Goal: Task Accomplishment & Management: Manage account settings

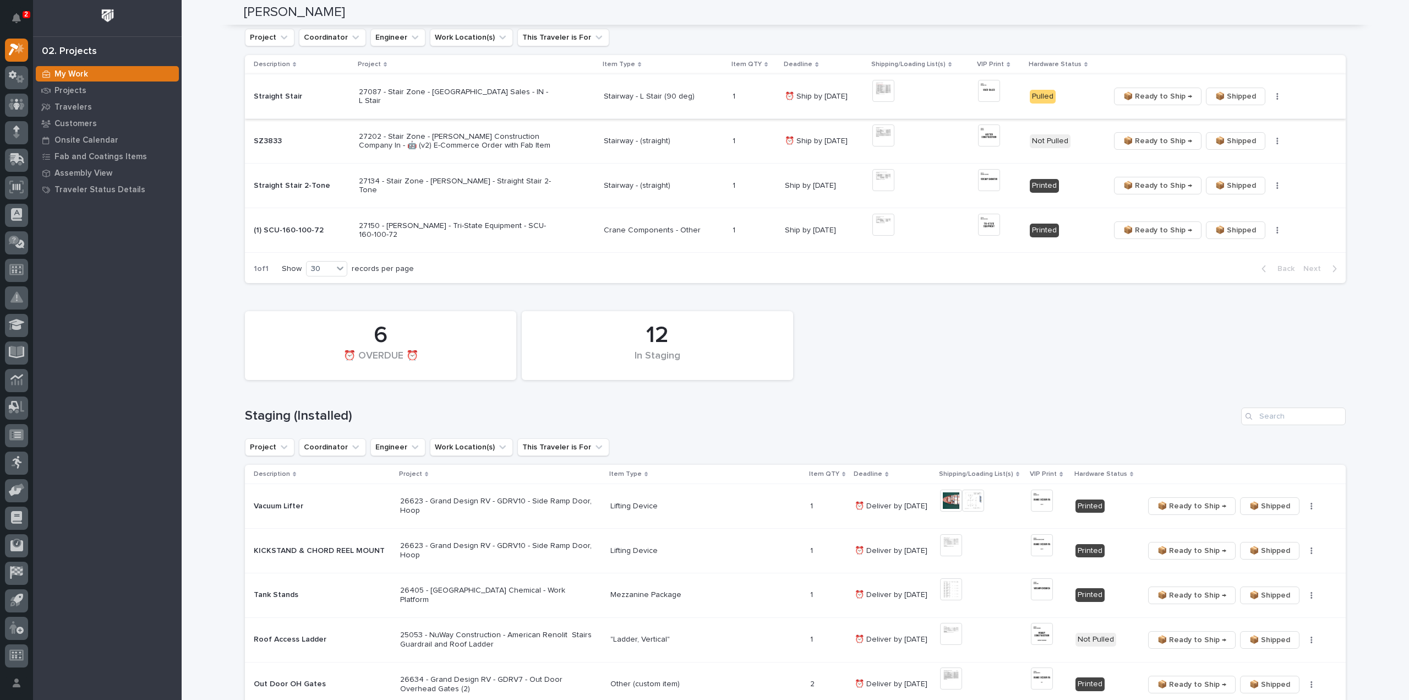
scroll to position [330, 0]
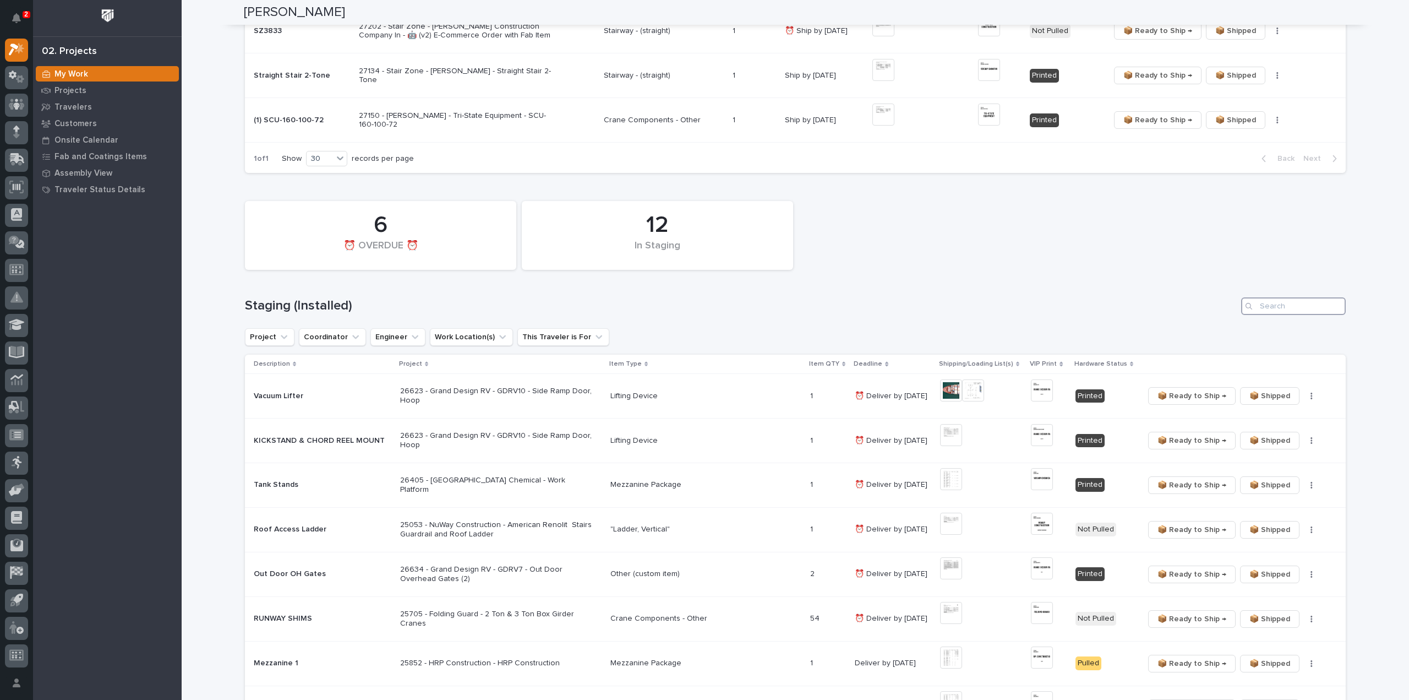
click at [1279, 305] on input "Search" at bounding box center [1293, 306] width 105 height 18
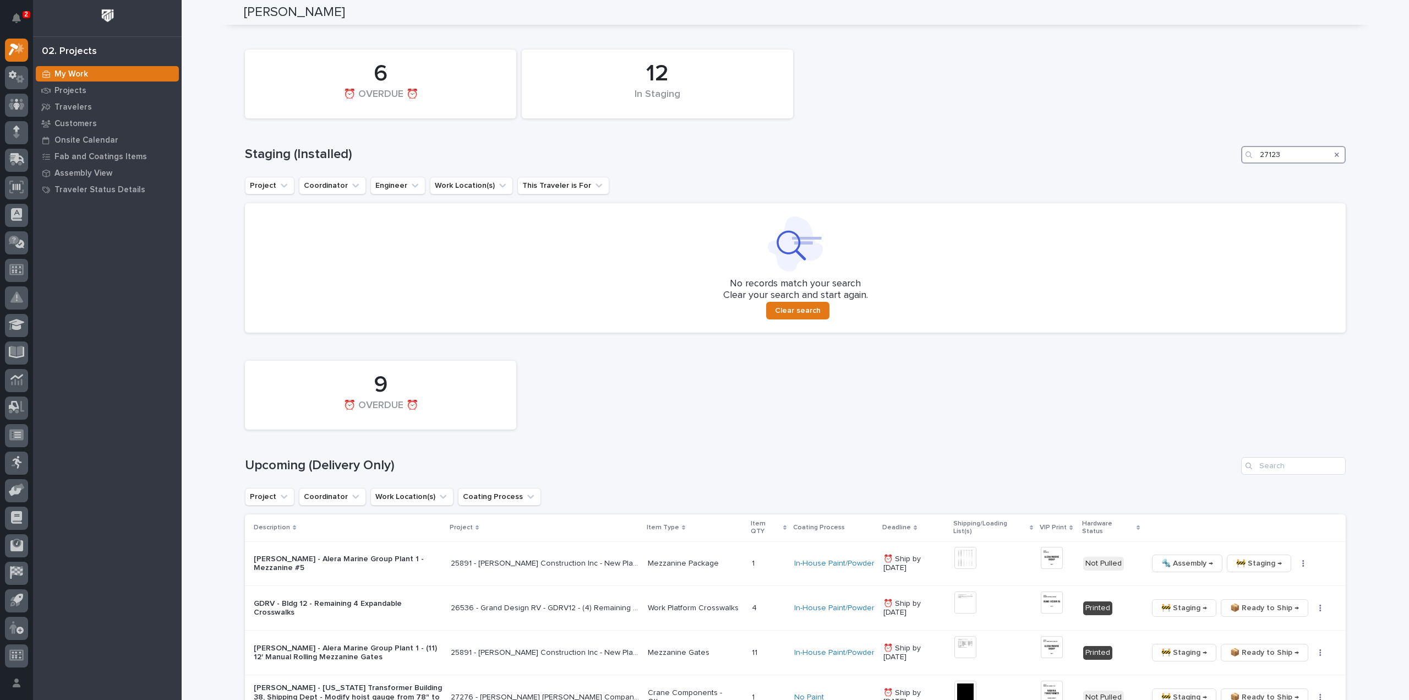
scroll to position [550, 0]
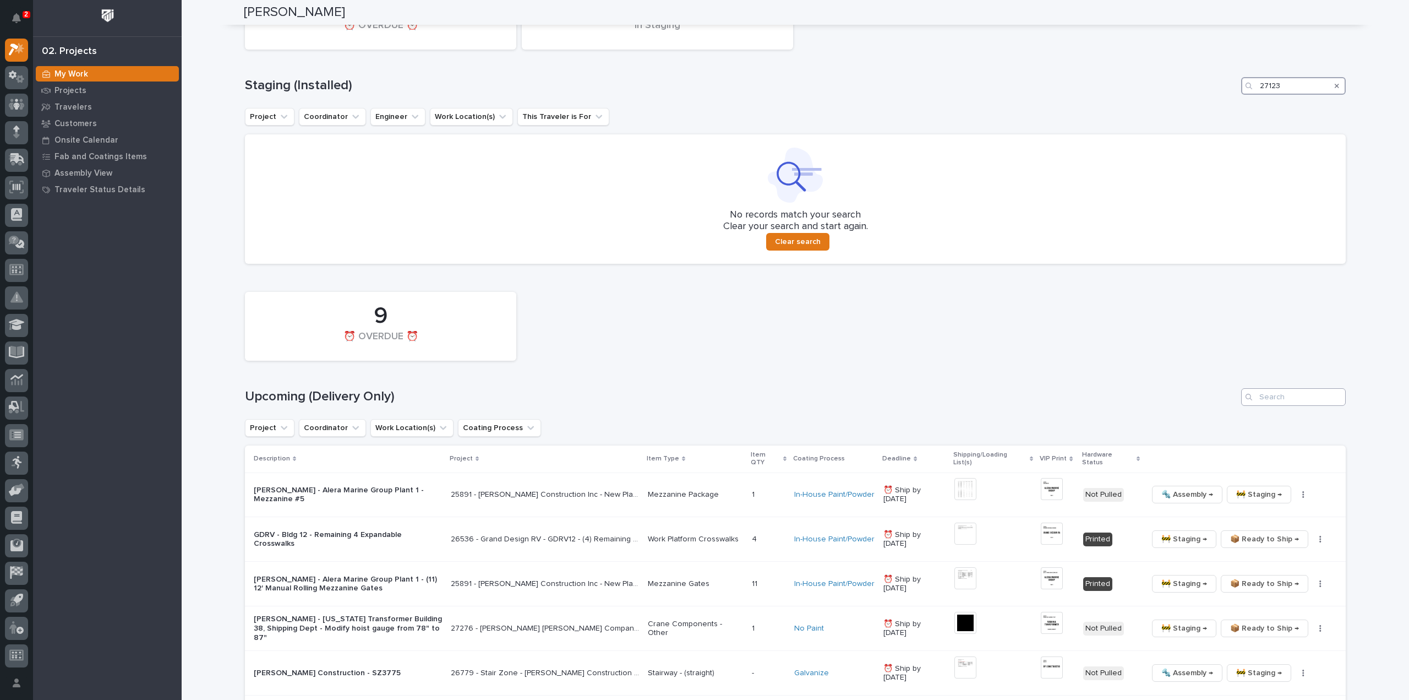
type input "27123"
click at [1284, 399] on input "Search" at bounding box center [1293, 397] width 105 height 18
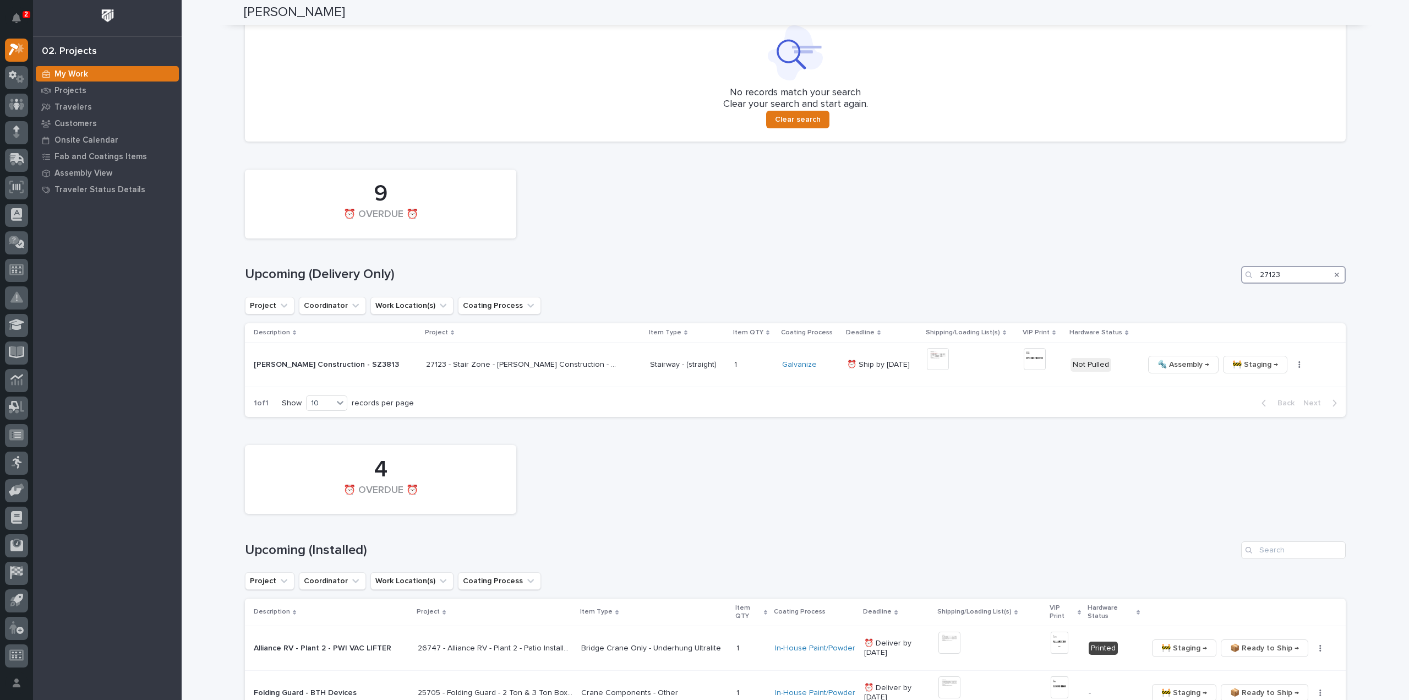
scroll to position [680, 0]
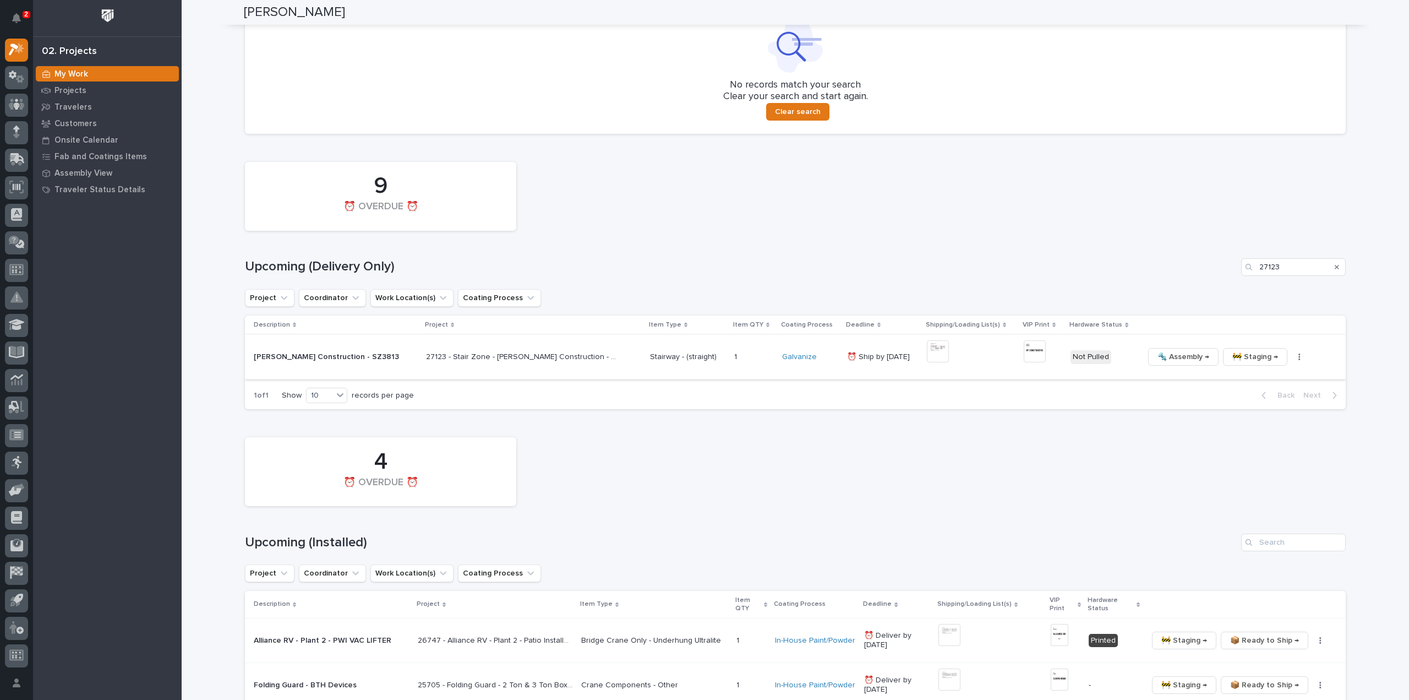
click at [927, 352] on img at bounding box center [938, 351] width 22 height 22
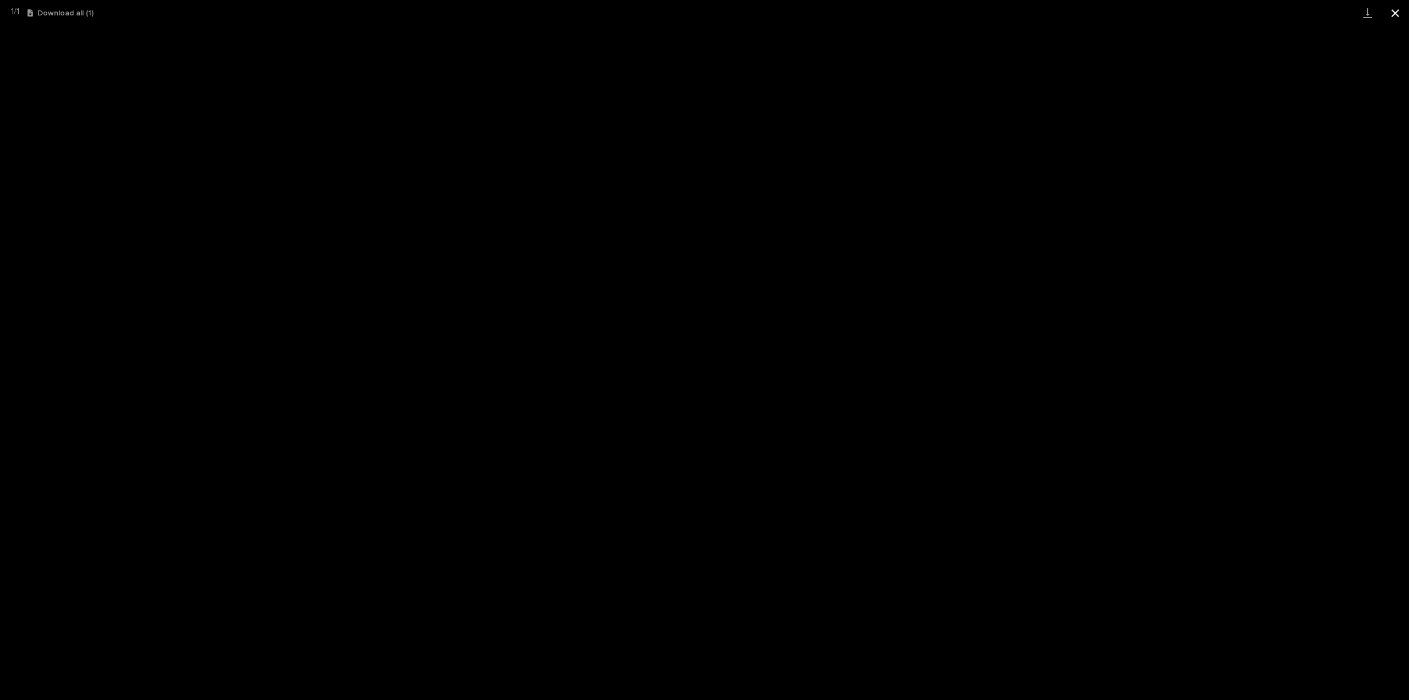
click at [1394, 12] on button "Close gallery" at bounding box center [1396, 13] width 28 height 26
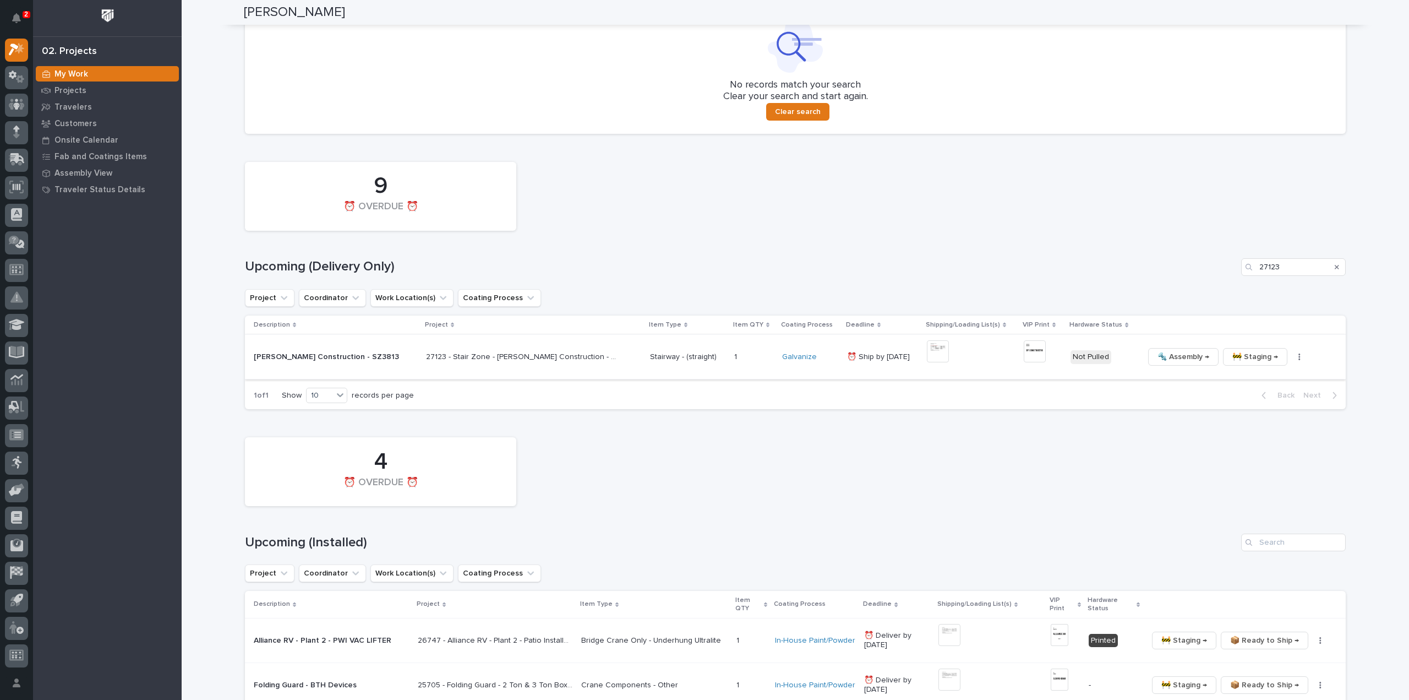
click at [1024, 354] on img at bounding box center [1035, 351] width 22 height 22
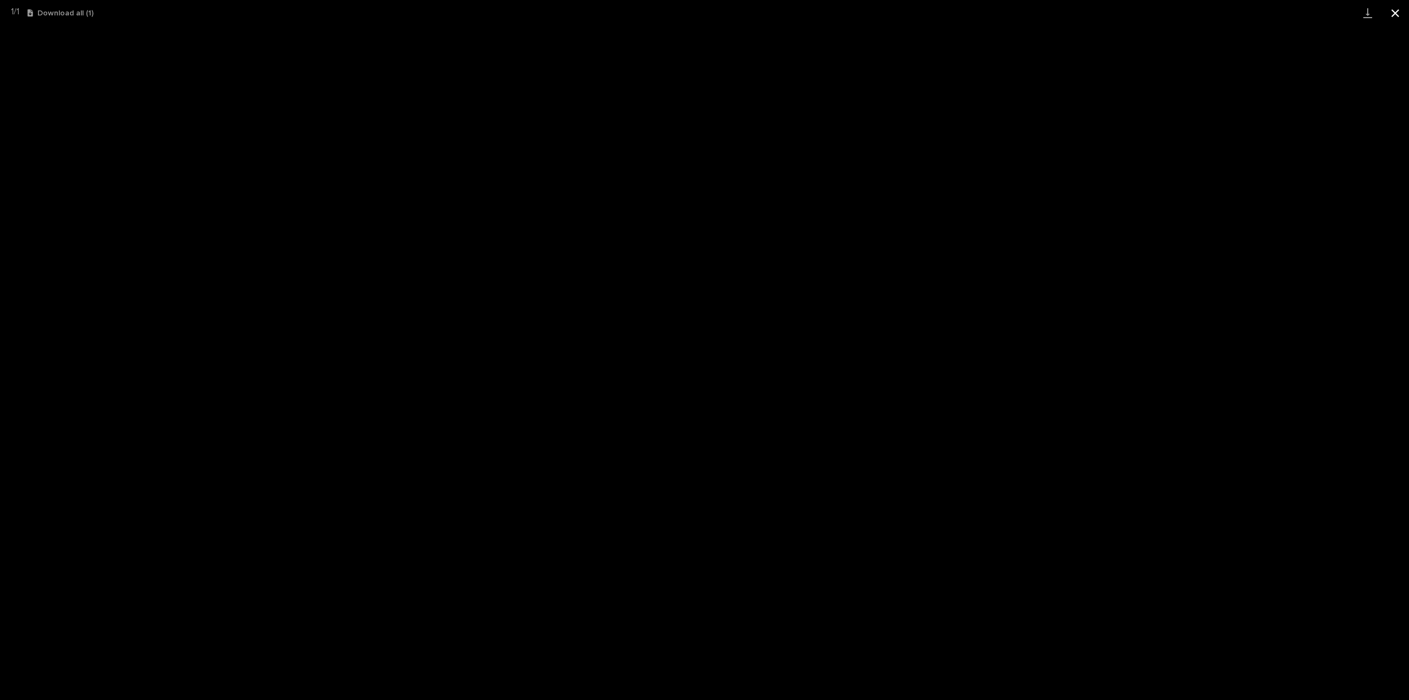
click at [1394, 13] on button "Close gallery" at bounding box center [1396, 13] width 28 height 26
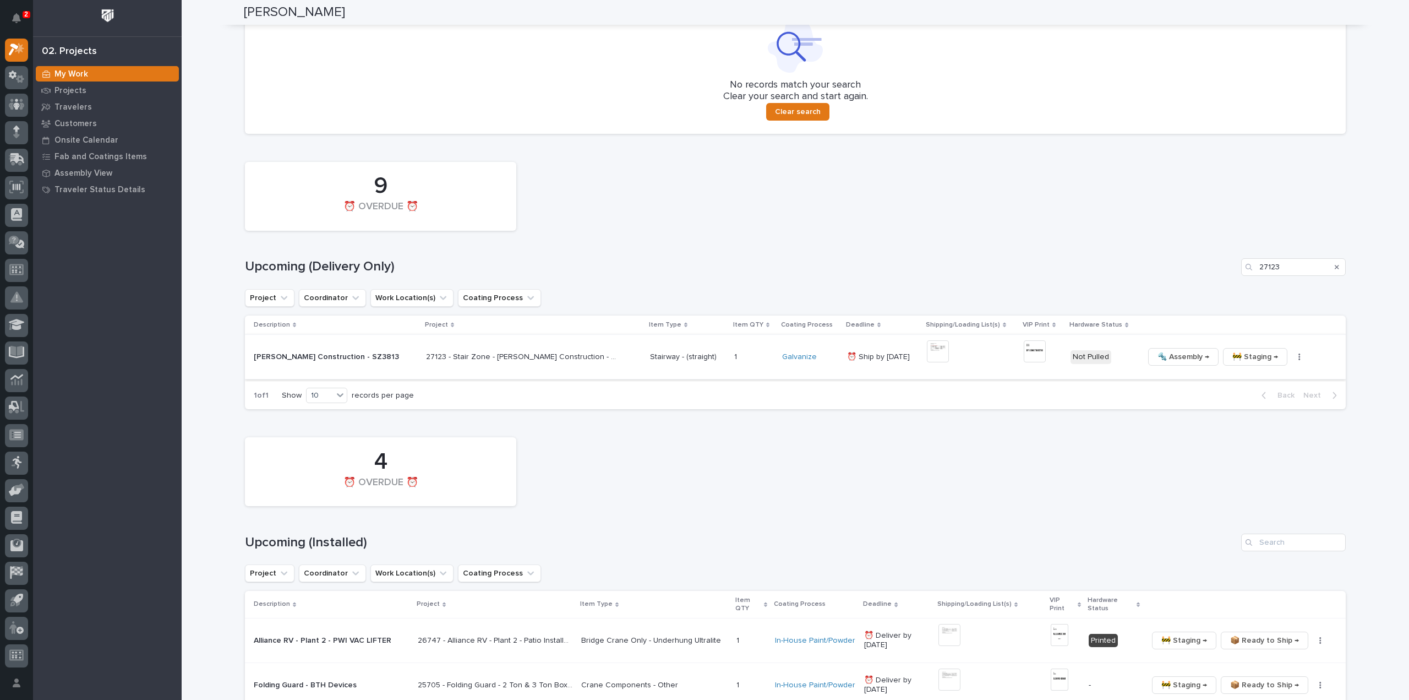
click at [1298, 357] on icon "button" at bounding box center [1299, 357] width 2 height 8
click at [1253, 429] on span "🔩 Hardware" at bounding box center [1235, 431] width 46 height 13
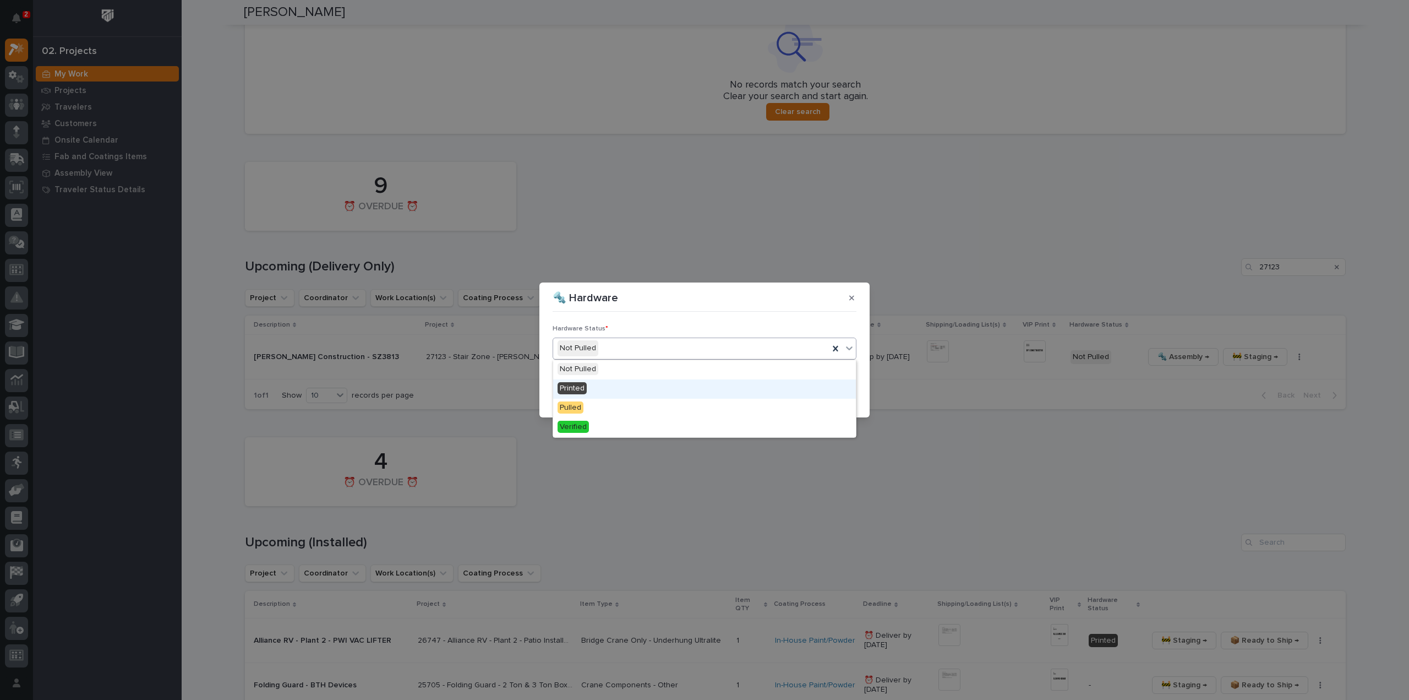
click at [594, 391] on div "Printed" at bounding box center [704, 388] width 303 height 19
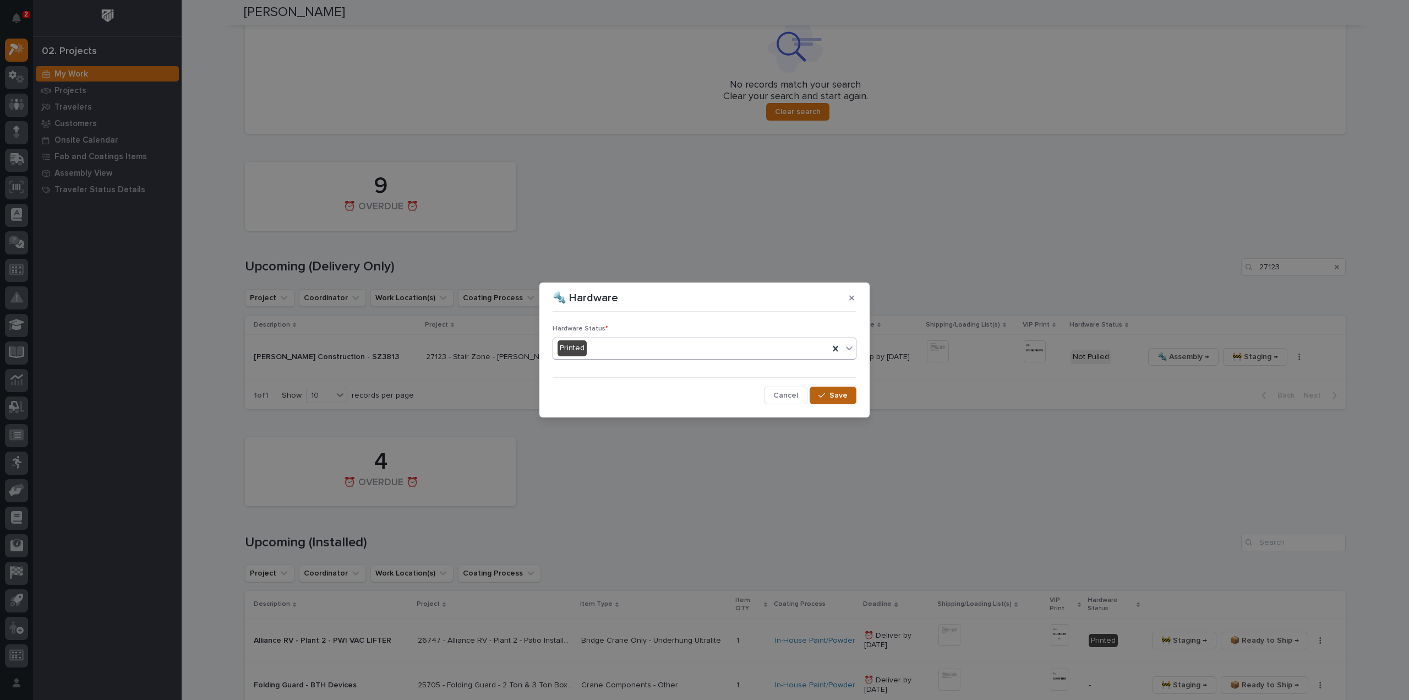
click at [839, 394] on span "Save" at bounding box center [839, 395] width 18 height 10
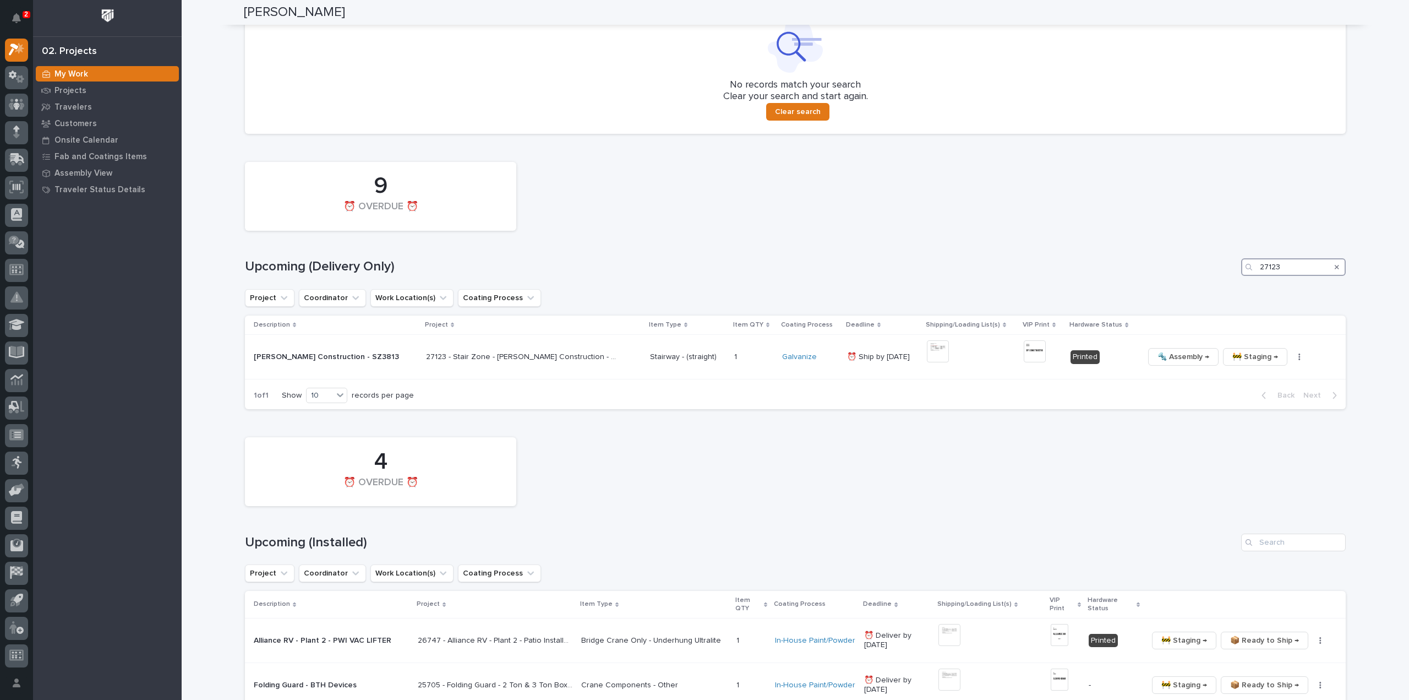
drag, startPoint x: 1291, startPoint y: 268, endPoint x: 1208, endPoint y: 272, distance: 83.2
click at [1208, 272] on div "Upcoming (Delivery Only) 27123" at bounding box center [795, 267] width 1101 height 18
click at [927, 340] on img at bounding box center [938, 351] width 22 height 22
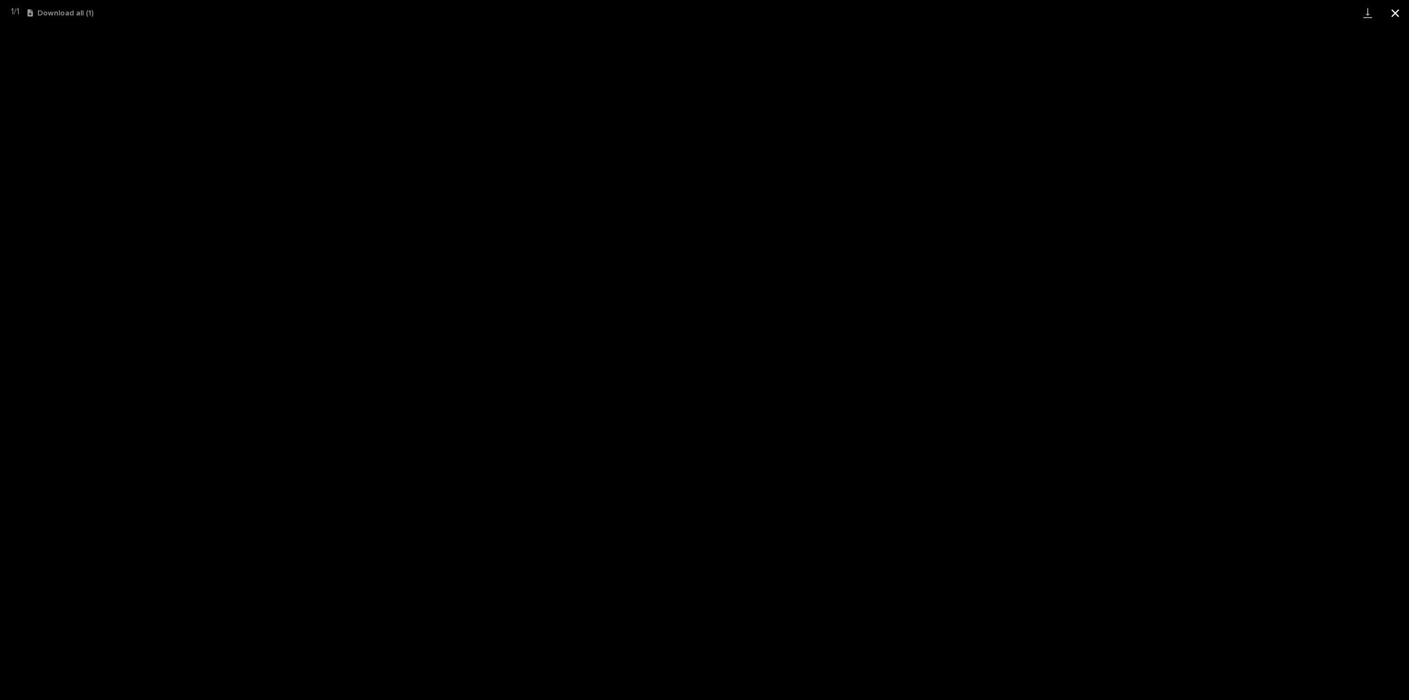
click at [1395, 13] on button "Close gallery" at bounding box center [1396, 13] width 28 height 26
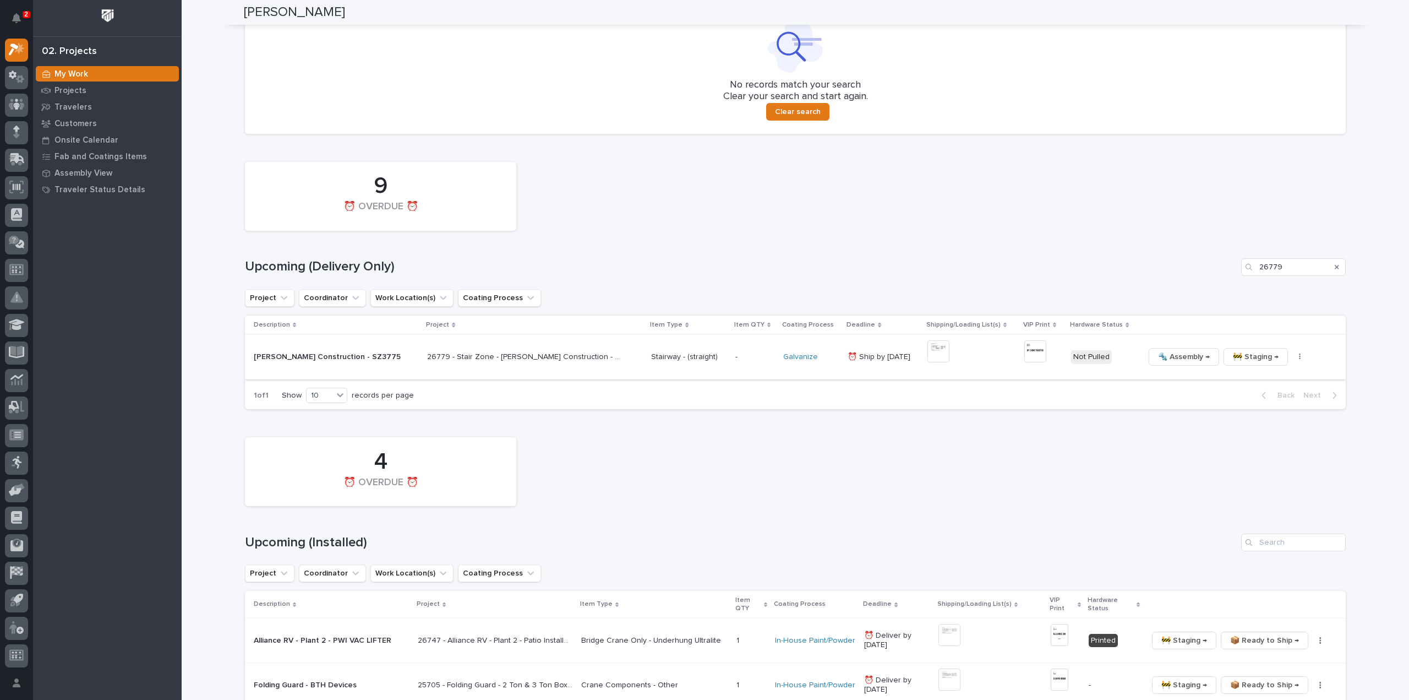
click at [1024, 356] on img at bounding box center [1035, 351] width 22 height 22
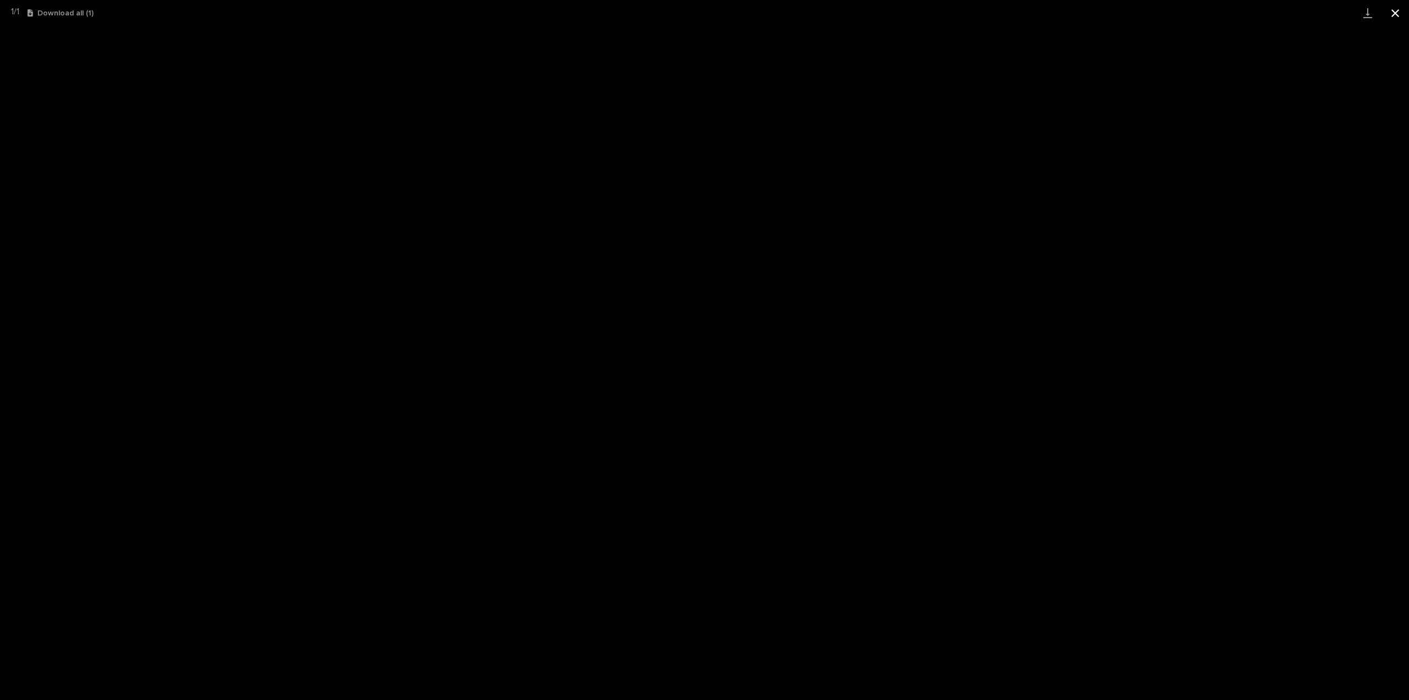
click at [1396, 8] on button "Close gallery" at bounding box center [1396, 13] width 28 height 26
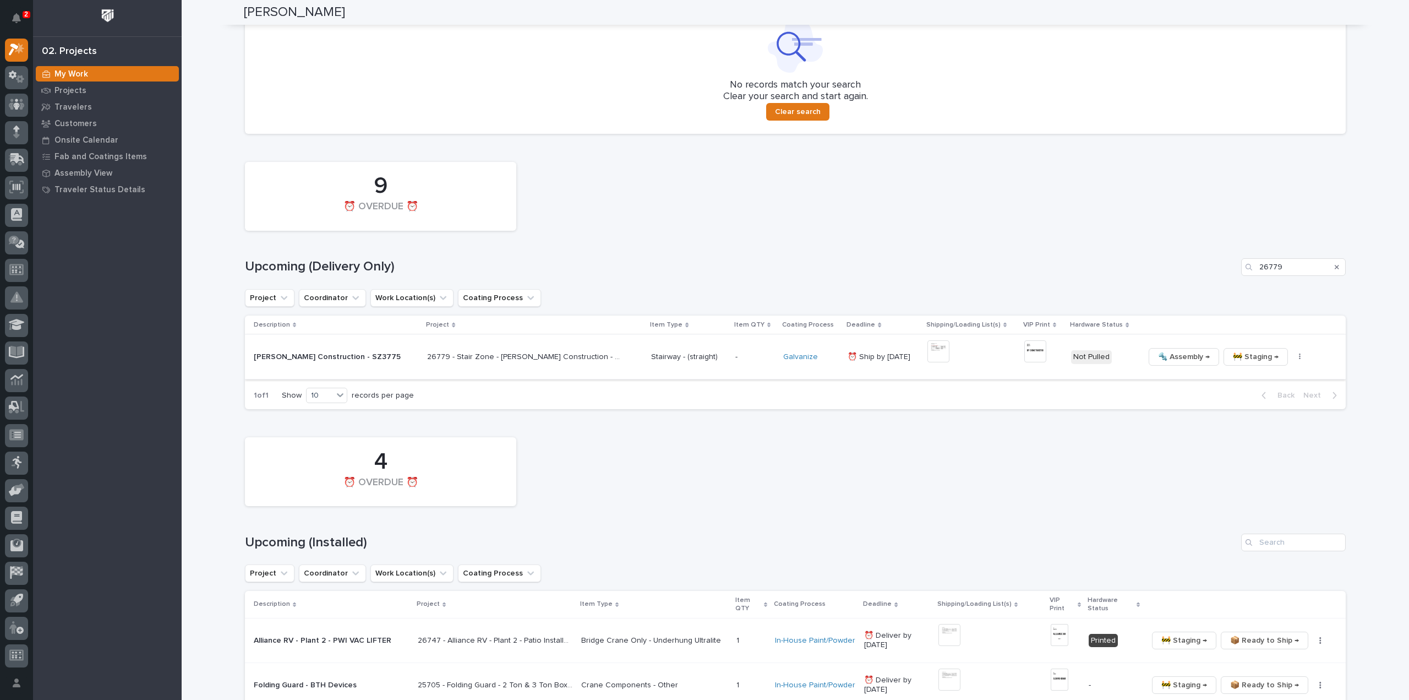
click at [1299, 357] on icon "button" at bounding box center [1300, 357] width 2 height 8
click at [1250, 434] on span "🔩 Hardware" at bounding box center [1236, 431] width 46 height 13
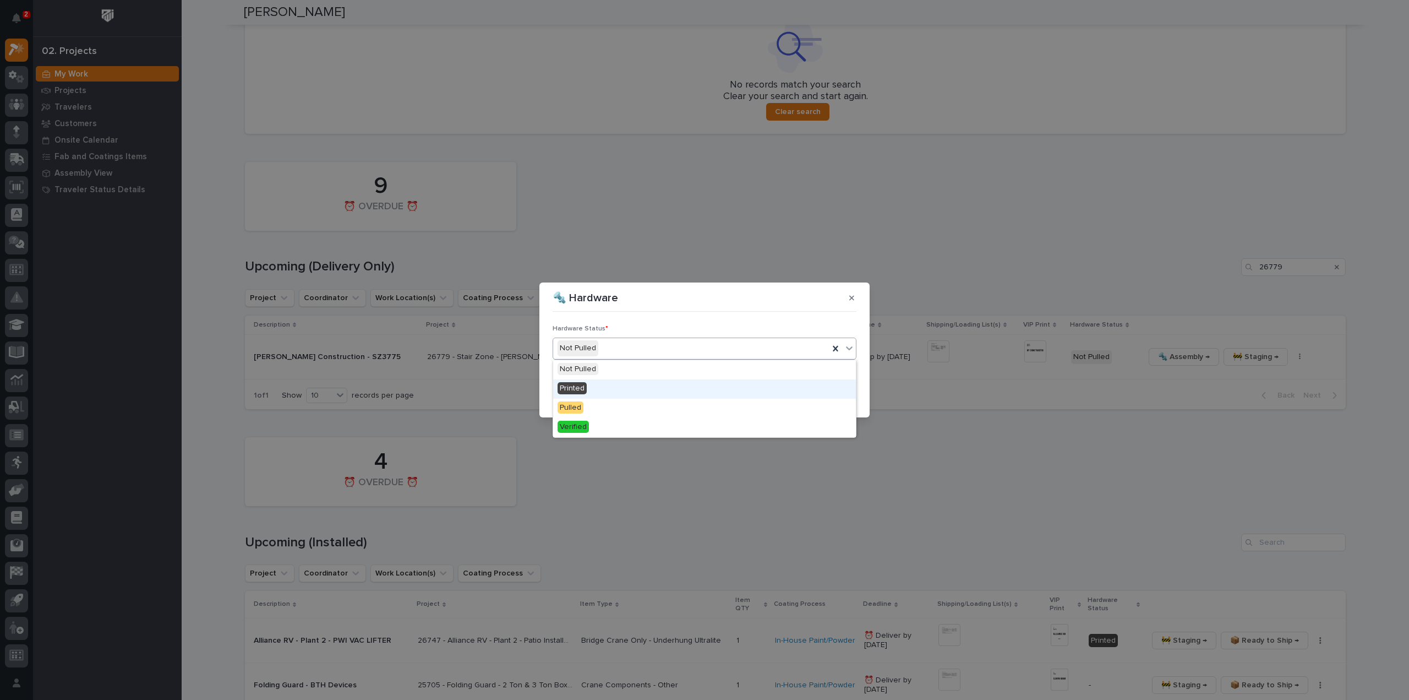
click at [596, 391] on div "Printed" at bounding box center [704, 388] width 303 height 19
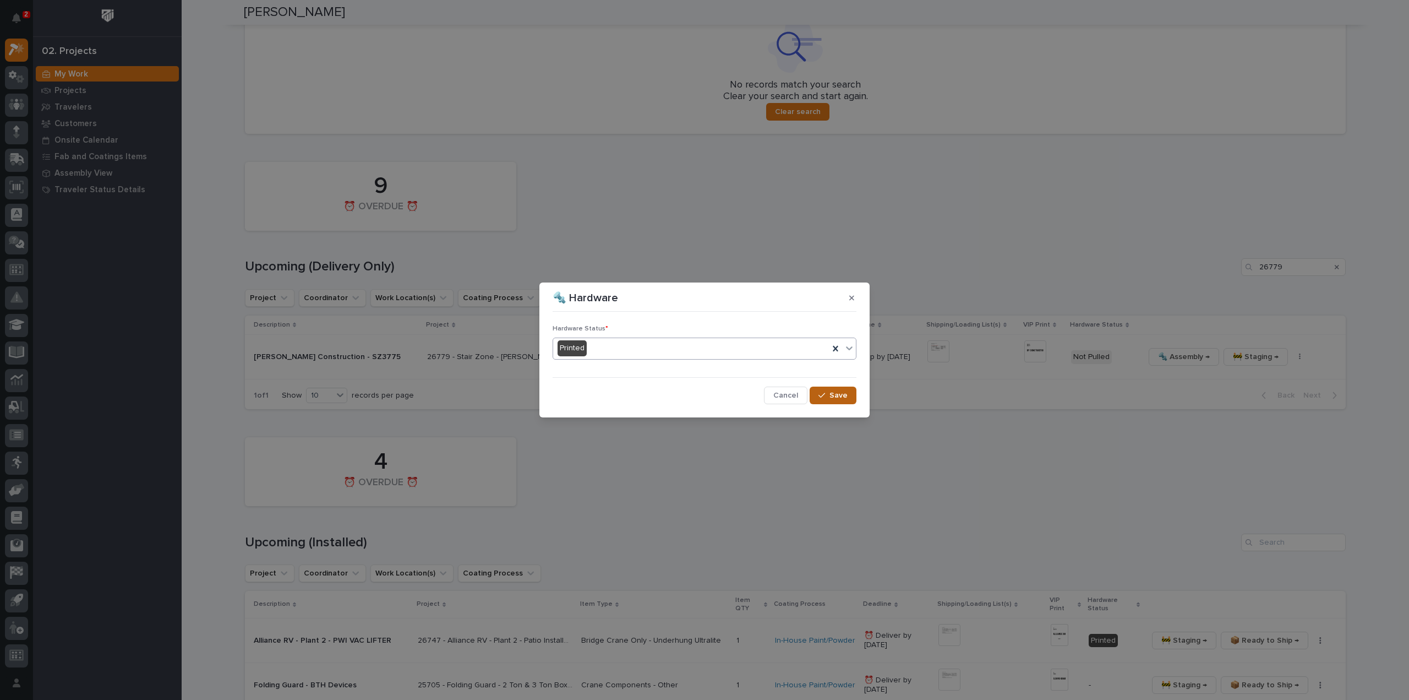
click at [830, 396] on div "button" at bounding box center [824, 395] width 11 height 8
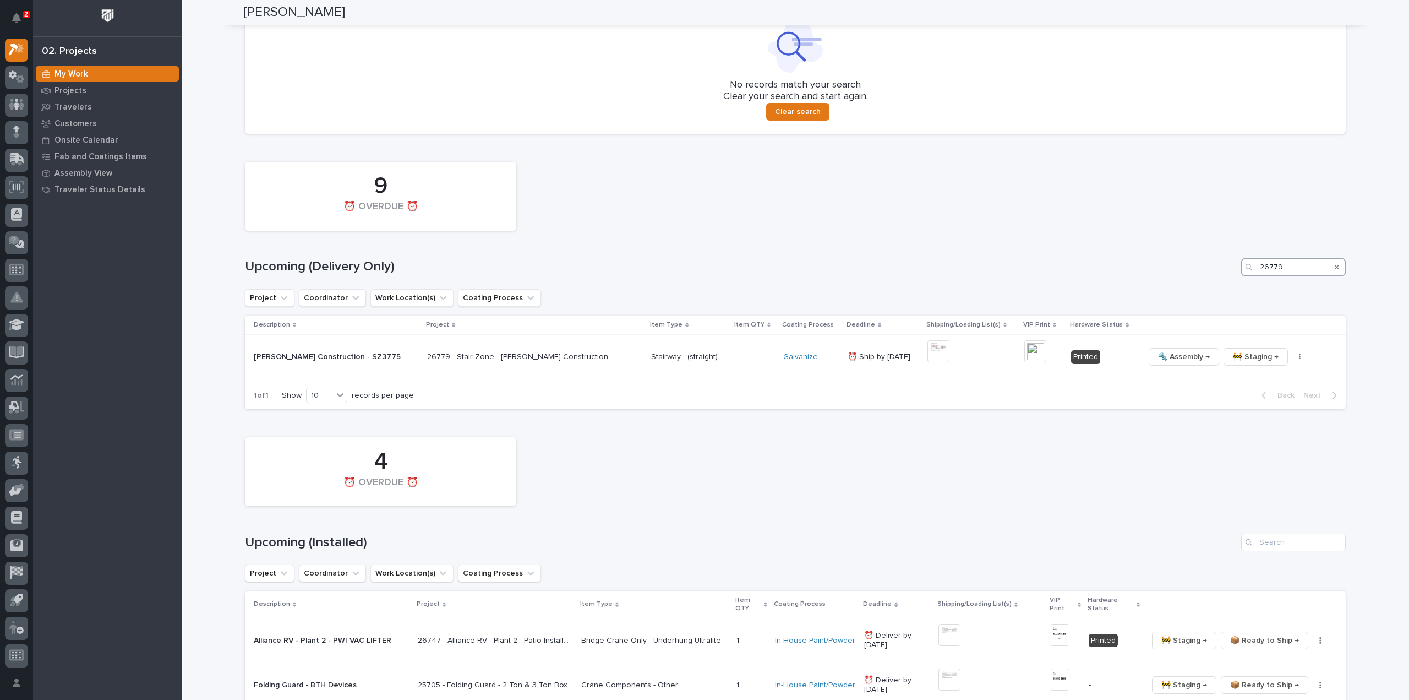
drag, startPoint x: 1284, startPoint y: 268, endPoint x: 1242, endPoint y: 266, distance: 42.4
click at [1242, 266] on div "26779" at bounding box center [1293, 267] width 105 height 18
type input "27165"
click at [927, 357] on img at bounding box center [938, 351] width 22 height 22
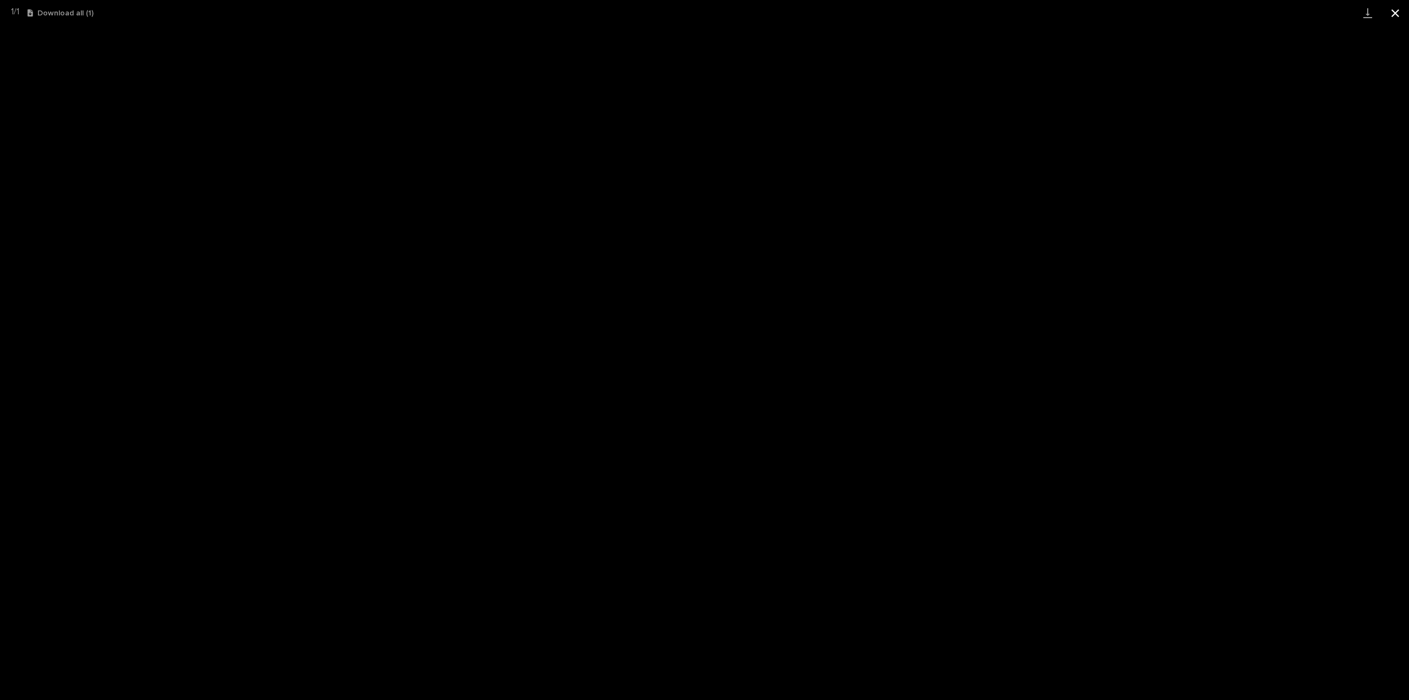
click at [1398, 17] on button "Close gallery" at bounding box center [1396, 13] width 28 height 26
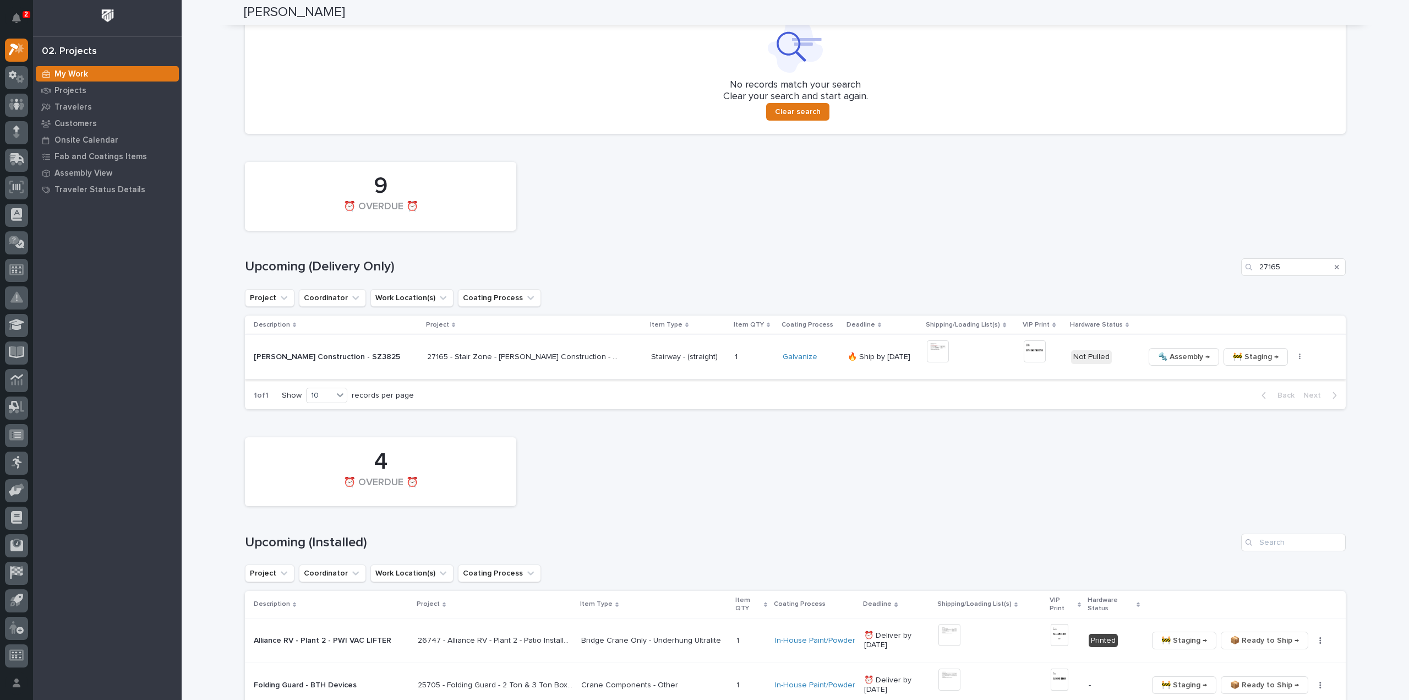
click at [1024, 353] on img at bounding box center [1035, 351] width 22 height 22
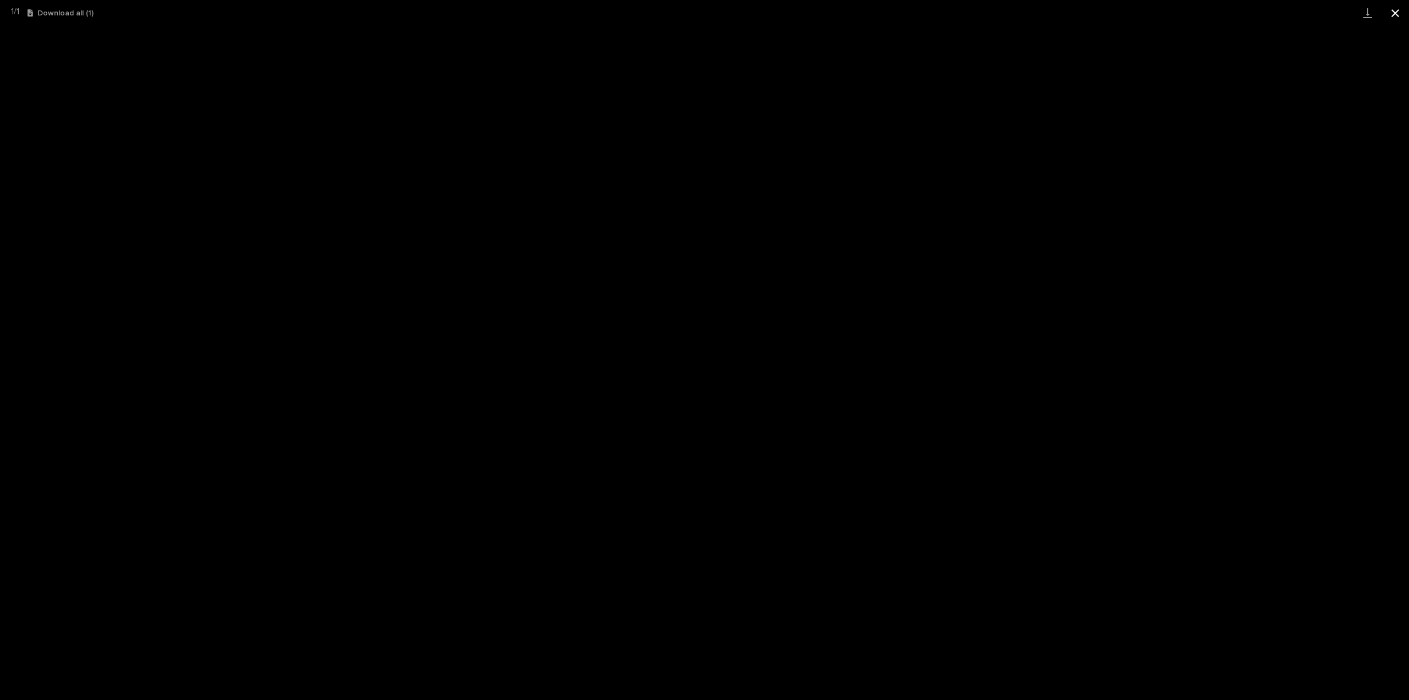
click at [1394, 15] on button "Close gallery" at bounding box center [1396, 13] width 28 height 26
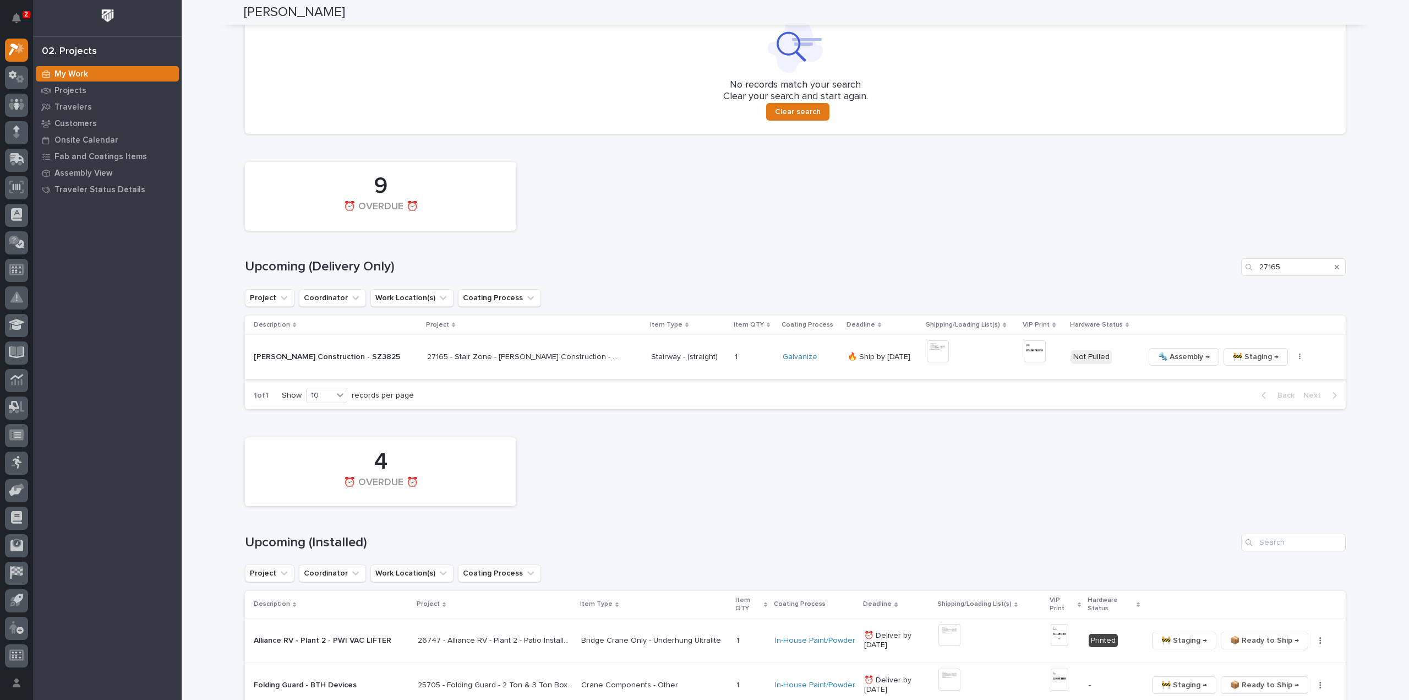
click at [1292, 359] on button "button" at bounding box center [1299, 357] width 15 height 8
click at [1258, 430] on button "🔩 Hardware" at bounding box center [1247, 432] width 81 height 18
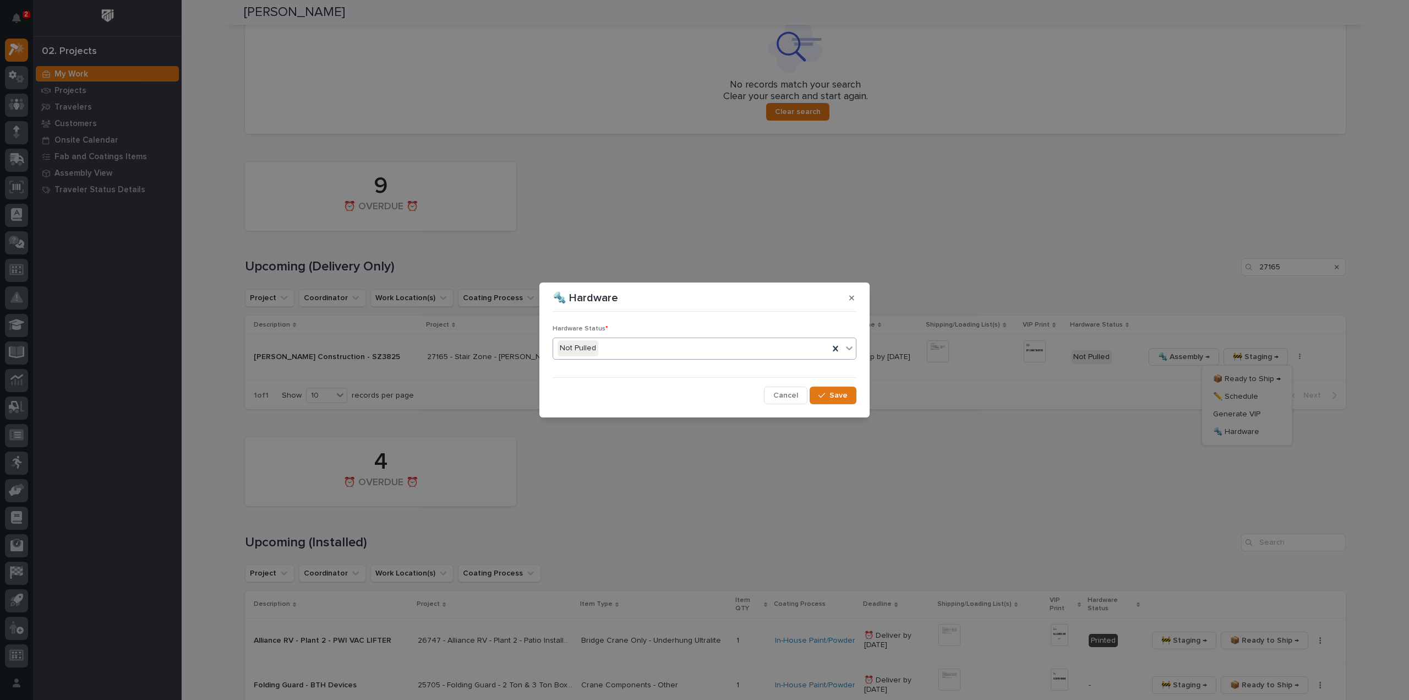
click at [637, 350] on div "Not Pulled" at bounding box center [691, 348] width 276 height 18
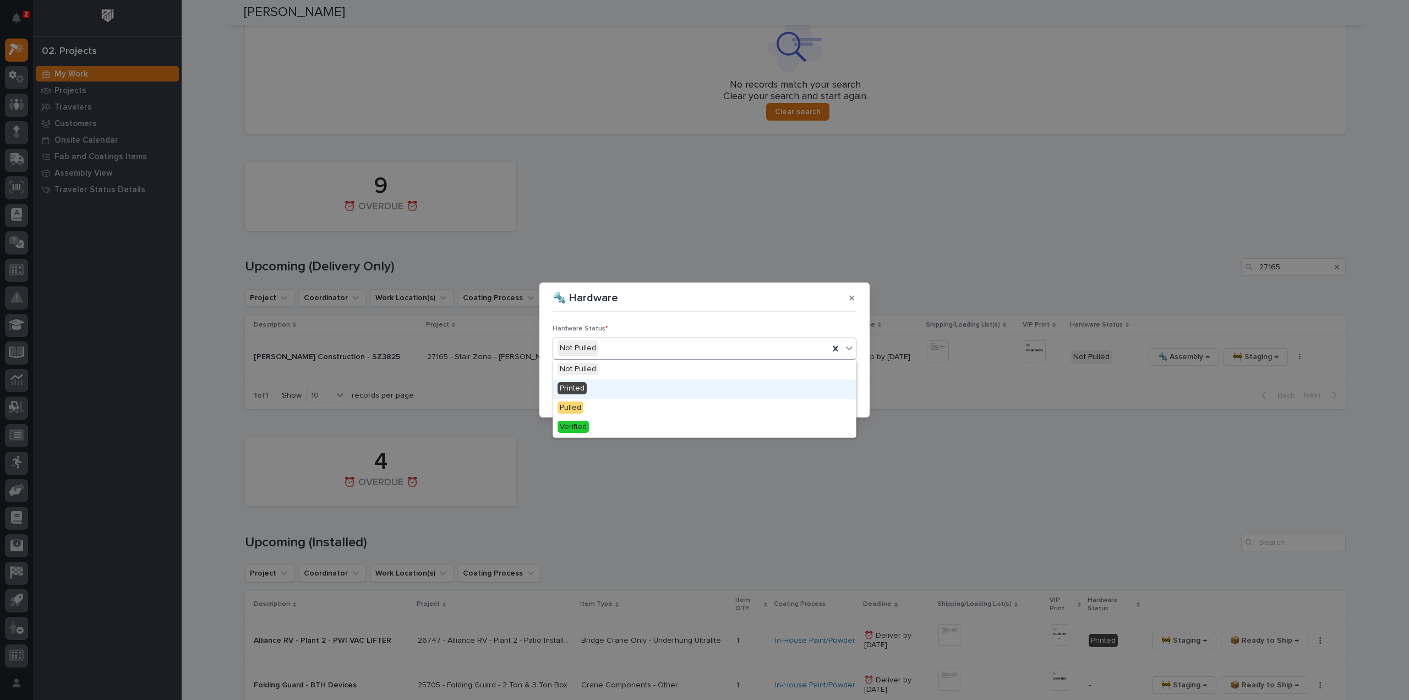
click at [639, 388] on div "Printed" at bounding box center [704, 388] width 303 height 19
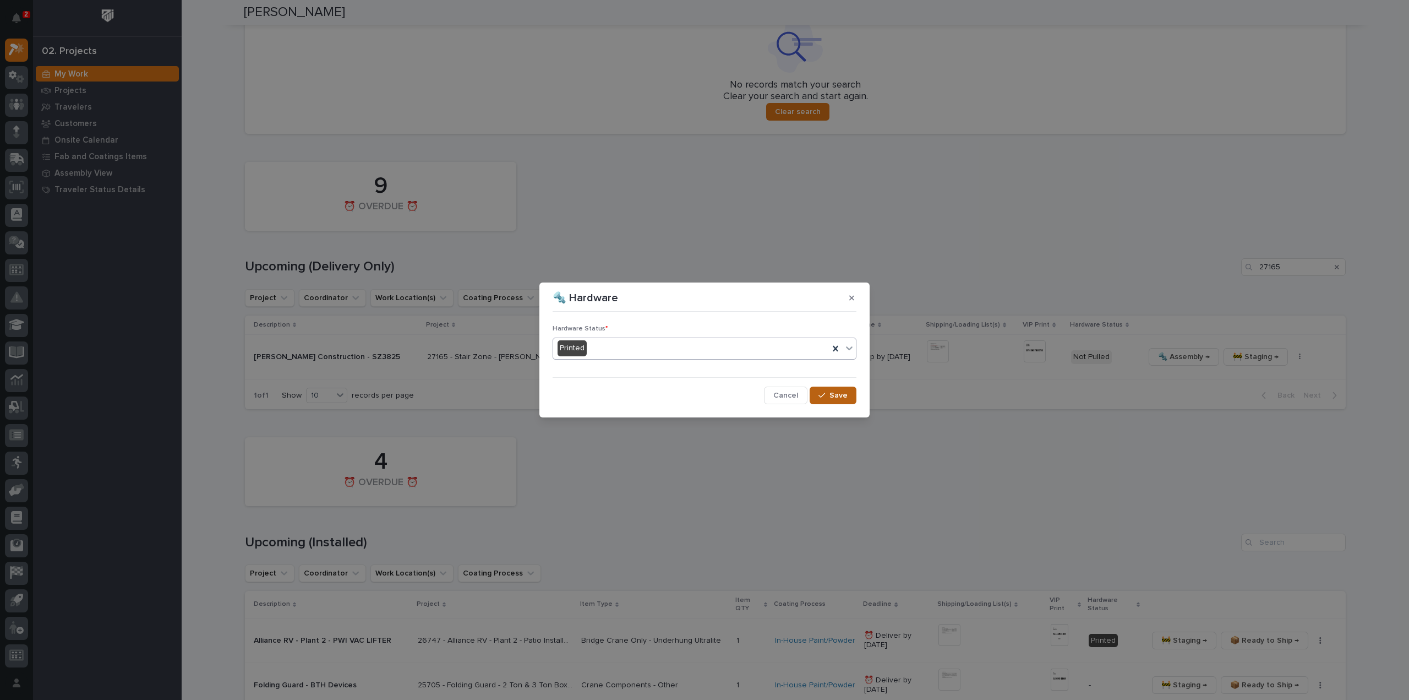
click at [834, 396] on span "Save" at bounding box center [839, 395] width 18 height 10
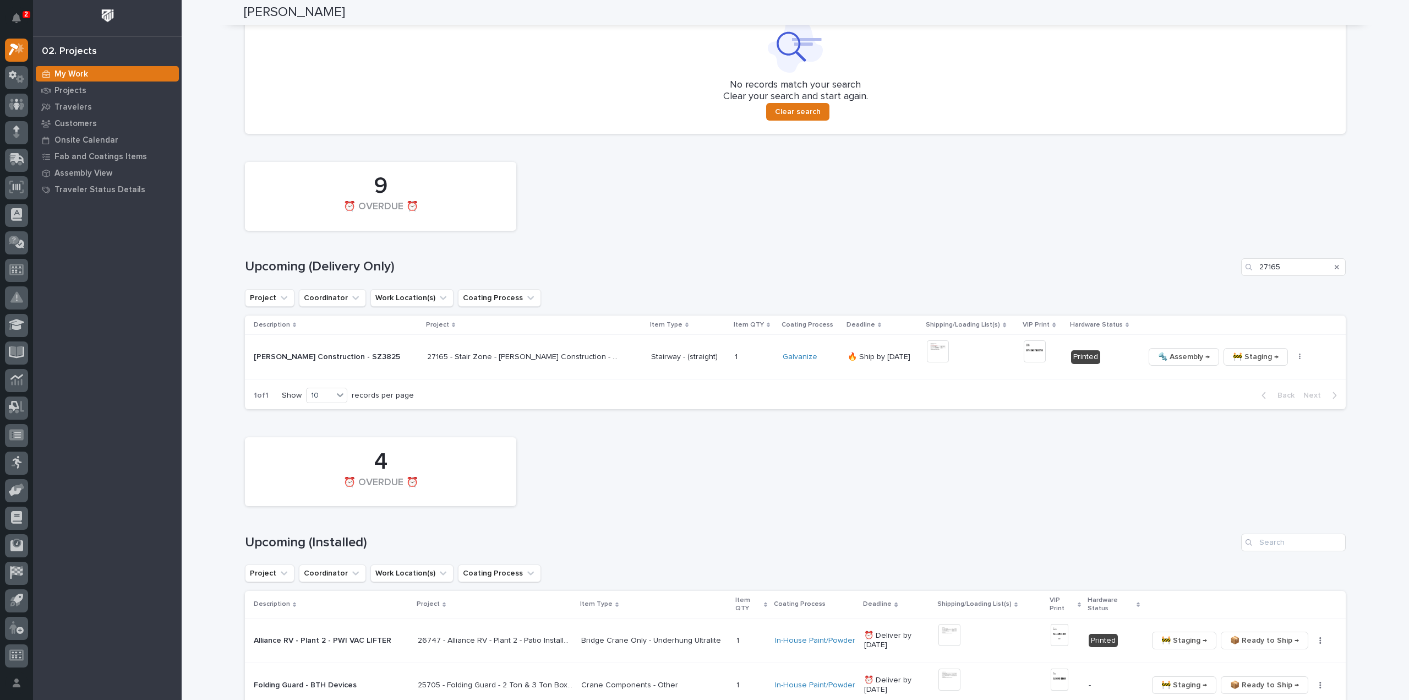
click at [1335, 264] on icon "Search" at bounding box center [1337, 267] width 4 height 7
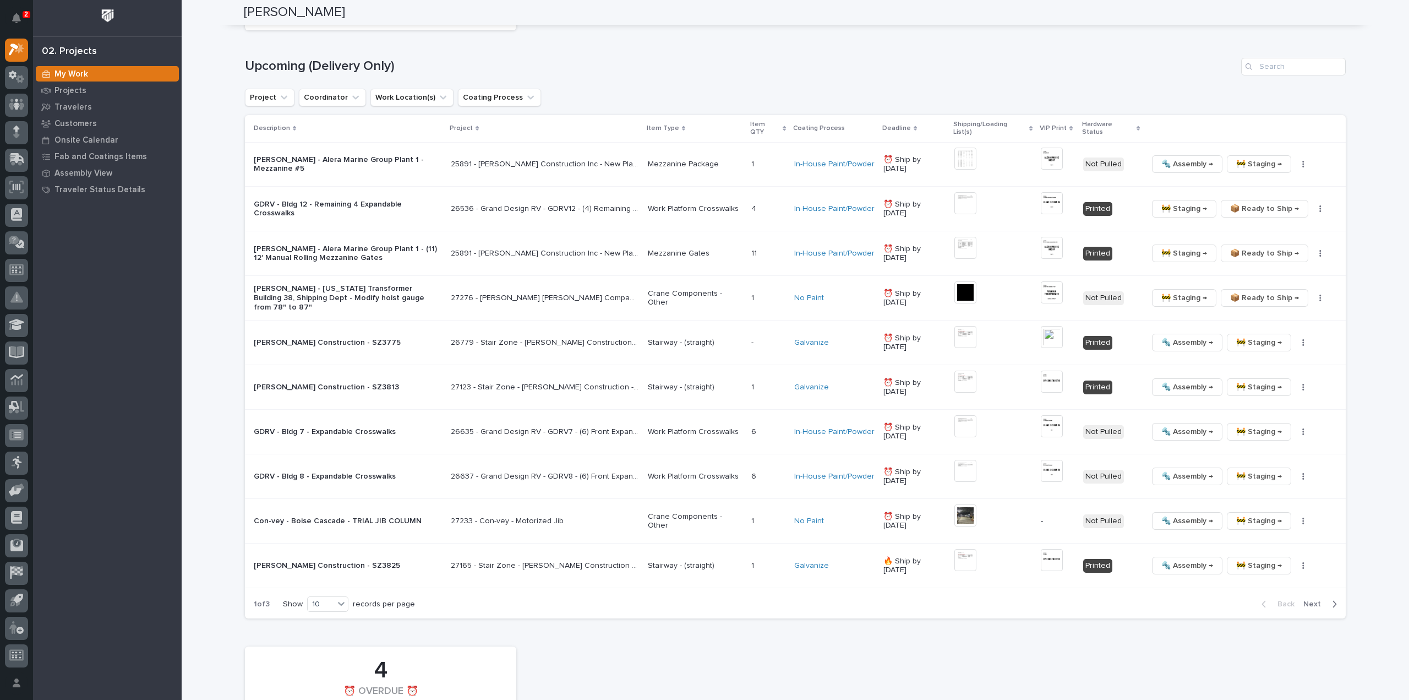
scroll to position [1101, 0]
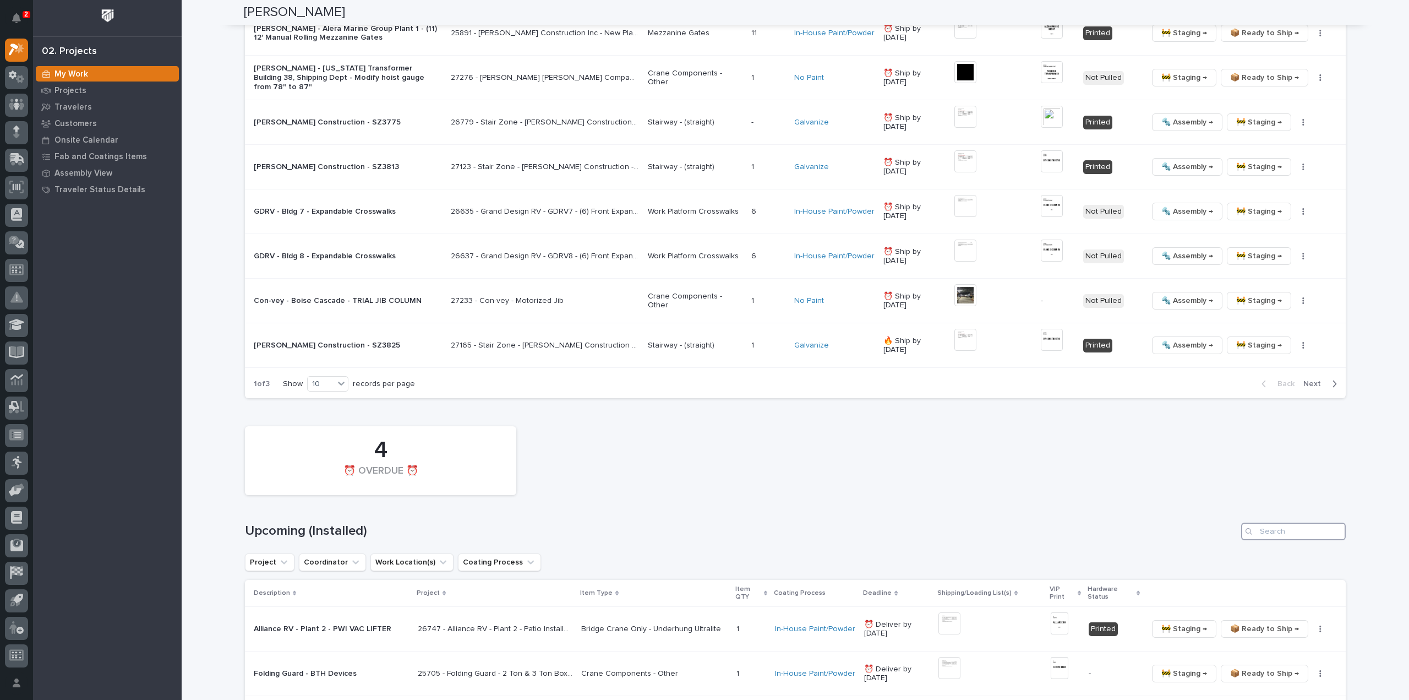
click at [1296, 522] on input "Search" at bounding box center [1293, 531] width 105 height 18
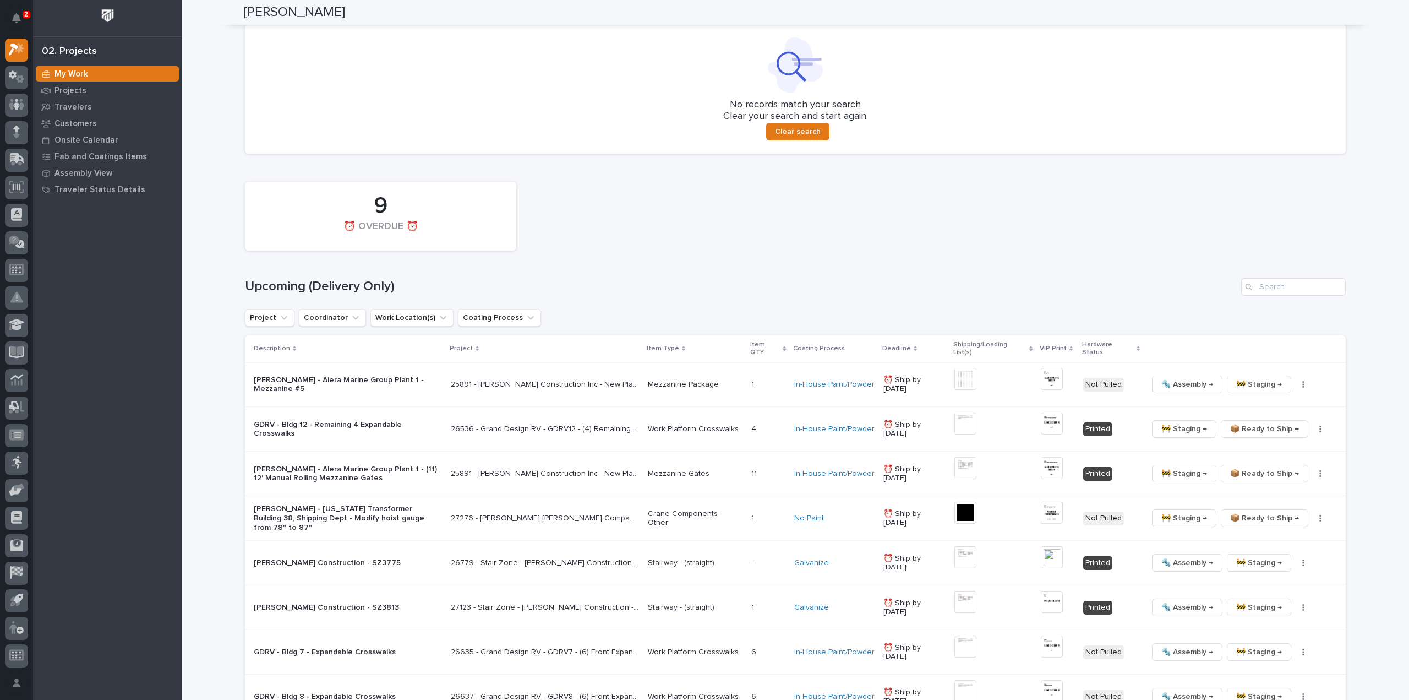
scroll to position [661, 0]
type input "27276"
click at [1291, 290] on input "Search" at bounding box center [1293, 287] width 105 height 18
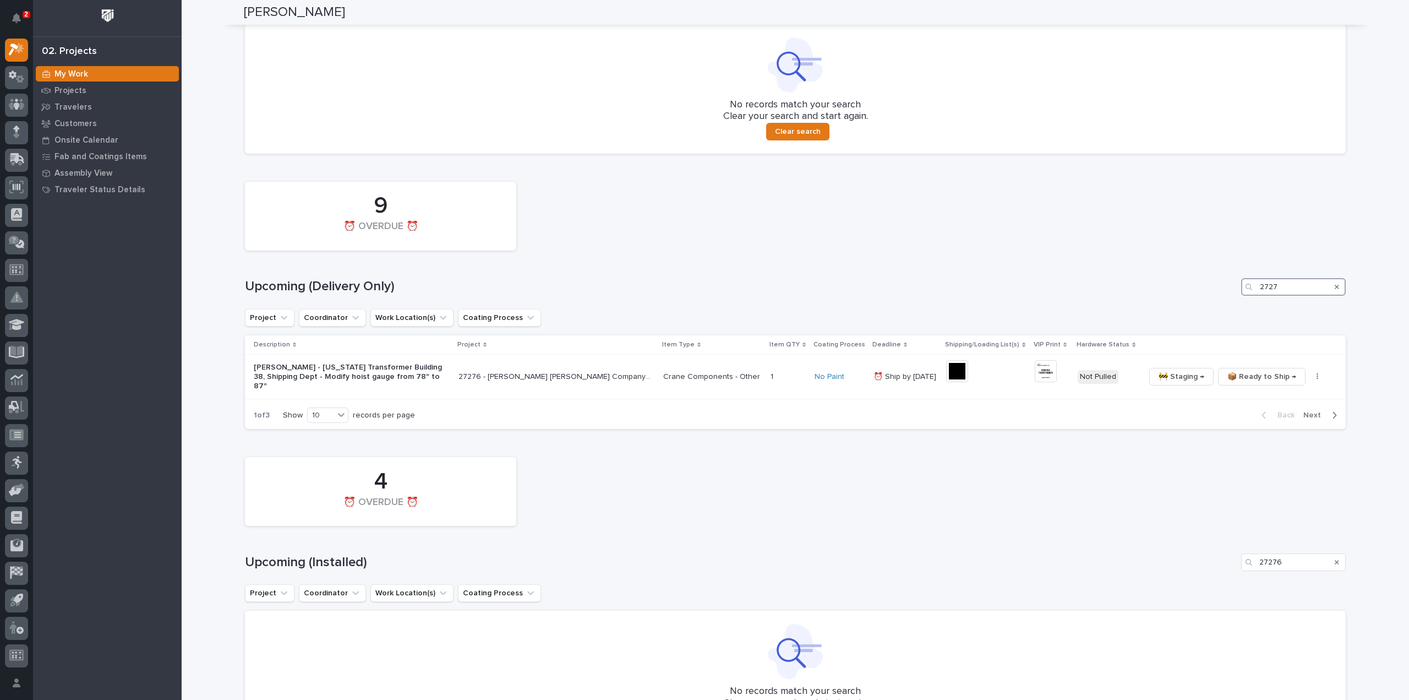
scroll to position [461, 0]
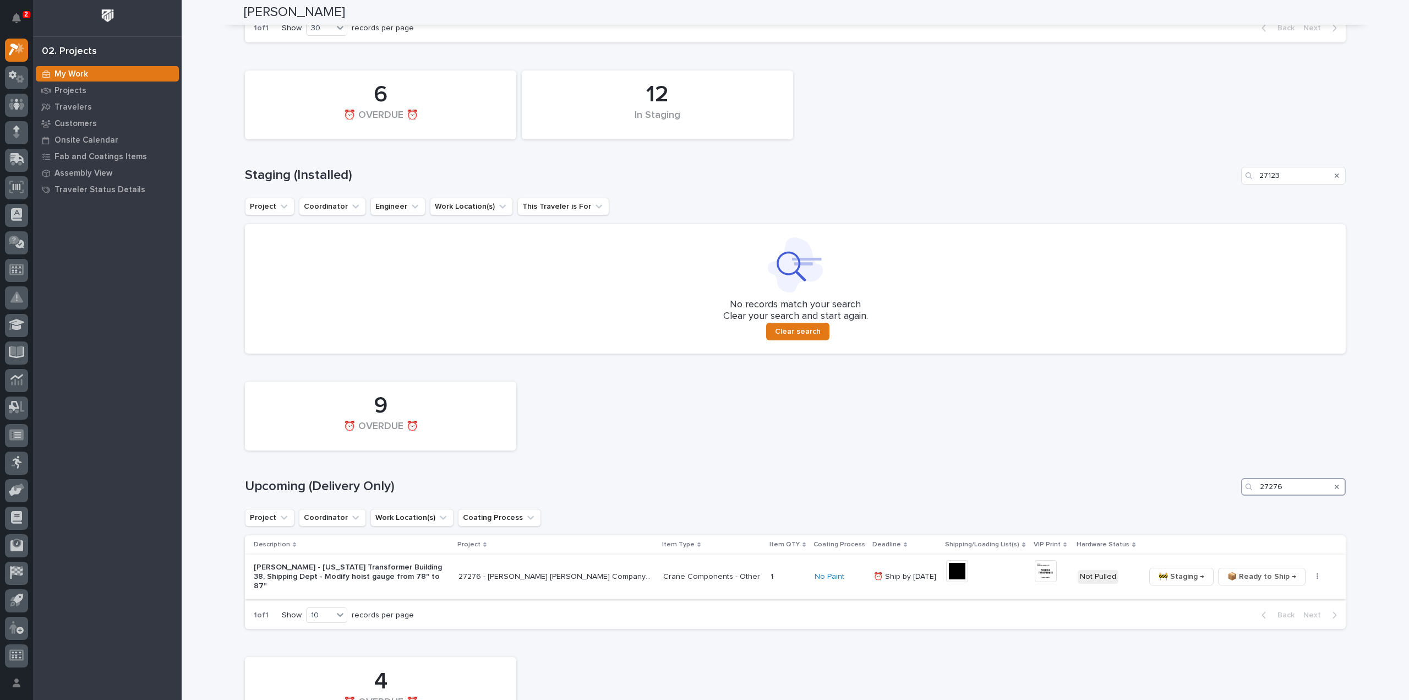
type input "27276"
click at [1275, 577] on span "📦 Ready to Ship →" at bounding box center [1261, 576] width 69 height 13
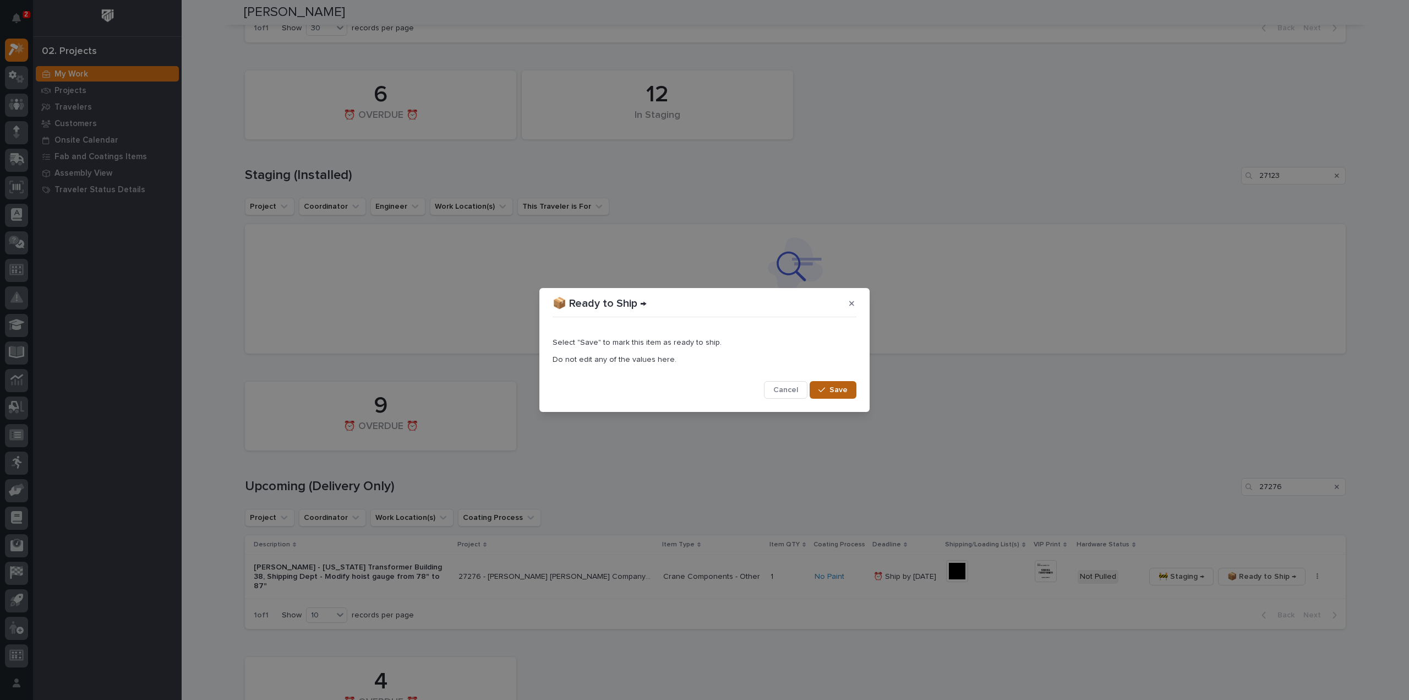
click at [837, 386] on span "Save" at bounding box center [839, 390] width 18 height 10
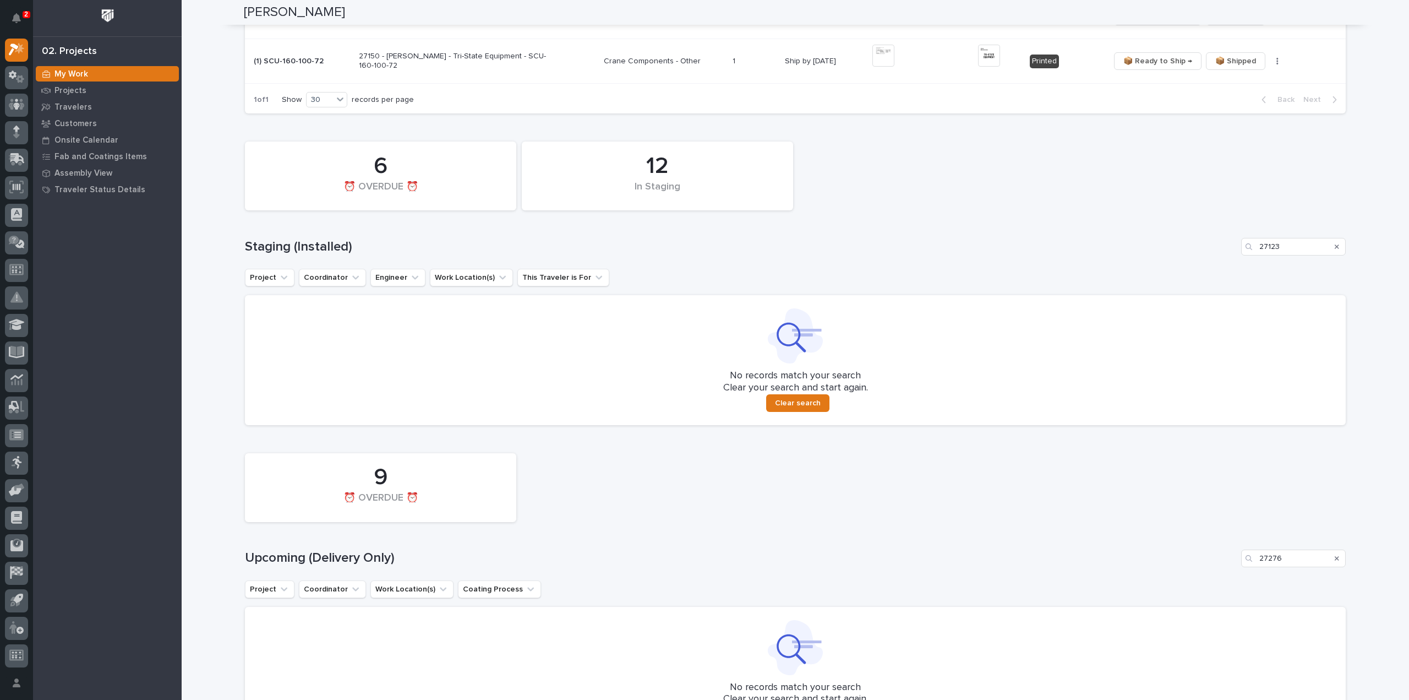
scroll to position [545, 0]
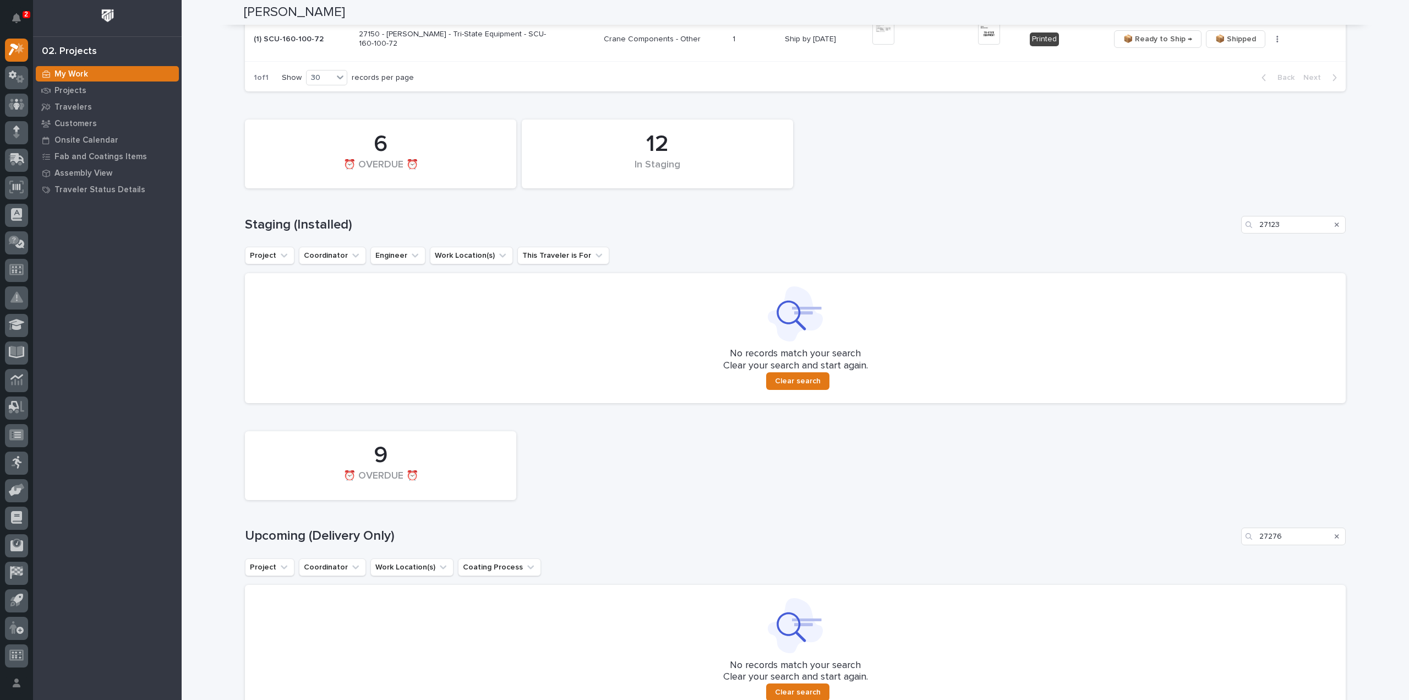
click at [1335, 224] on icon "Search" at bounding box center [1337, 224] width 4 height 7
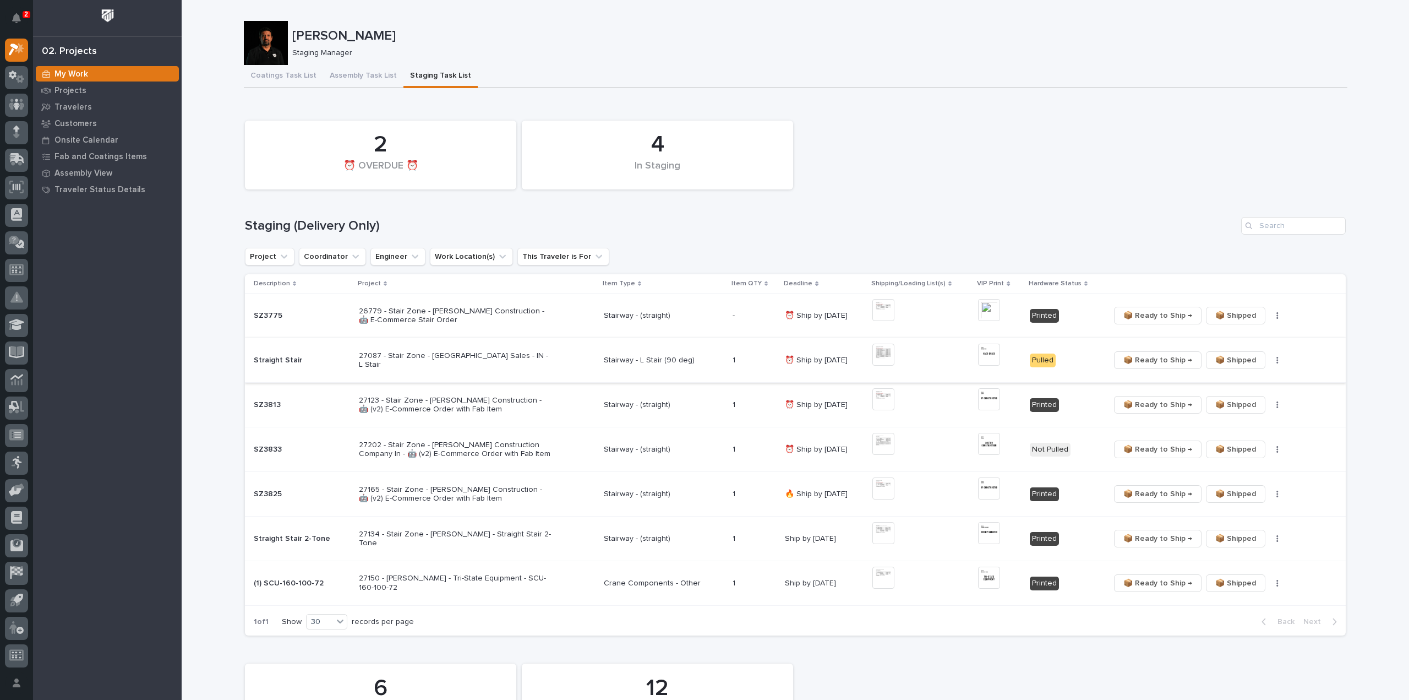
scroll to position [0, 0]
click at [1269, 226] on input "Search" at bounding box center [1293, 227] width 105 height 18
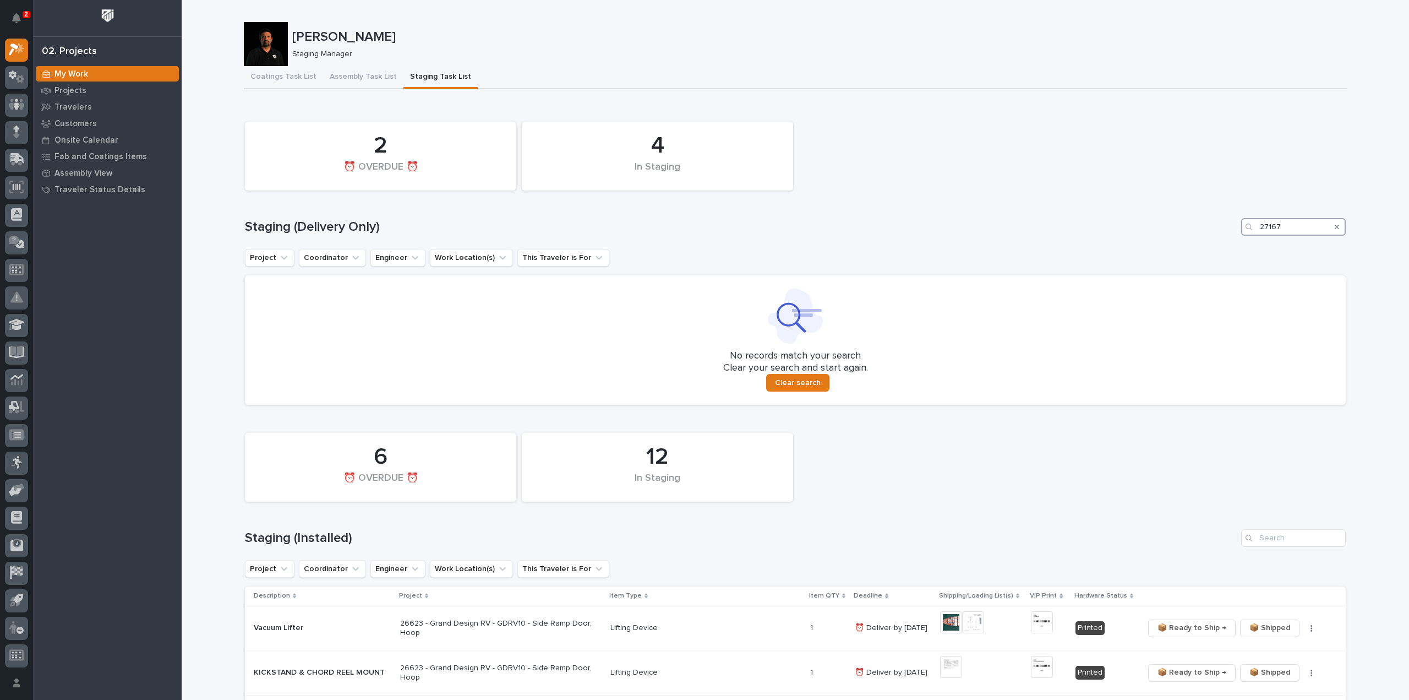
scroll to position [110, 0]
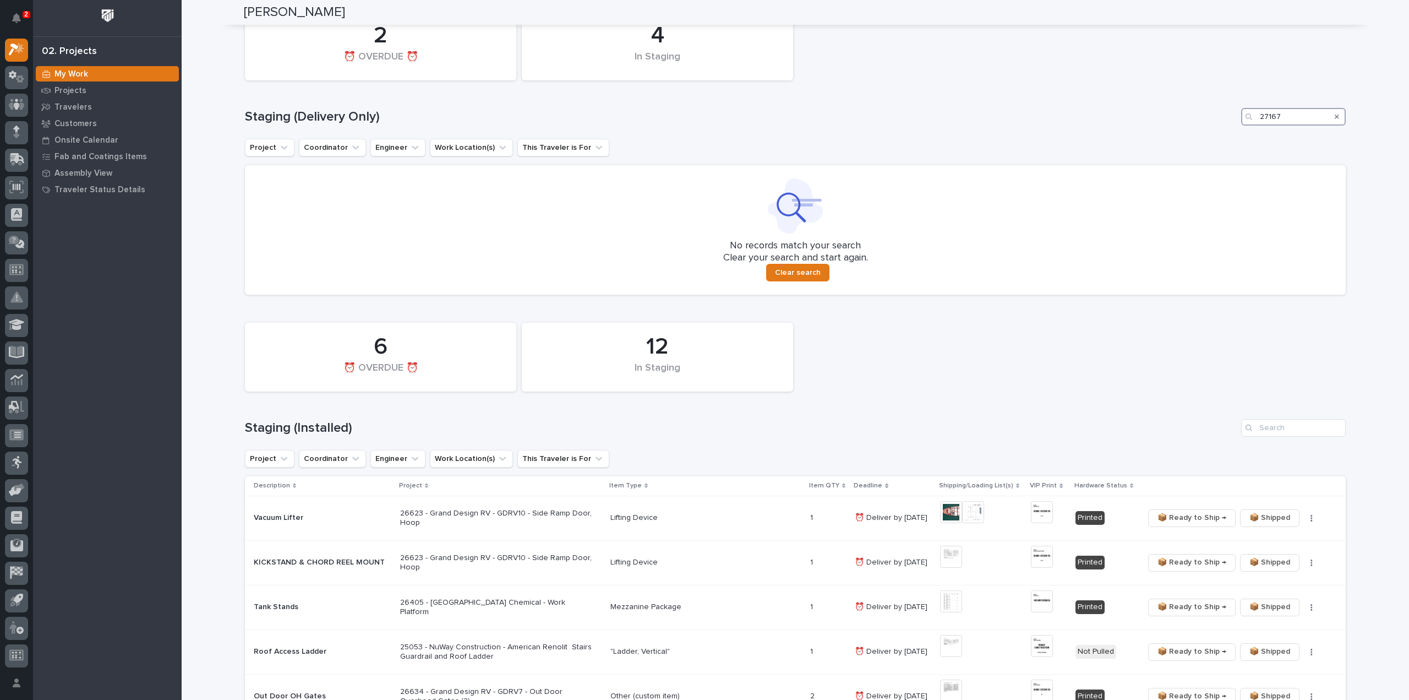
type input "27167"
click at [1335, 115] on icon "Search" at bounding box center [1337, 116] width 4 height 4
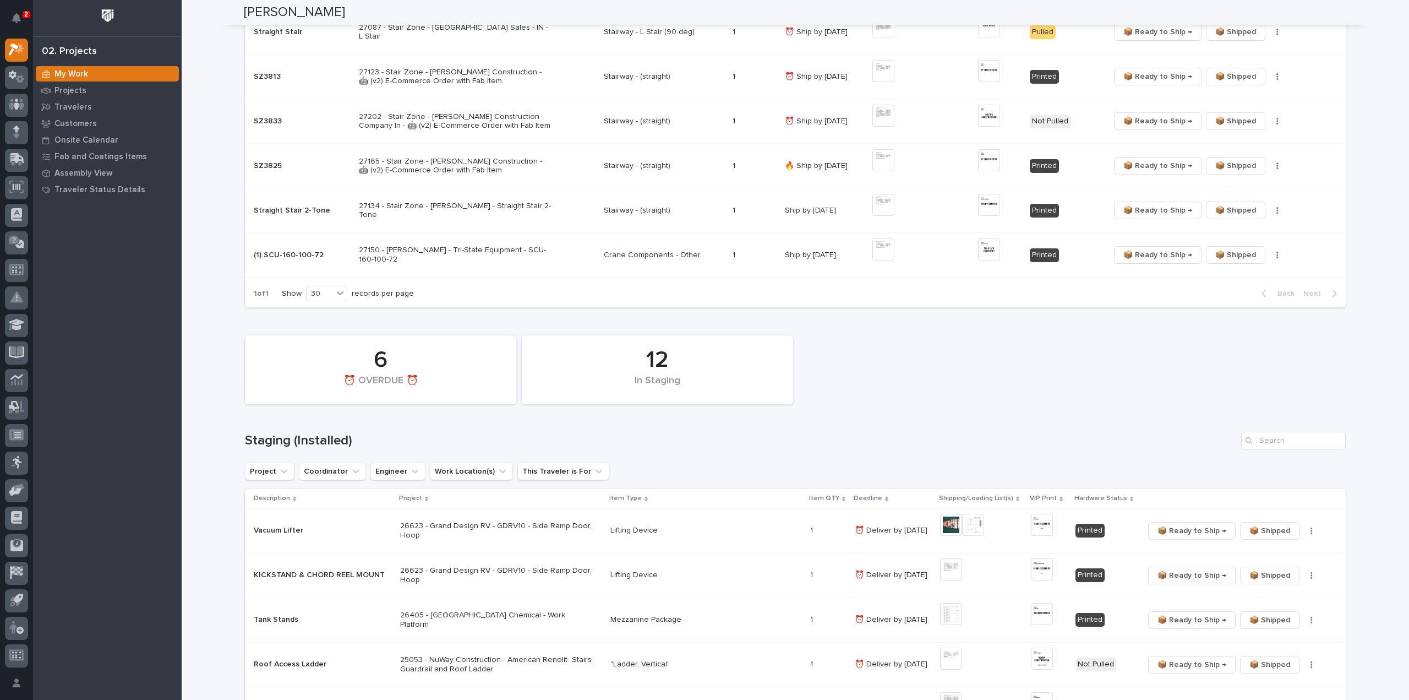
scroll to position [330, 0]
click at [1277, 442] on input "Search" at bounding box center [1293, 439] width 105 height 18
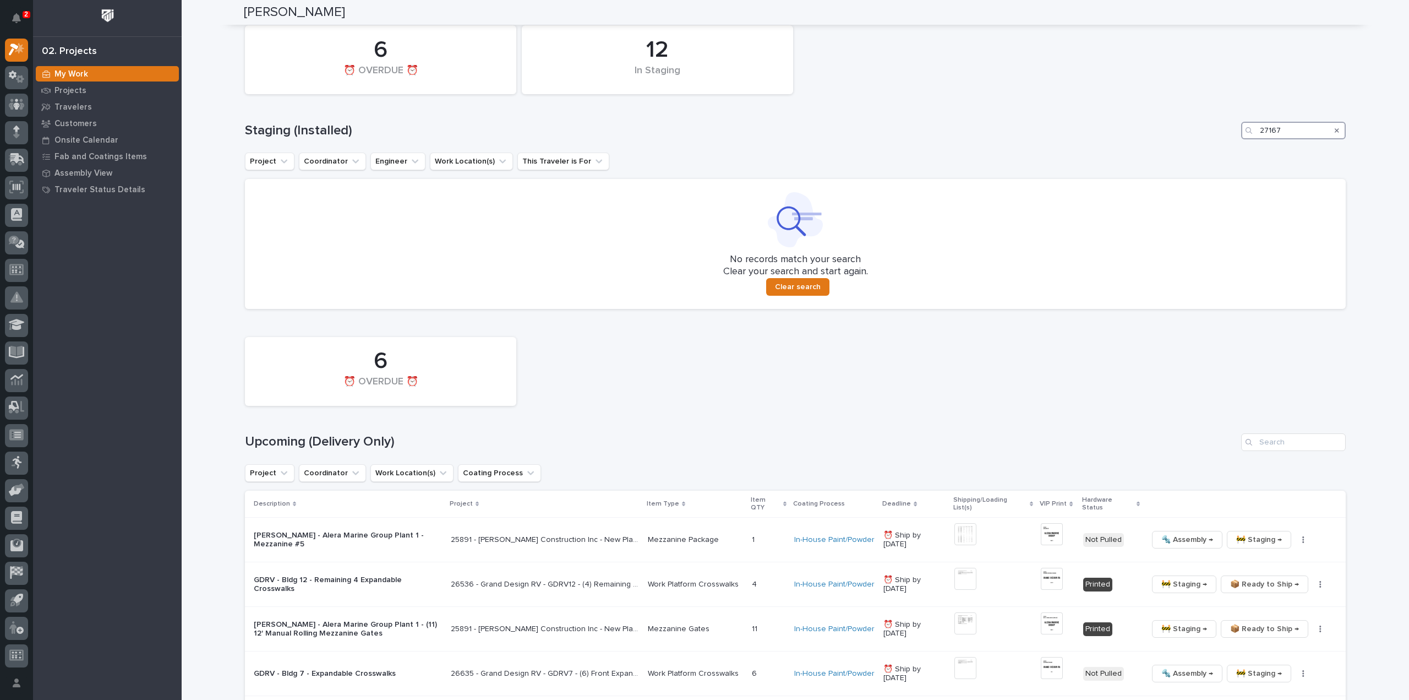
scroll to position [771, 0]
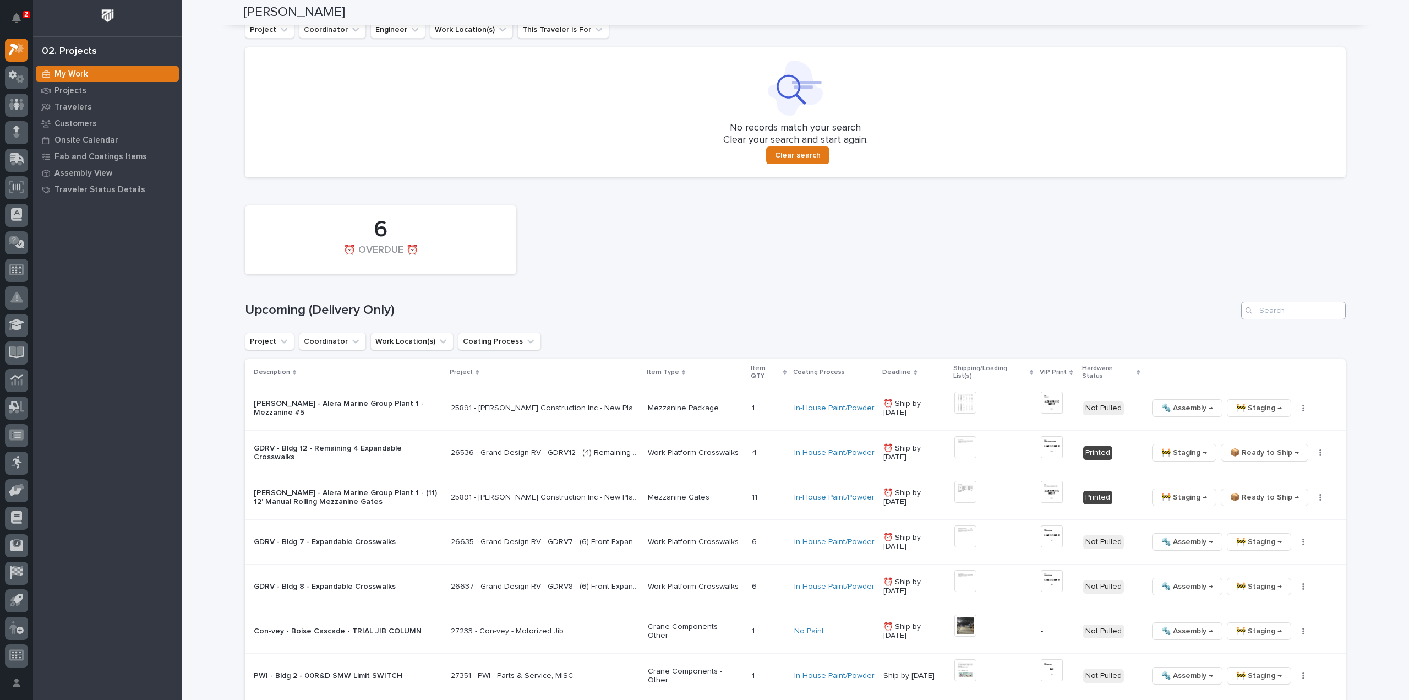
type input "27167"
click at [1274, 314] on input "Search" at bounding box center [1293, 311] width 105 height 18
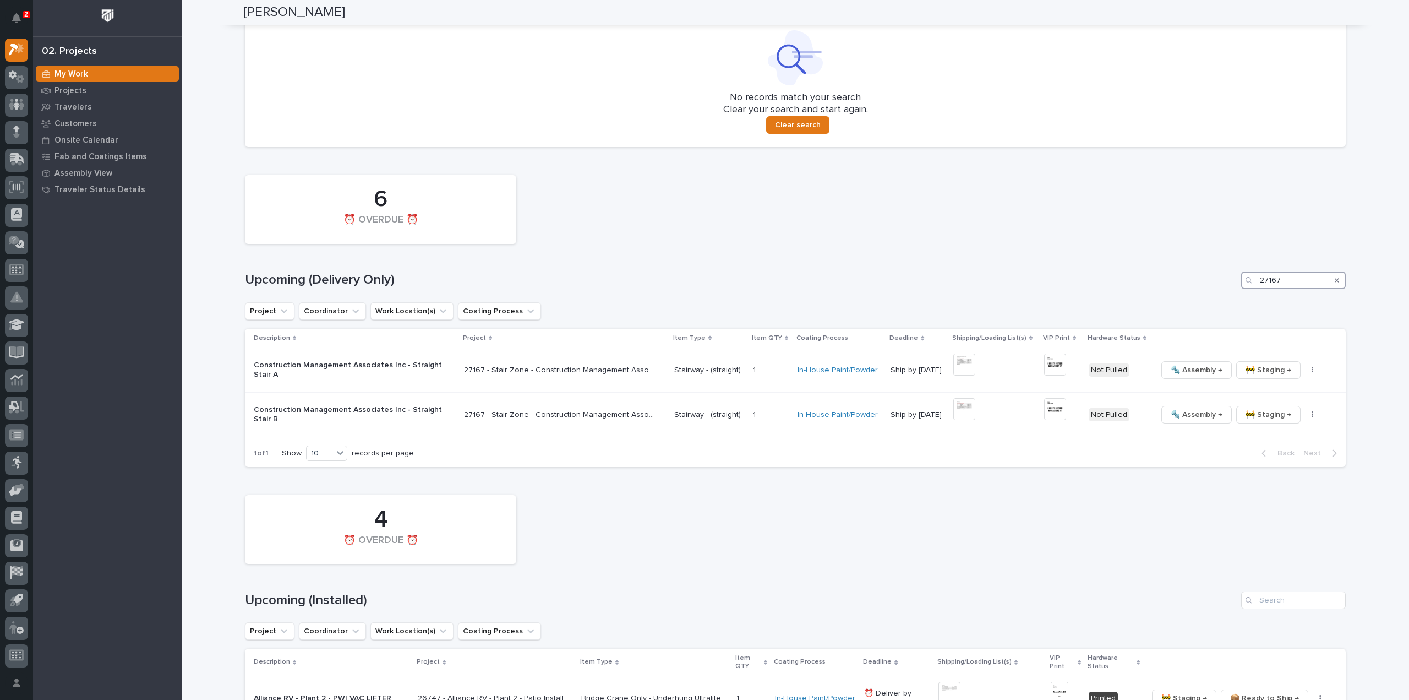
scroll to position [813, 0]
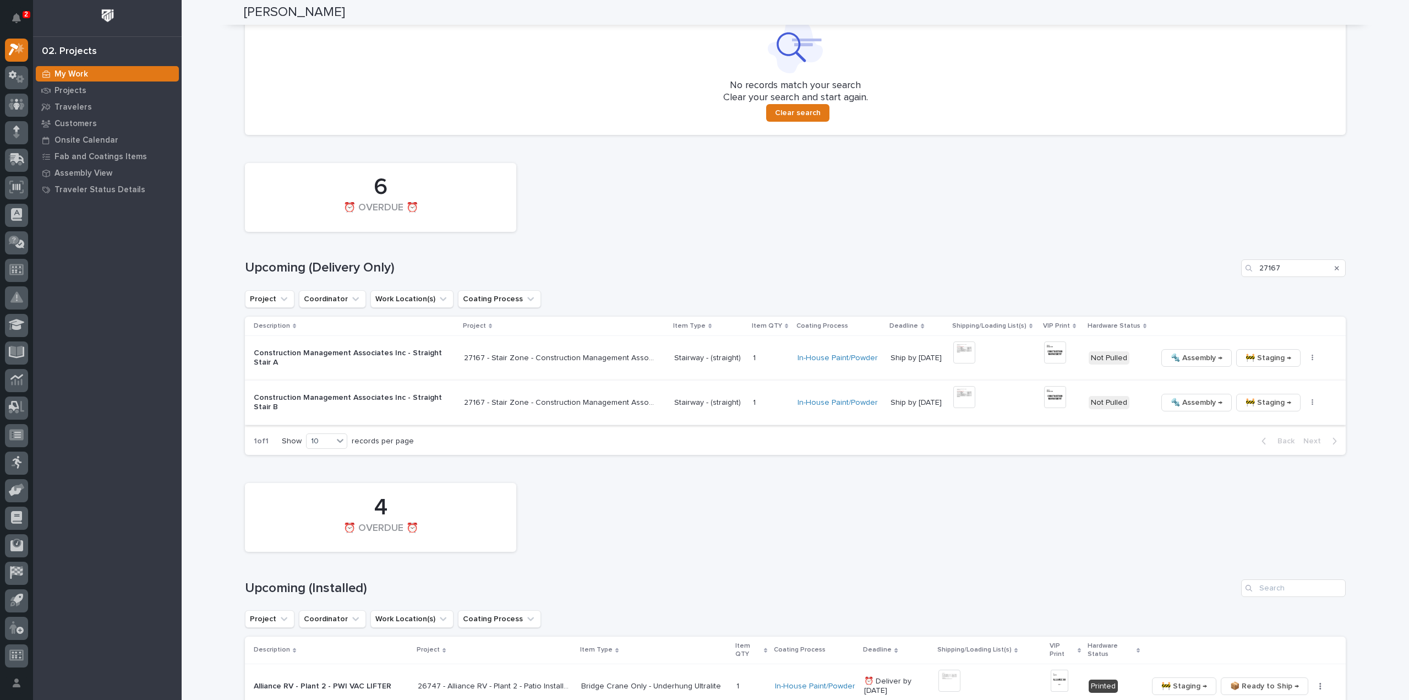
click at [970, 400] on img at bounding box center [964, 397] width 22 height 22
click at [1050, 398] on img at bounding box center [1055, 397] width 22 height 22
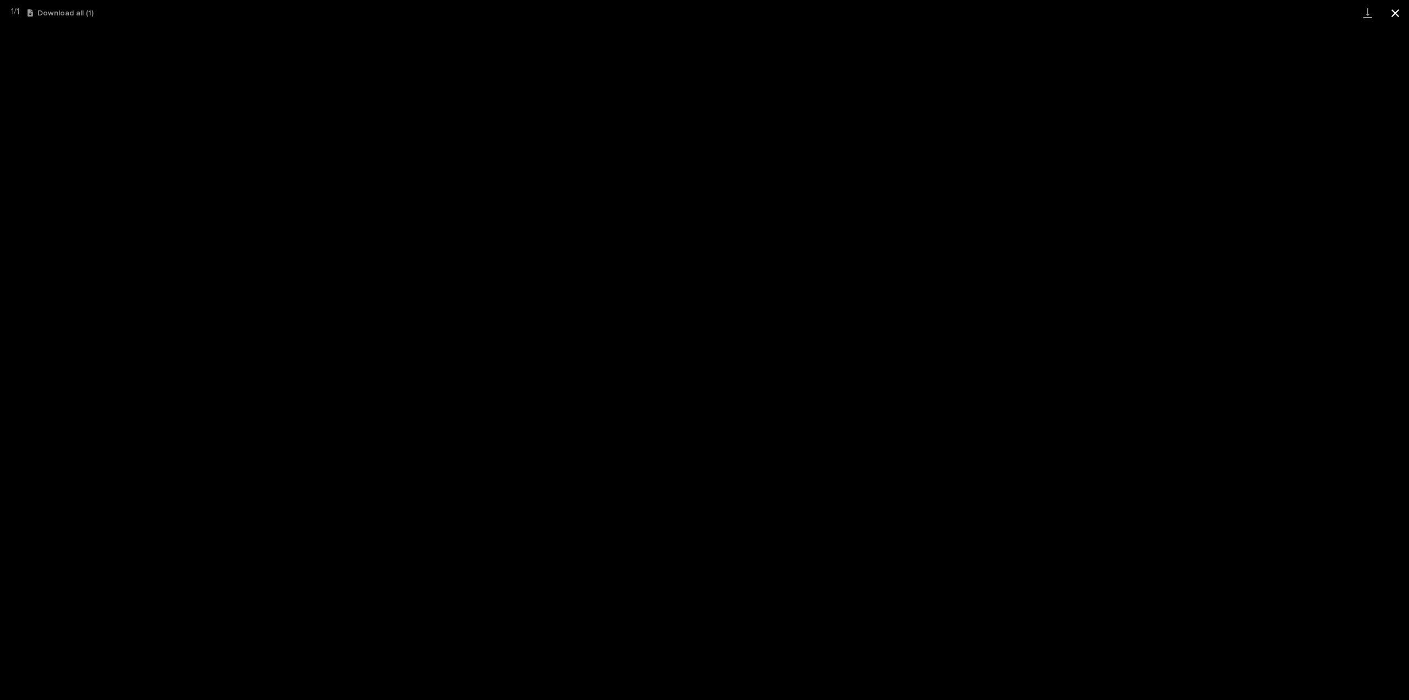
click at [1393, 10] on button "Close gallery" at bounding box center [1396, 13] width 28 height 26
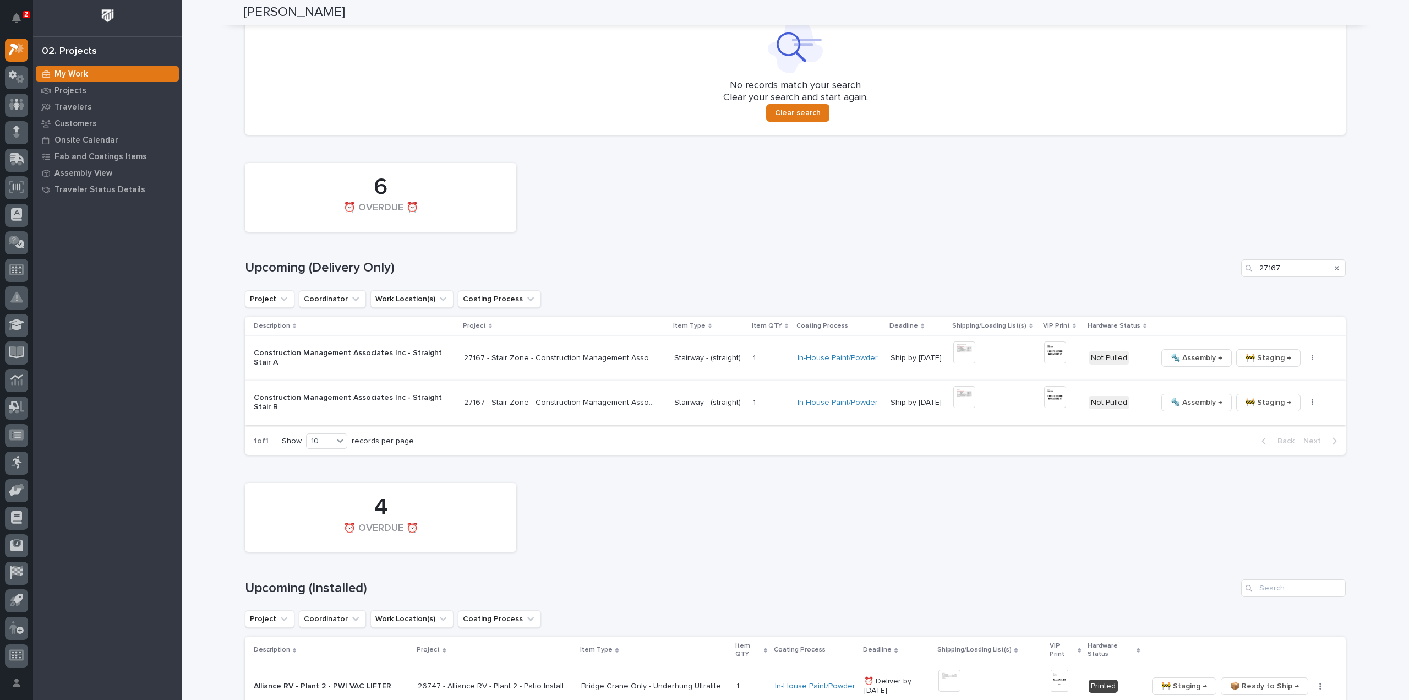
click at [1305, 402] on button "button" at bounding box center [1312, 403] width 15 height 8
click at [1283, 480] on button "🔩 Hardware" at bounding box center [1272, 477] width 81 height 18
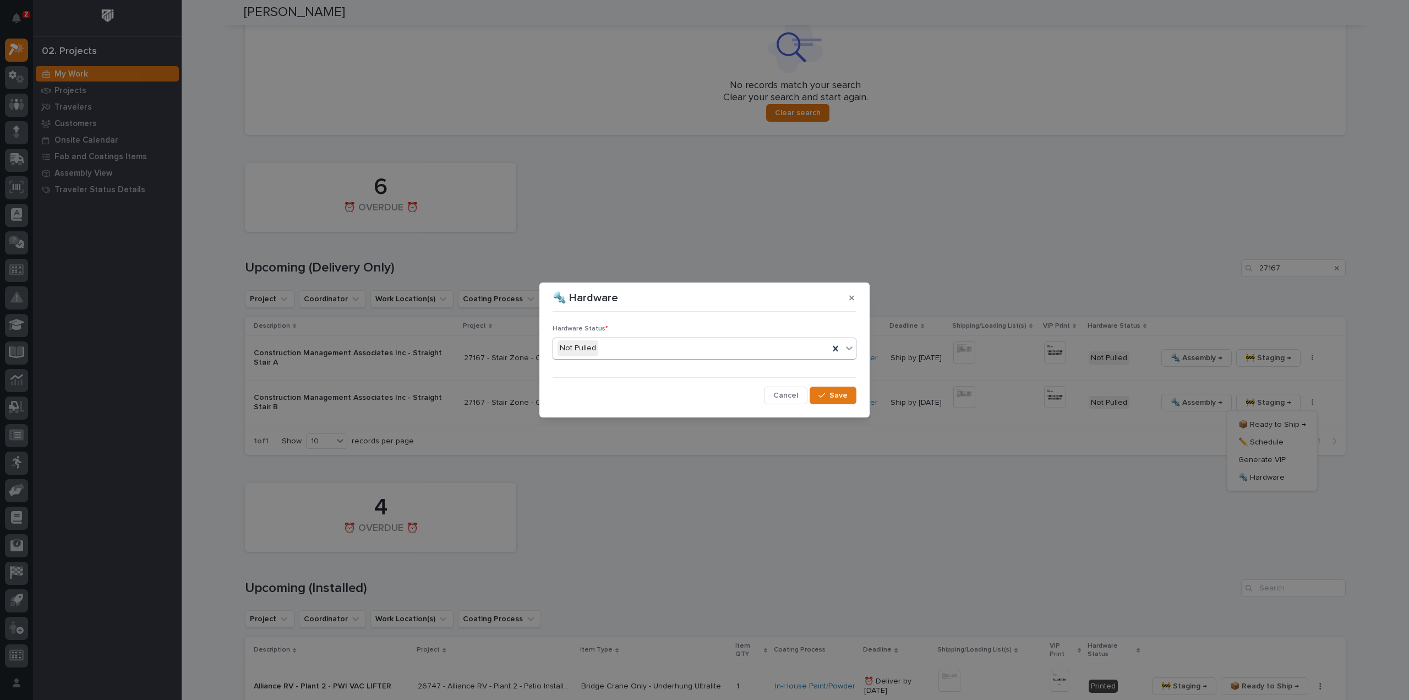
click at [612, 349] on div "Not Pulled" at bounding box center [691, 348] width 276 height 18
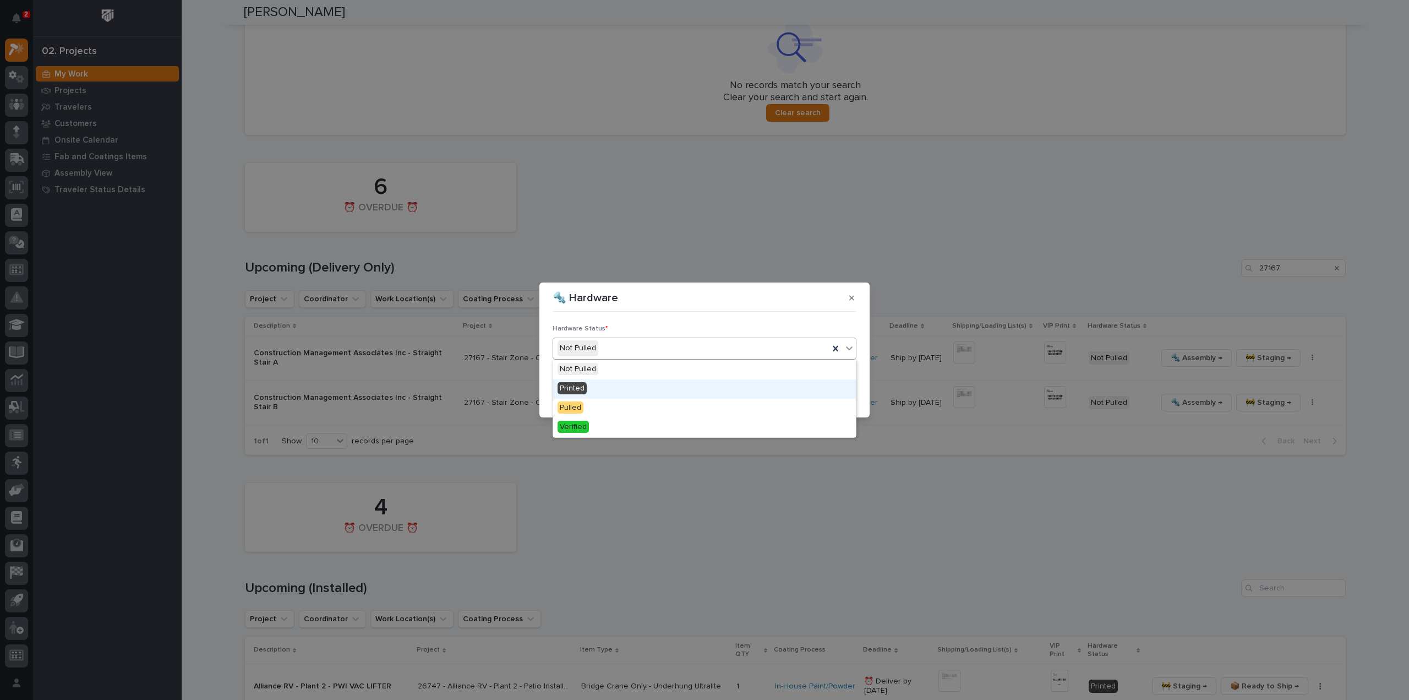
click at [603, 395] on div "Printed" at bounding box center [704, 388] width 303 height 19
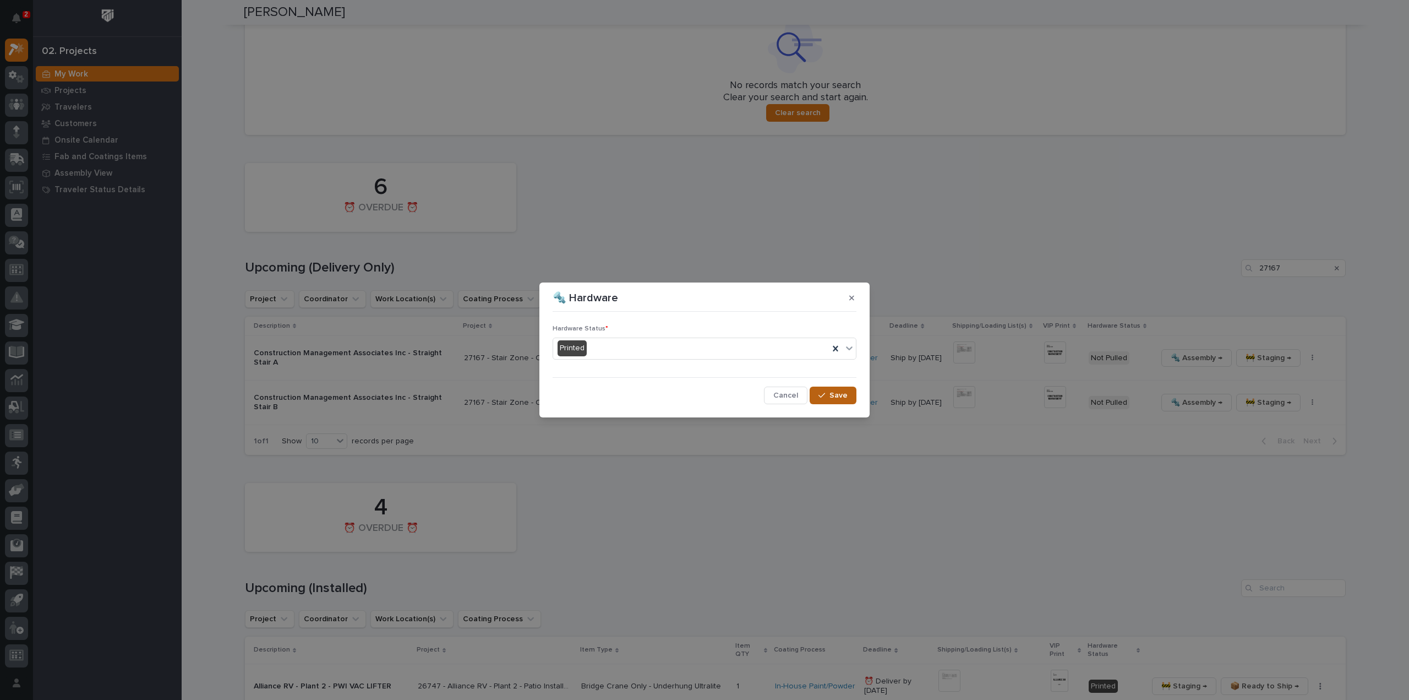
click at [834, 398] on span "Save" at bounding box center [839, 395] width 18 height 10
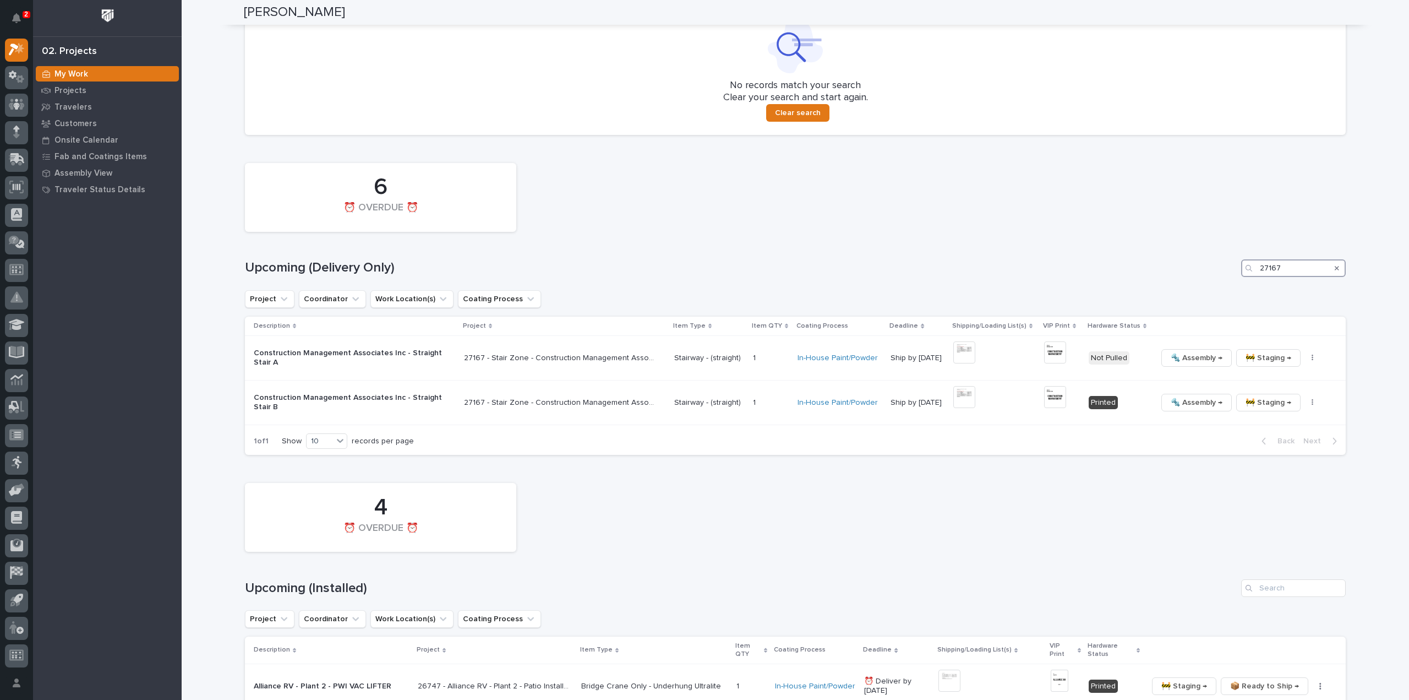
drag, startPoint x: 1283, startPoint y: 270, endPoint x: 1233, endPoint y: 280, distance: 50.5
click at [1233, 280] on div "6 ⏰ OVERDUE ⏰ Upcoming (Delivery Only) 27167 Project Coordinator Work Location(…" at bounding box center [795, 306] width 1101 height 298
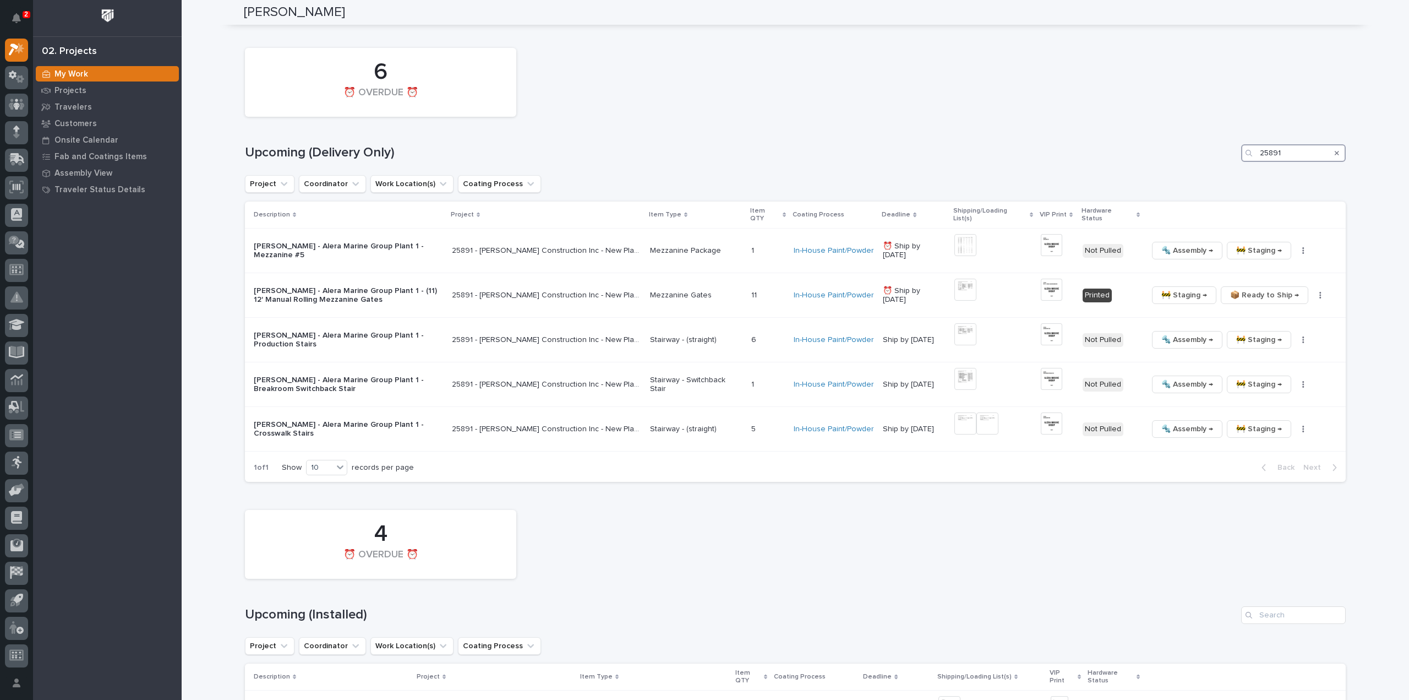
scroll to position [880, 0]
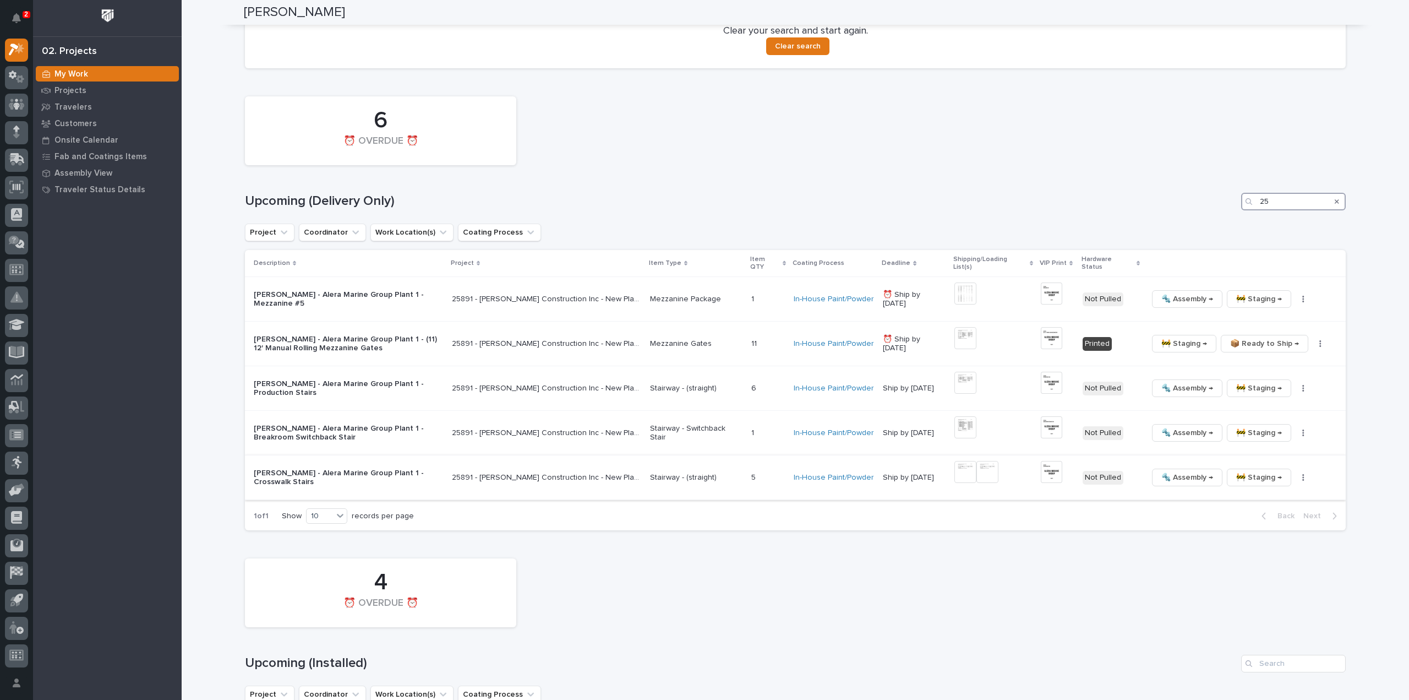
type input "2"
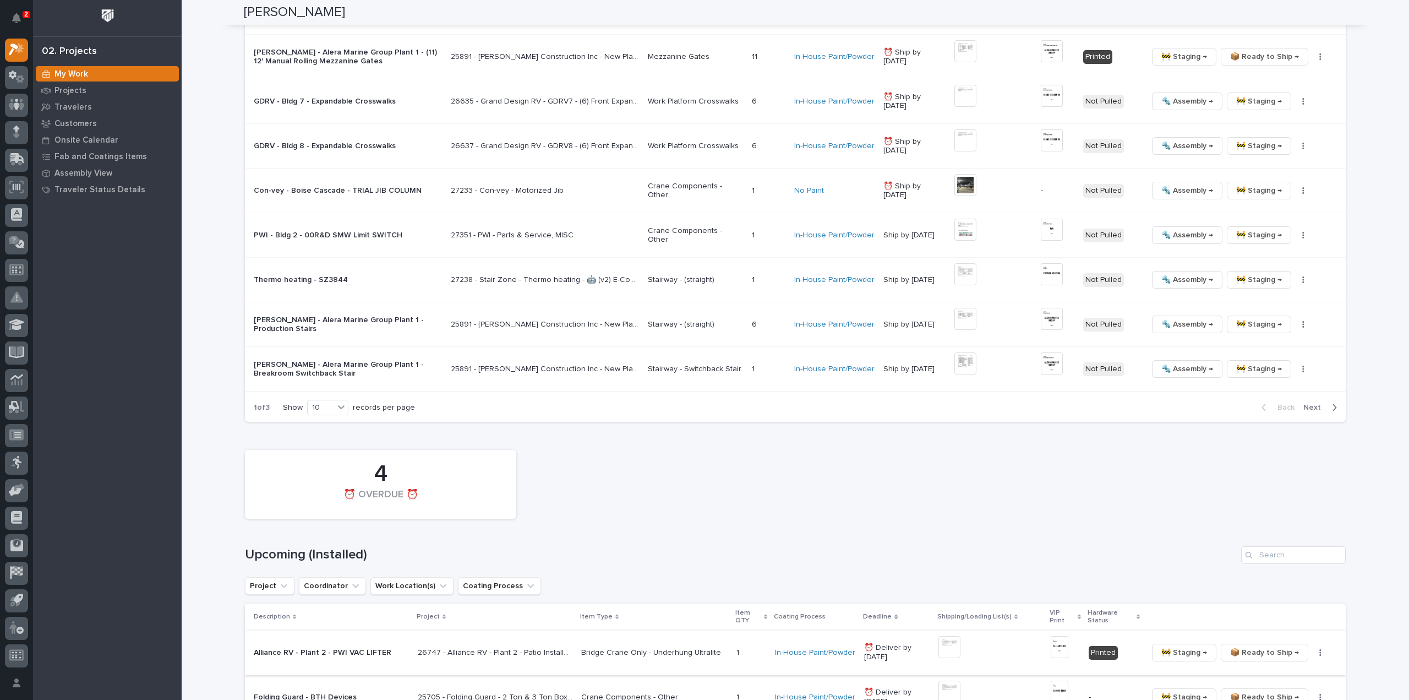
scroll to position [1321, 0]
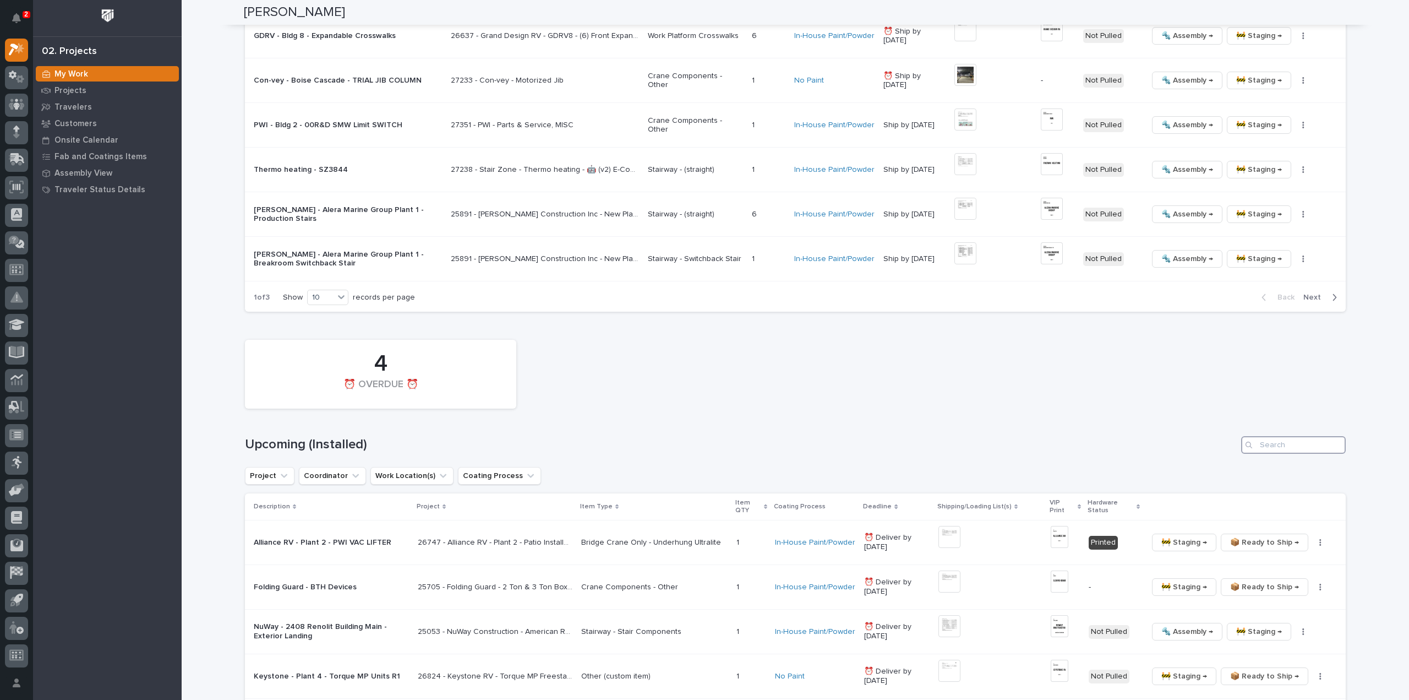
click at [1311, 436] on input "Search" at bounding box center [1293, 445] width 105 height 18
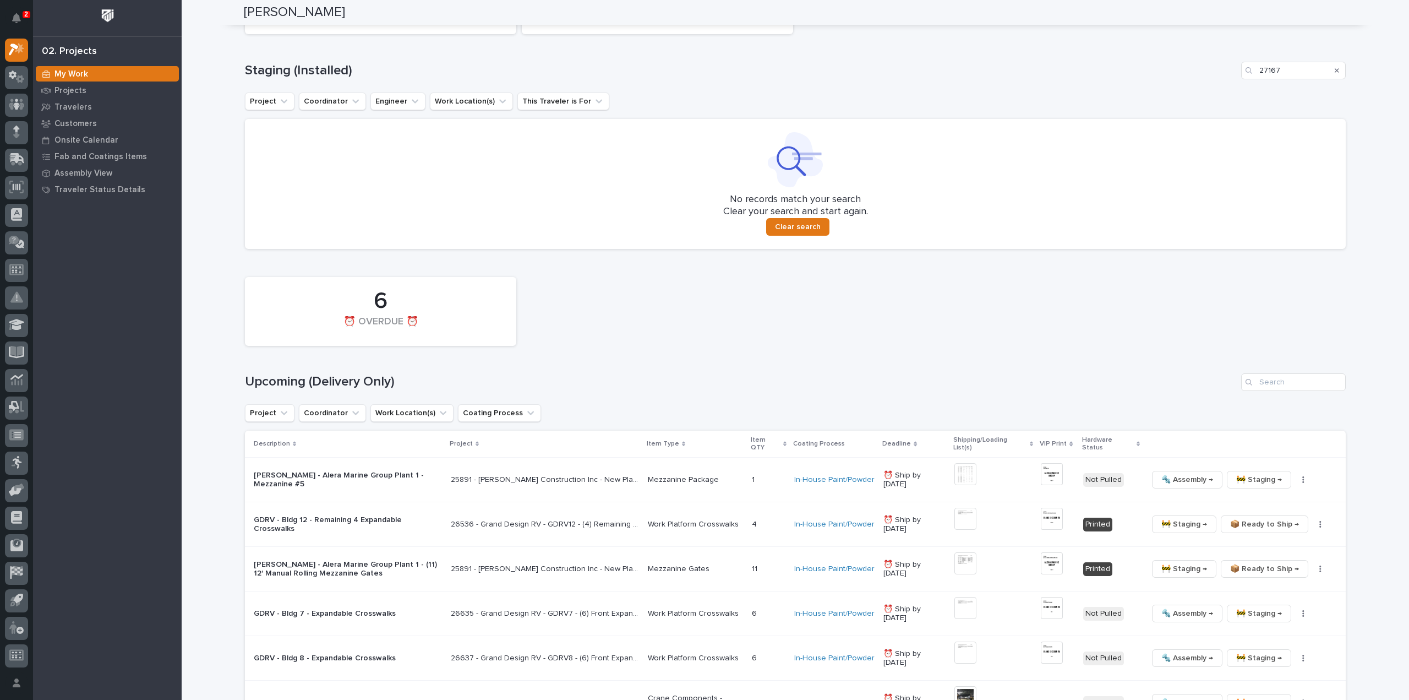
scroll to position [550, 0]
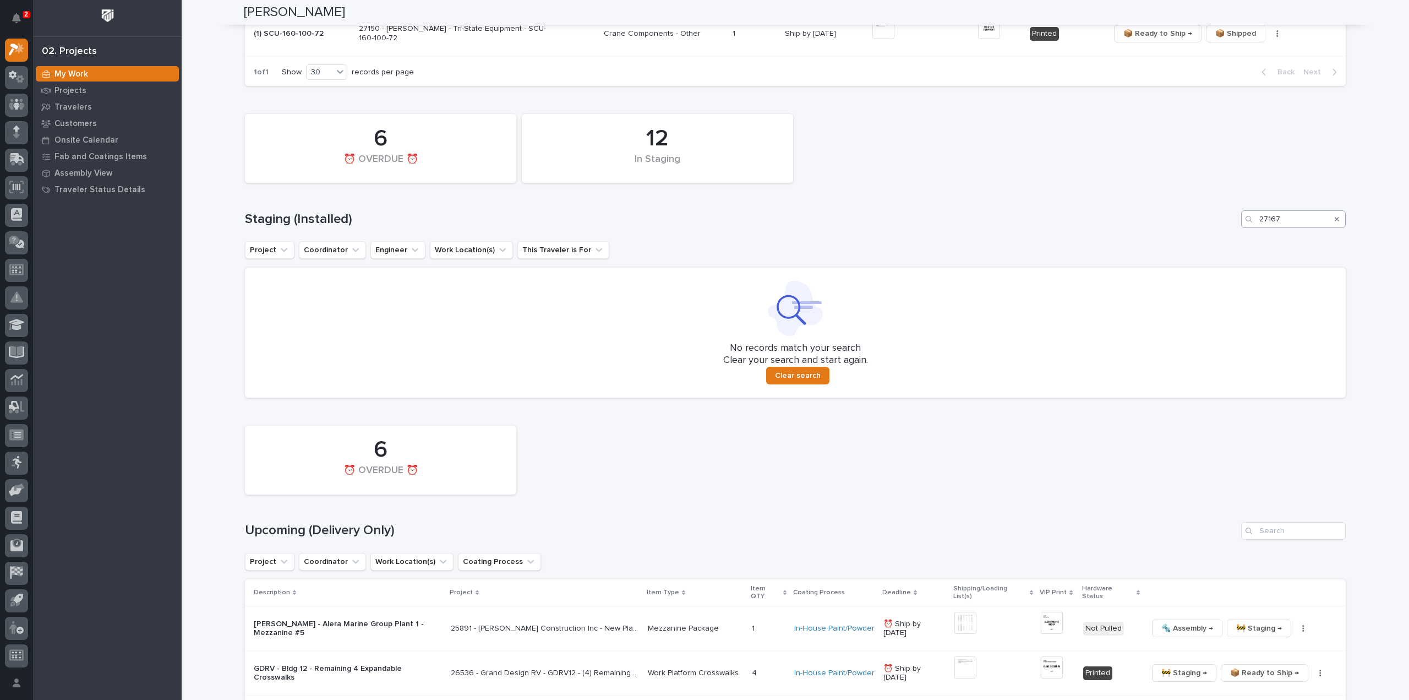
type input "26834"
drag, startPoint x: 1291, startPoint y: 221, endPoint x: 1219, endPoint y: 235, distance: 73.5
click at [1219, 235] on div "12 In Staging 6 ⏰ OVERDUE ⏰ Staging (Installed) 27167 Project Coordinator Engin…" at bounding box center [795, 252] width 1101 height 288
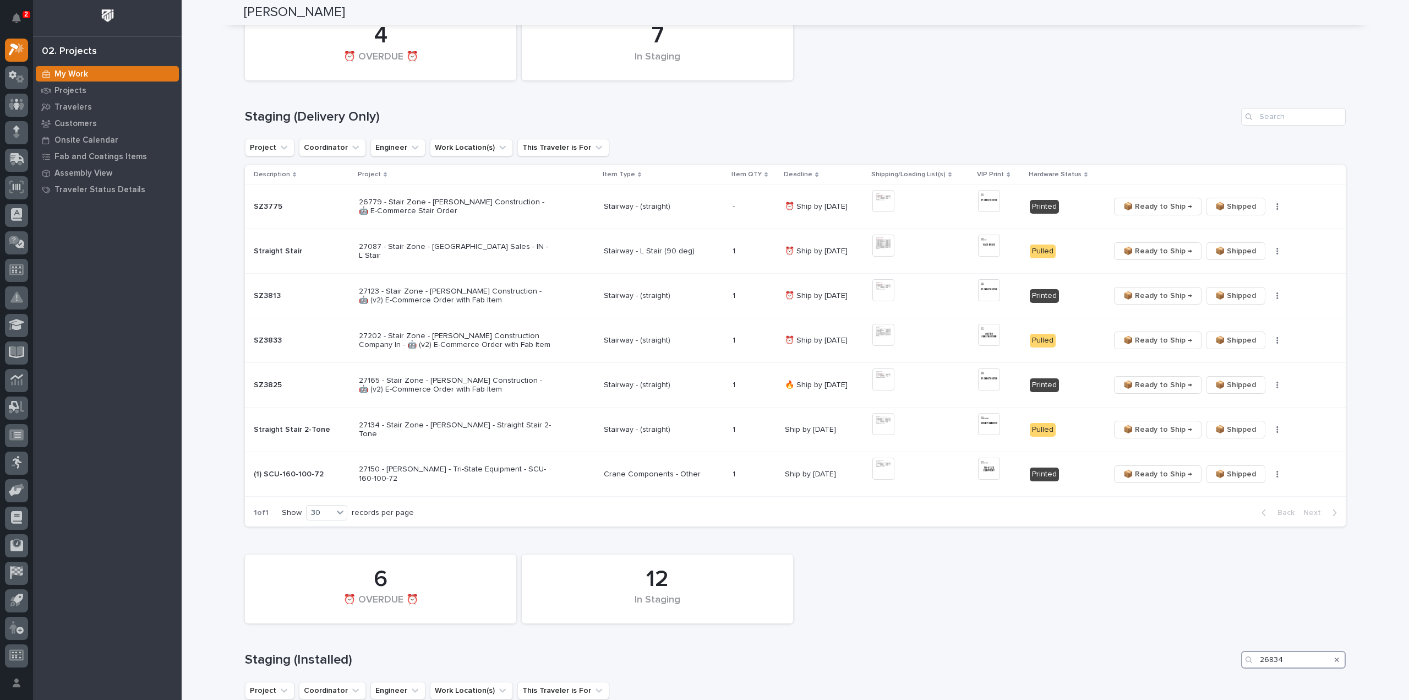
scroll to position [0, 0]
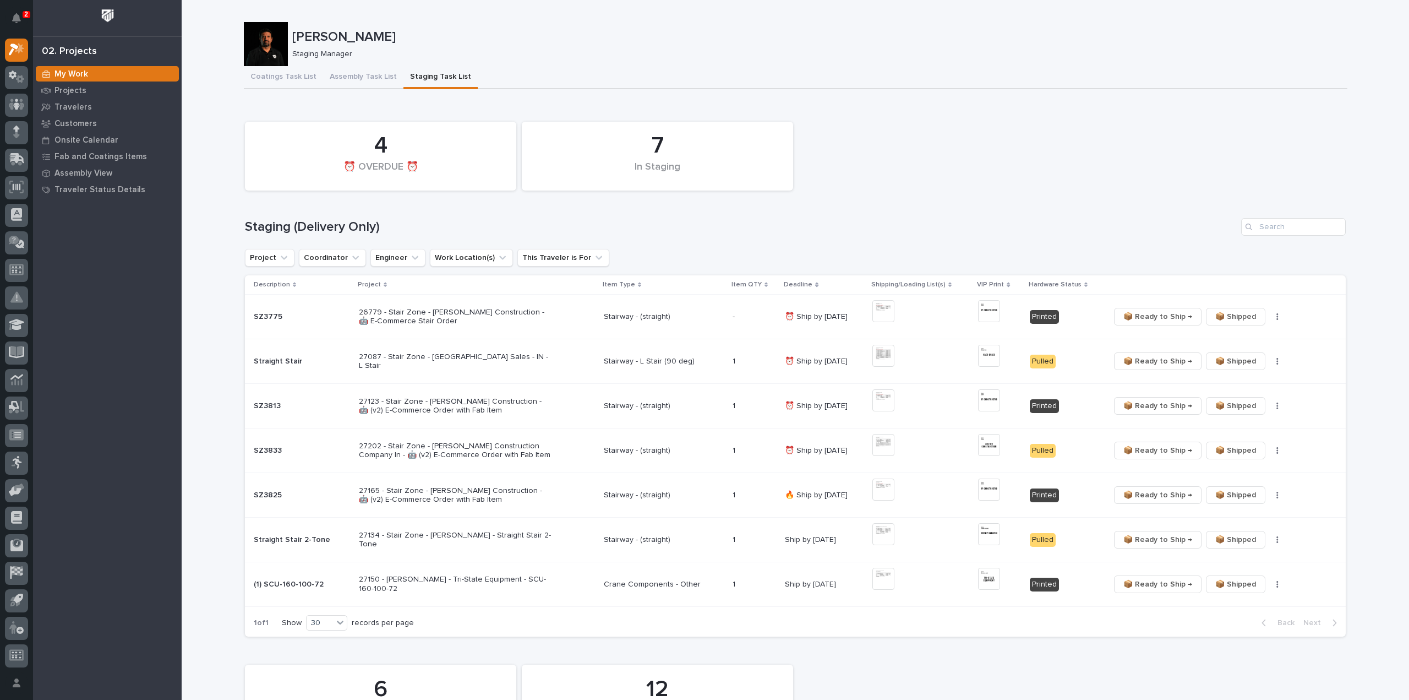
type input "26834"
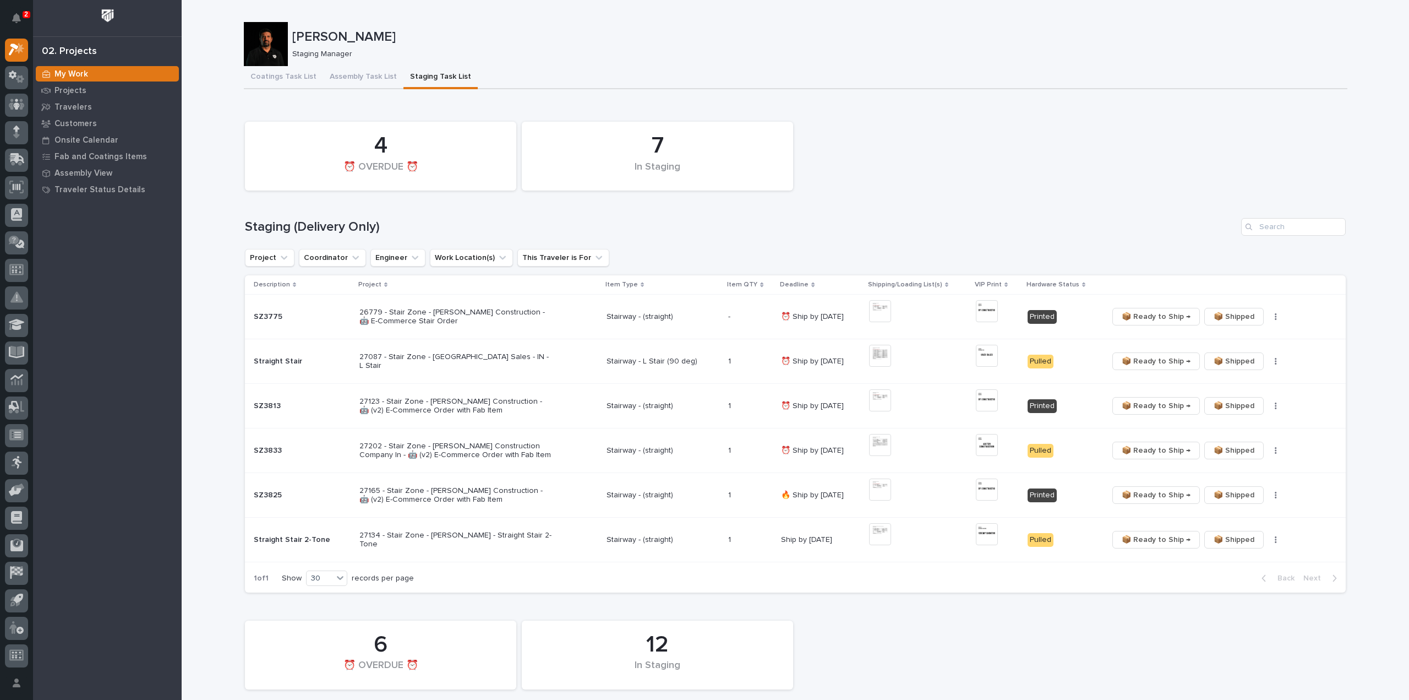
click at [901, 134] on div "7 In Staging 4 ⏰ OVERDUE ⏰" at bounding box center [795, 156] width 1112 height 80
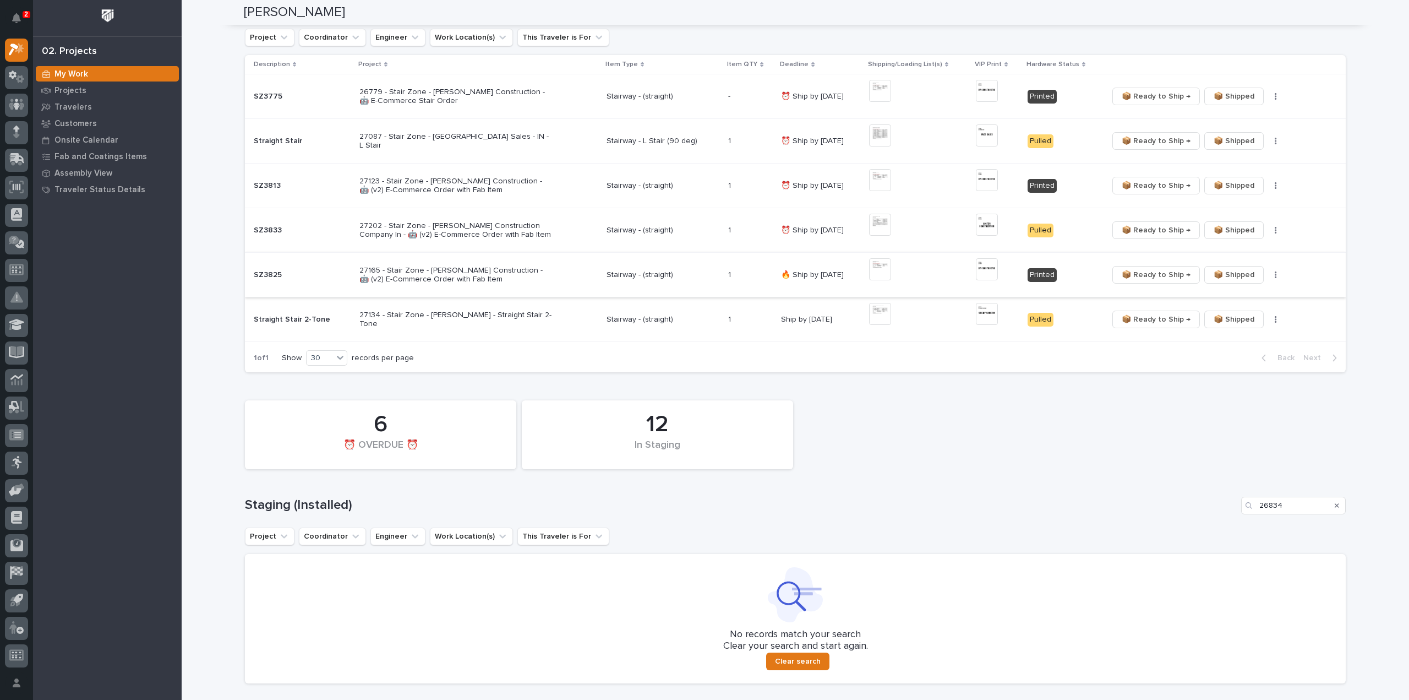
scroll to position [330, 0]
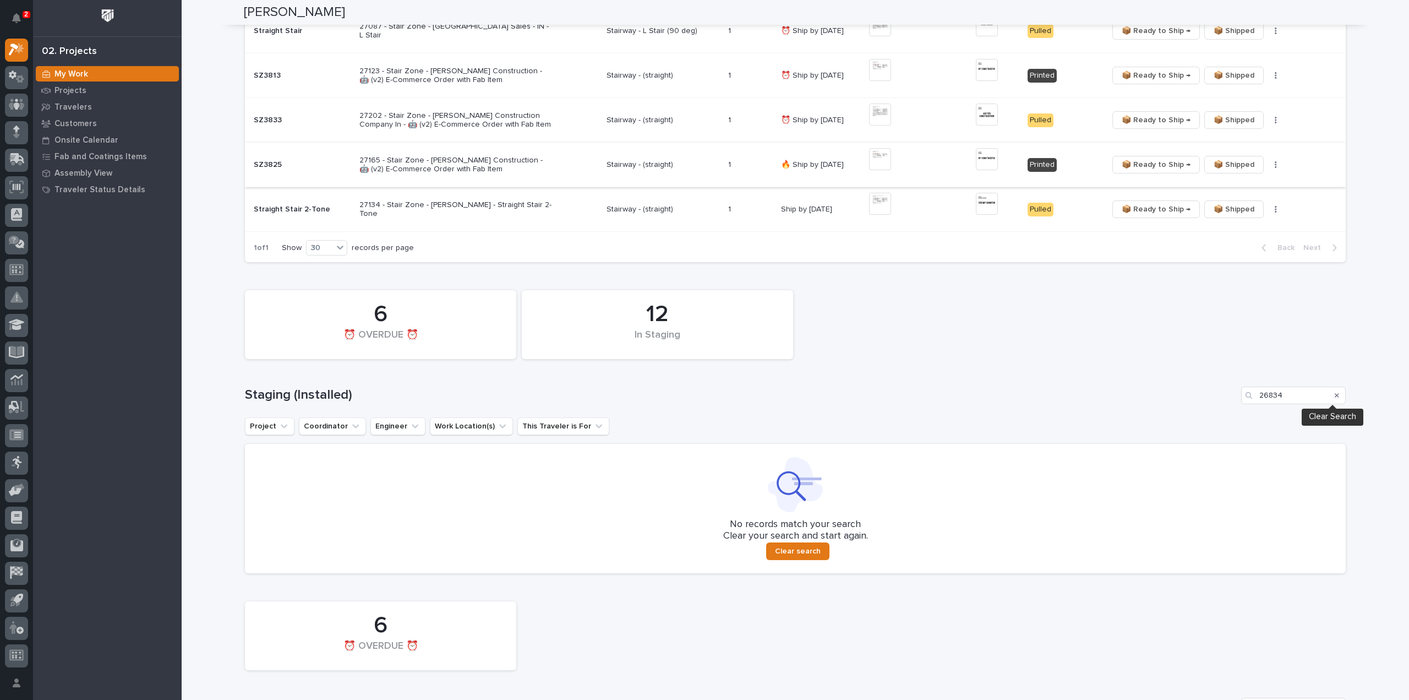
click at [1335, 395] on icon "Search" at bounding box center [1337, 395] width 4 height 4
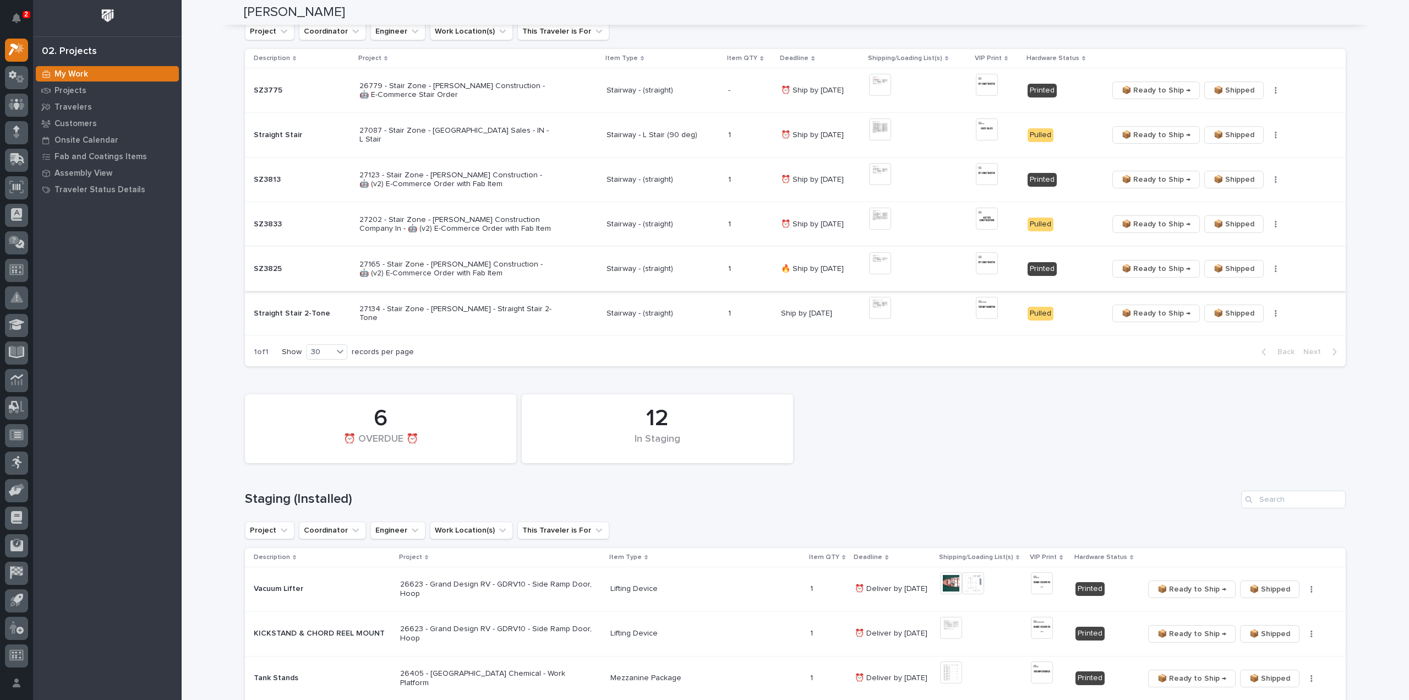
scroll to position [116, 0]
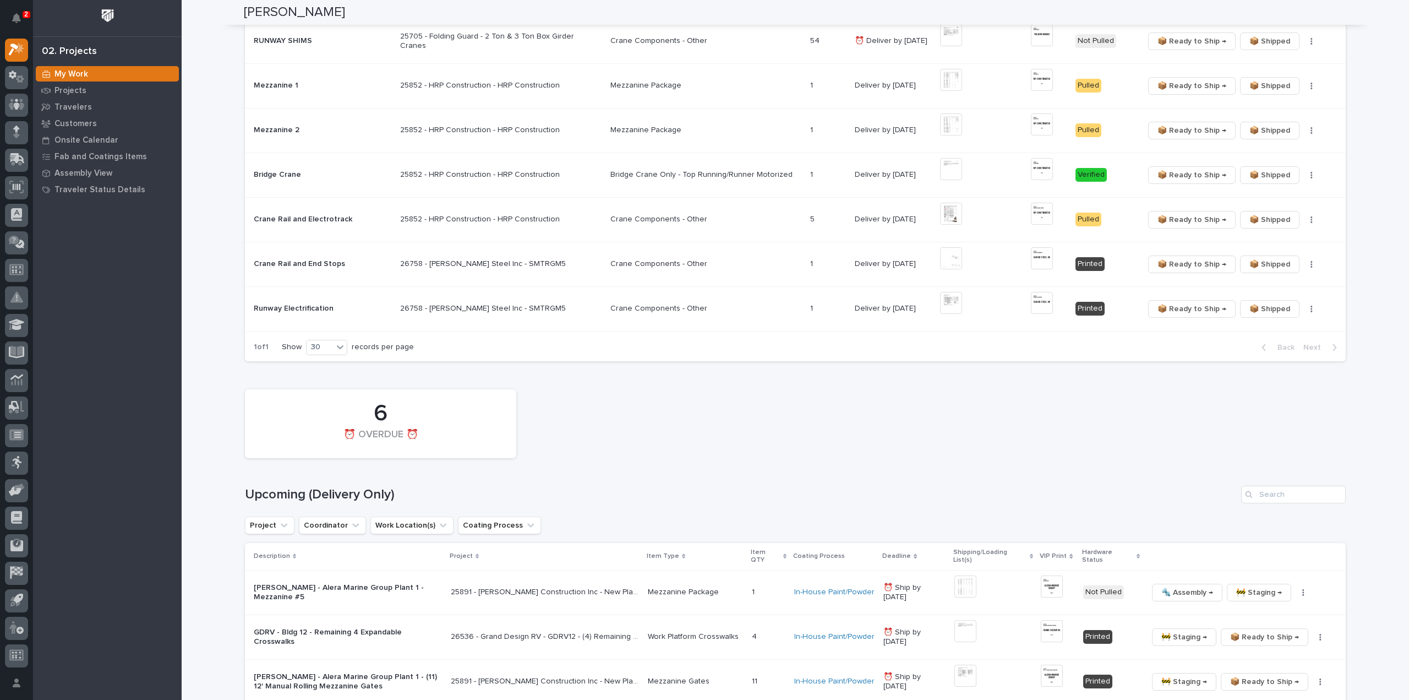
scroll to position [1107, 0]
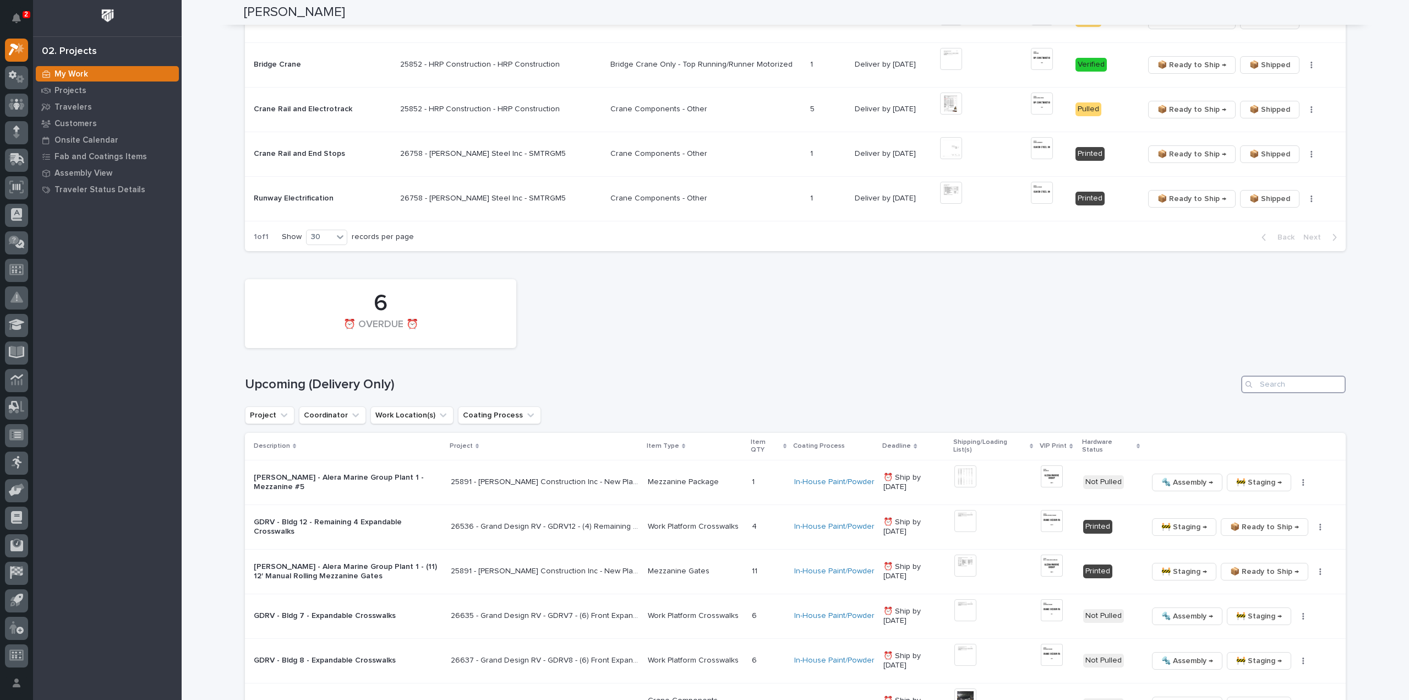
click at [1308, 384] on input "Search" at bounding box center [1293, 384] width 105 height 18
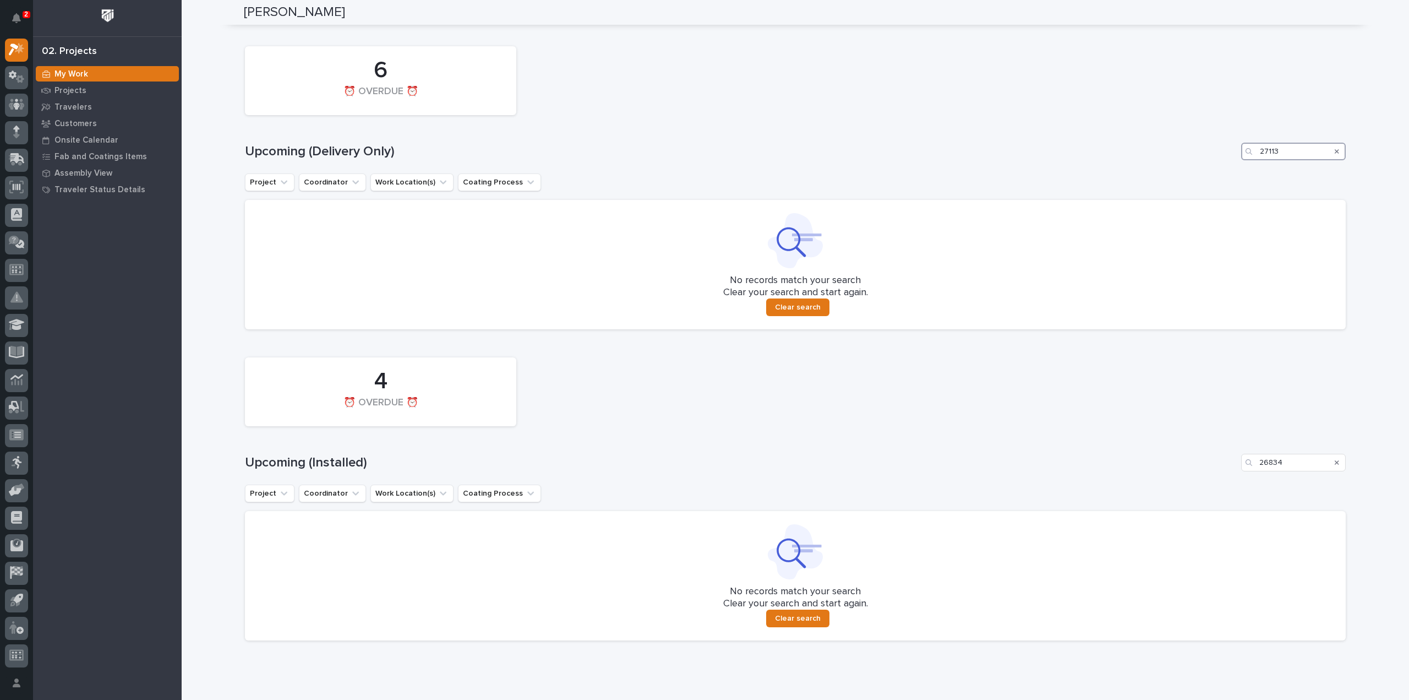
scroll to position [1373, 0]
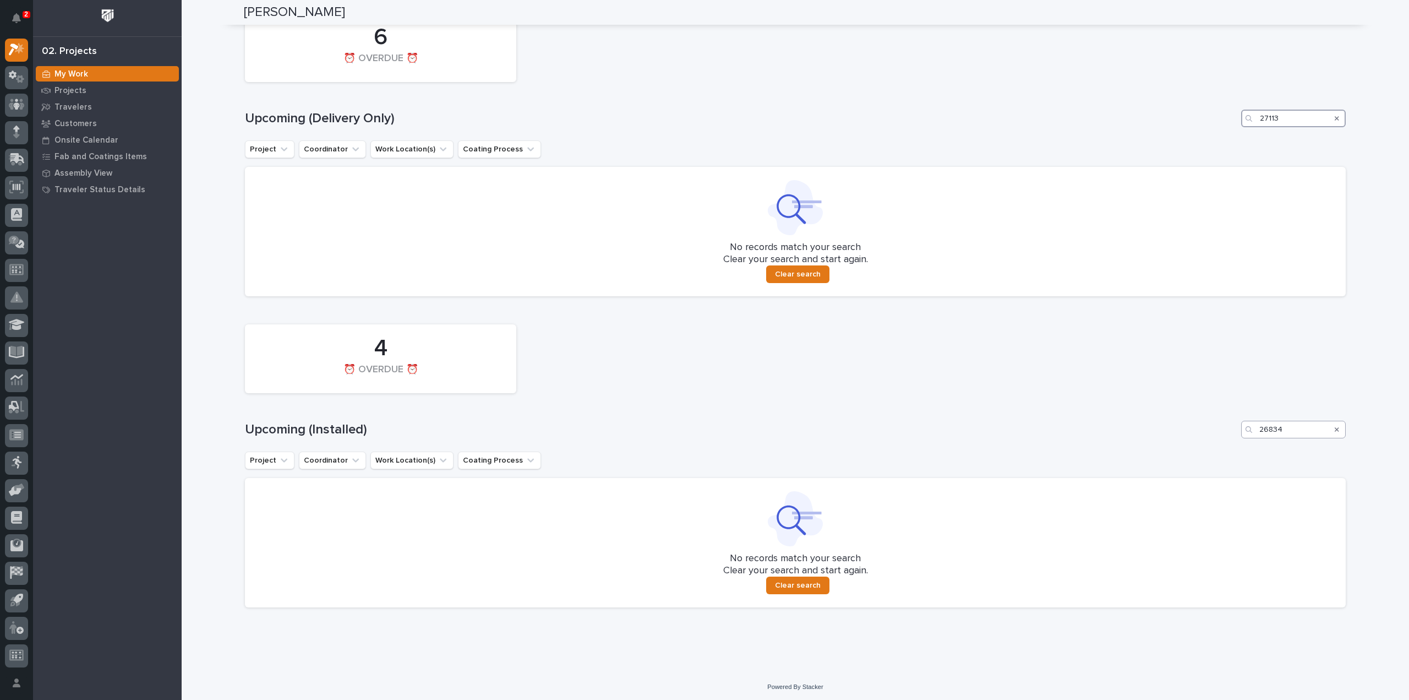
type input "27113"
drag, startPoint x: 1290, startPoint y: 428, endPoint x: 1241, endPoint y: 433, distance: 49.8
click at [1241, 433] on div "26834" at bounding box center [1293, 430] width 105 height 18
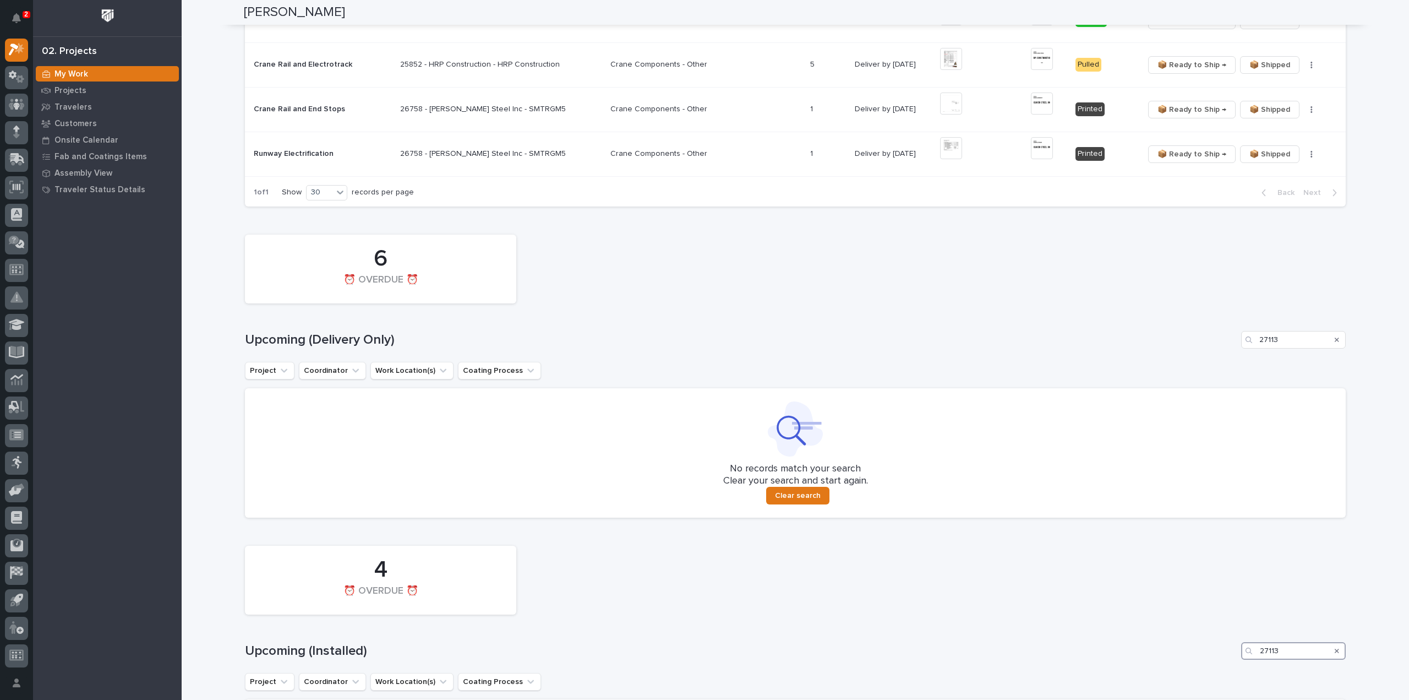
scroll to position [602, 0]
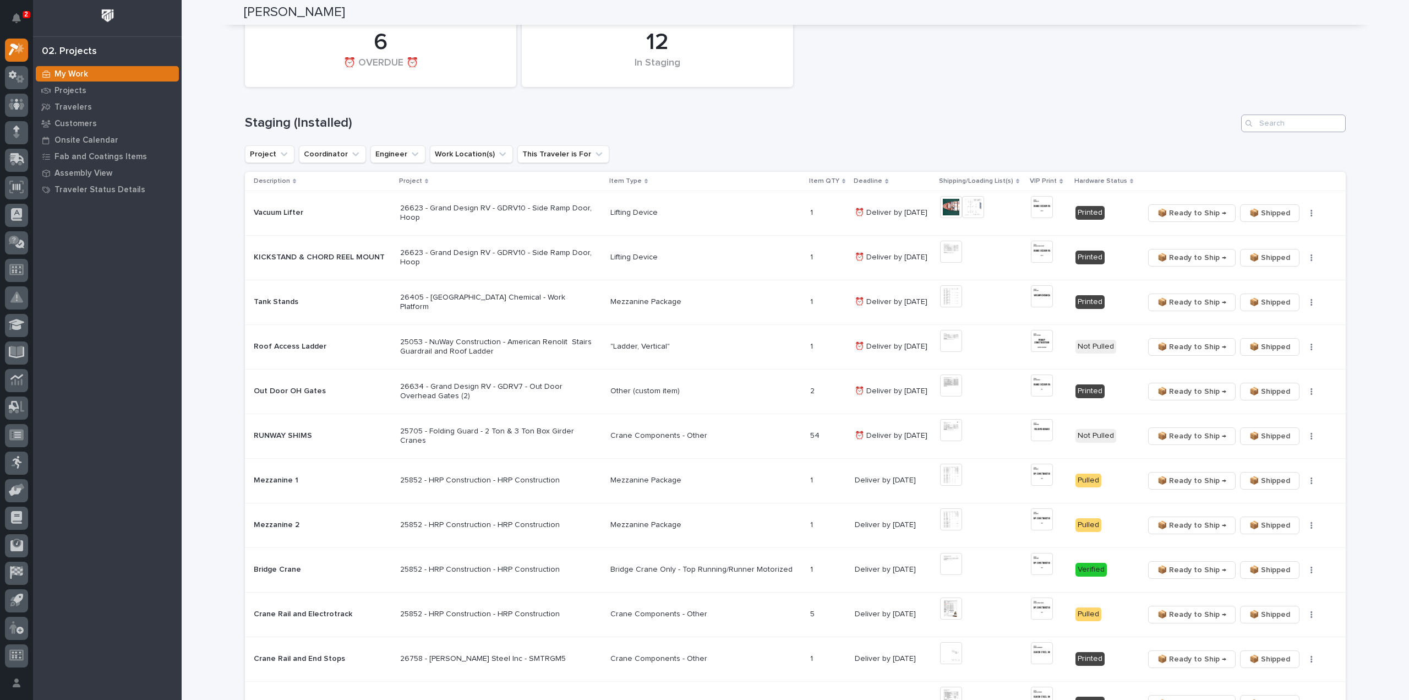
type input "27113"
click at [1308, 126] on input "Search" at bounding box center [1293, 123] width 105 height 18
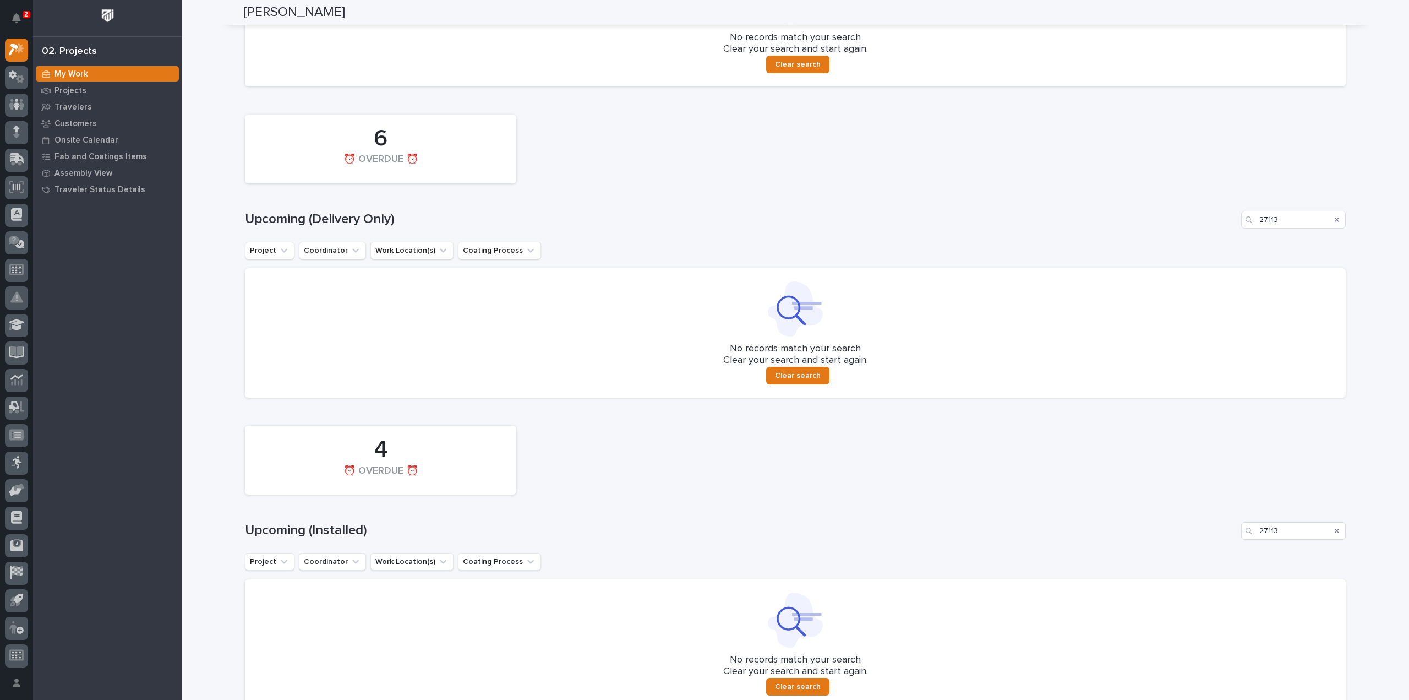
scroll to position [920, 0]
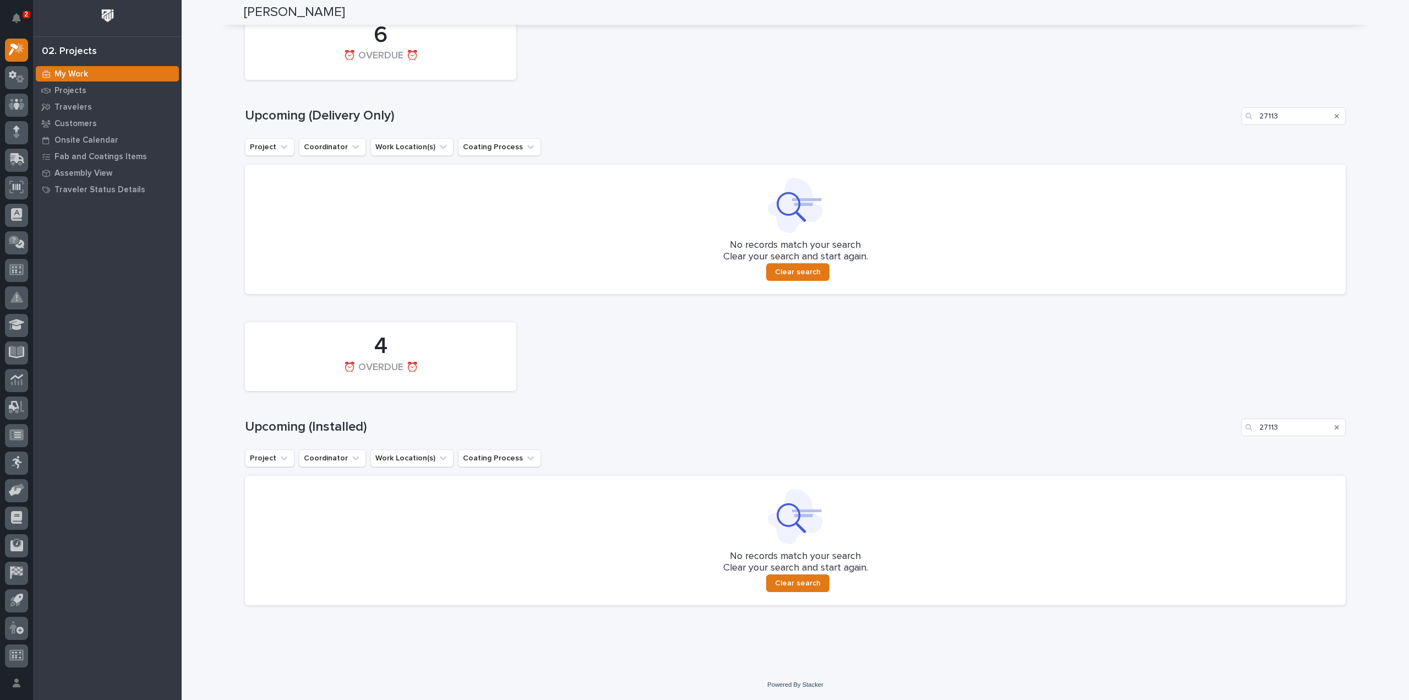
type input "27133"
click at [1335, 427] on icon "Search" at bounding box center [1337, 427] width 4 height 7
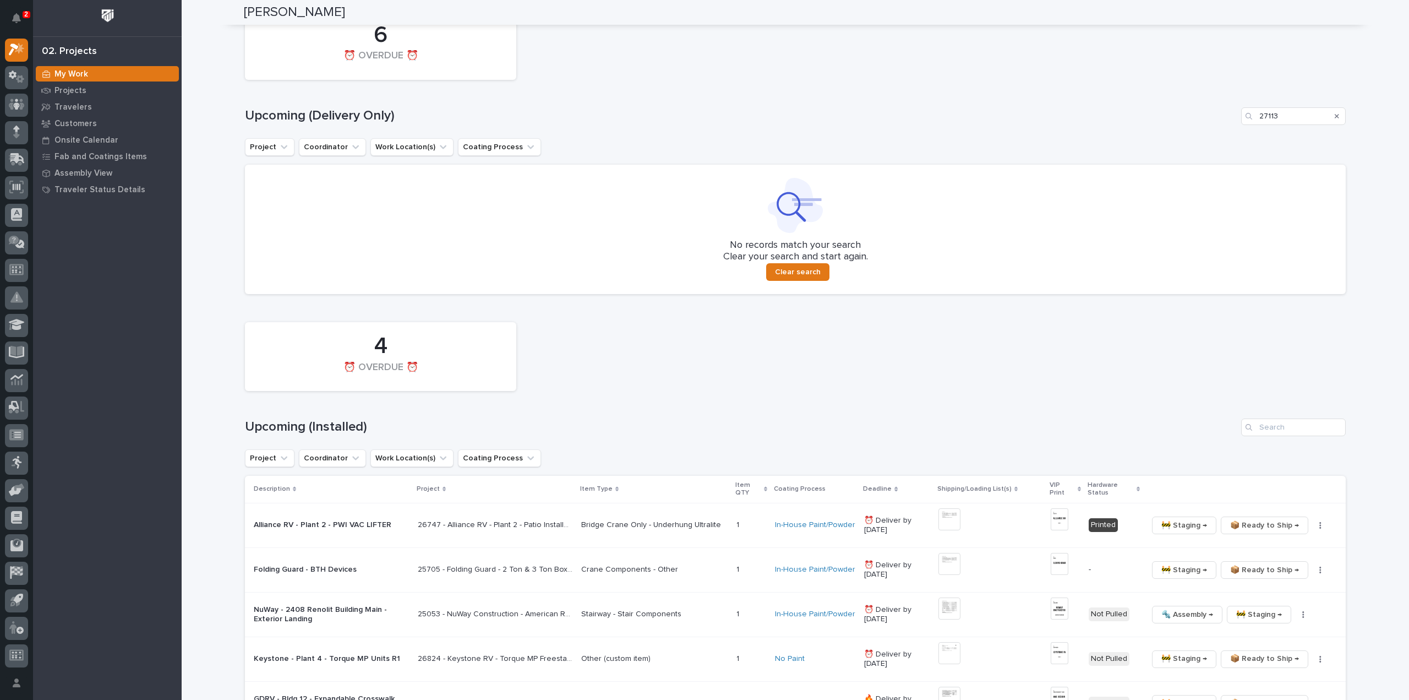
click at [1335, 115] on div "Search" at bounding box center [1337, 116] width 18 height 18
click at [1335, 114] on div "Search" at bounding box center [1337, 116] width 18 height 18
click at [1335, 116] on icon "Search" at bounding box center [1337, 116] width 4 height 4
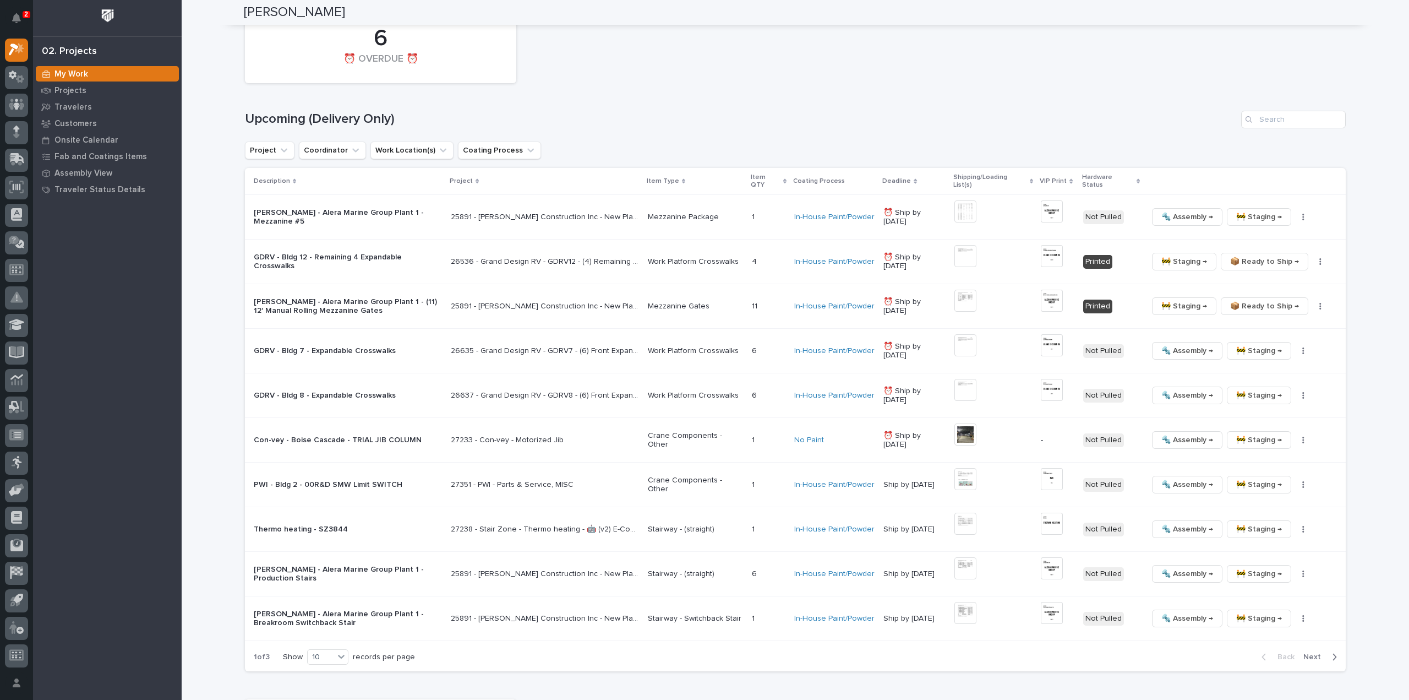
scroll to position [662, 0]
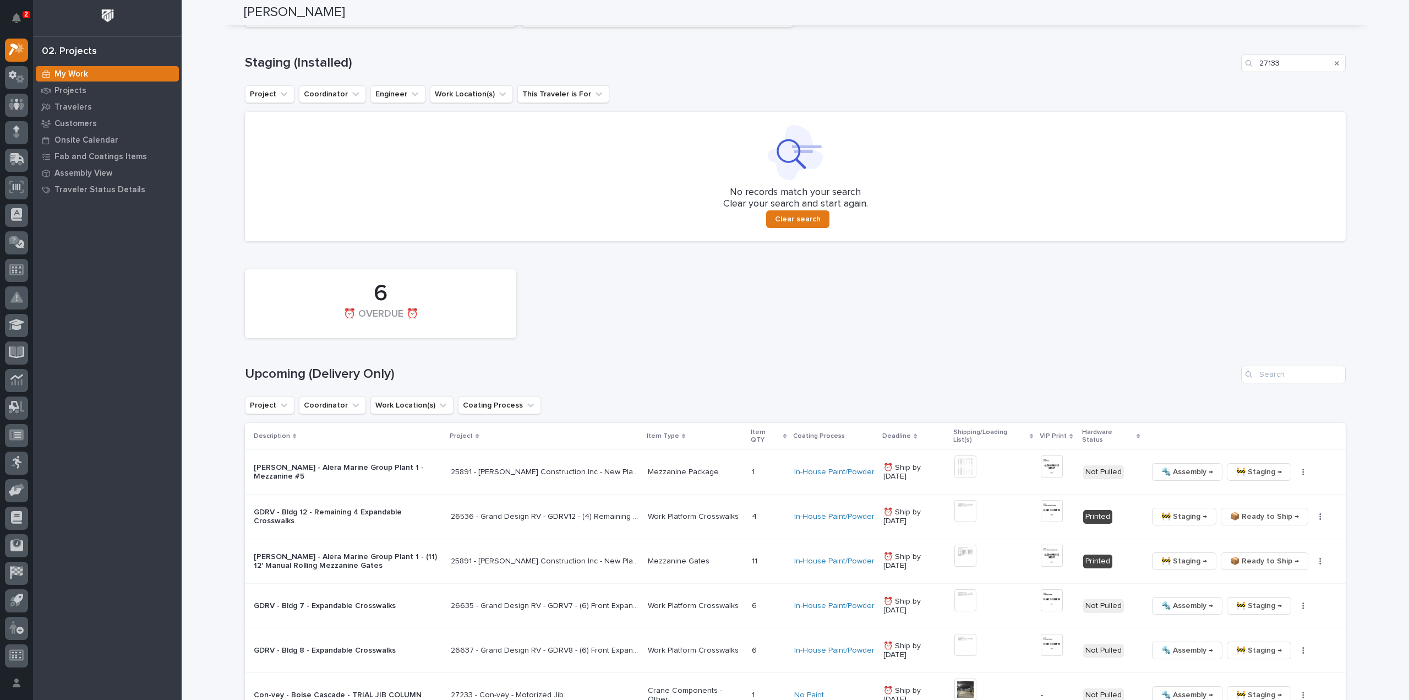
click at [1335, 62] on icon "Search" at bounding box center [1337, 63] width 4 height 7
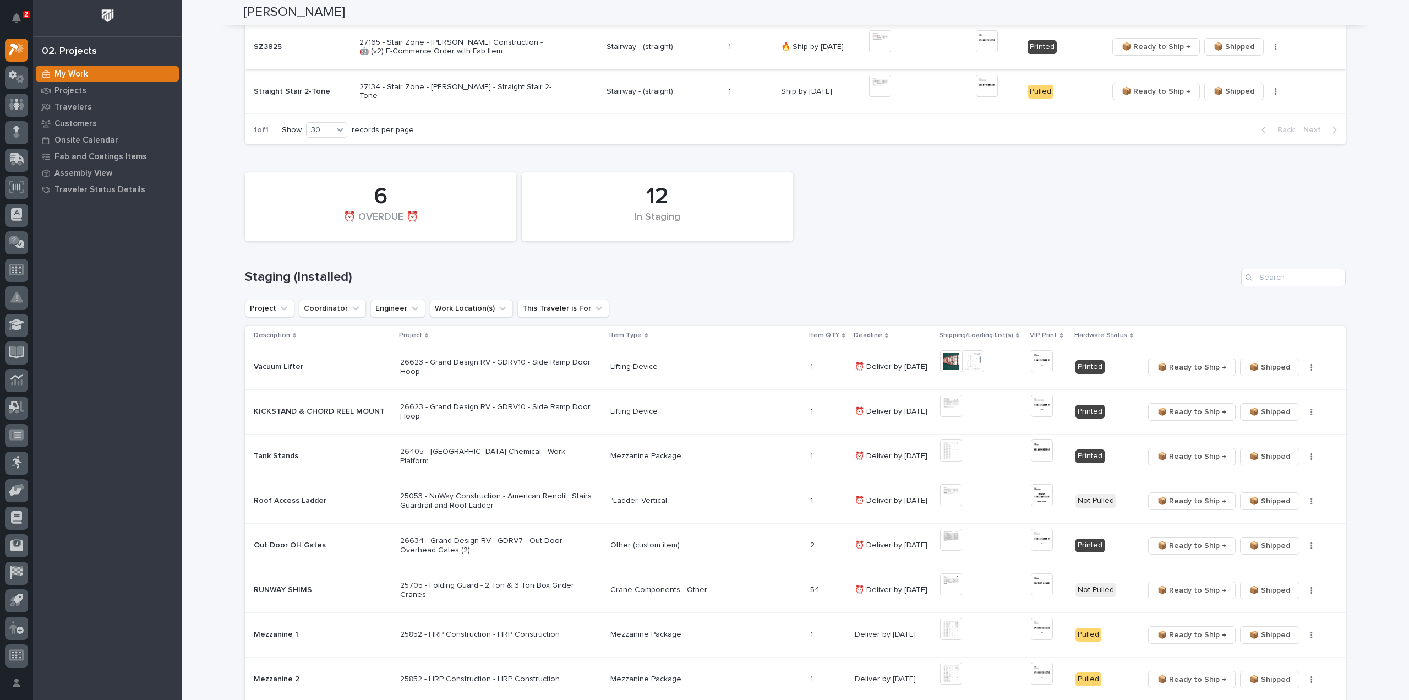
scroll to position [338, 0]
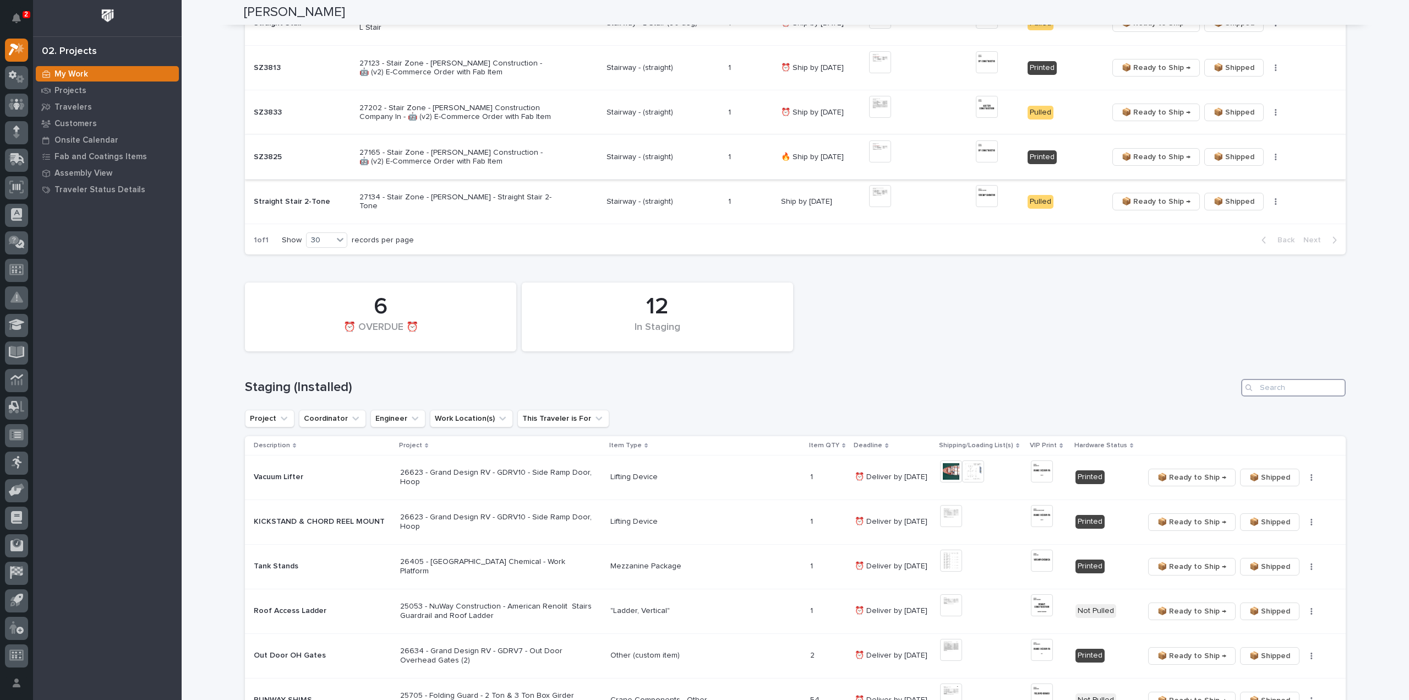
click at [1285, 384] on input "Search" at bounding box center [1293, 388] width 105 height 18
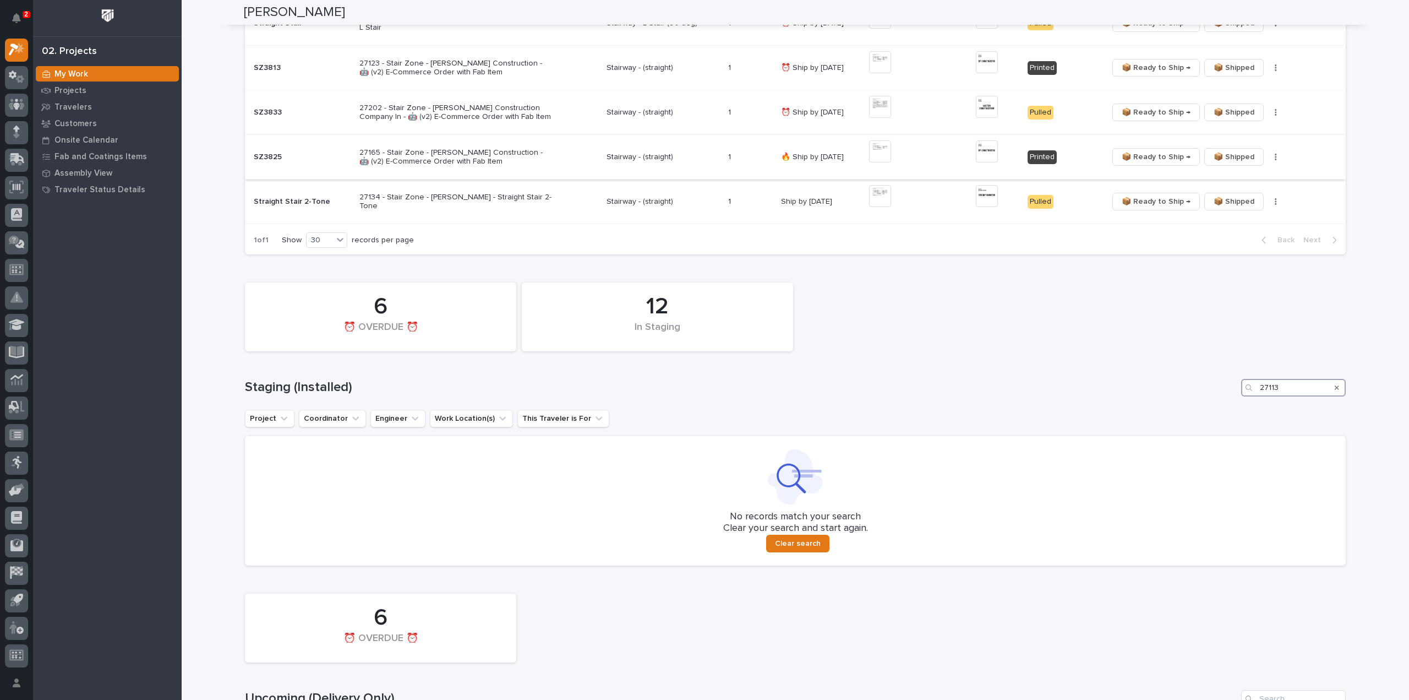
type input "27113"
click at [1335, 385] on icon "Search" at bounding box center [1337, 387] width 4 height 7
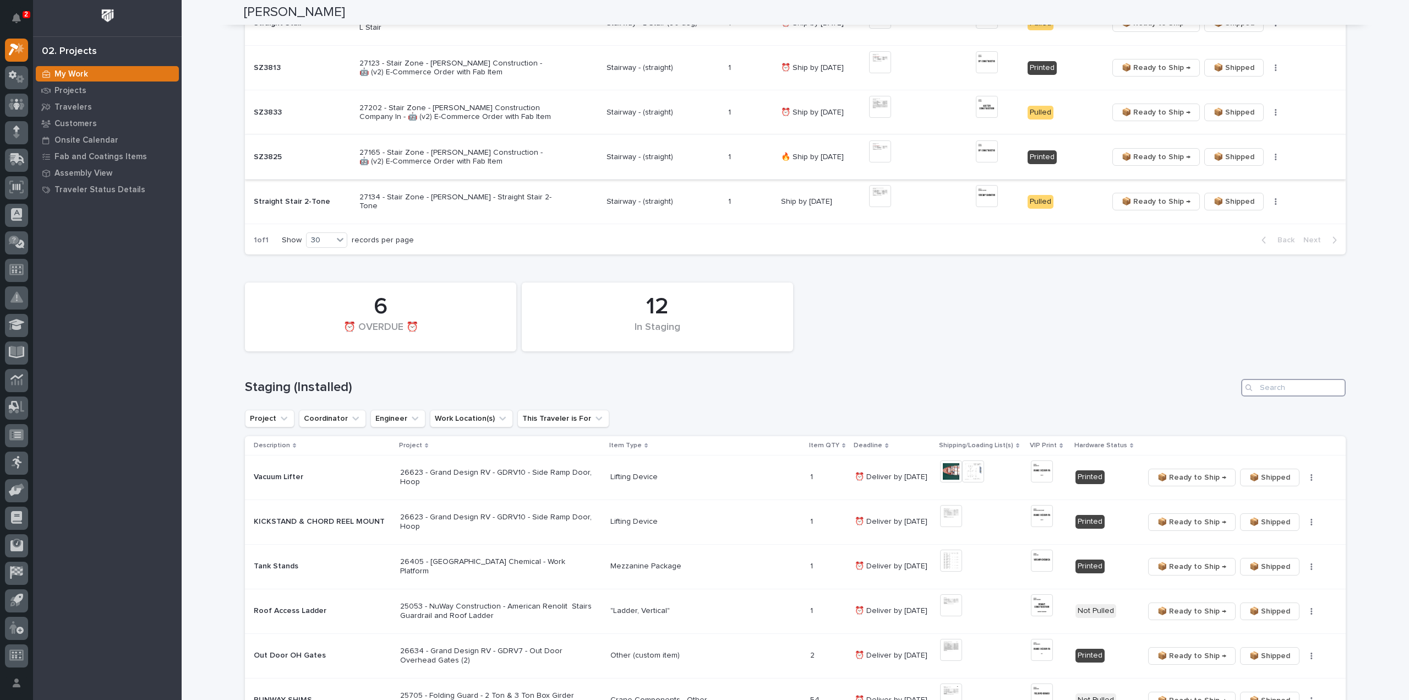
click at [1301, 388] on input "Search" at bounding box center [1293, 388] width 105 height 18
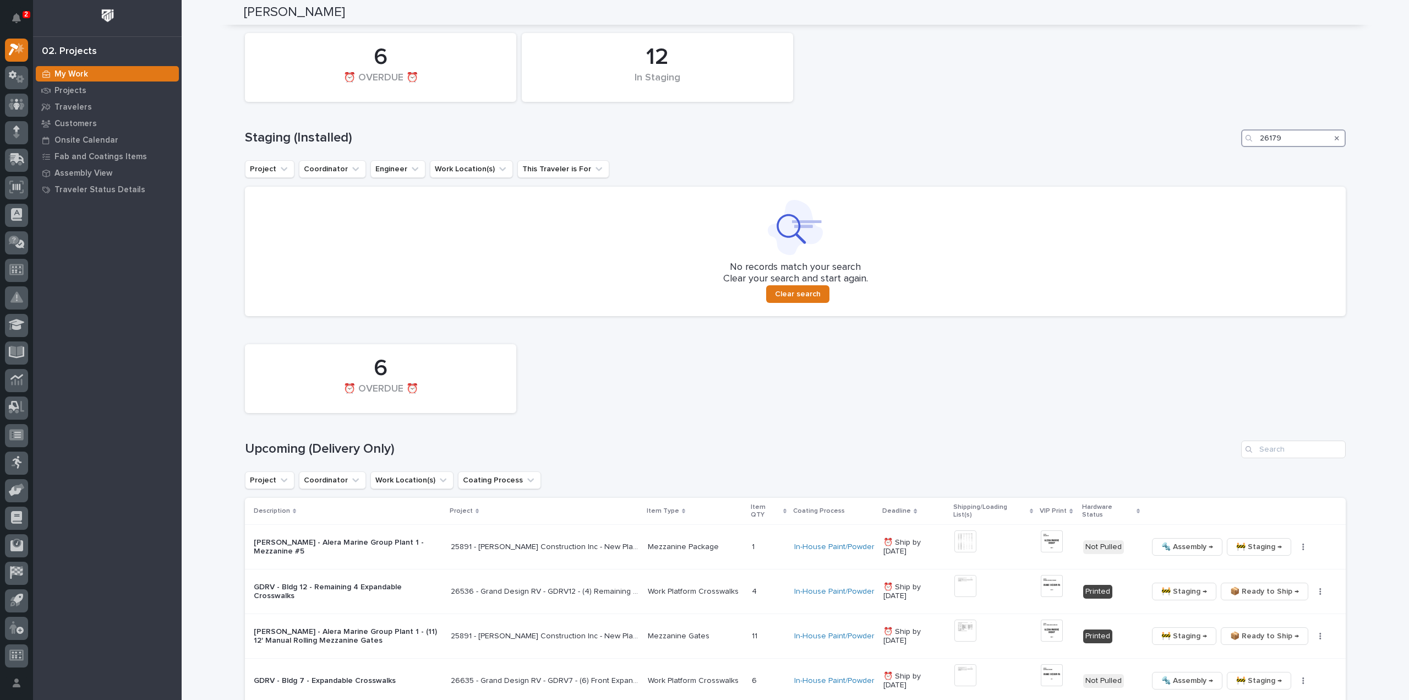
scroll to position [668, 0]
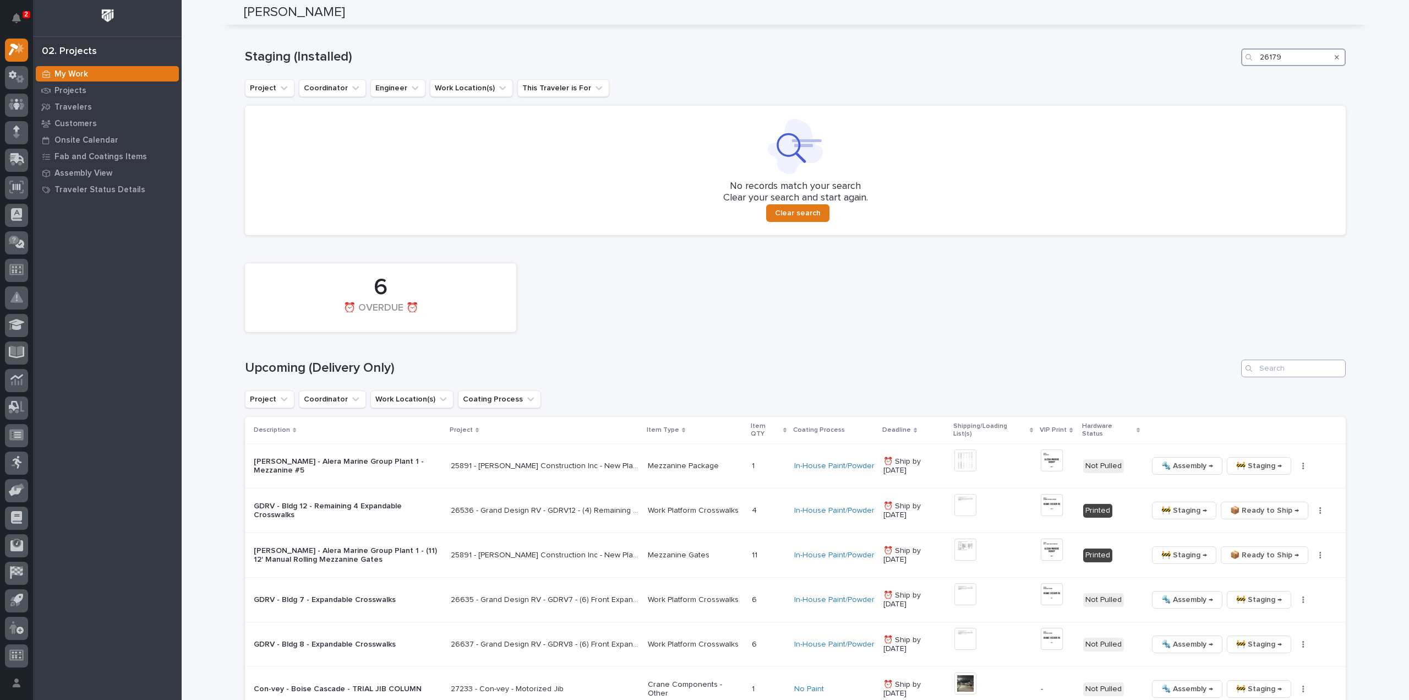
type input "26179"
click at [1287, 372] on input "Search" at bounding box center [1293, 368] width 105 height 18
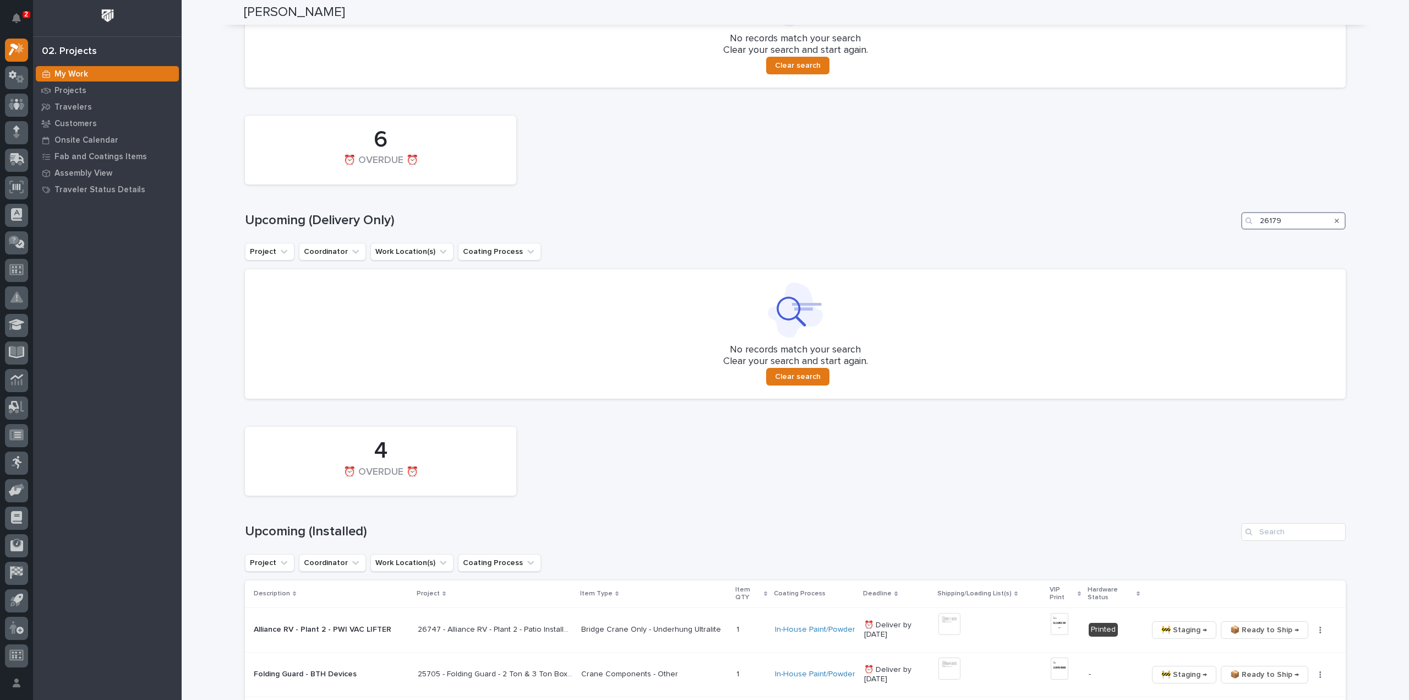
scroll to position [926, 0]
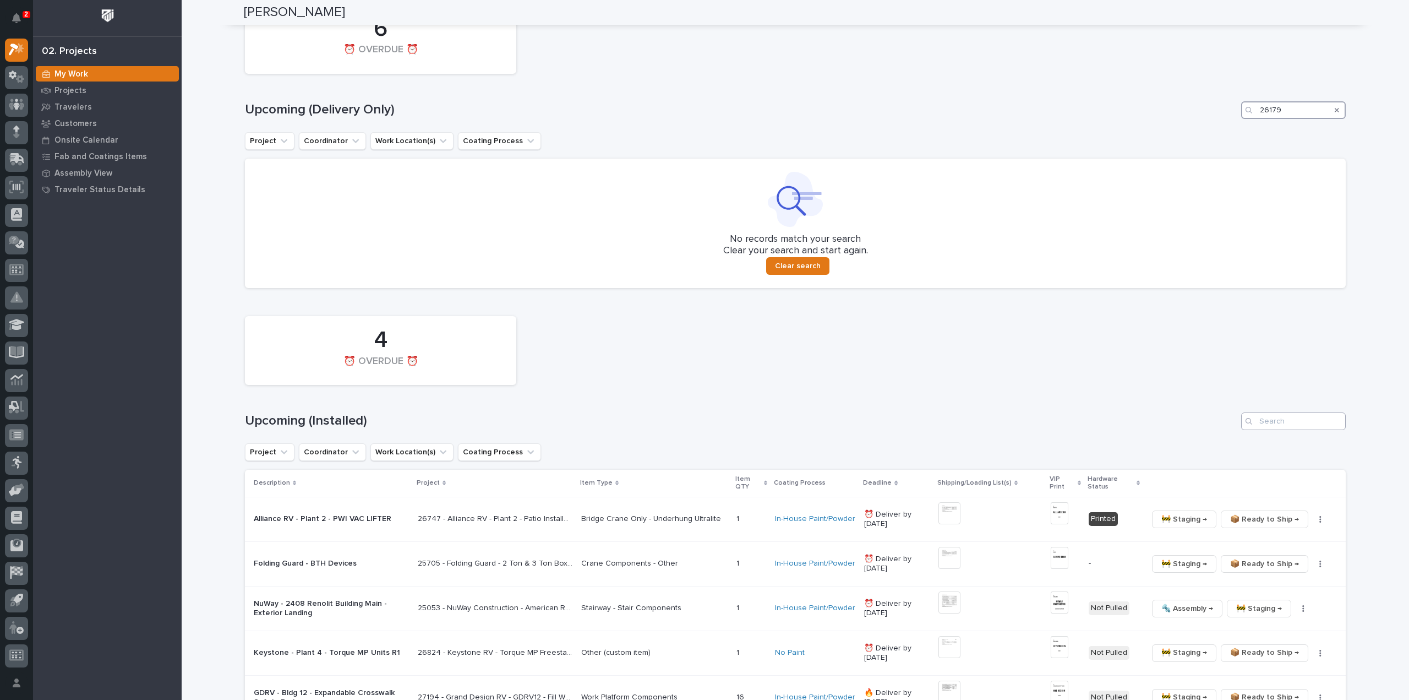
type input "26179"
click at [1291, 418] on input "Search" at bounding box center [1293, 421] width 105 height 18
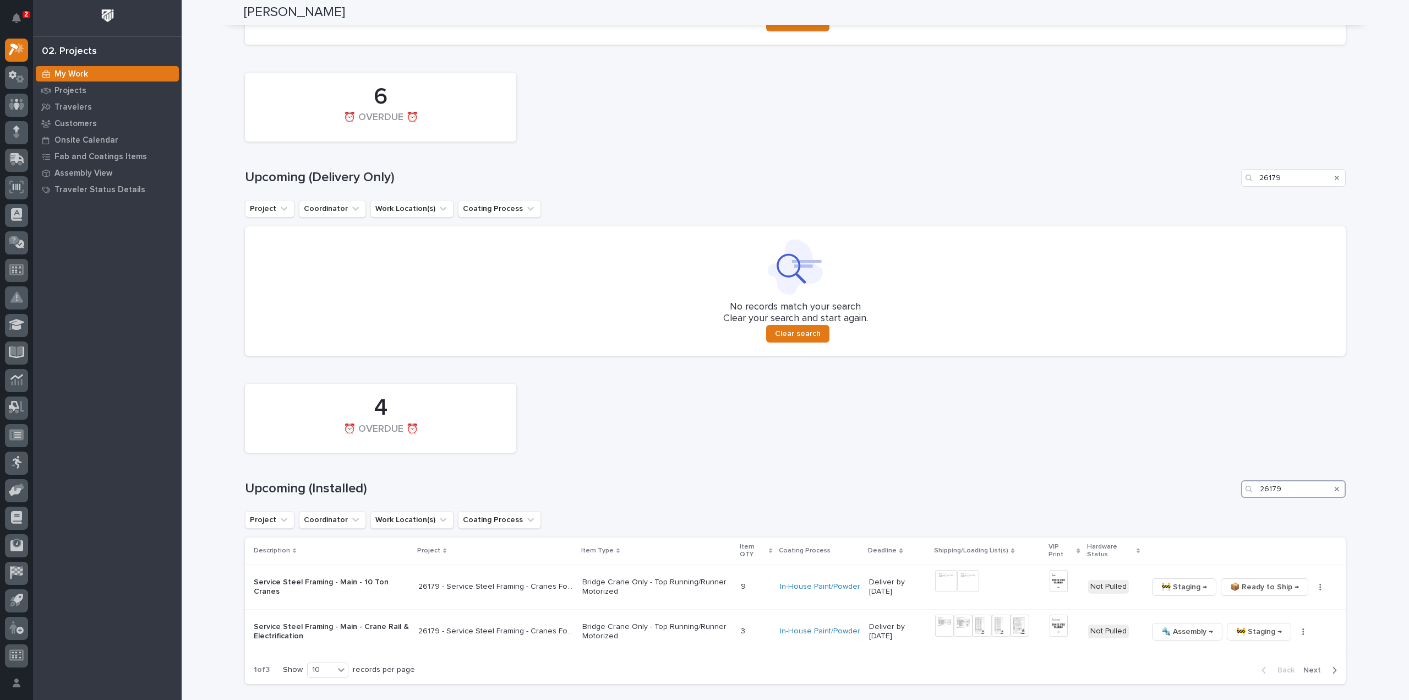
scroll to position [937, 0]
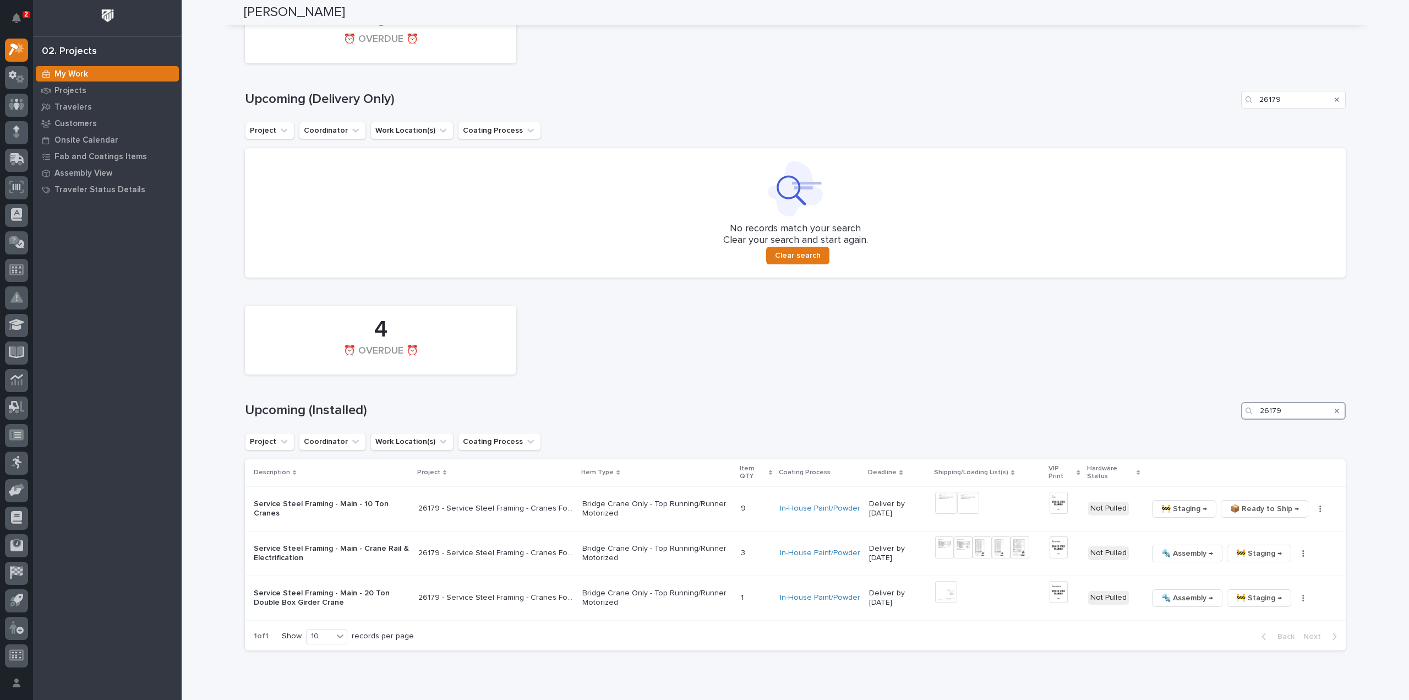
type input "26179"
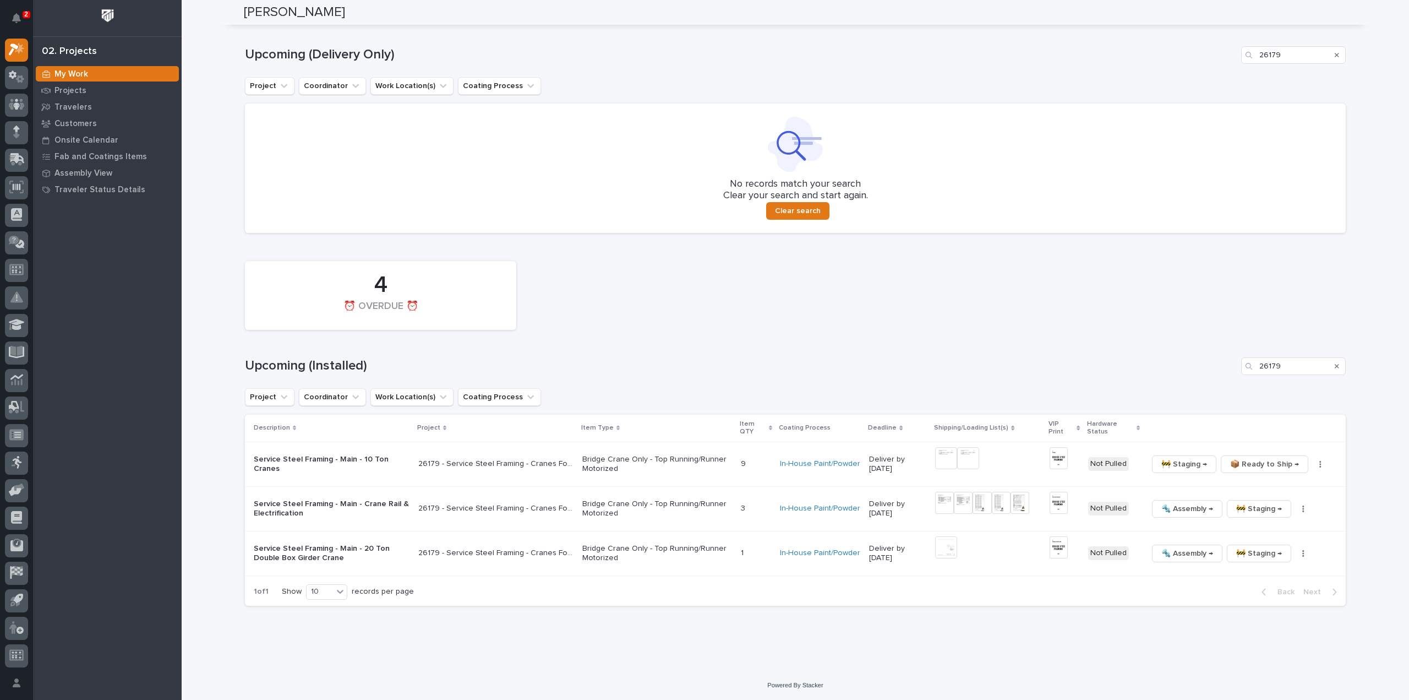
click at [1335, 367] on icon "Search" at bounding box center [1337, 366] width 4 height 7
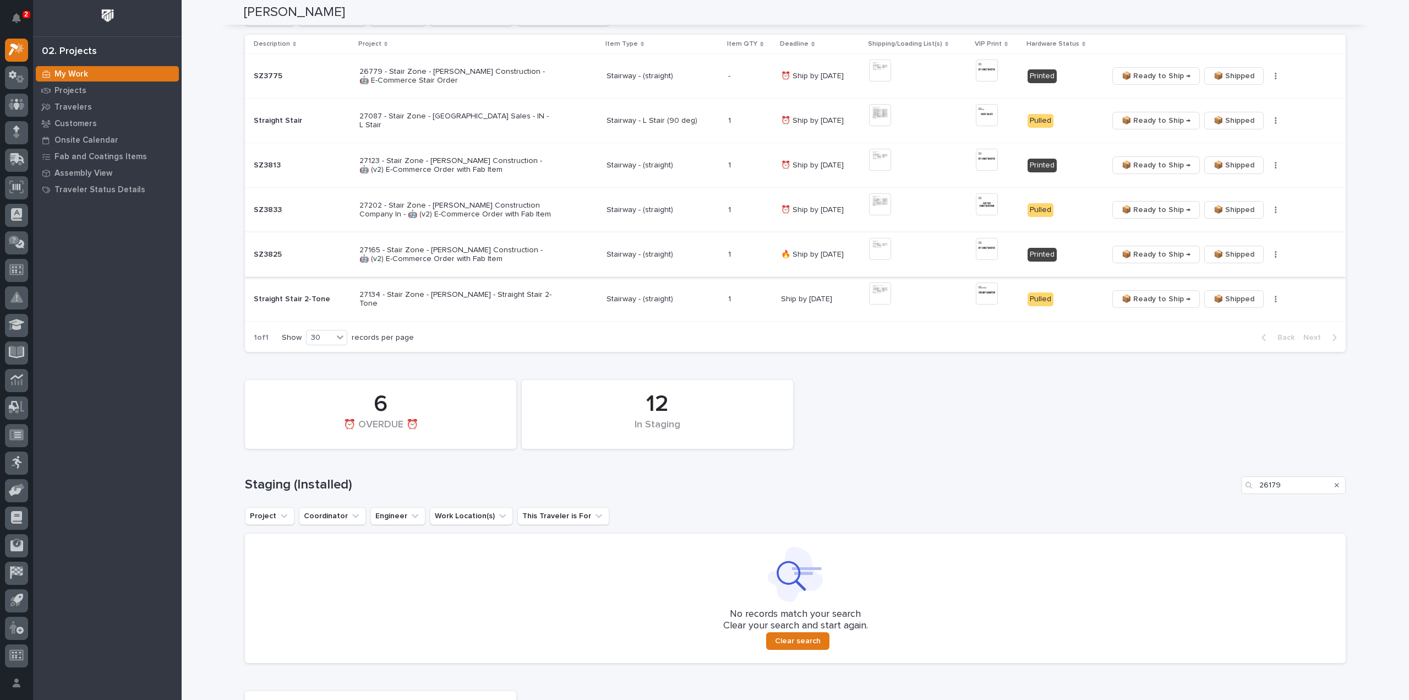
scroll to position [321, 0]
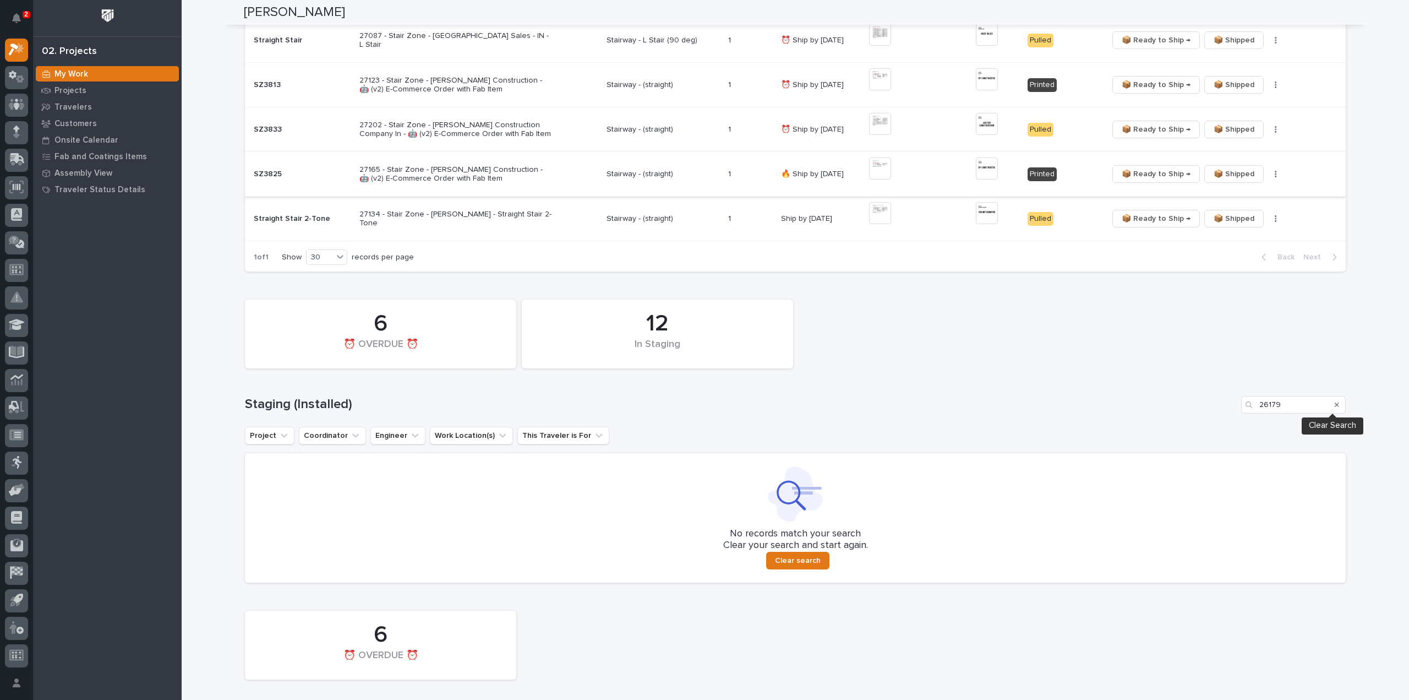
click at [1335, 402] on icon "Search" at bounding box center [1337, 404] width 4 height 7
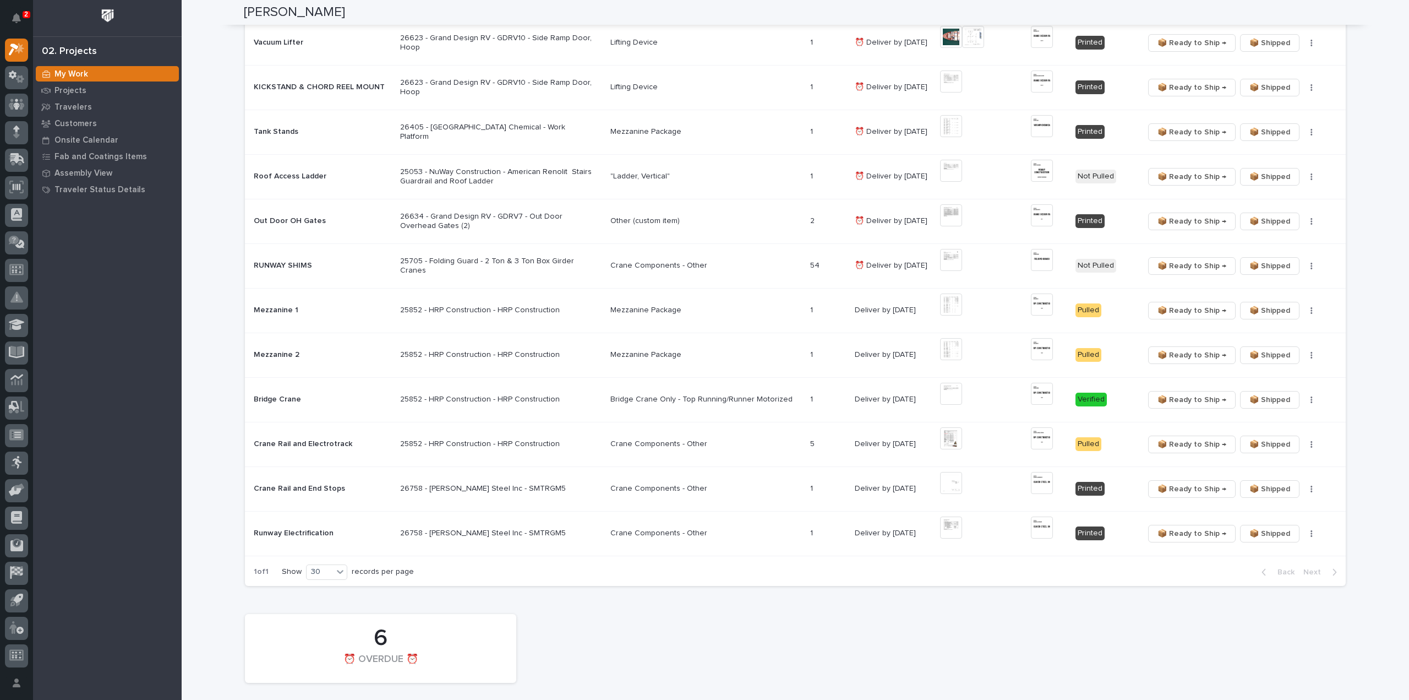
scroll to position [987, 0]
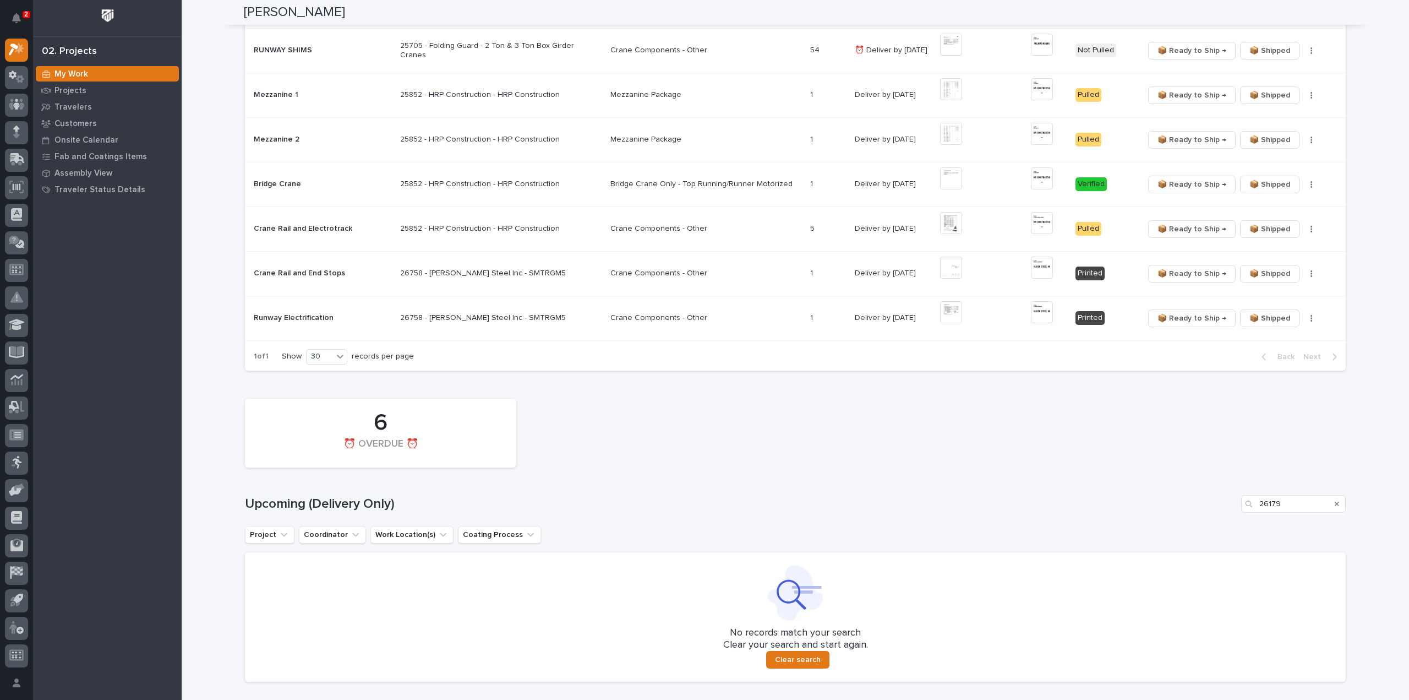
click at [1335, 501] on icon "Search" at bounding box center [1337, 503] width 4 height 4
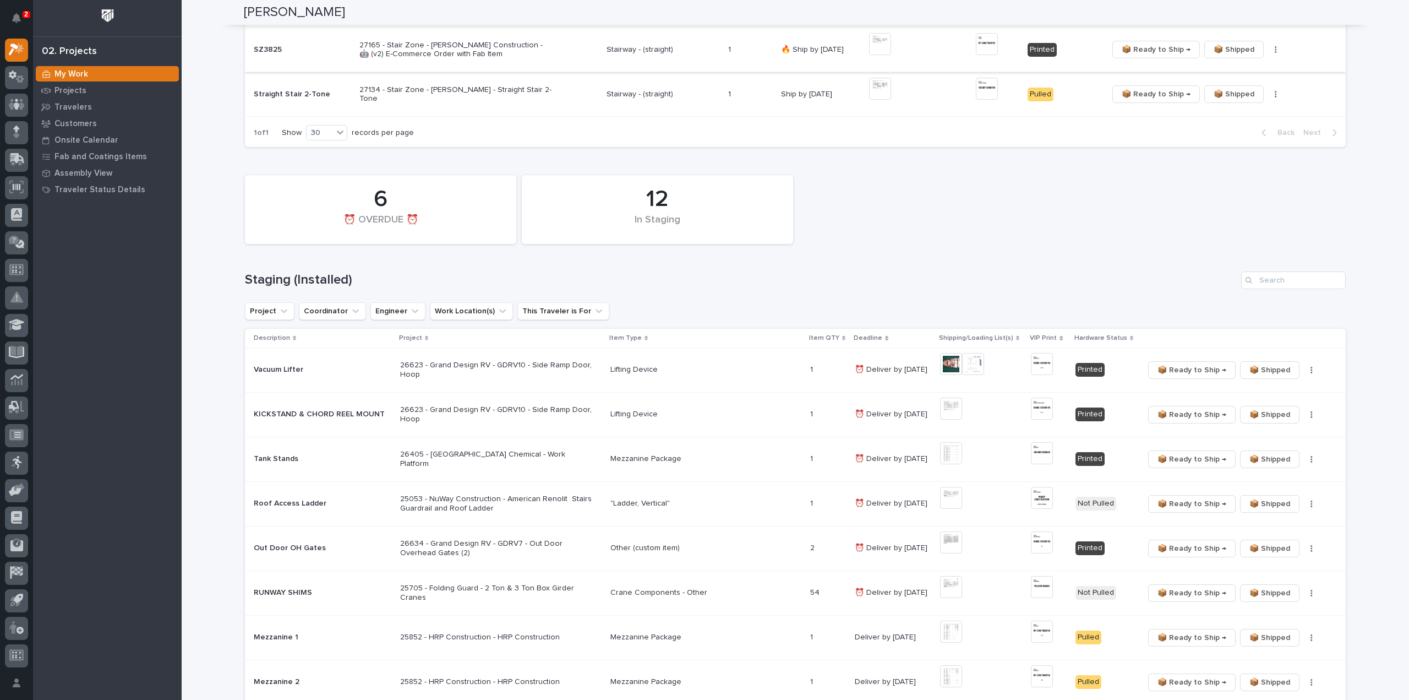
scroll to position [399, 0]
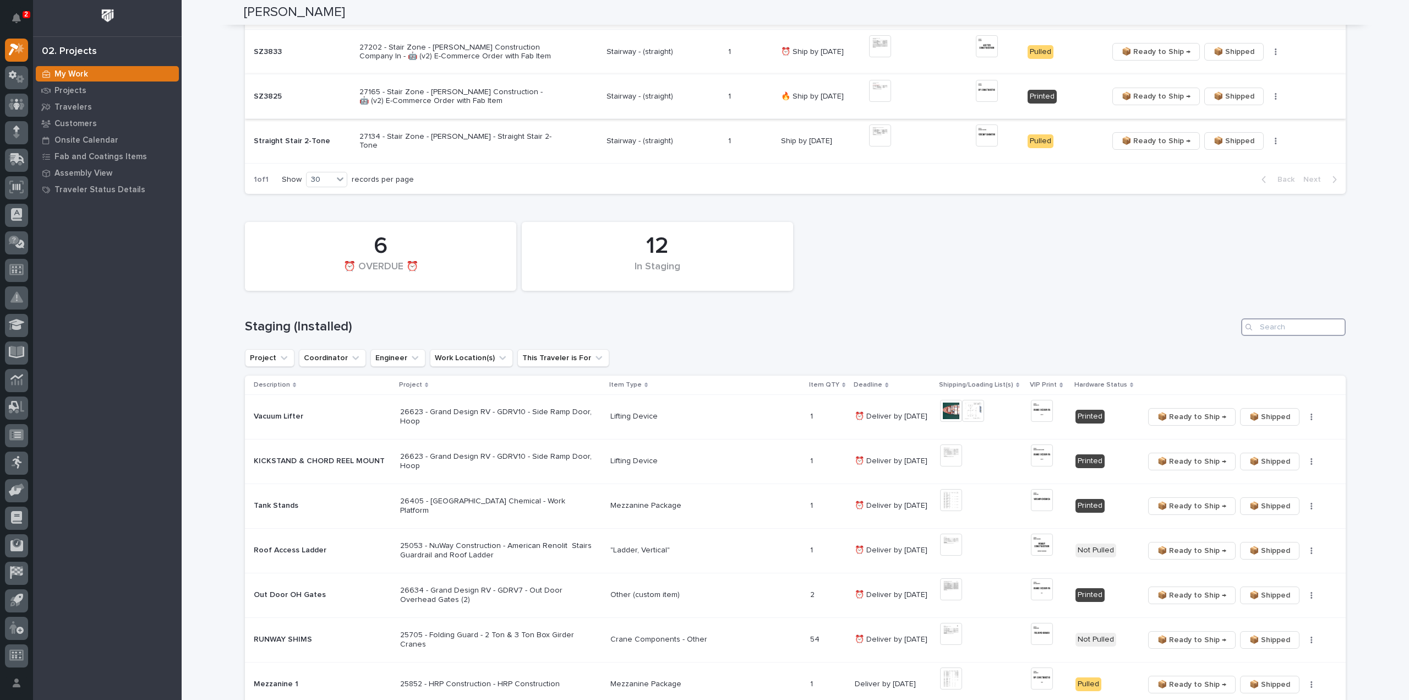
click at [1283, 331] on input "Search" at bounding box center [1293, 327] width 105 height 18
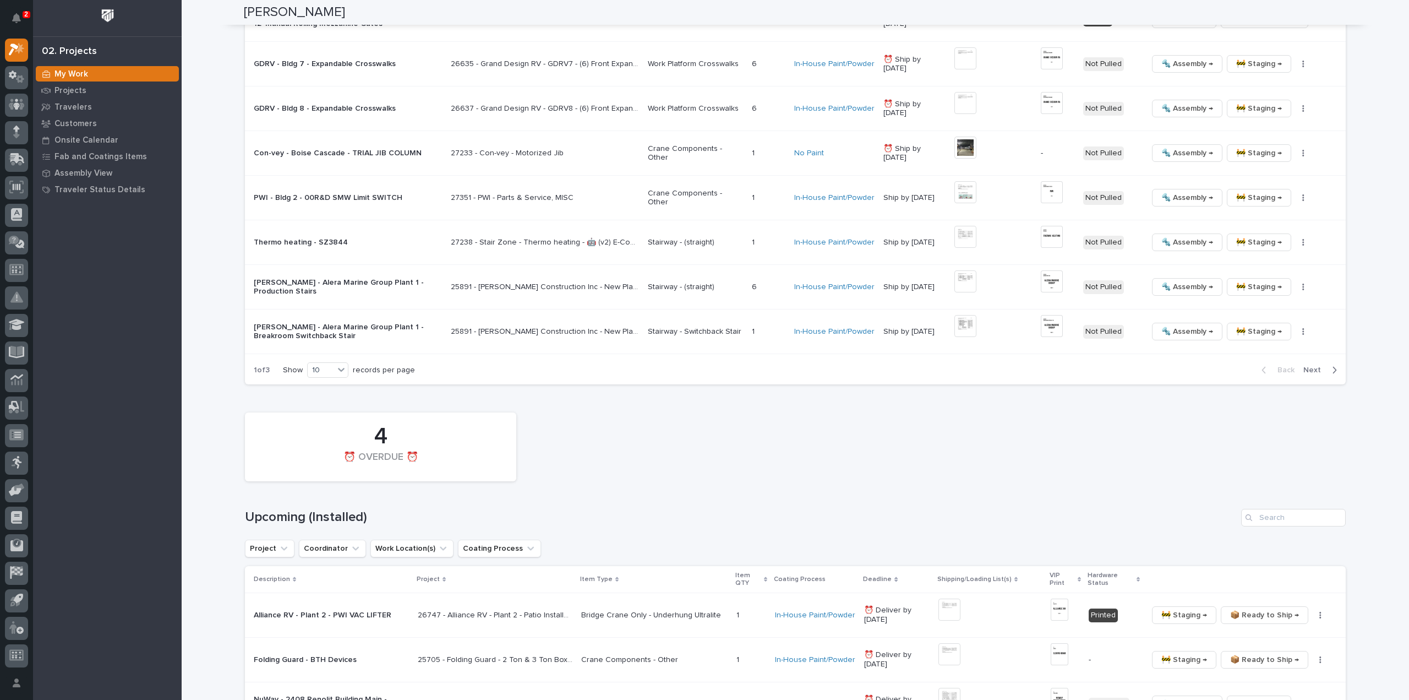
scroll to position [1279, 0]
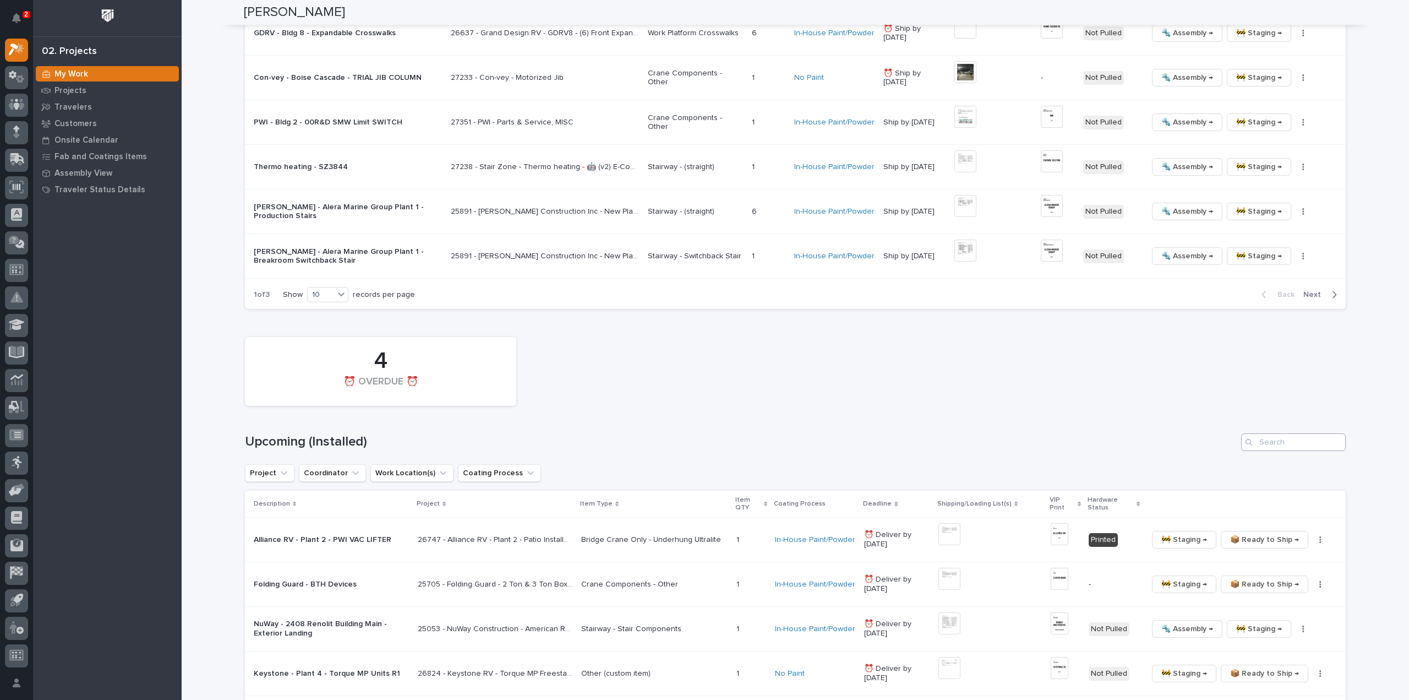
type input "27250"
click at [1295, 433] on input "Search" at bounding box center [1293, 442] width 105 height 18
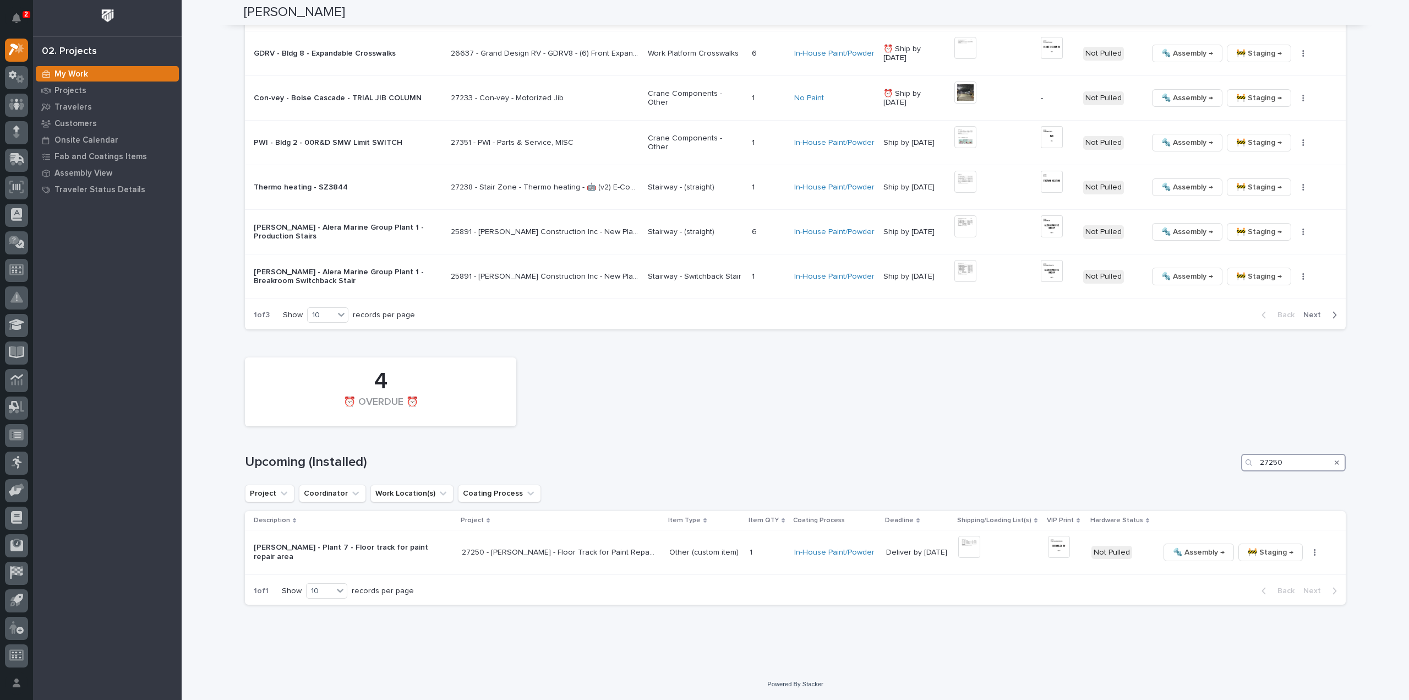
scroll to position [1248, 0]
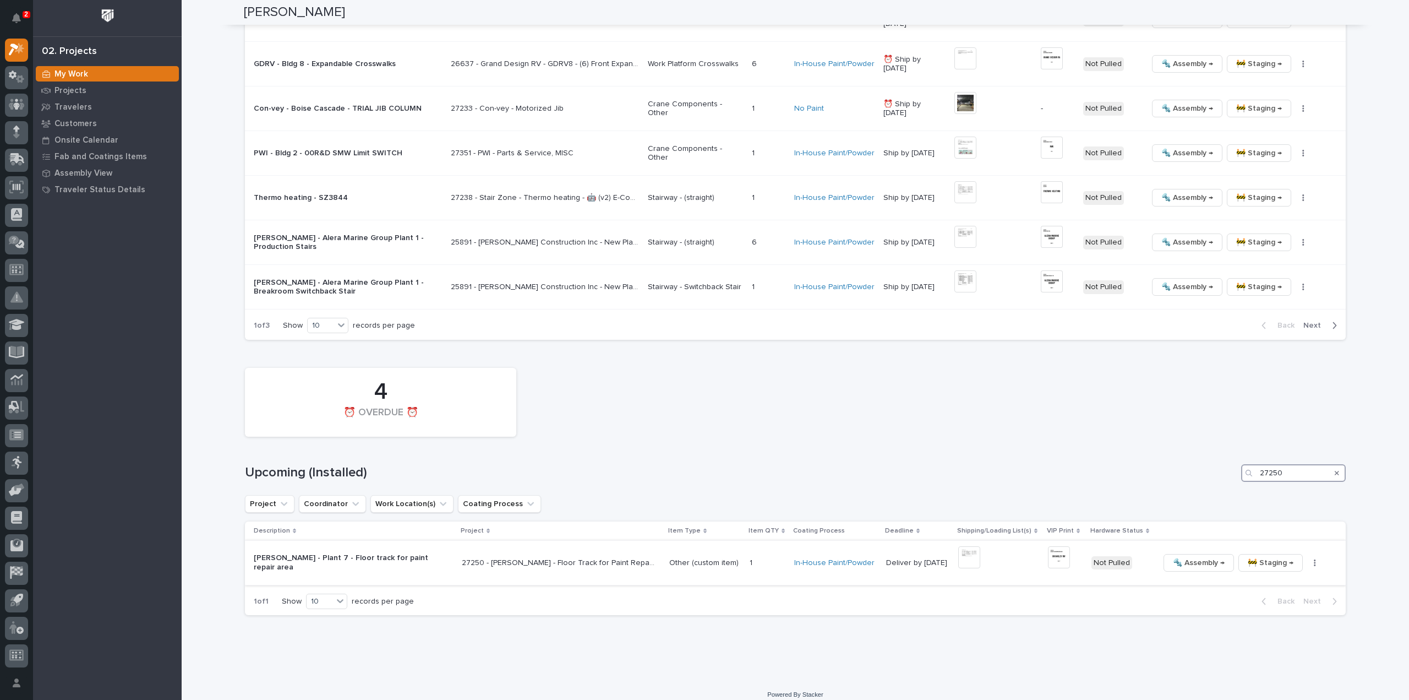
type input "27250"
click at [964, 552] on img at bounding box center [969, 557] width 22 height 22
click at [1048, 553] on img at bounding box center [1059, 557] width 22 height 22
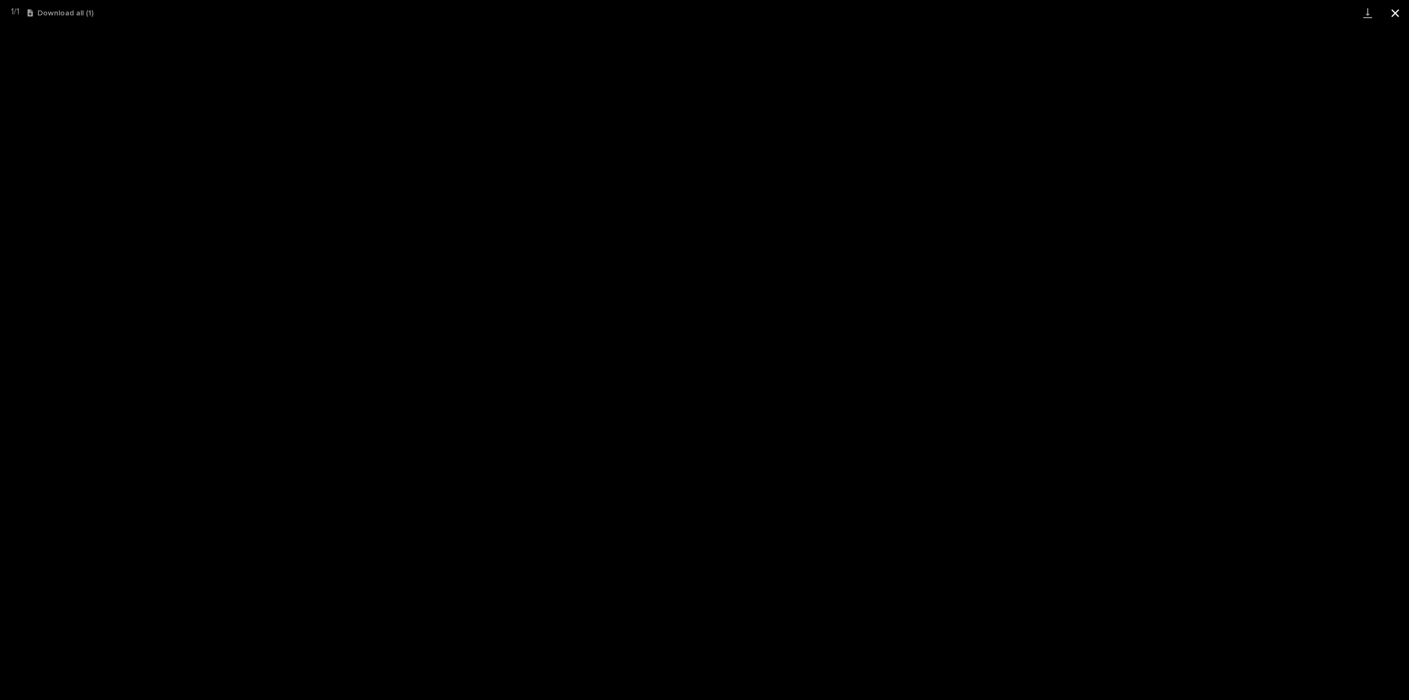
click at [1395, 16] on button "Close gallery" at bounding box center [1396, 13] width 28 height 26
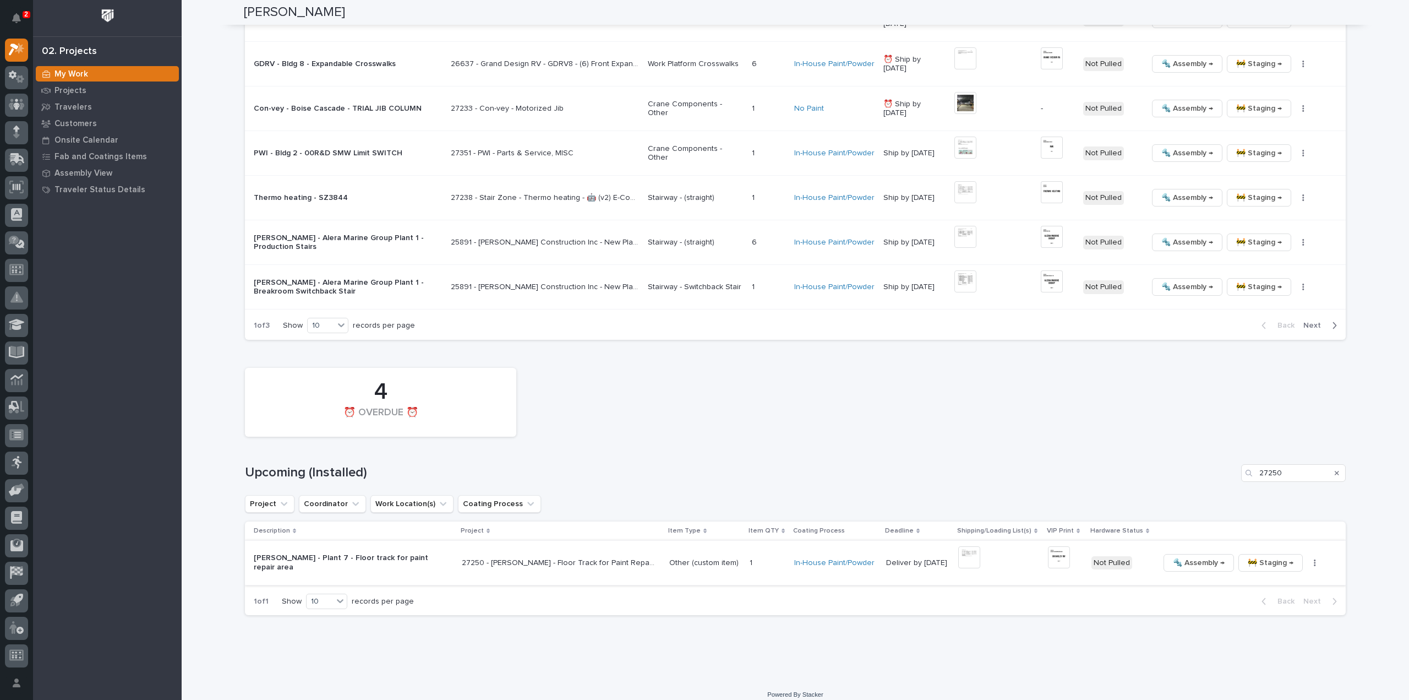
click at [1314, 559] on icon "button" at bounding box center [1315, 563] width 2 height 8
click at [1276, 630] on span "🔩 Hardware" at bounding box center [1258, 636] width 46 height 13
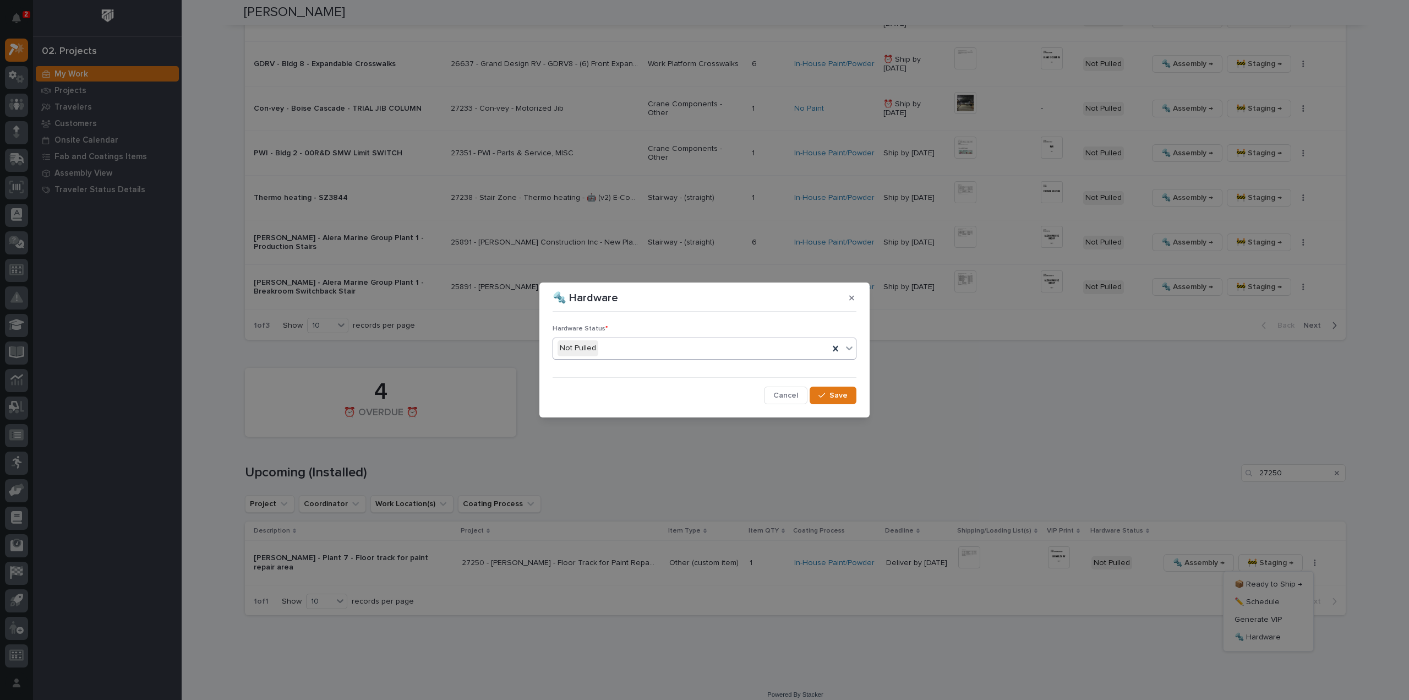
click at [645, 350] on div "Not Pulled" at bounding box center [691, 348] width 276 height 18
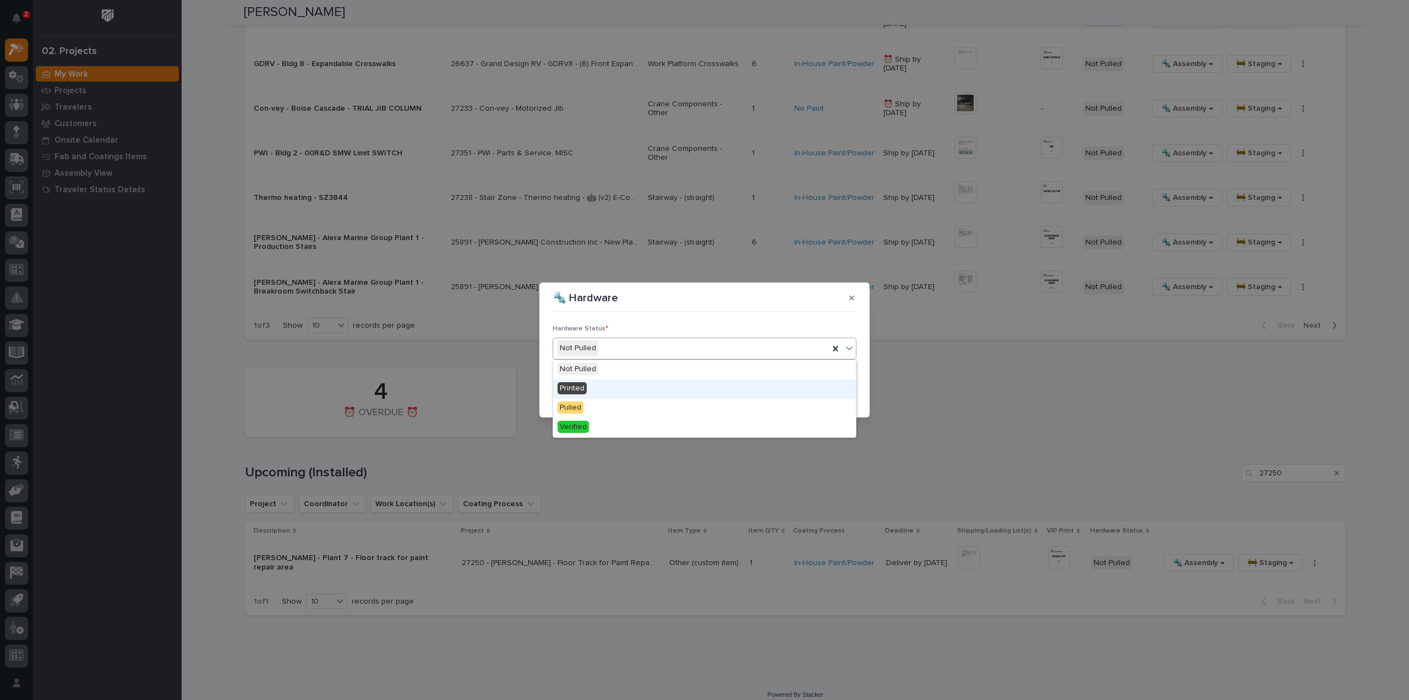
click at [636, 390] on div "Printed" at bounding box center [704, 388] width 303 height 19
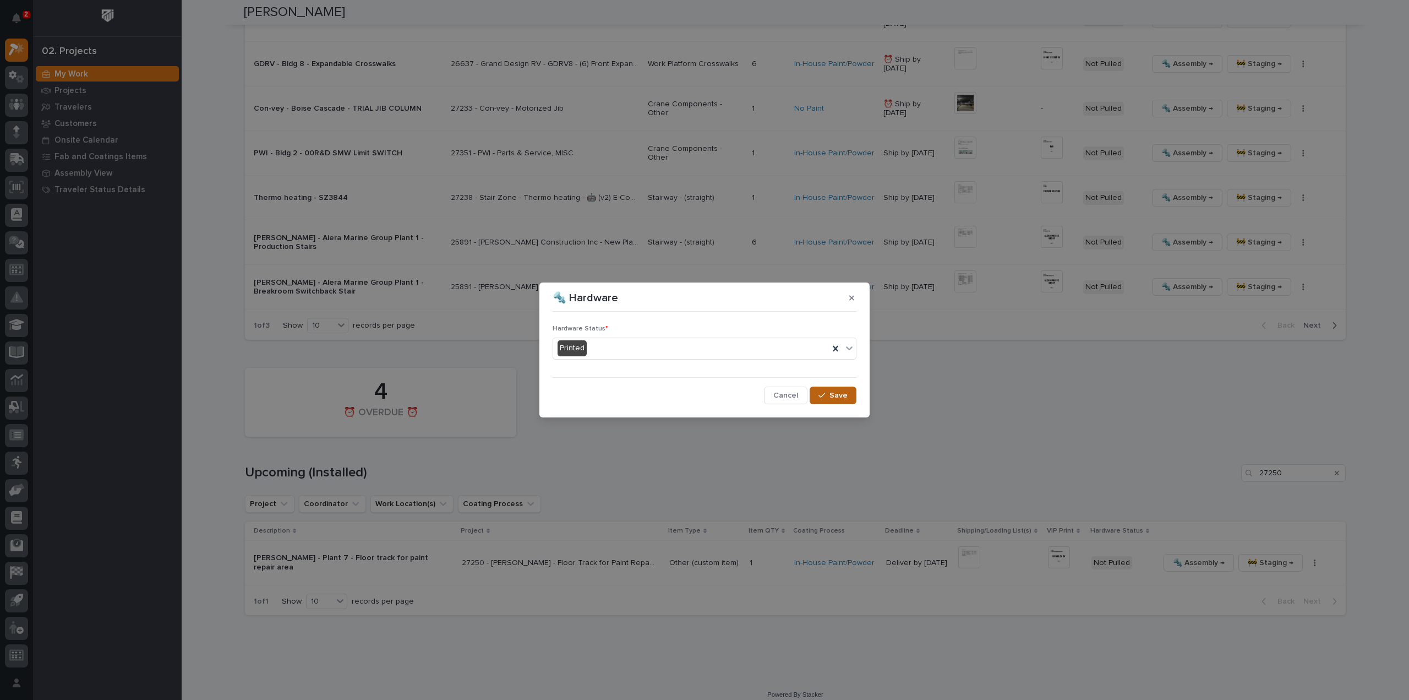
click at [849, 395] on button "Save" at bounding box center [833, 395] width 47 height 18
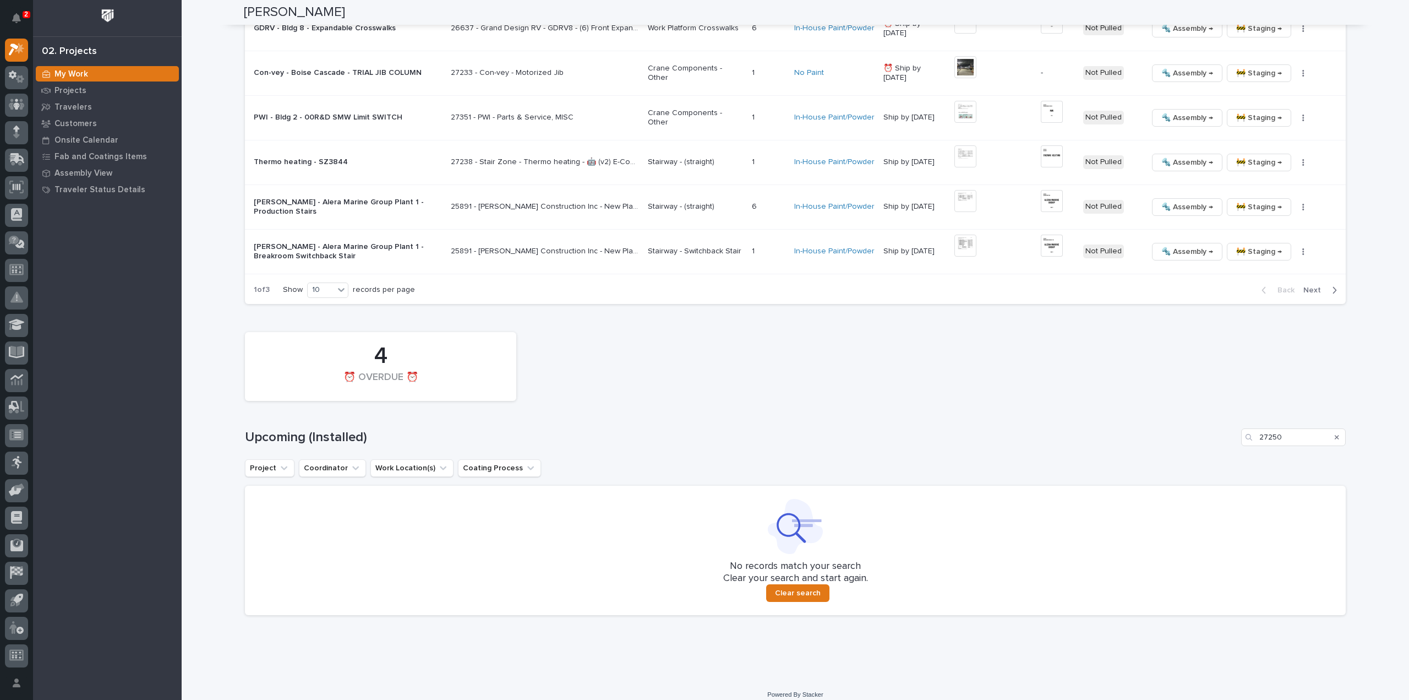
click at [1335, 434] on icon "Search" at bounding box center [1337, 437] width 4 height 7
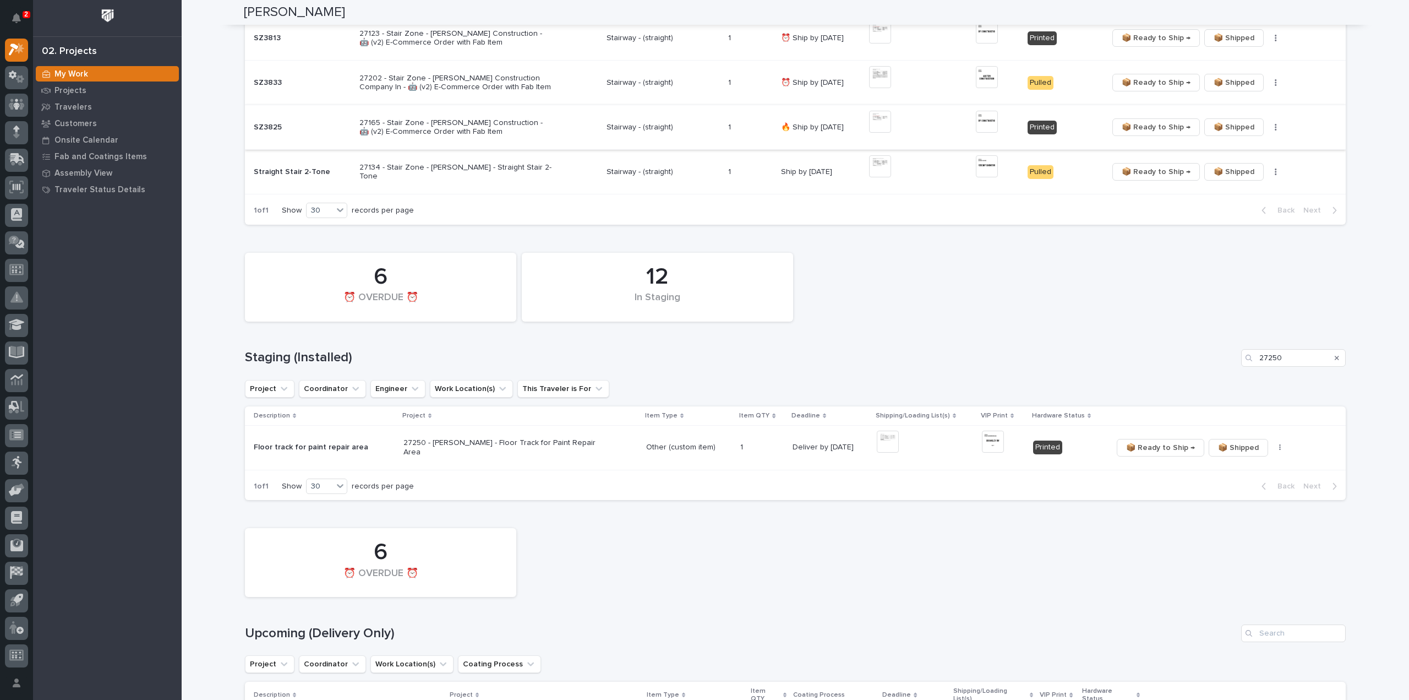
scroll to position [258, 0]
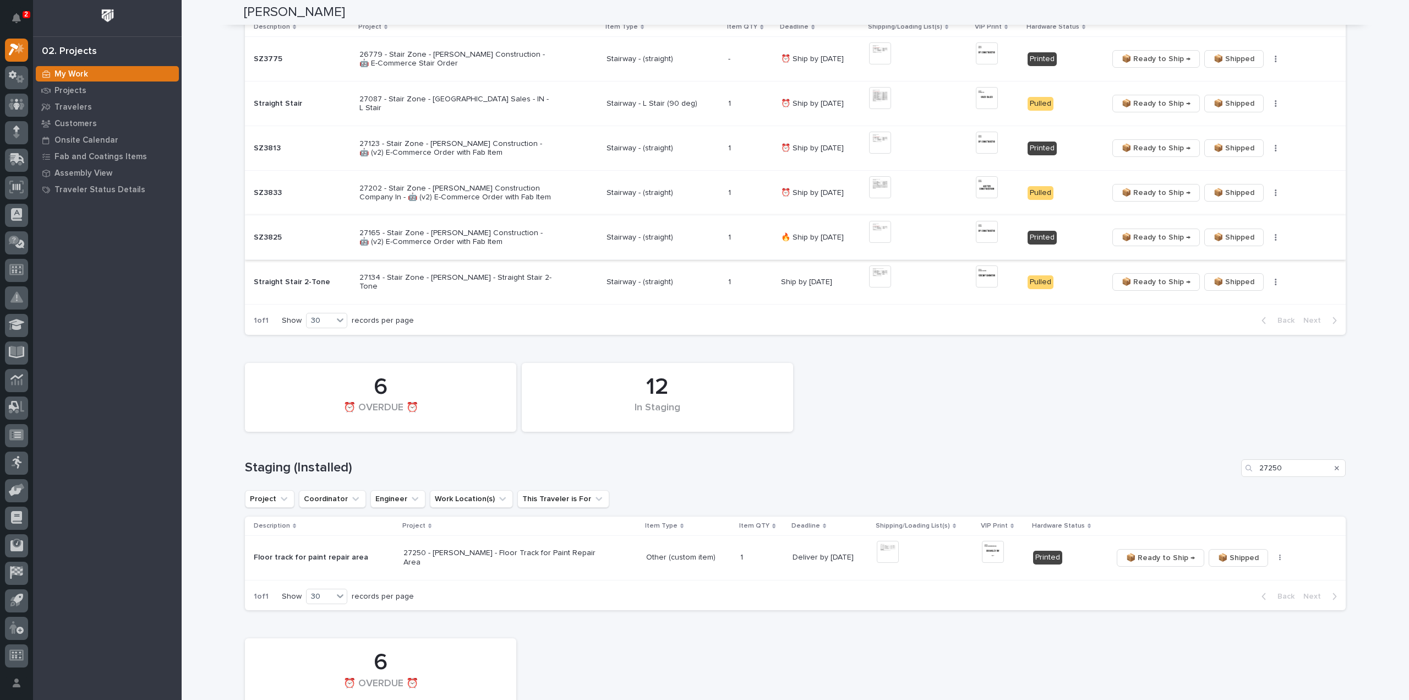
click at [1335, 467] on icon "Search" at bounding box center [1337, 468] width 4 height 4
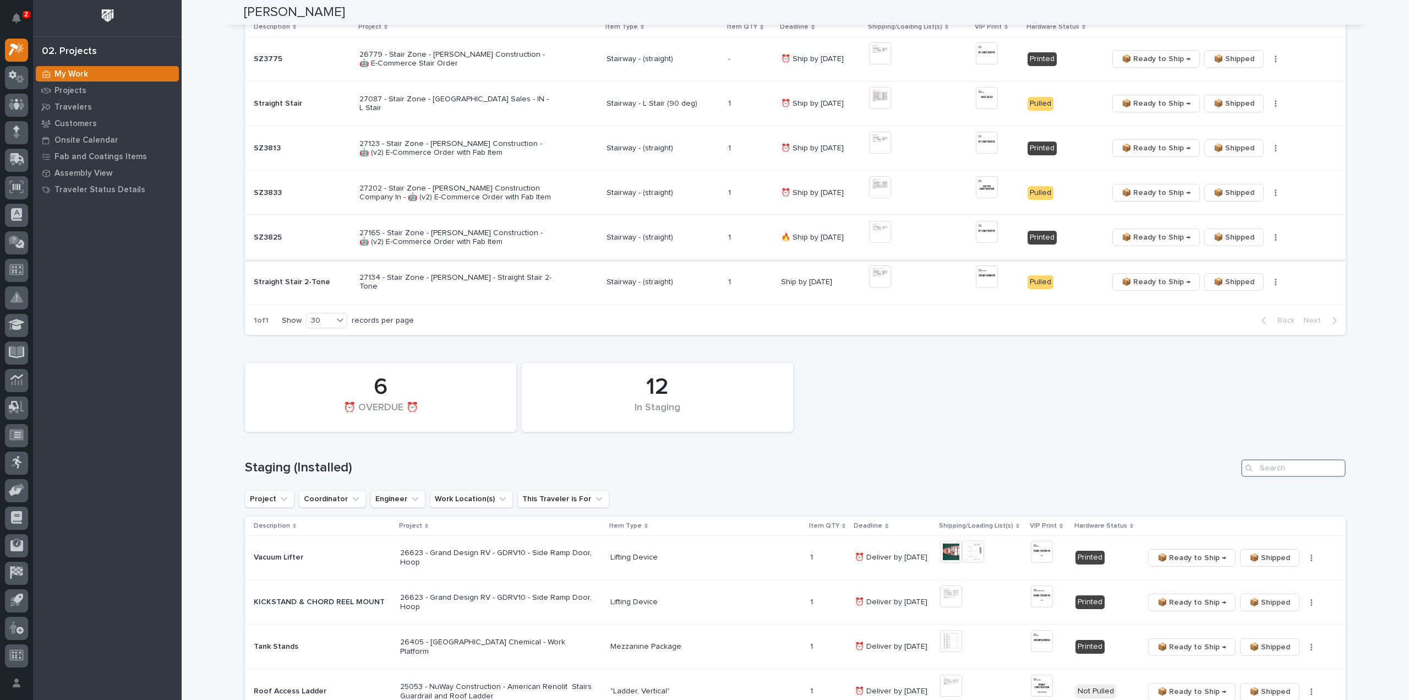
click at [1272, 467] on input "Search" at bounding box center [1293, 468] width 105 height 18
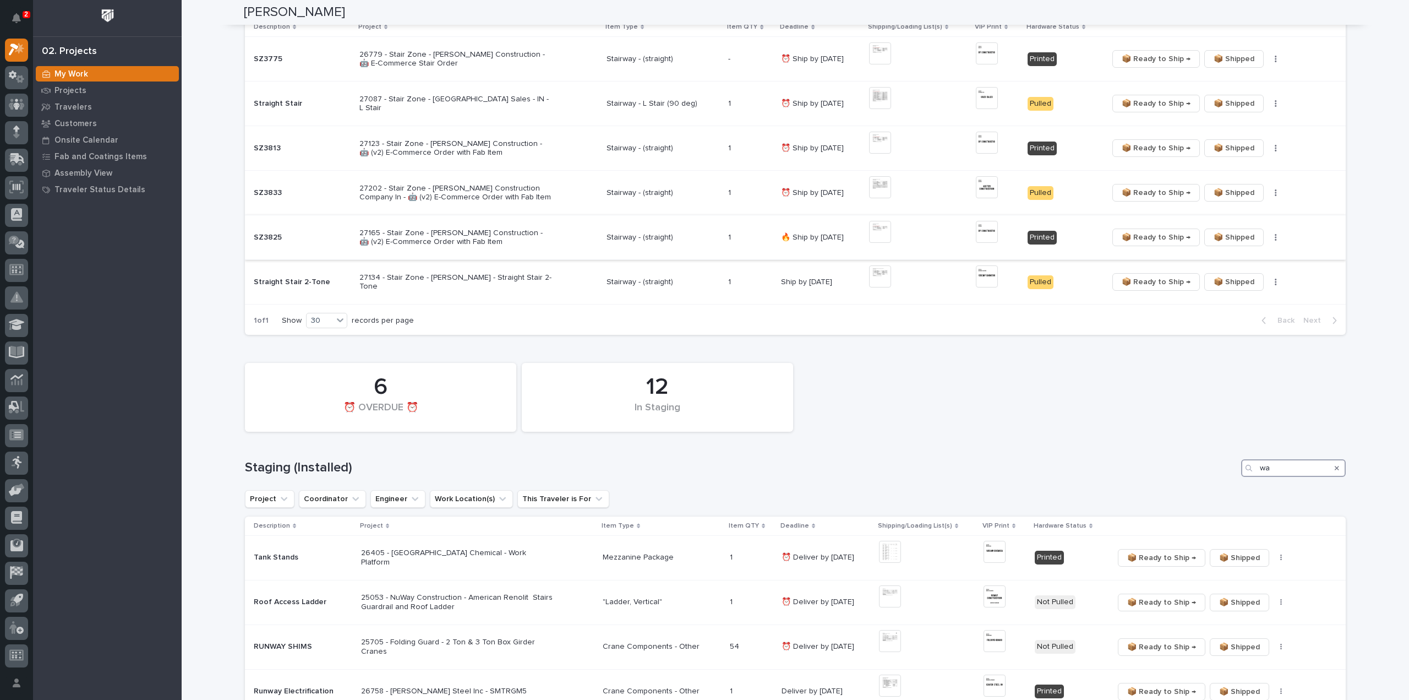
type input "w"
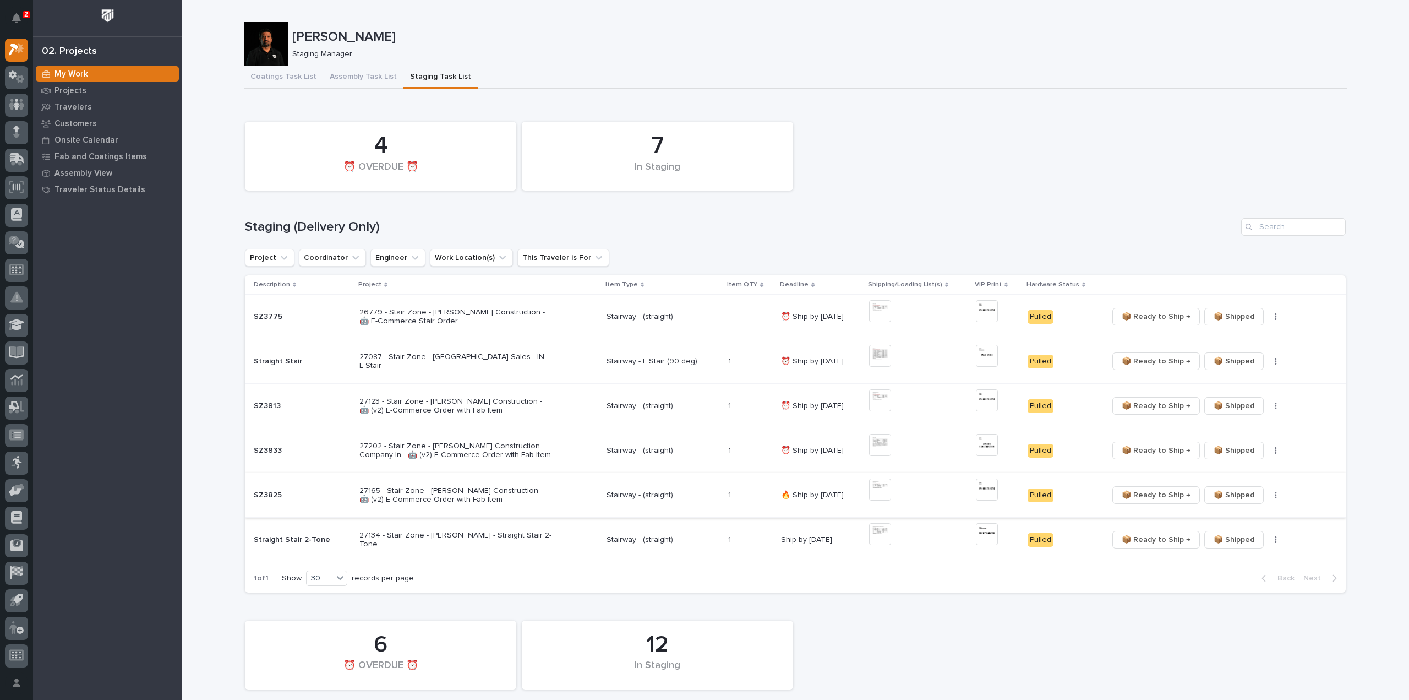
click at [960, 169] on div "7 In Staging 4 ⏰ OVERDUE ⏰" at bounding box center [795, 156] width 1112 height 80
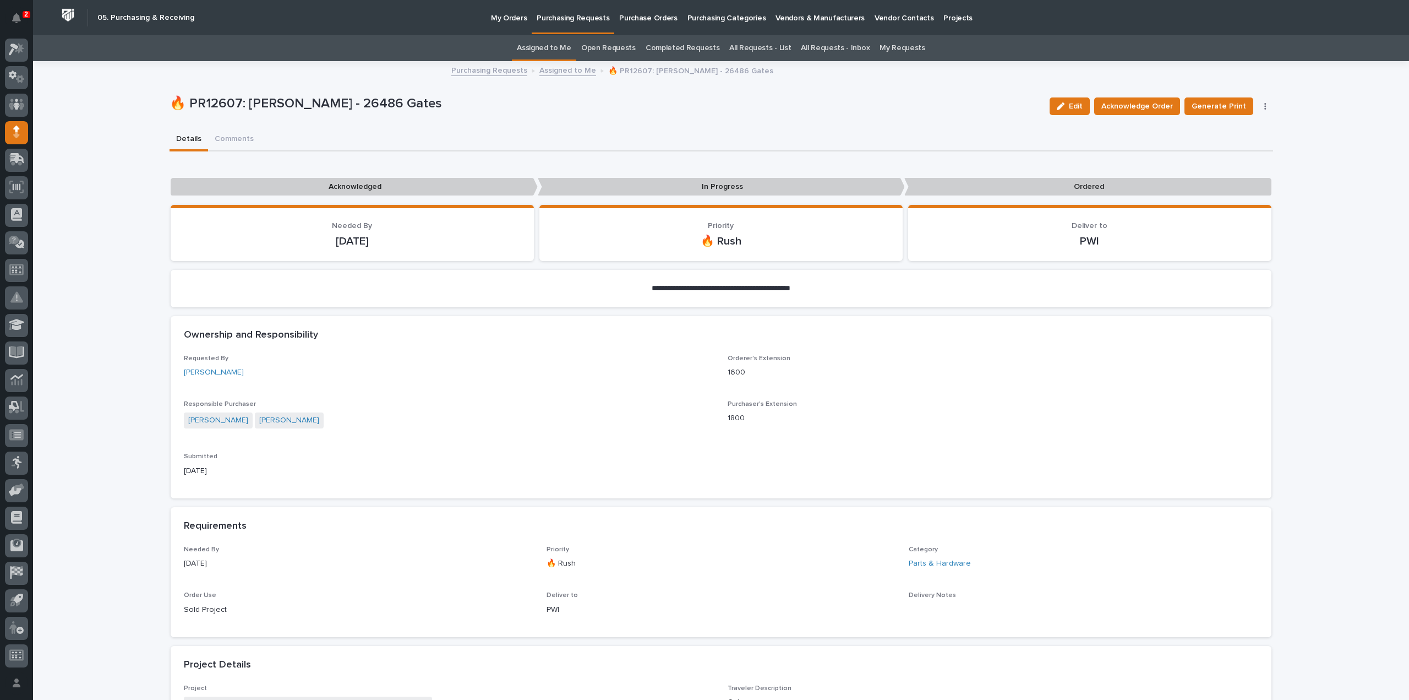
click at [143, 313] on div "**********" at bounding box center [721, 649] width 1376 height 1175
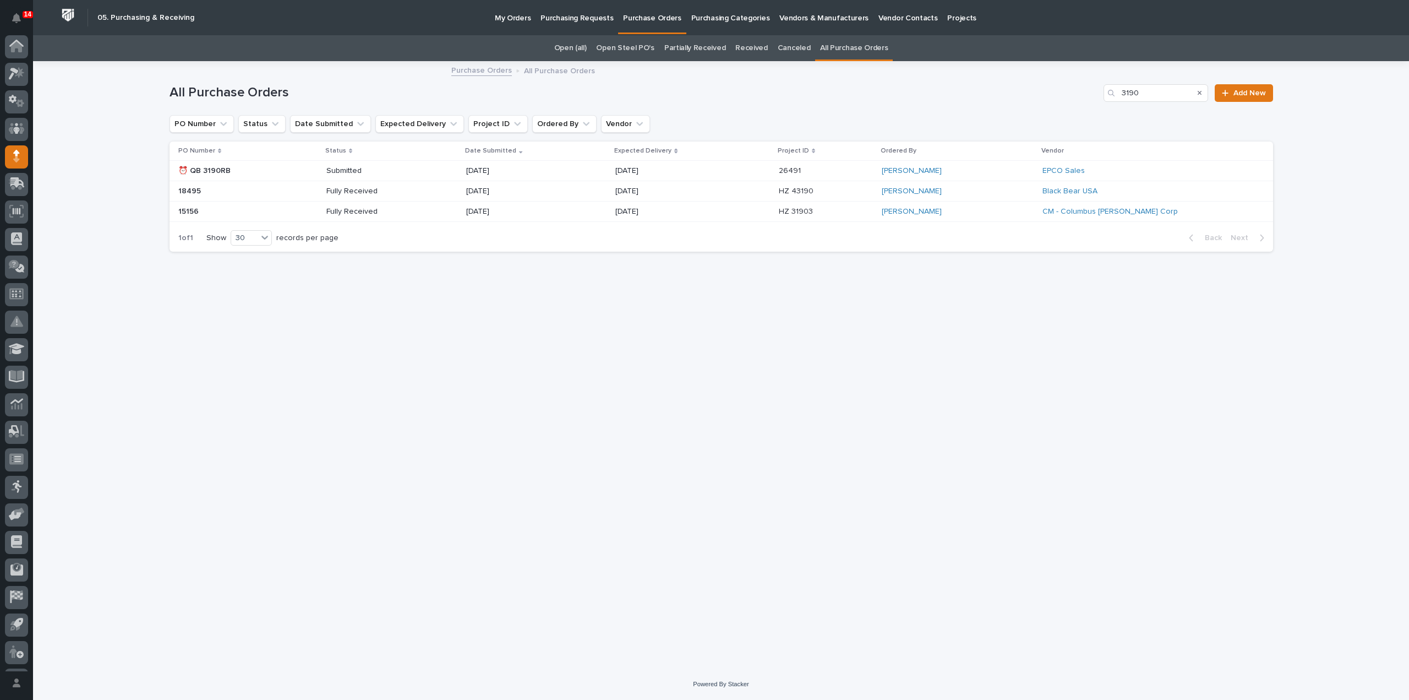
scroll to position [24, 0]
drag, startPoint x: 1177, startPoint y: 93, endPoint x: 1065, endPoint y: 104, distance: 112.8
click at [1065, 104] on div "All Purchase Orders 3190 Add New" at bounding box center [722, 88] width 1104 height 53
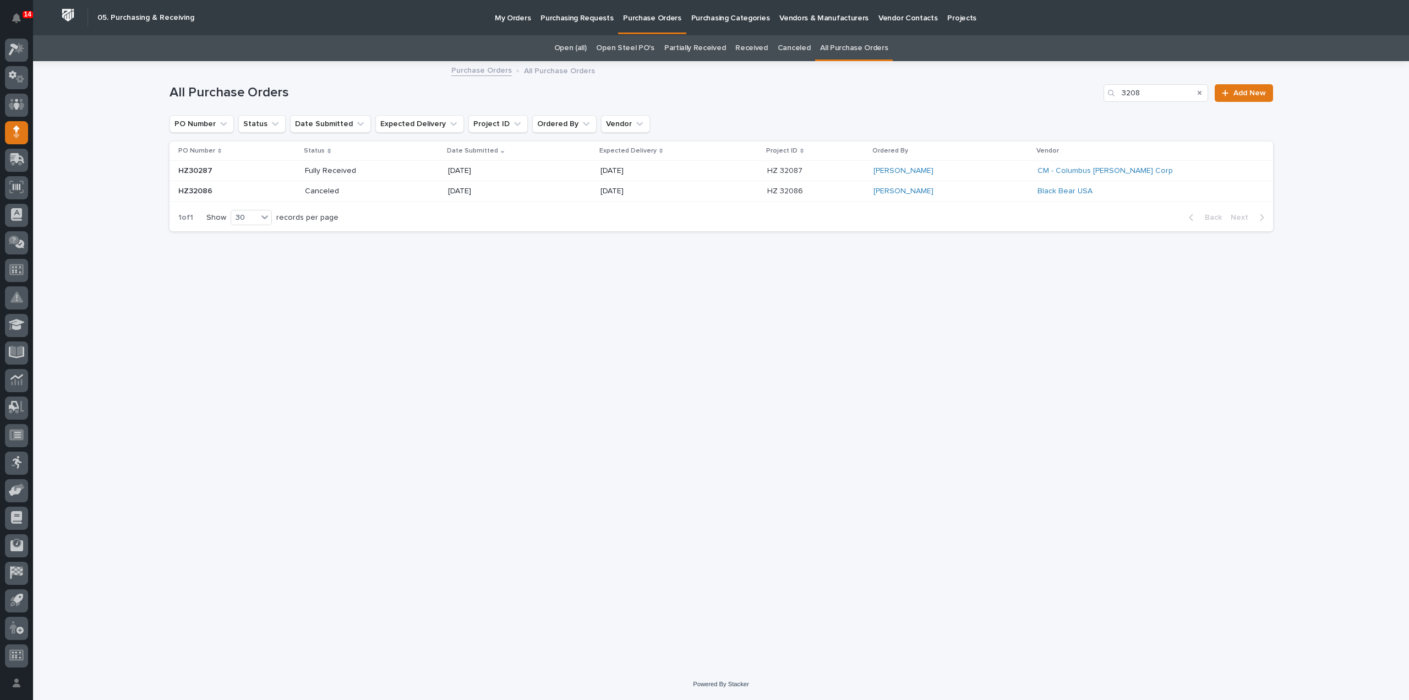
type input "3208"
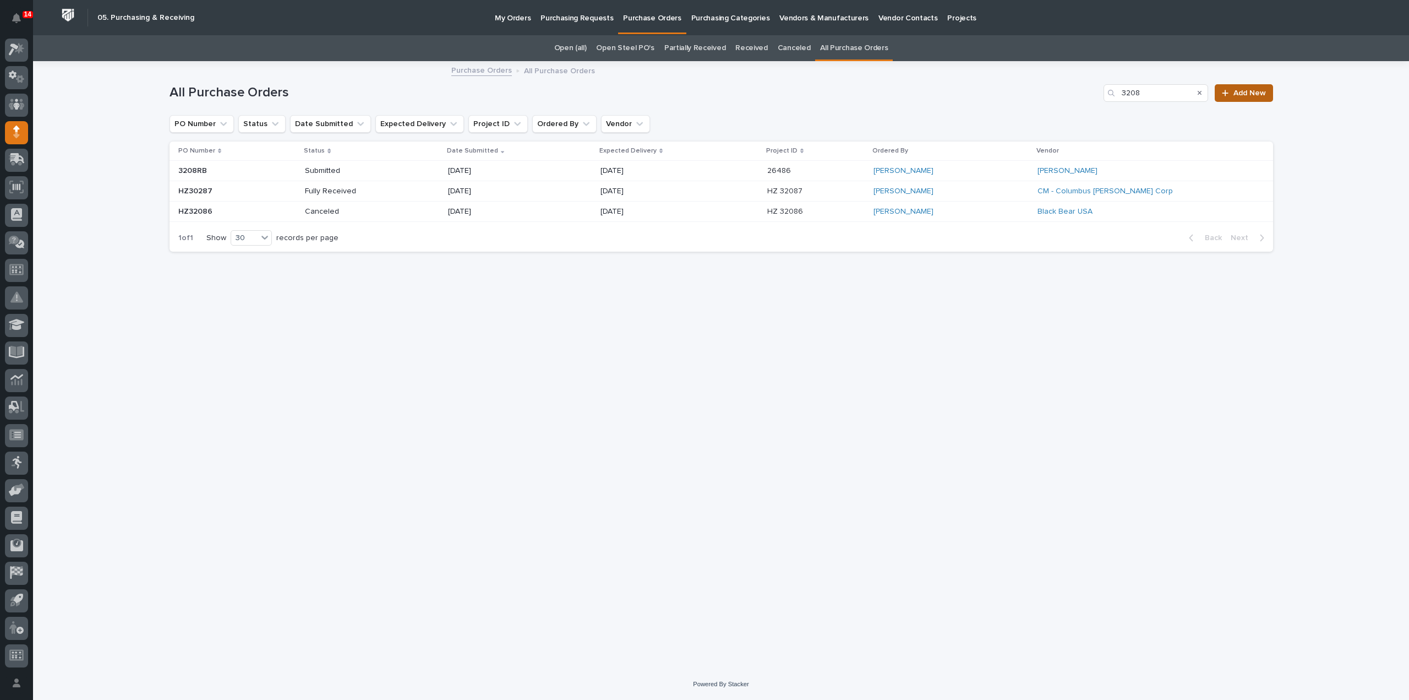
click at [1229, 93] on icon at bounding box center [1225, 93] width 7 height 8
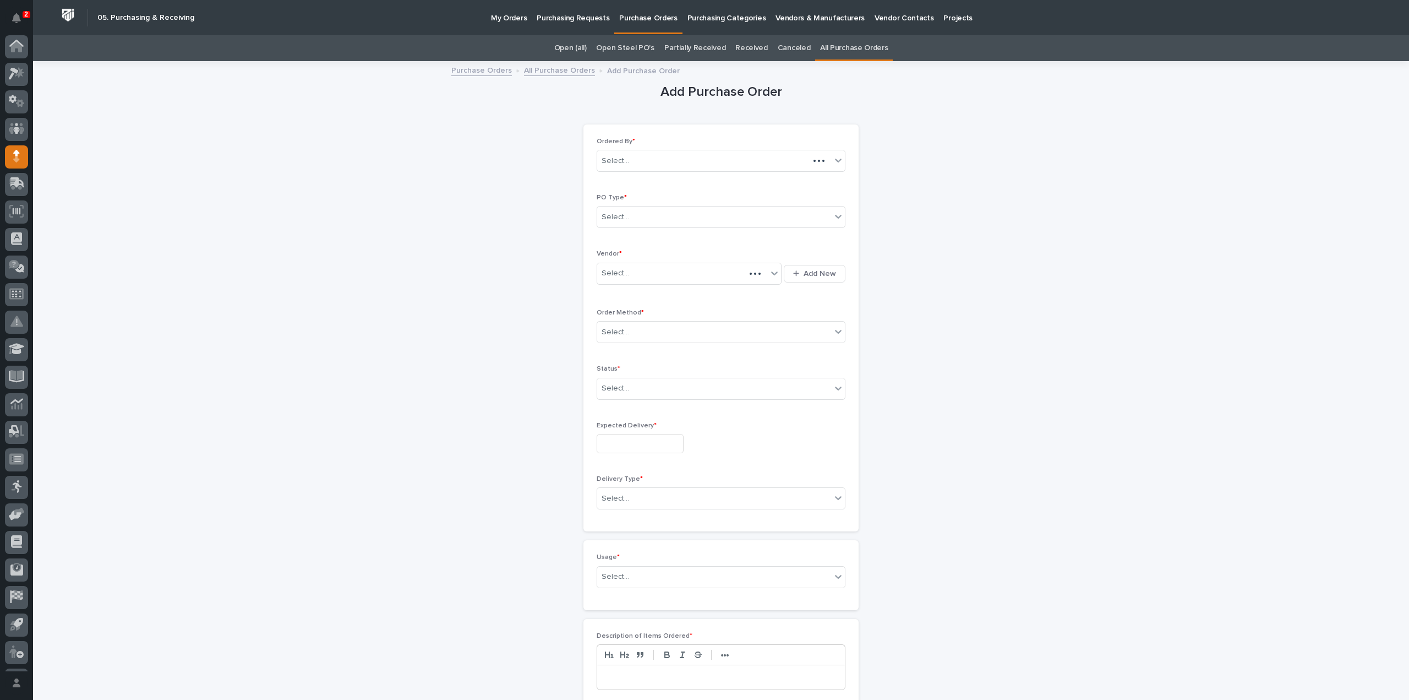
scroll to position [24, 0]
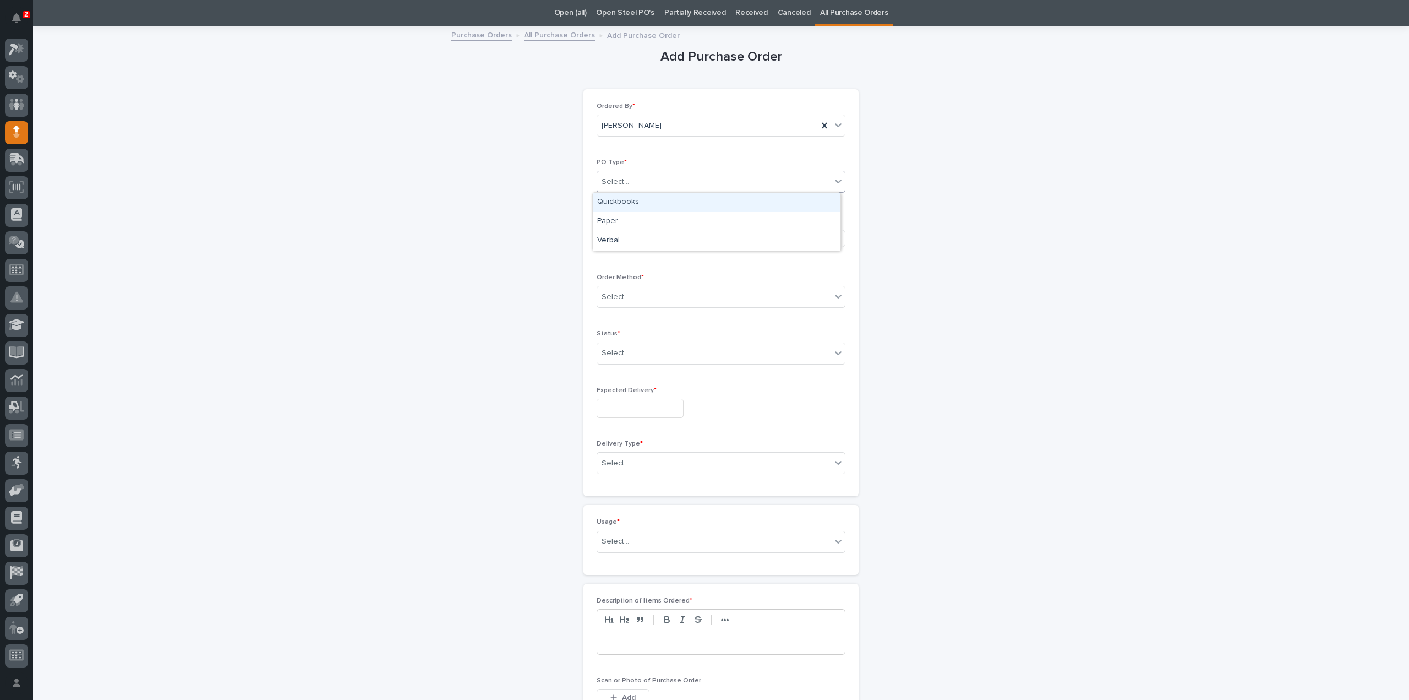
click at [660, 176] on div "Select..." at bounding box center [714, 182] width 234 height 18
click at [637, 221] on div "Paper" at bounding box center [717, 221] width 248 height 19
click at [636, 242] on div "Select..." at bounding box center [682, 238] width 170 height 18
type input "***"
click at [620, 298] on div "Amazon" at bounding box center [685, 296] width 185 height 19
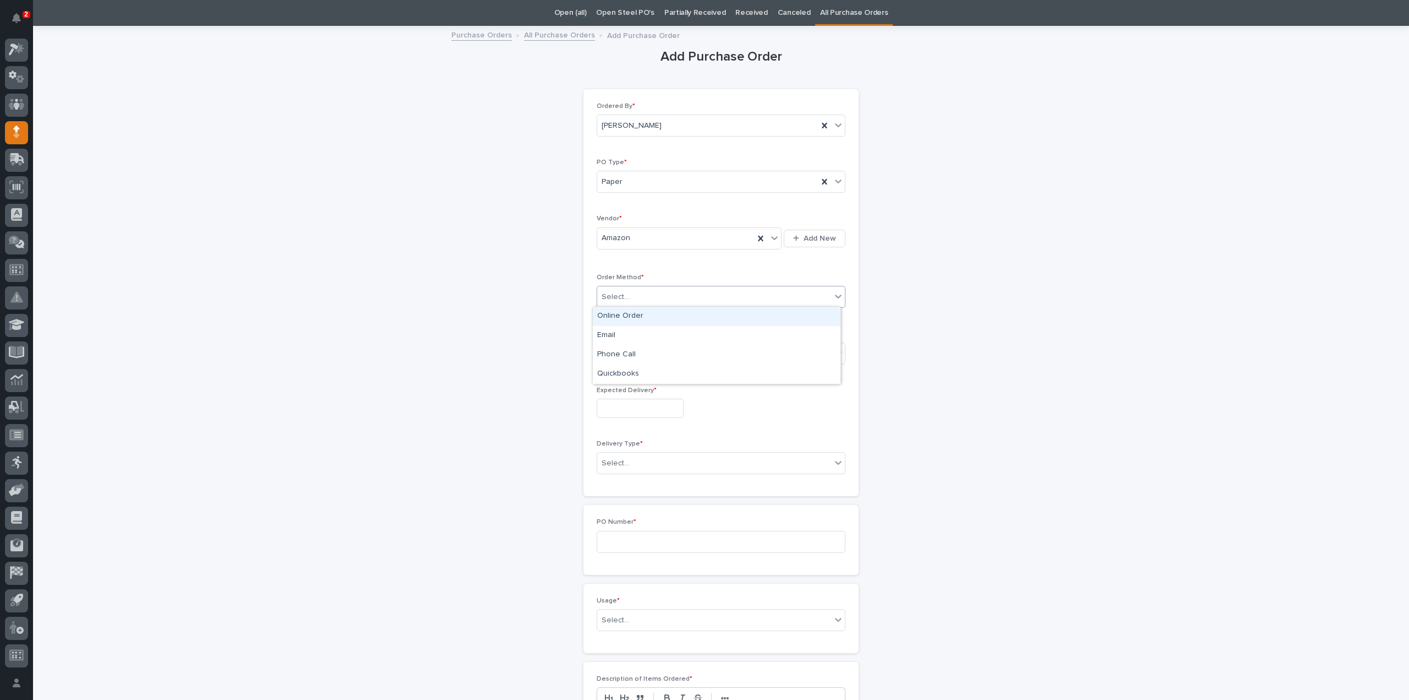
click at [633, 296] on div "Select..." at bounding box center [714, 297] width 234 height 18
drag, startPoint x: 626, startPoint y: 326, endPoint x: 625, endPoint y: 318, distance: 8.8
click at [625, 314] on div "Online Order" at bounding box center [717, 316] width 248 height 19
click at [622, 353] on div "Select..." at bounding box center [616, 353] width 28 height 12
click at [619, 389] on div "Submitted" at bounding box center [717, 391] width 248 height 19
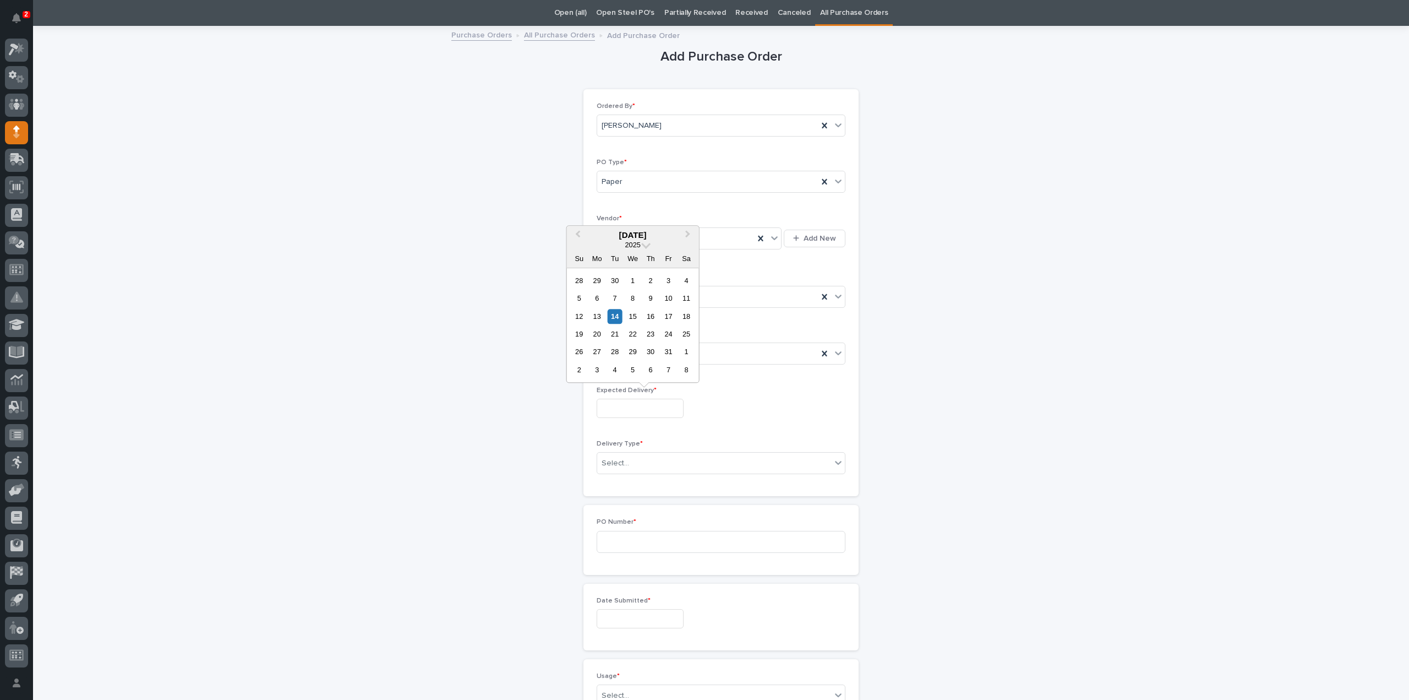
click at [620, 412] on input "text" at bounding box center [640, 408] width 87 height 19
click at [602, 340] on div "20" at bounding box center [597, 333] width 15 height 15
type input "**********"
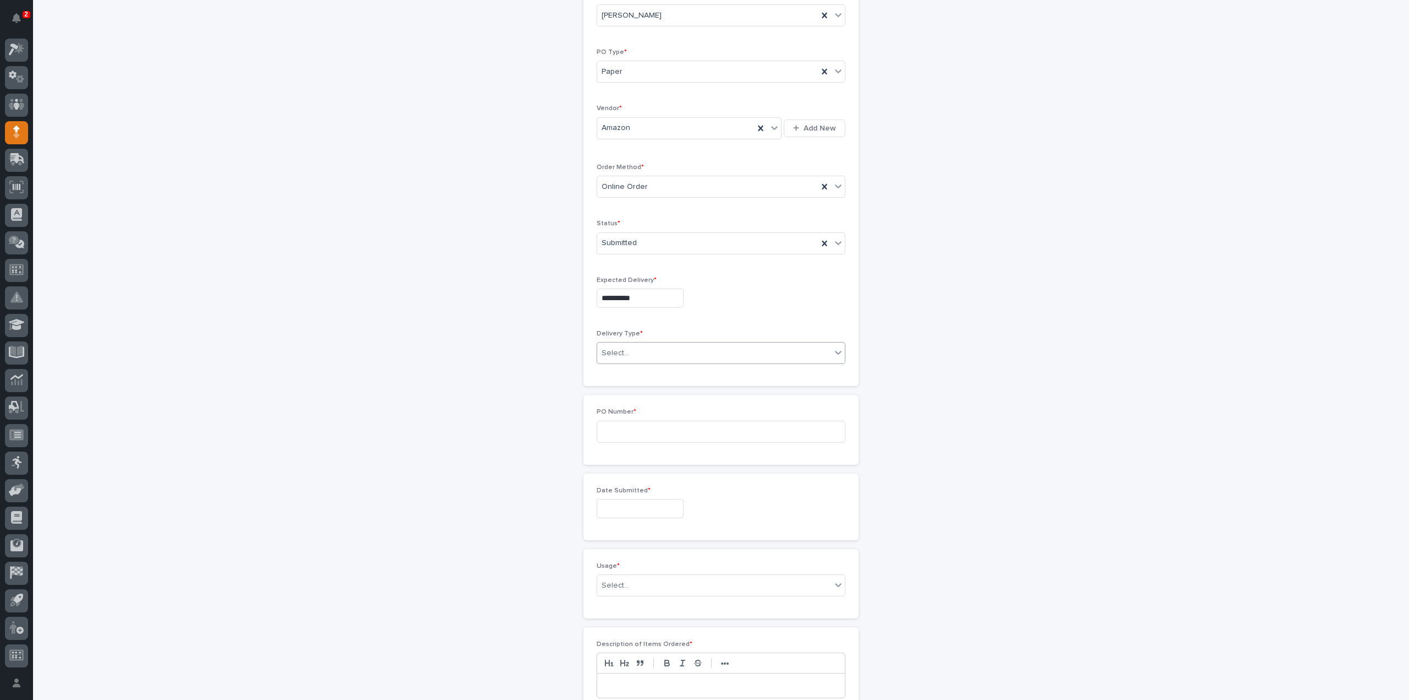
click at [612, 354] on div "Select..." at bounding box center [616, 353] width 28 height 12
click at [618, 372] on div "Deliver to PWI" at bounding box center [717, 371] width 248 height 19
click at [639, 423] on input at bounding box center [721, 432] width 249 height 22
type input "3209RB"
click at [647, 505] on input "text" at bounding box center [640, 508] width 87 height 19
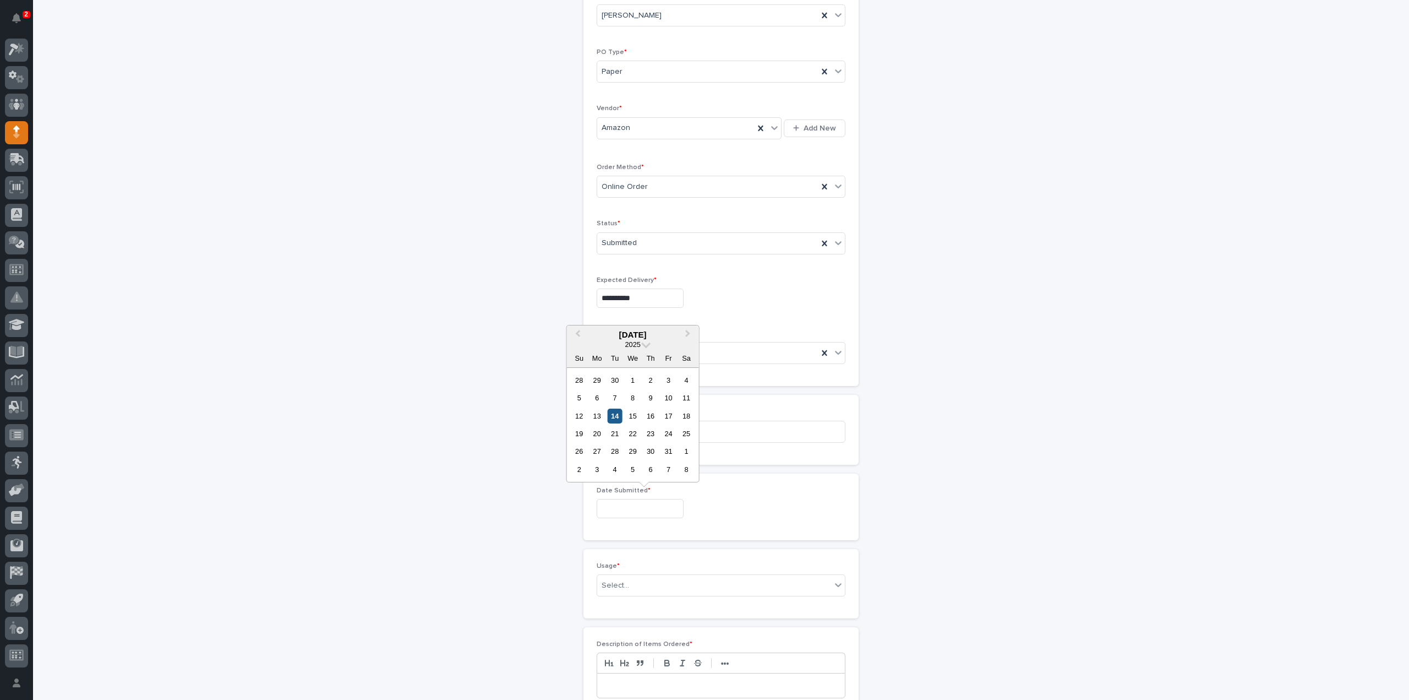
click at [616, 418] on div "14" at bounding box center [615, 415] width 15 height 15
type input "**********"
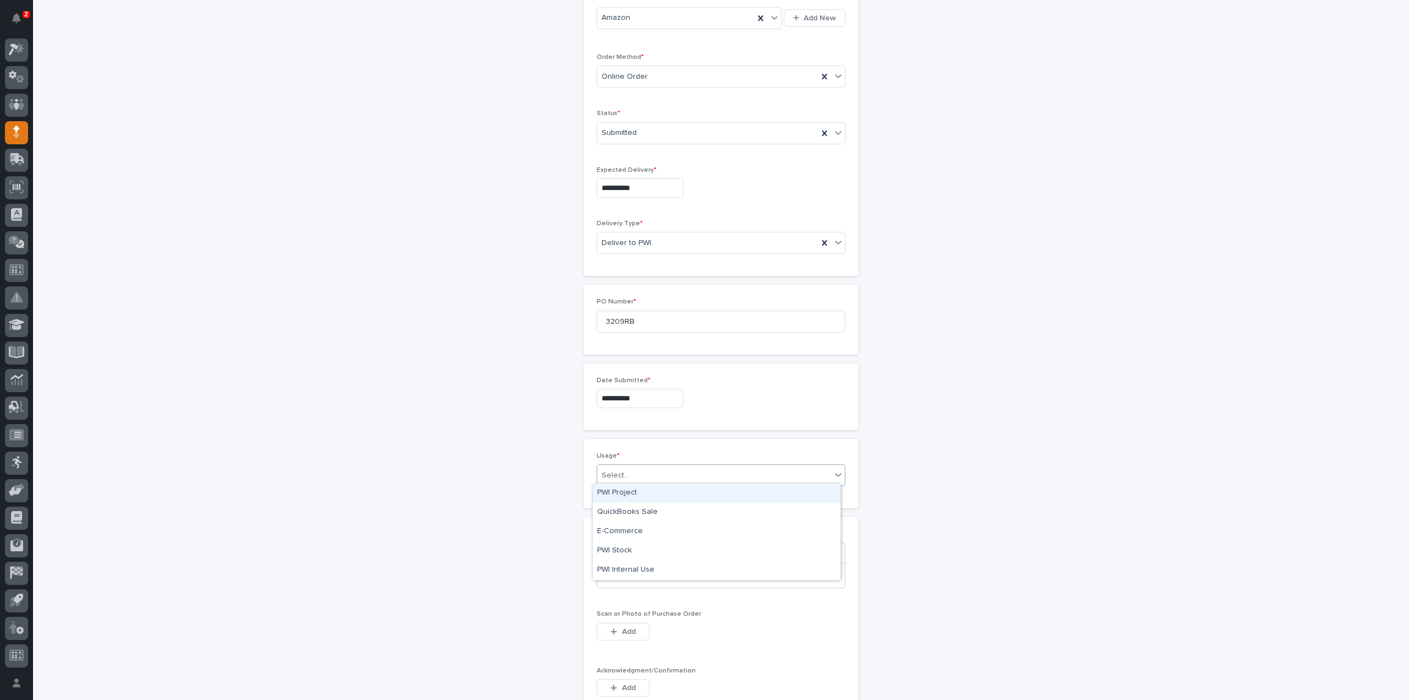
drag, startPoint x: 663, startPoint y: 466, endPoint x: 654, endPoint y: 474, distance: 11.7
click at [663, 466] on div "Select..." at bounding box center [714, 475] width 234 height 18
click at [614, 551] on div "PWI Stock" at bounding box center [717, 550] width 248 height 19
click at [616, 575] on p at bounding box center [720, 575] width 231 height 11
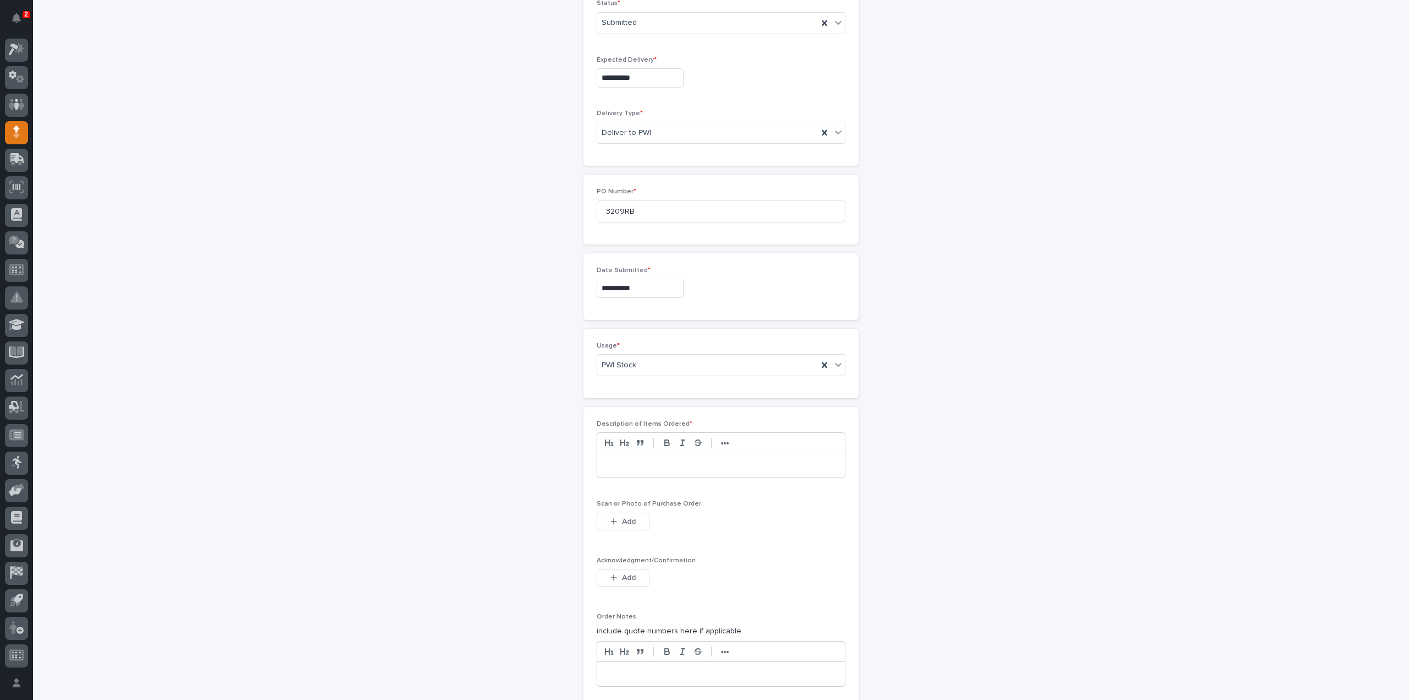
click at [653, 462] on p at bounding box center [720, 465] width 231 height 11
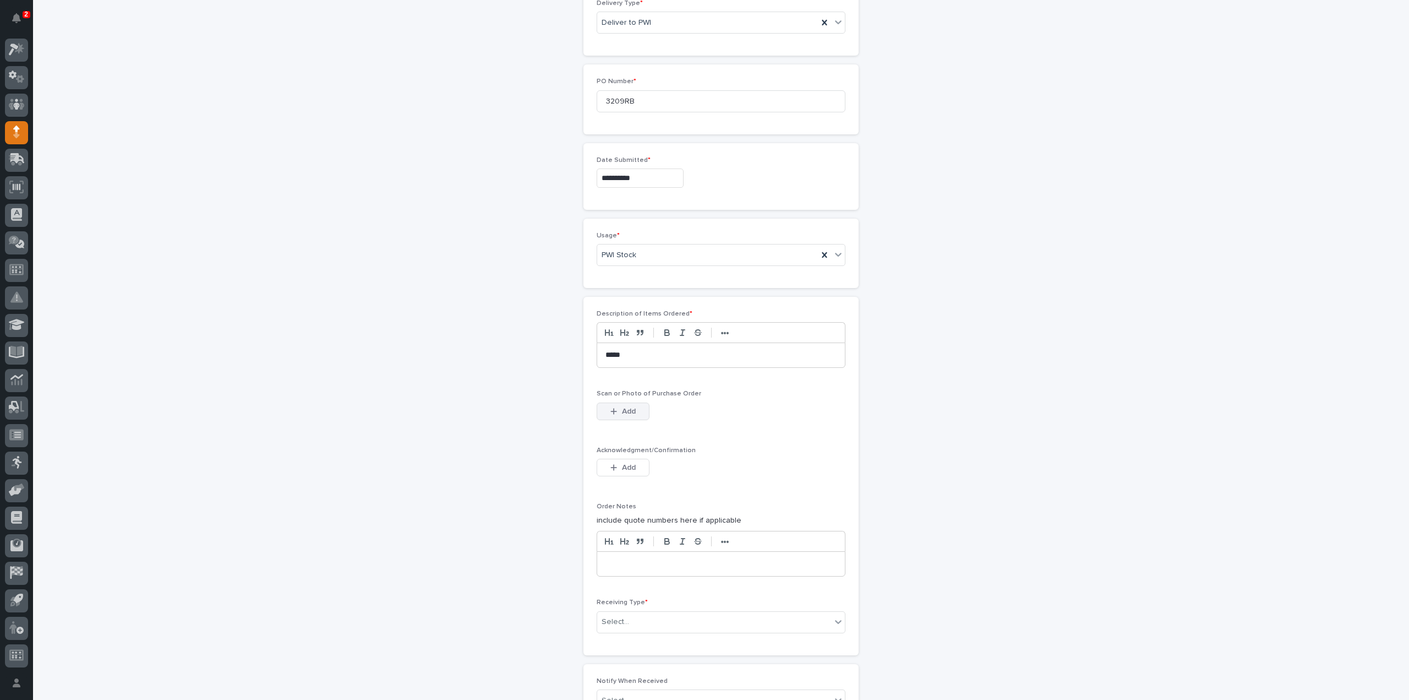
click at [634, 409] on button "Add" at bounding box center [623, 411] width 53 height 18
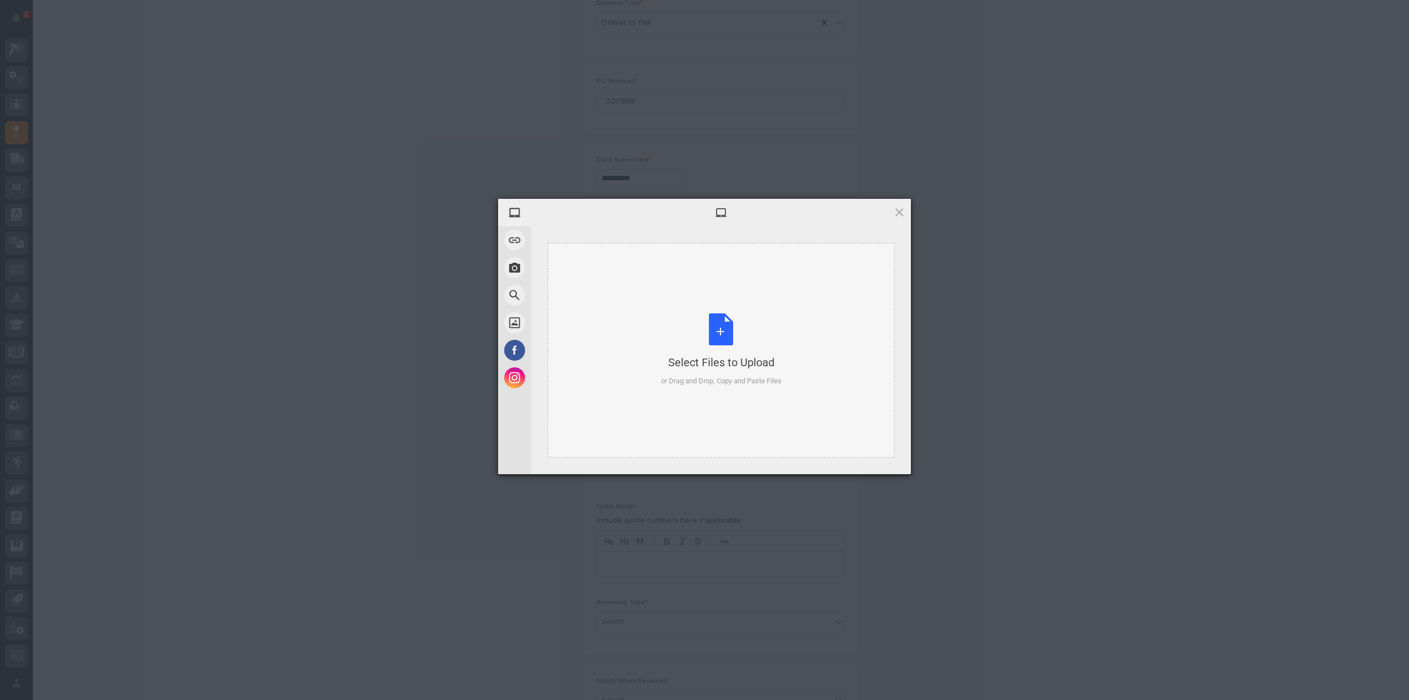
click at [718, 337] on div "Select Files to Upload or Drag and Drop, Copy and Paste Files" at bounding box center [721, 349] width 121 height 73
click at [896, 462] on span "Upload 1" at bounding box center [878, 459] width 56 height 21
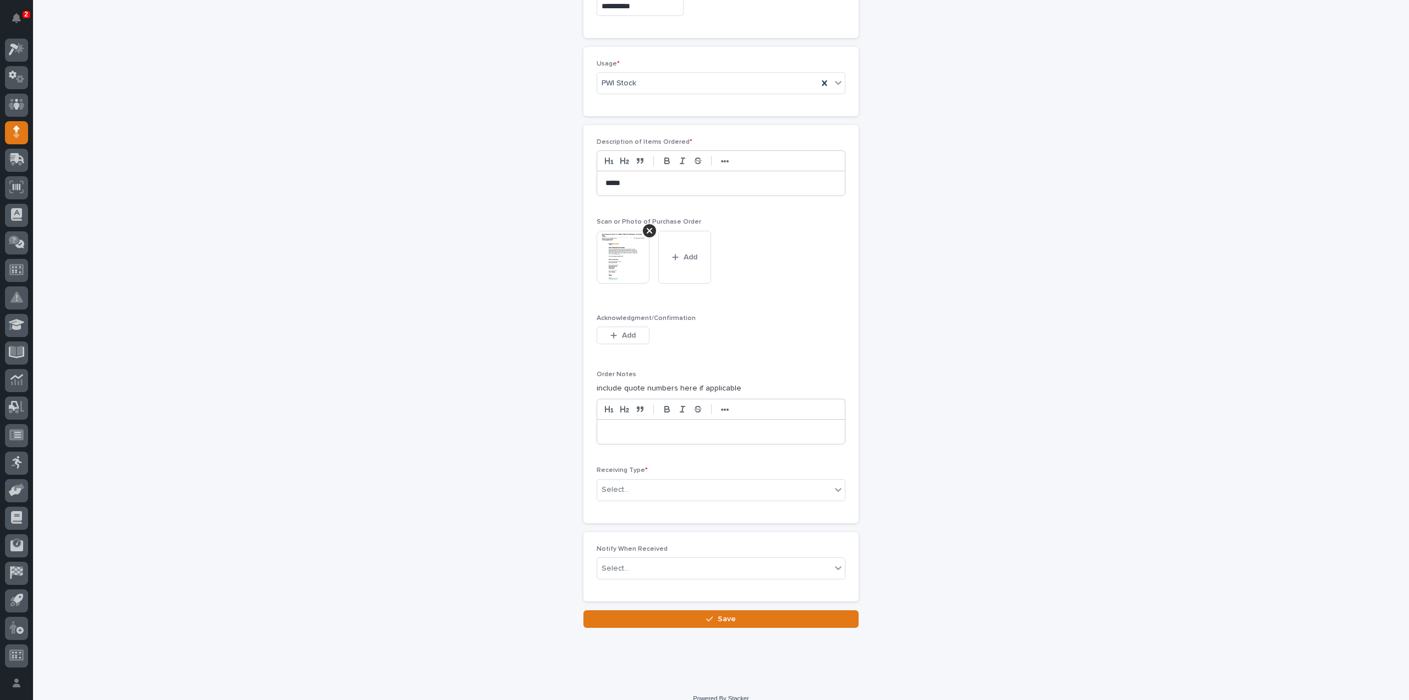
scroll to position [656, 0]
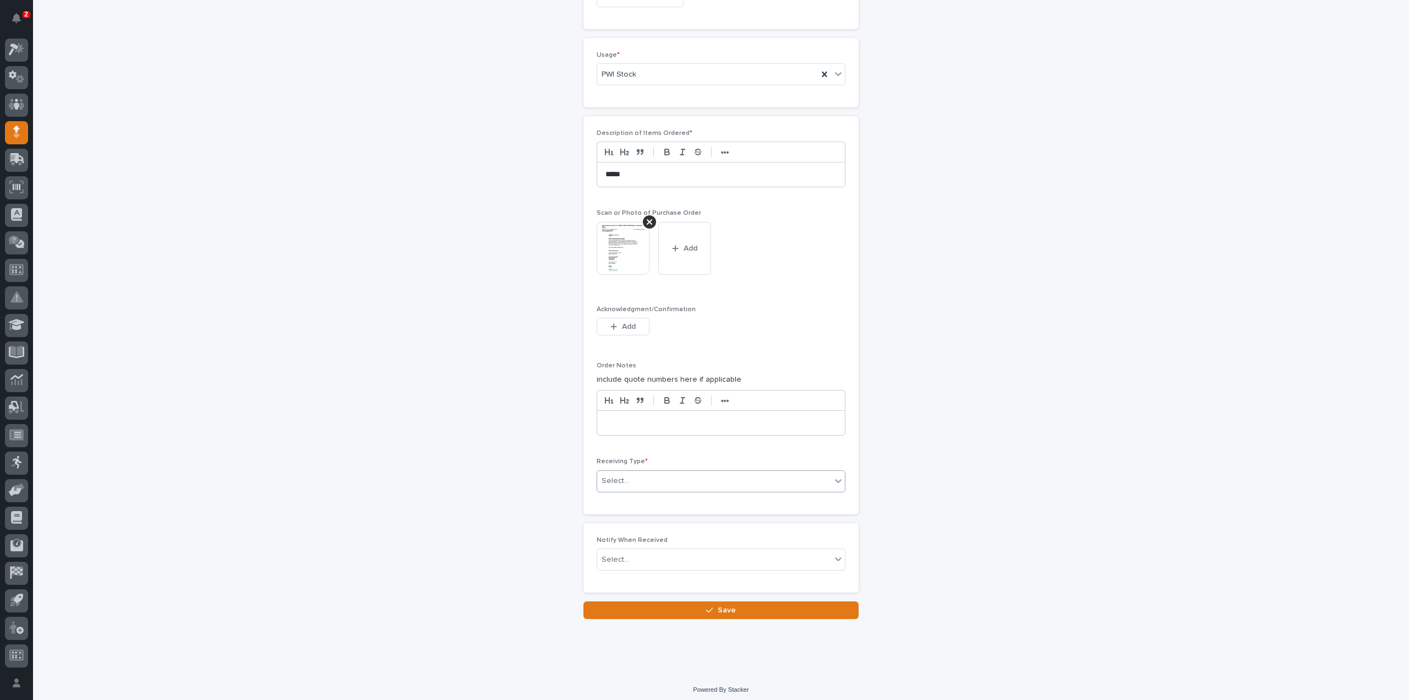
click at [639, 476] on div "Select..." at bounding box center [714, 481] width 234 height 18
click at [631, 553] on div "Deliver to" at bounding box center [717, 554] width 248 height 19
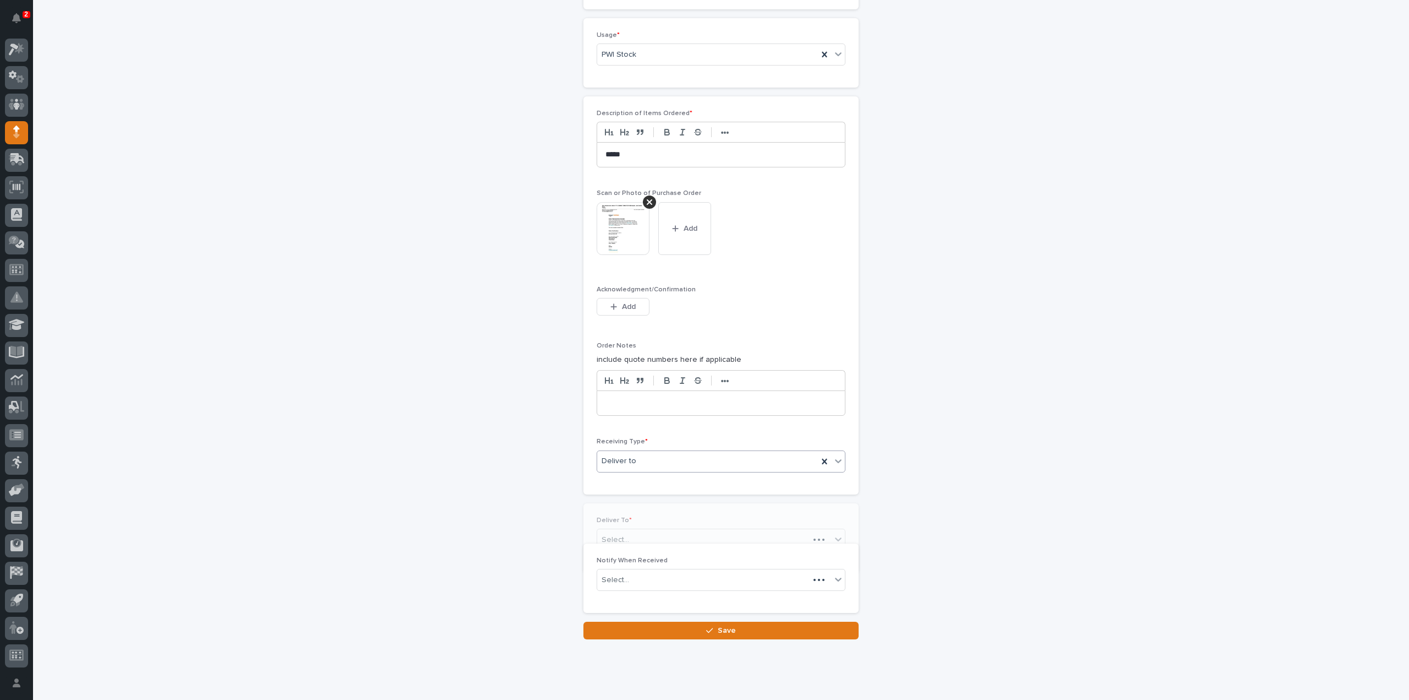
scroll to position [695, 0]
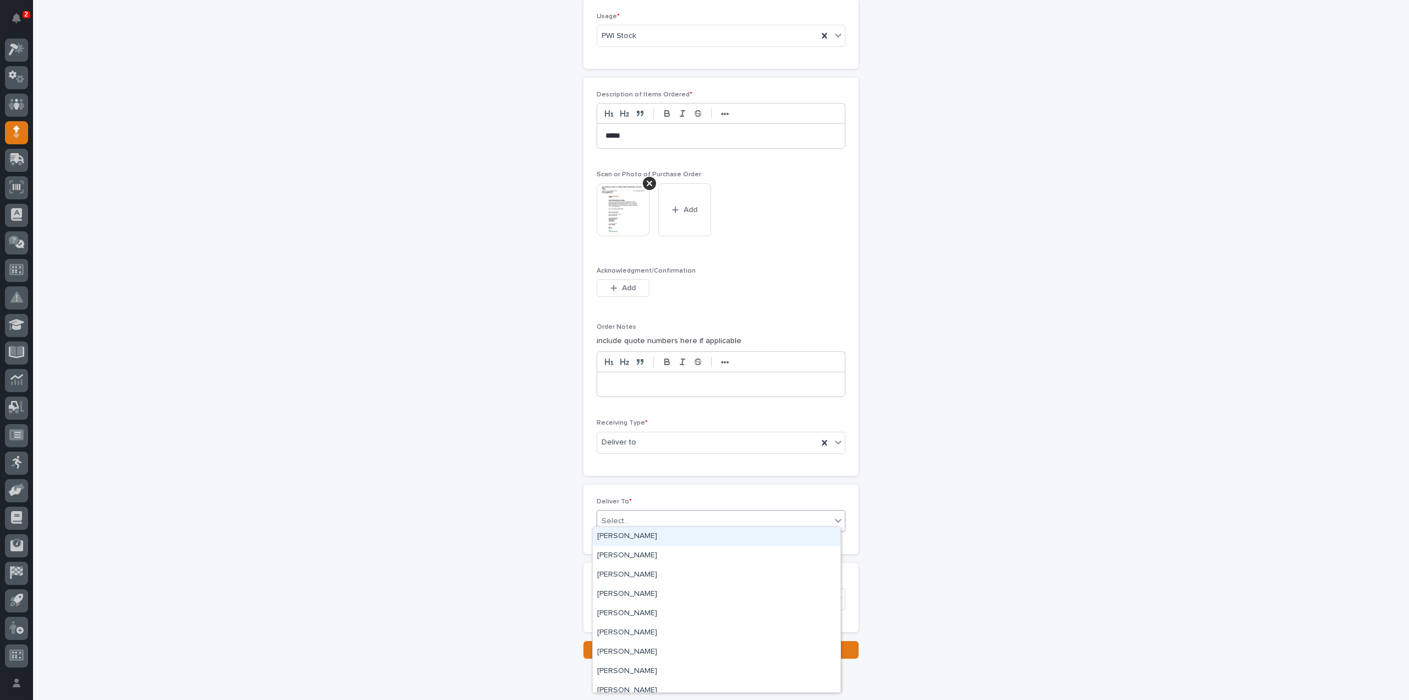
click at [626, 512] on div "Select..." at bounding box center [714, 521] width 234 height 18
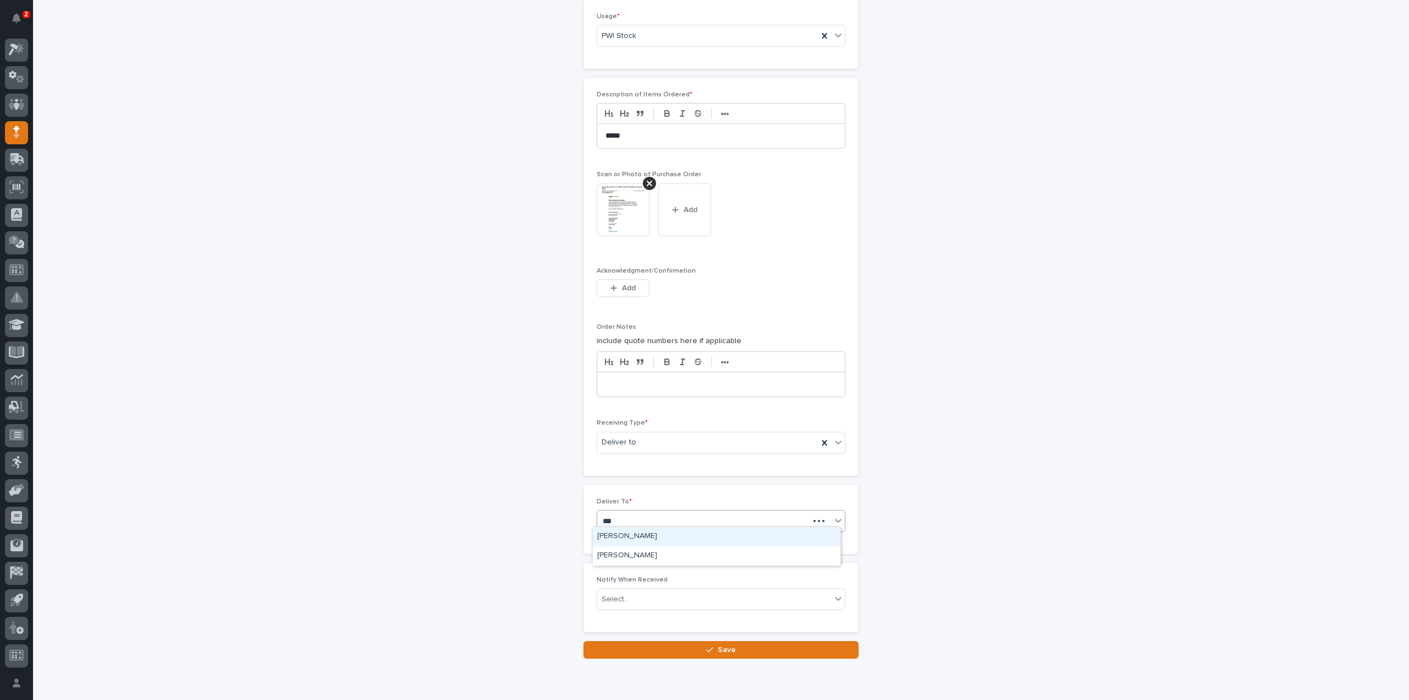
type input "****"
click at [622, 532] on div "[PERSON_NAME]" at bounding box center [717, 536] width 248 height 19
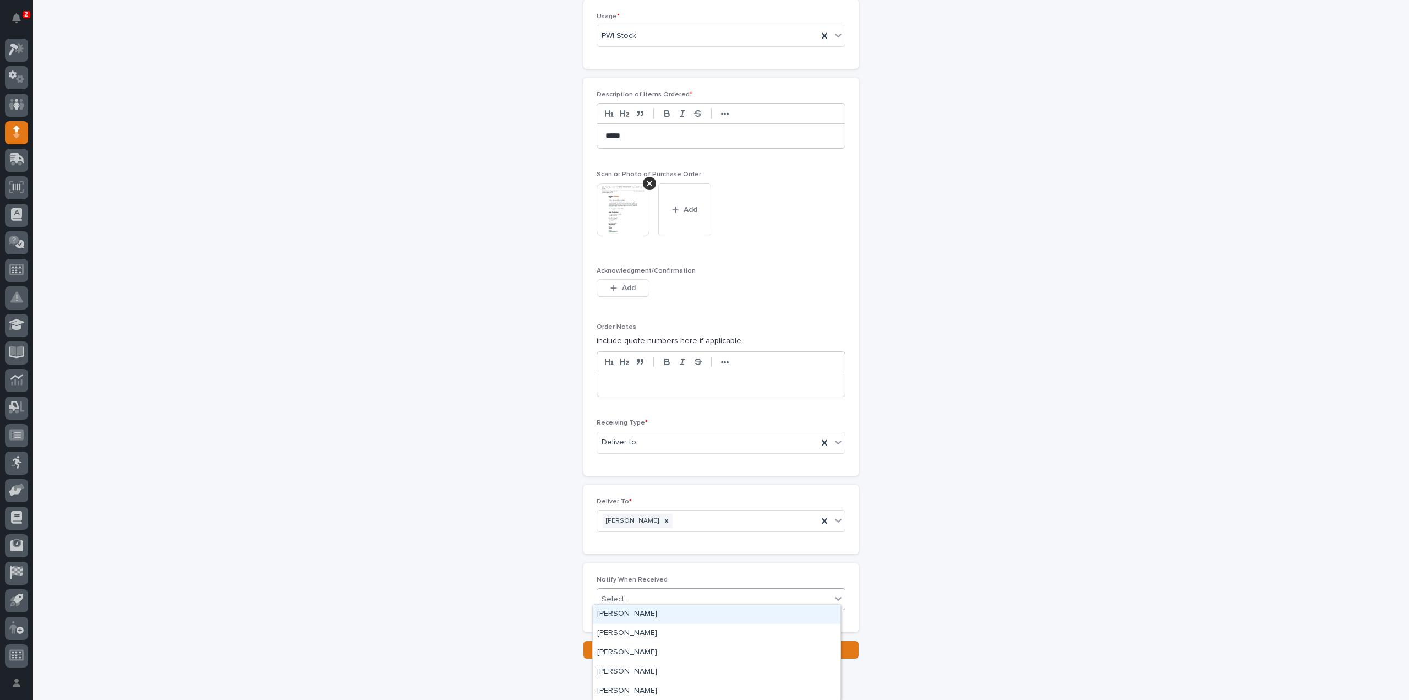
click at [620, 593] on div "Select..." at bounding box center [616, 599] width 28 height 12
type input "***"
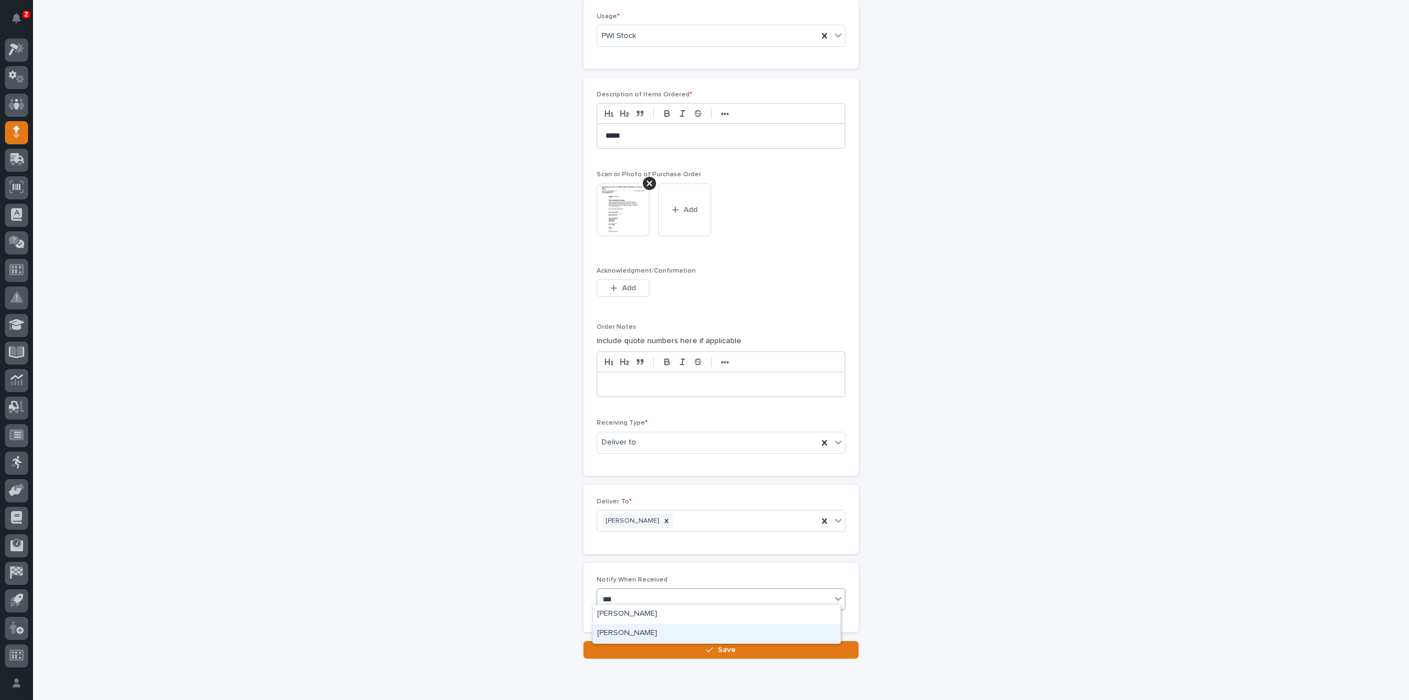
click at [629, 634] on div "[PERSON_NAME]" at bounding box center [717, 633] width 248 height 19
click at [630, 644] on button "Save" at bounding box center [720, 650] width 275 height 18
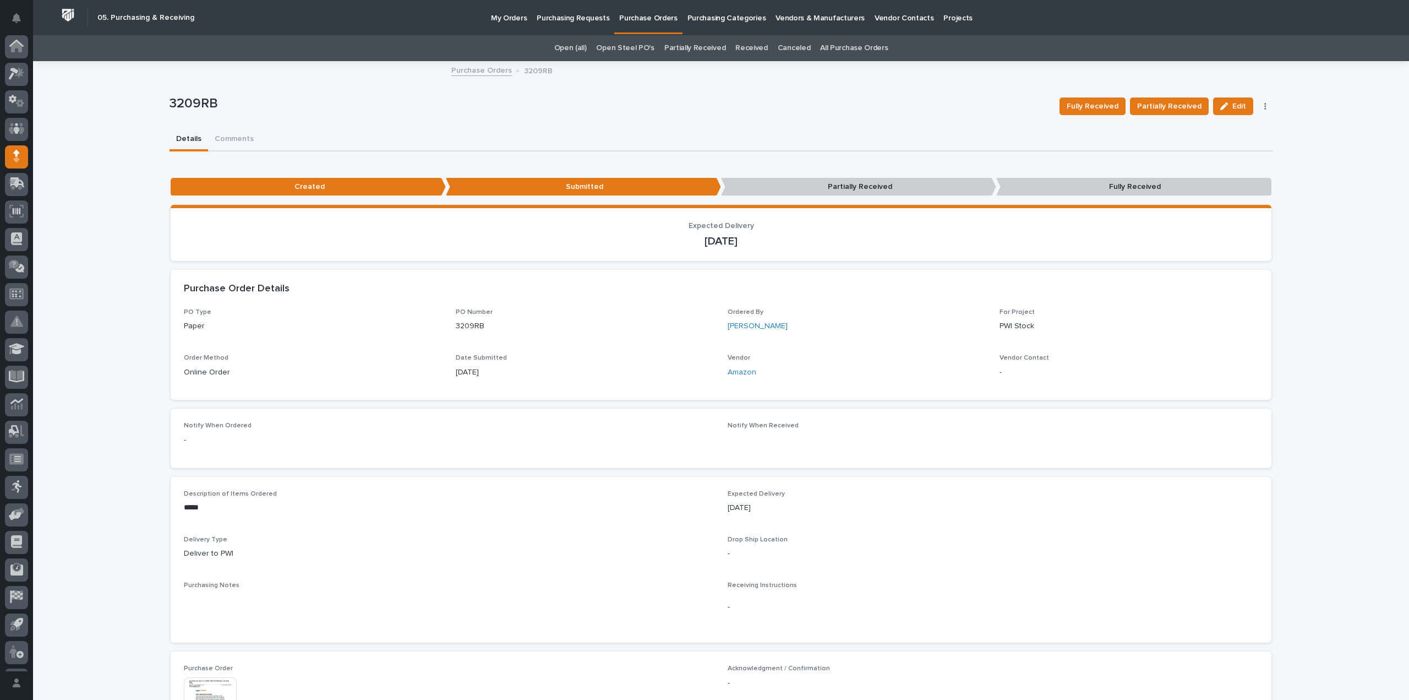
scroll to position [24, 0]
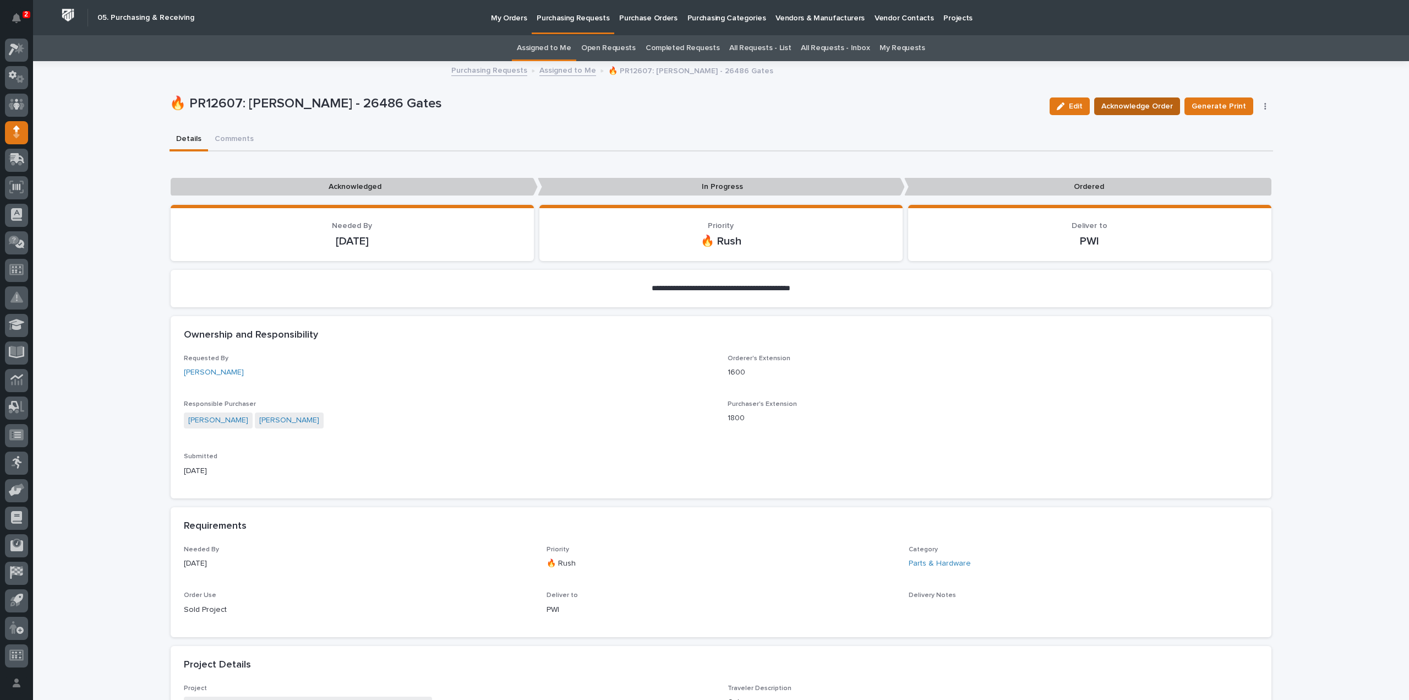
click at [1143, 106] on span "Acknowledge Order" at bounding box center [1137, 106] width 72 height 13
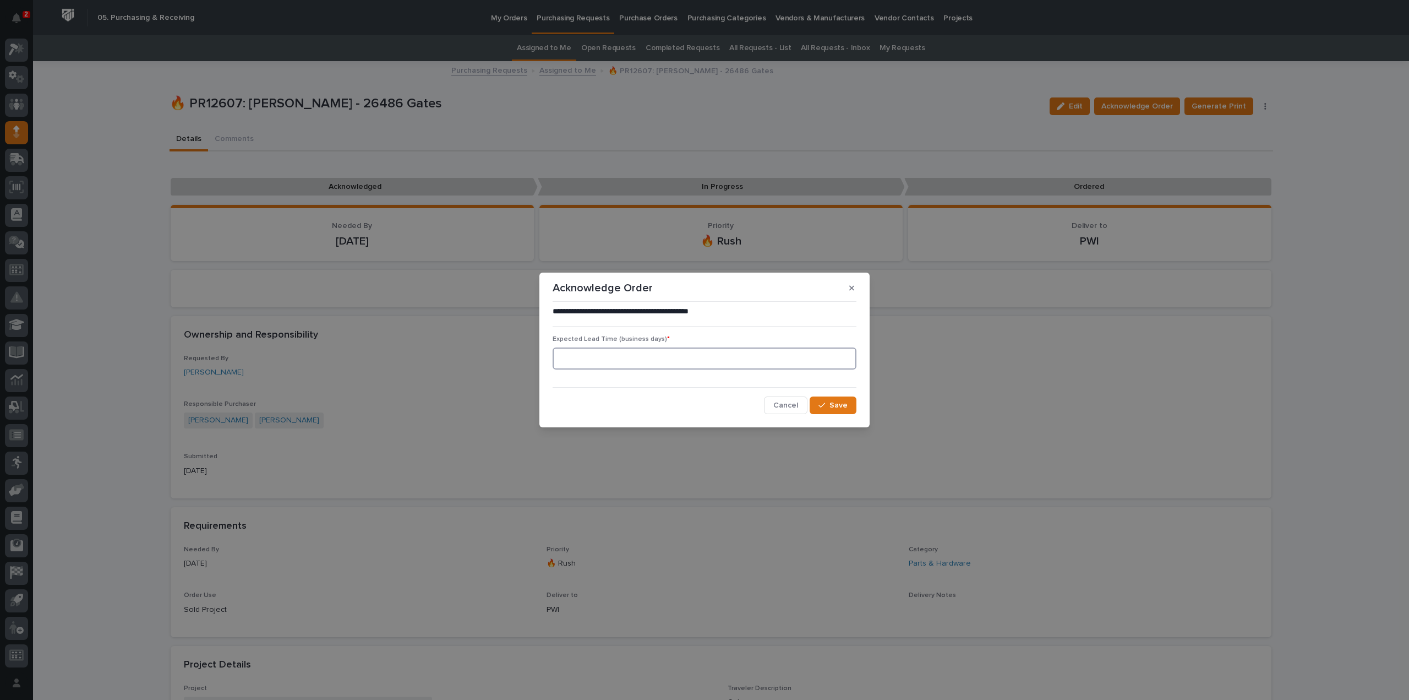
click at [727, 365] on input at bounding box center [705, 358] width 304 height 22
type input "0"
click at [836, 405] on span "Save" at bounding box center [839, 405] width 18 height 10
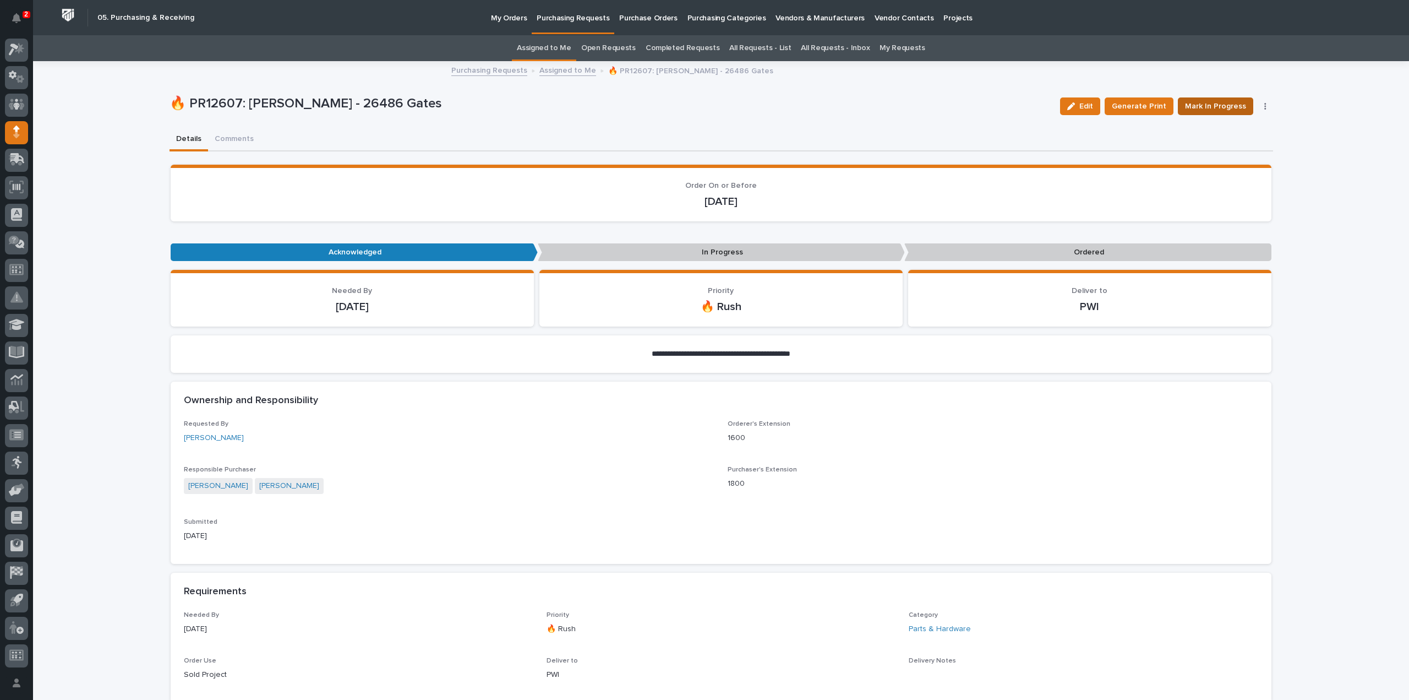
click at [1207, 103] on span "Mark In Progress" at bounding box center [1215, 106] width 61 height 13
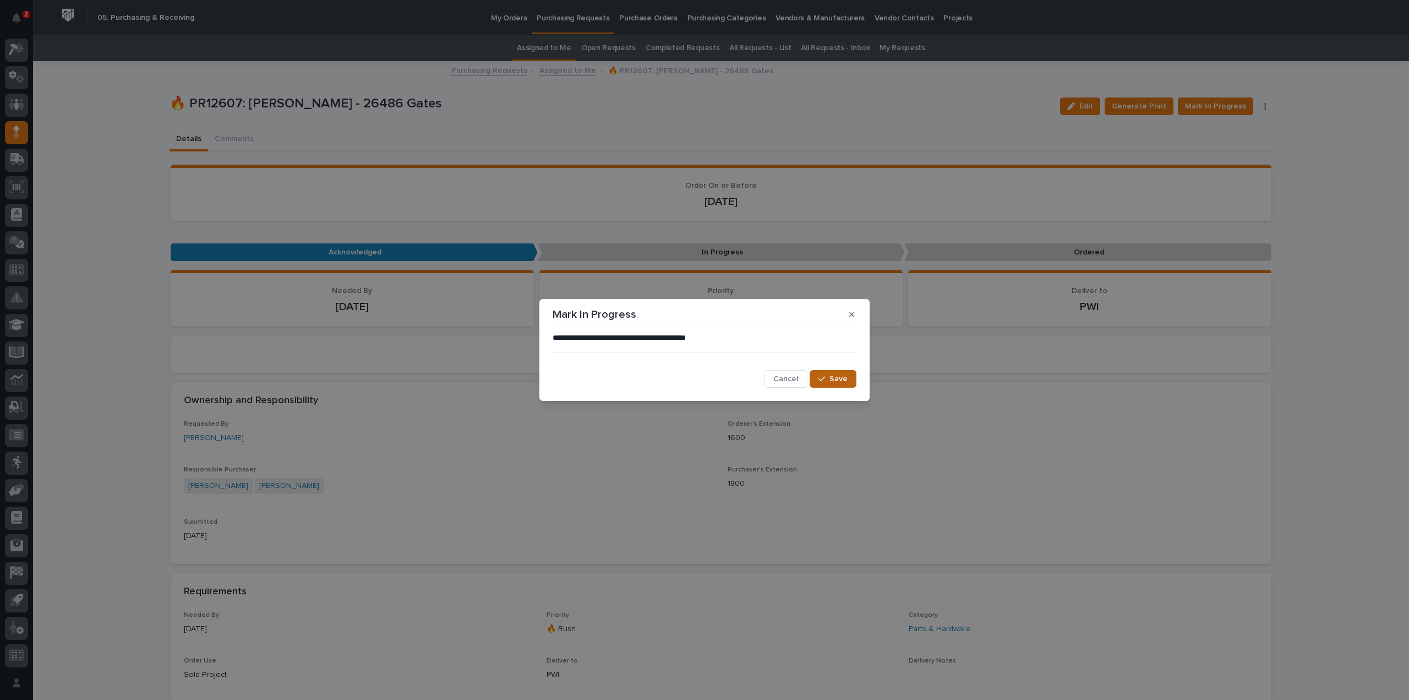
click at [833, 377] on span "Save" at bounding box center [839, 379] width 18 height 10
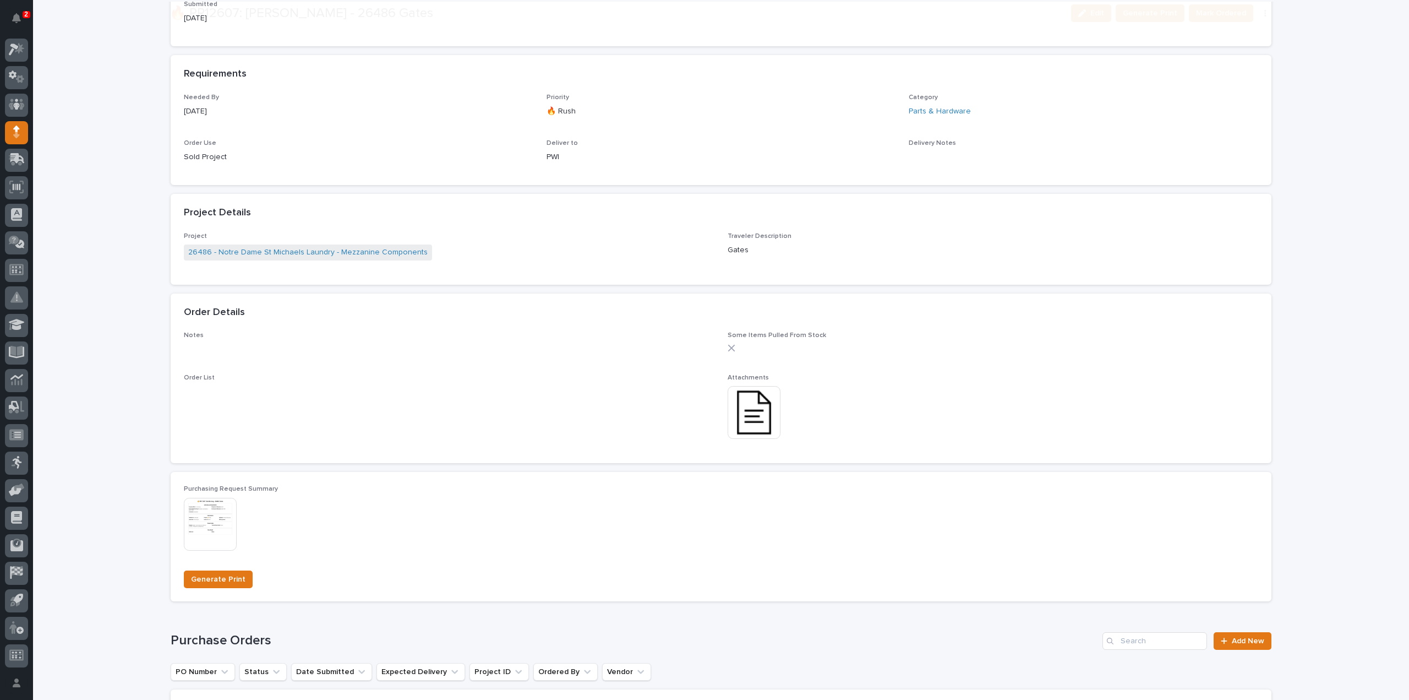
scroll to position [550, 0]
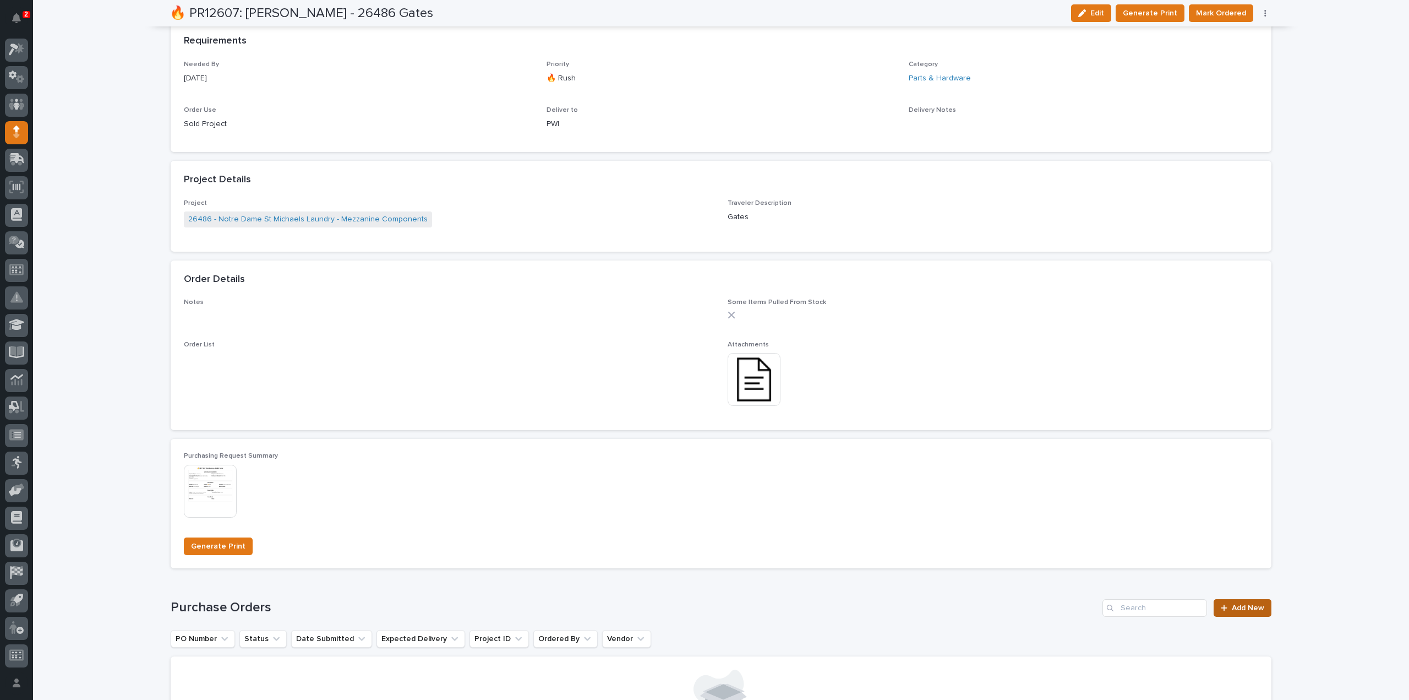
click at [1232, 609] on span "Add New" at bounding box center [1248, 608] width 32 height 8
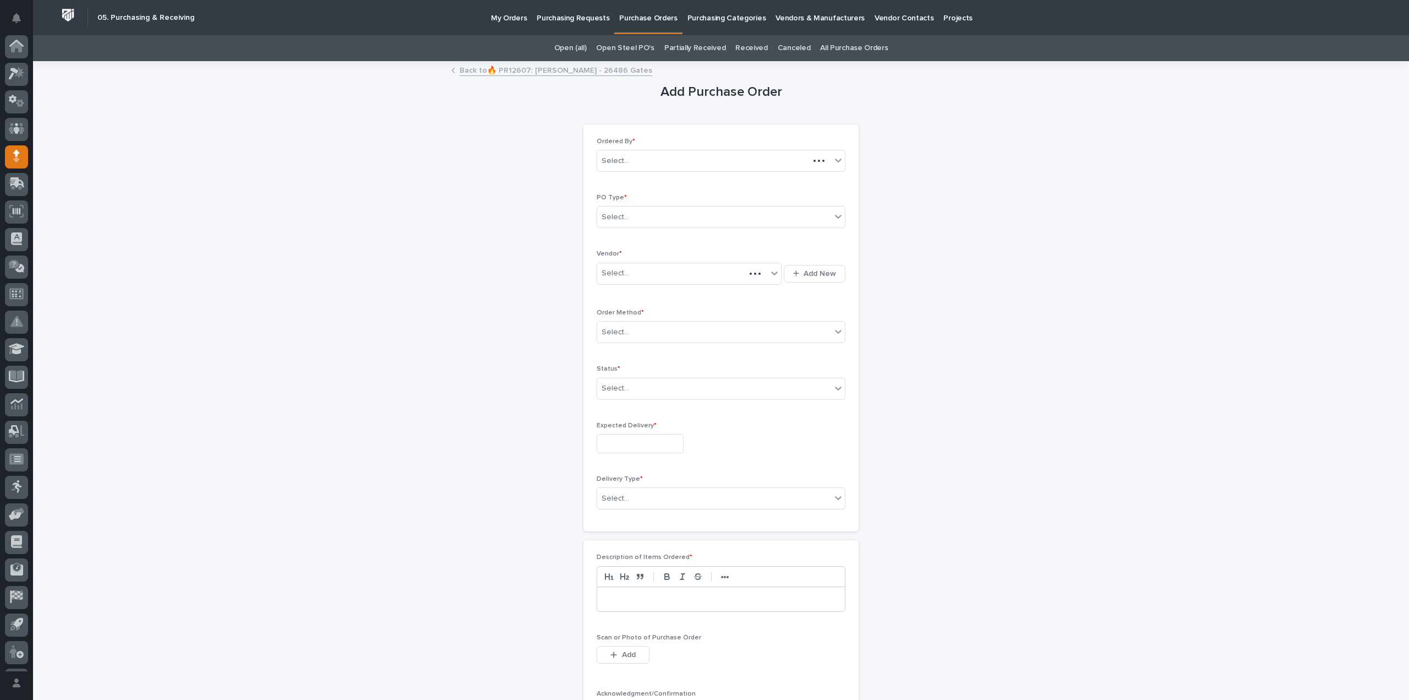
scroll to position [24, 0]
click at [622, 217] on div "Select..." at bounding box center [616, 217] width 28 height 12
click at [621, 254] on div "Paper" at bounding box center [717, 256] width 248 height 19
click at [619, 275] on div "Select..." at bounding box center [616, 274] width 28 height 12
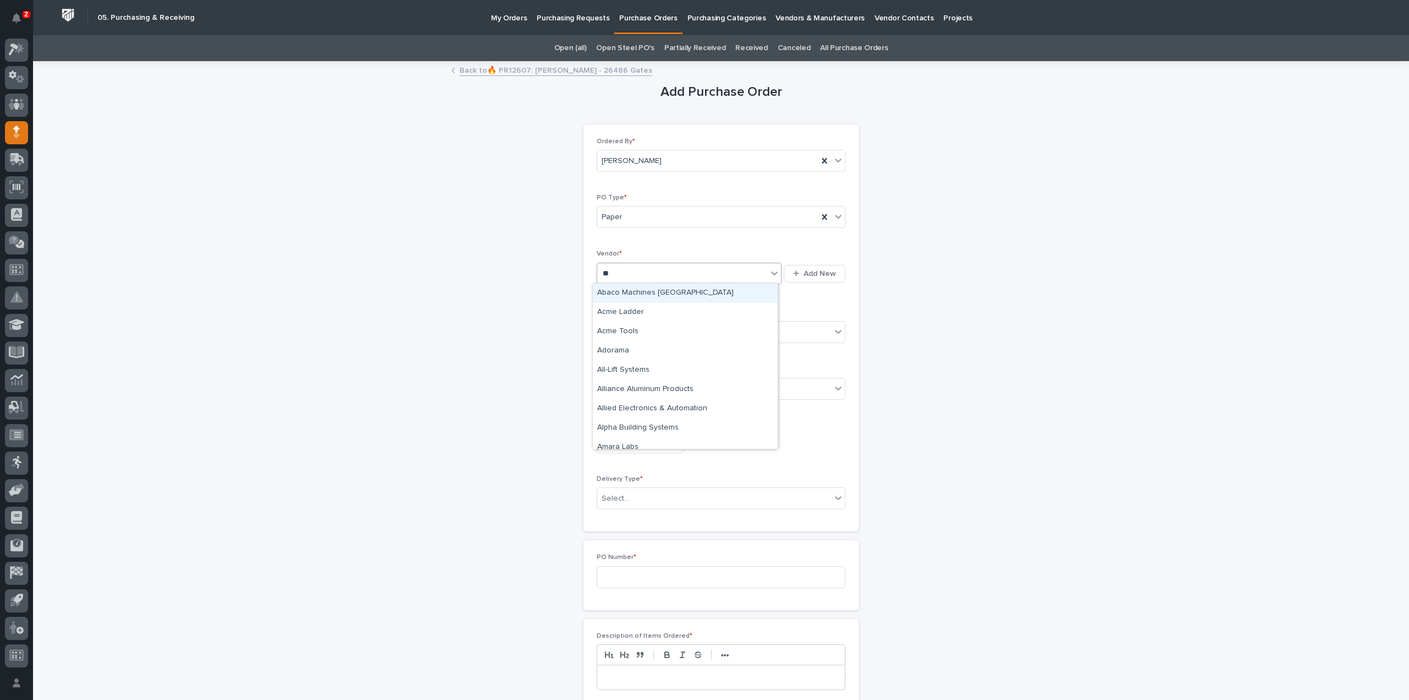
type input "***"
click at [616, 292] on div "[PERSON_NAME]" at bounding box center [685, 292] width 185 height 19
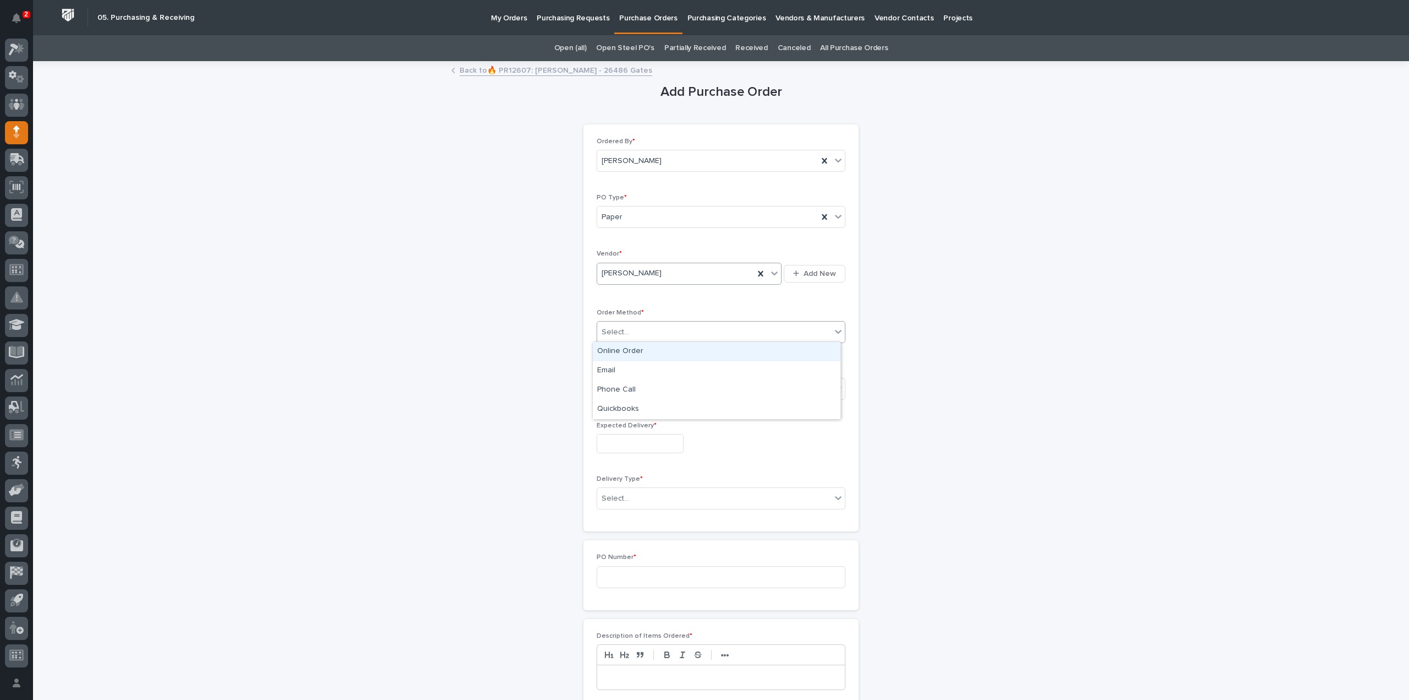
click at [615, 337] on div "Select..." at bounding box center [714, 332] width 234 height 18
click at [628, 352] on div "Online Order" at bounding box center [717, 351] width 248 height 19
click at [616, 391] on div "Select..." at bounding box center [616, 389] width 28 height 12
click at [622, 428] on div "Submitted" at bounding box center [717, 426] width 248 height 19
click at [625, 447] on input "text" at bounding box center [640, 443] width 87 height 19
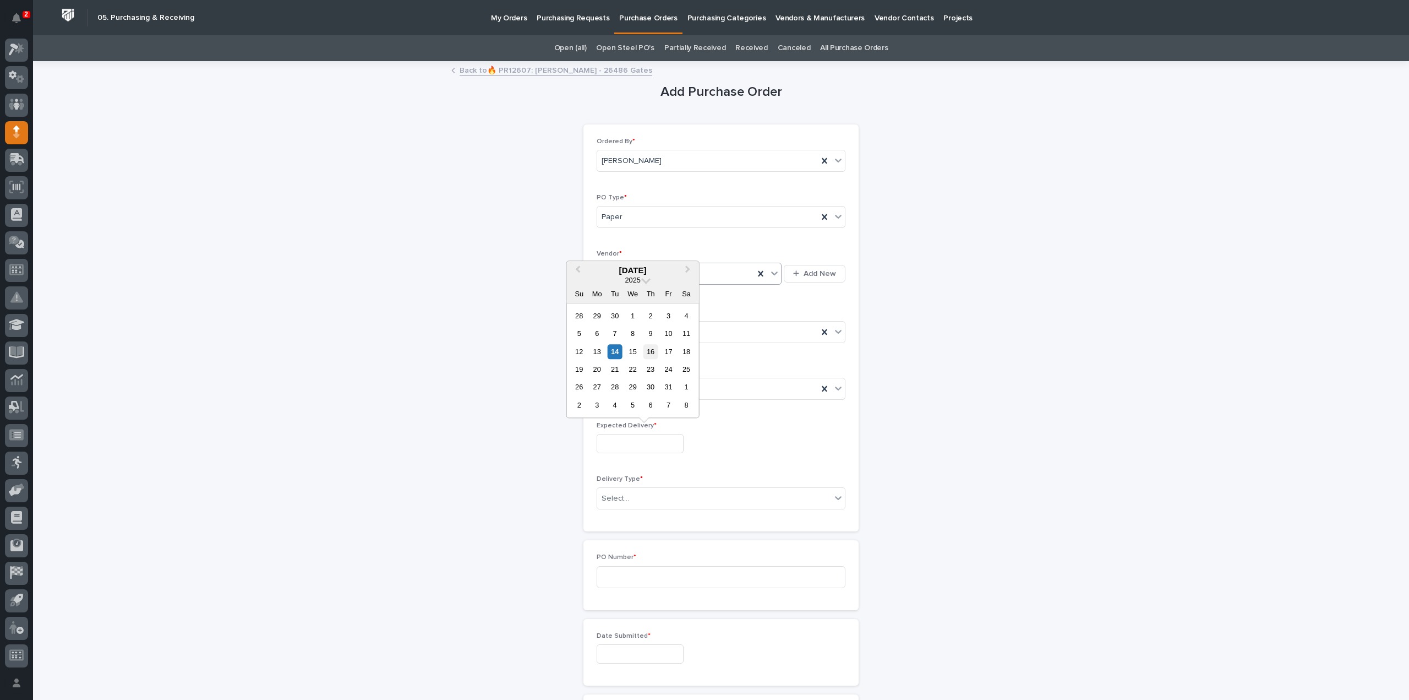
click at [654, 350] on div "16" at bounding box center [650, 351] width 15 height 15
type input "**********"
click at [629, 497] on div "Select..." at bounding box center [714, 498] width 234 height 18
click at [628, 518] on div "Deliver to PWI" at bounding box center [717, 516] width 248 height 19
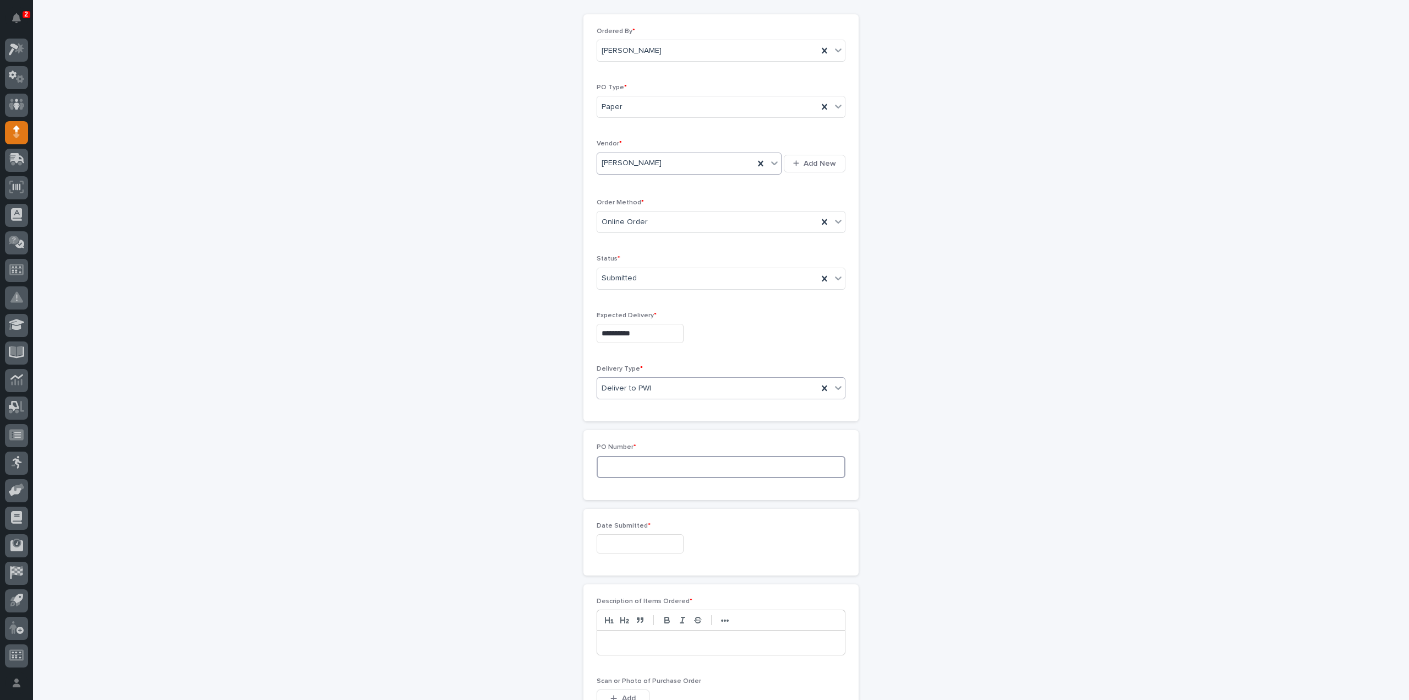
click at [615, 462] on input at bounding box center [721, 467] width 249 height 22
type input "3208RB"
click at [634, 326] on input "text" at bounding box center [640, 323] width 87 height 19
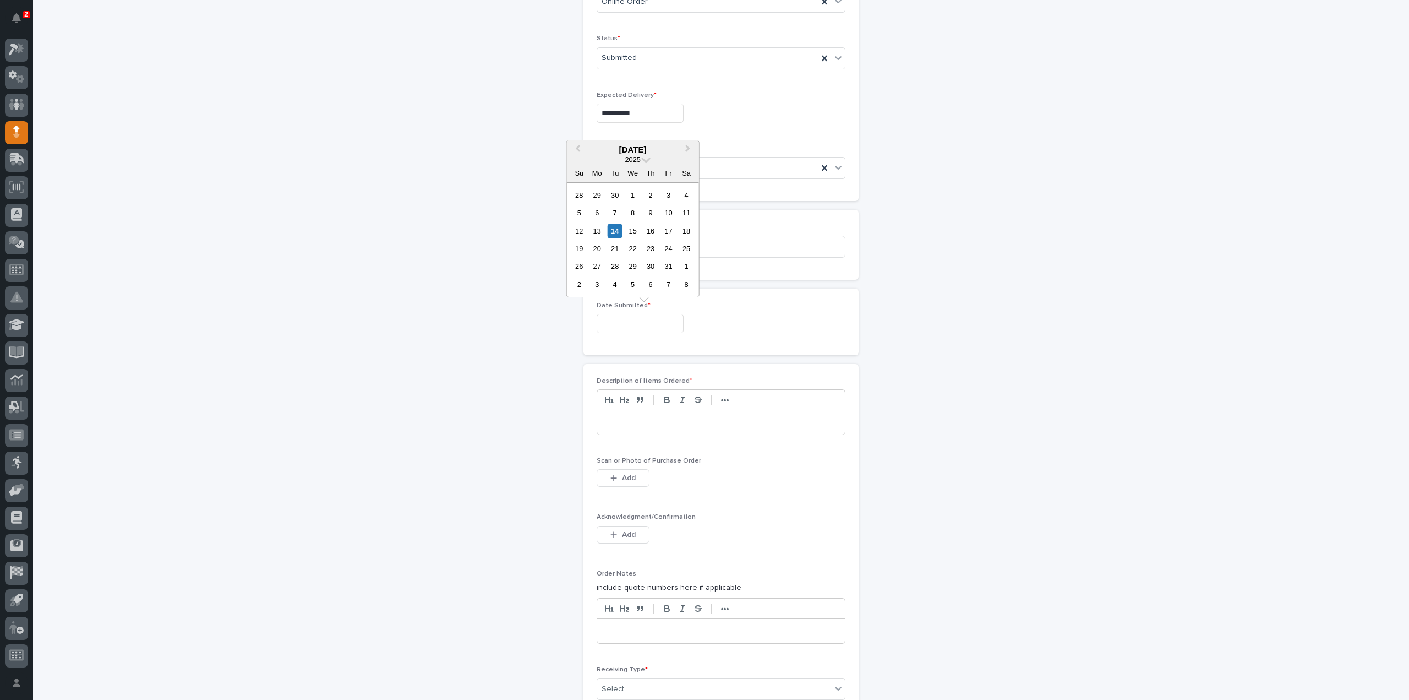
click at [616, 226] on div "14" at bounding box center [615, 230] width 15 height 15
type input "**********"
click at [631, 423] on p at bounding box center [720, 422] width 231 height 11
click at [635, 477] on button "Add" at bounding box center [623, 478] width 53 height 18
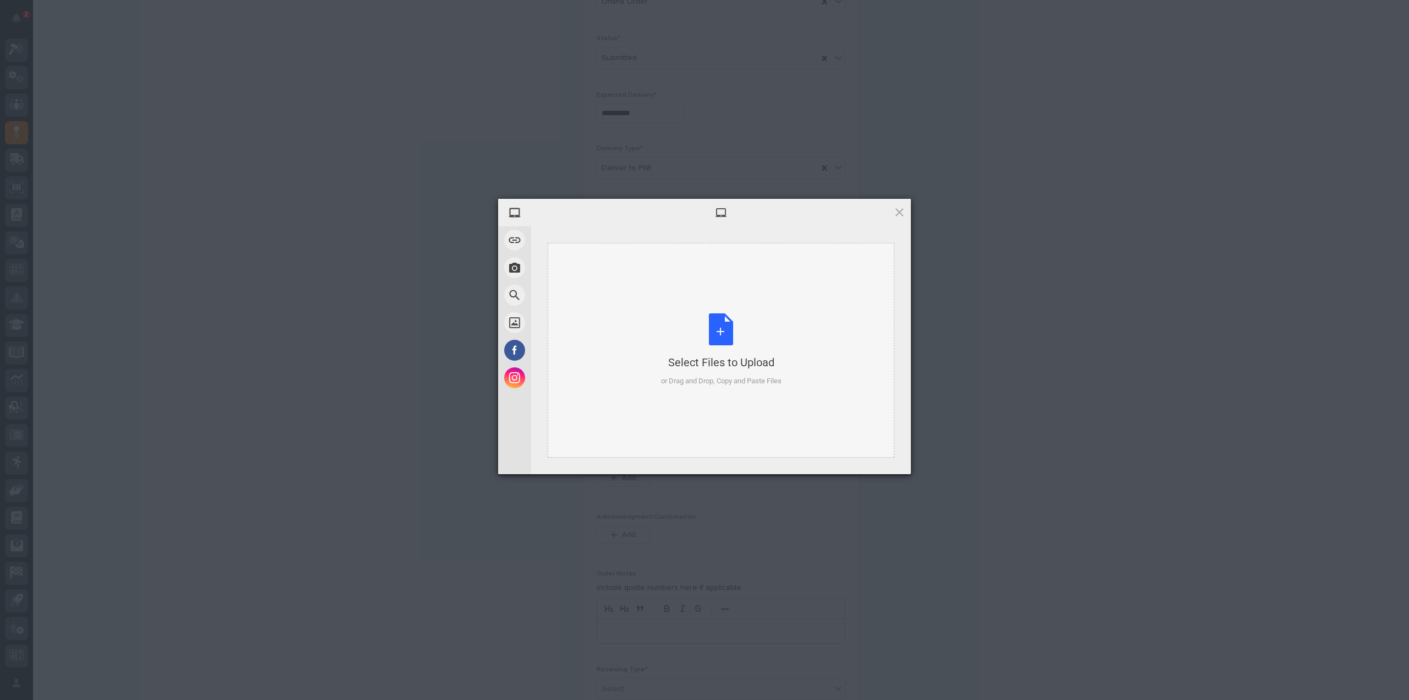
click at [710, 331] on div "Select Files to Upload or Drag and Drop, Copy and Paste Files" at bounding box center [721, 349] width 121 height 73
click at [862, 456] on span "Upload 1" at bounding box center [878, 459] width 56 height 21
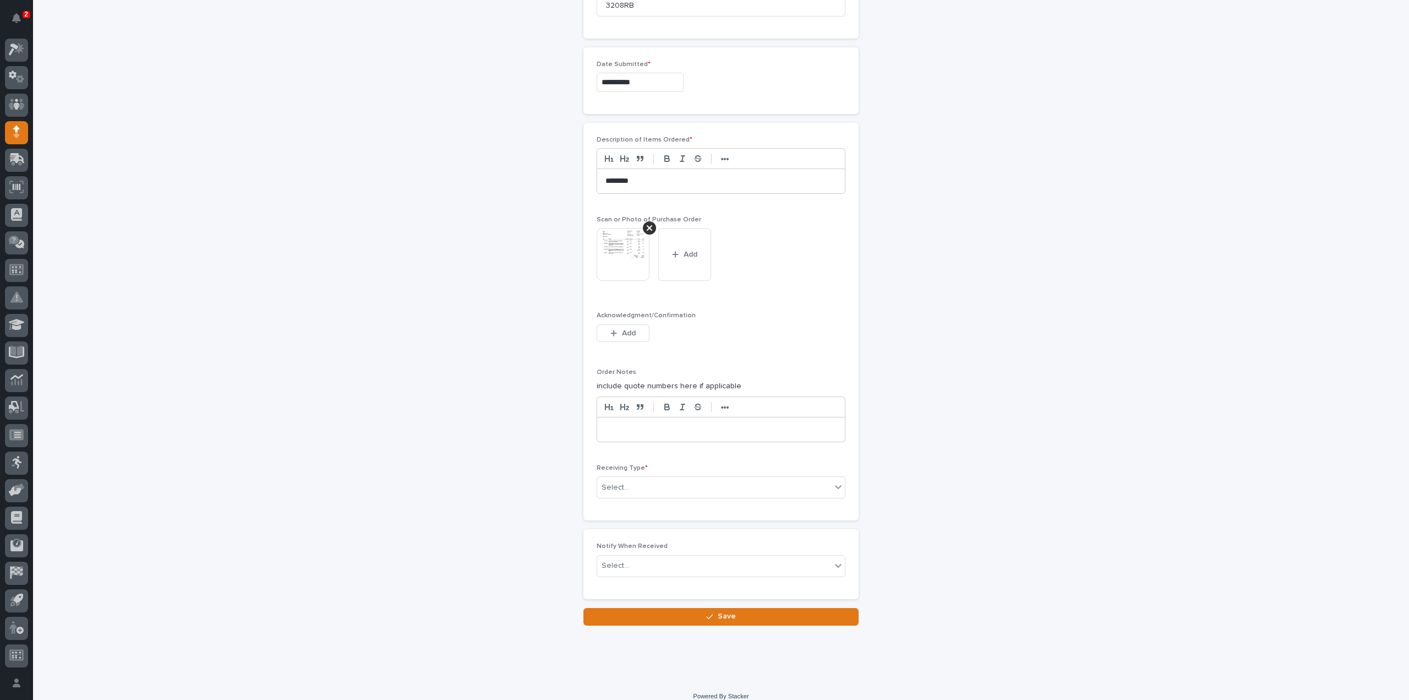
scroll to position [578, 0]
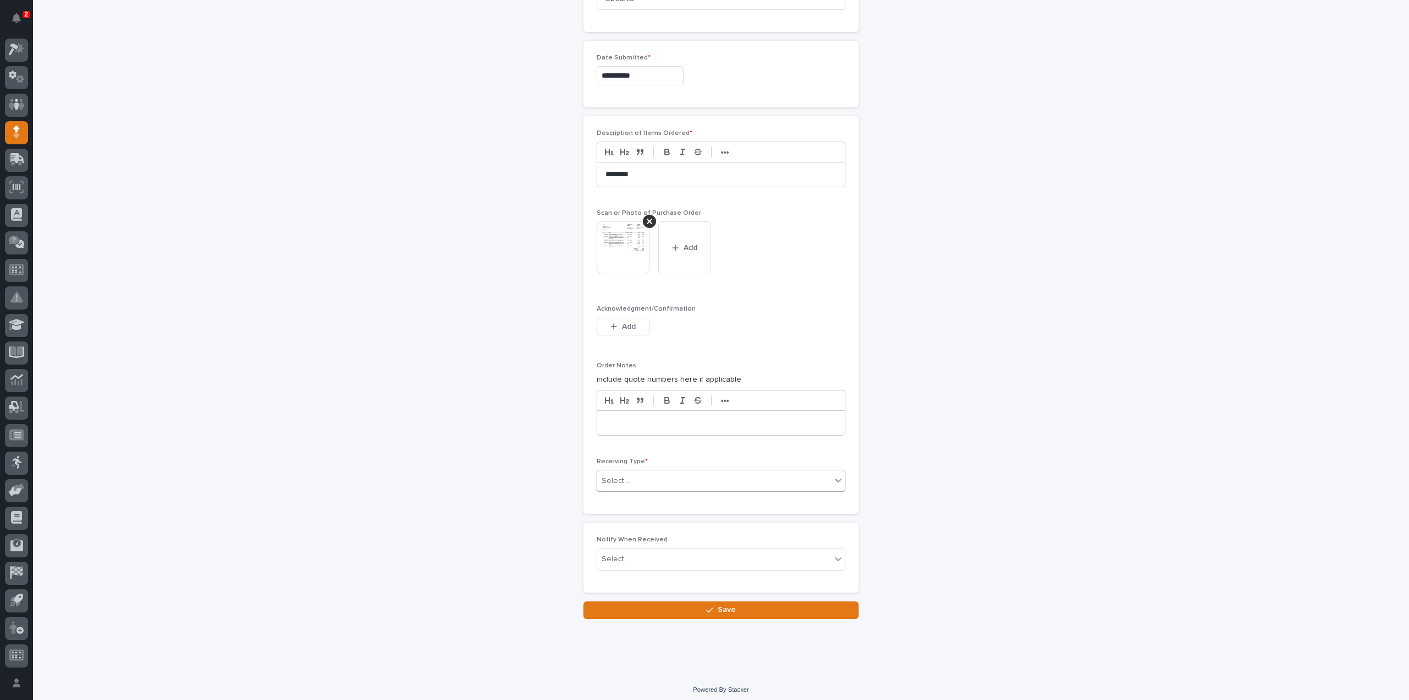
click at [623, 476] on div "Select..." at bounding box center [616, 481] width 28 height 12
click at [628, 552] on div "Deliver to" at bounding box center [717, 554] width 248 height 19
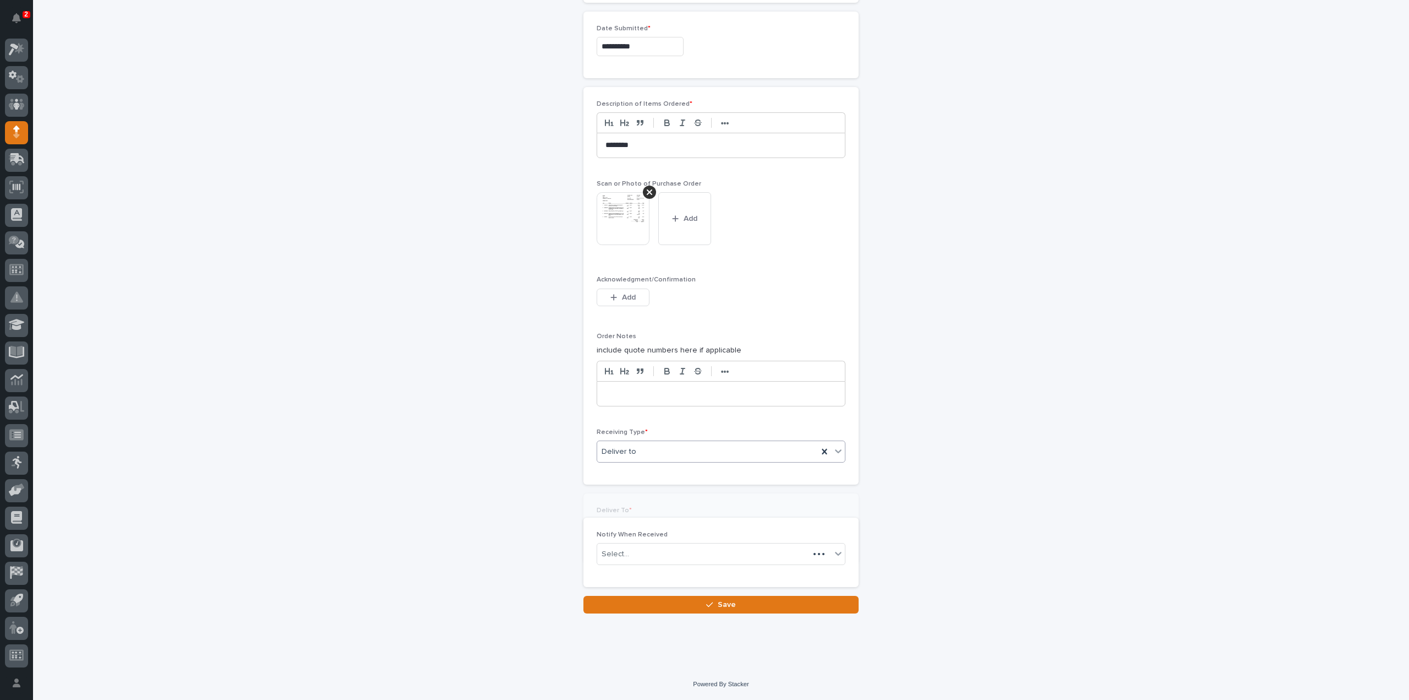
scroll to position [617, 0]
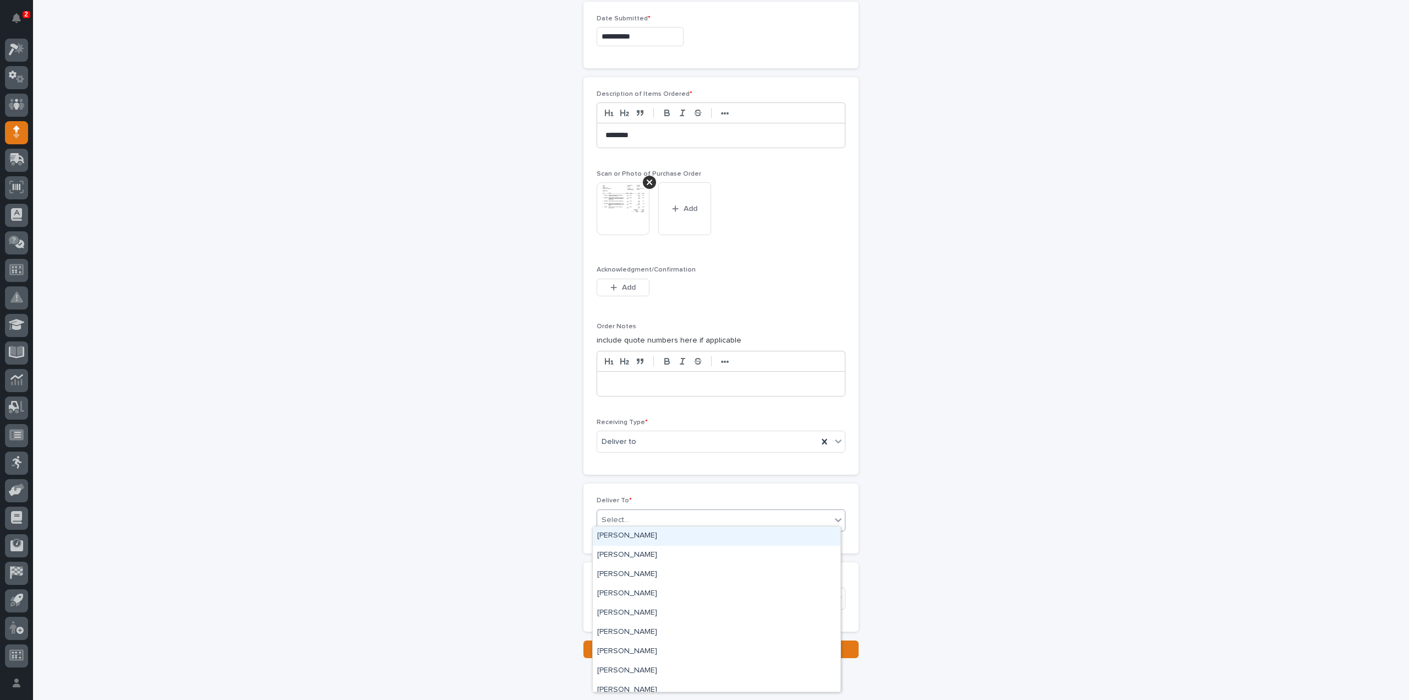
click at [614, 517] on div "Select..." at bounding box center [616, 520] width 28 height 12
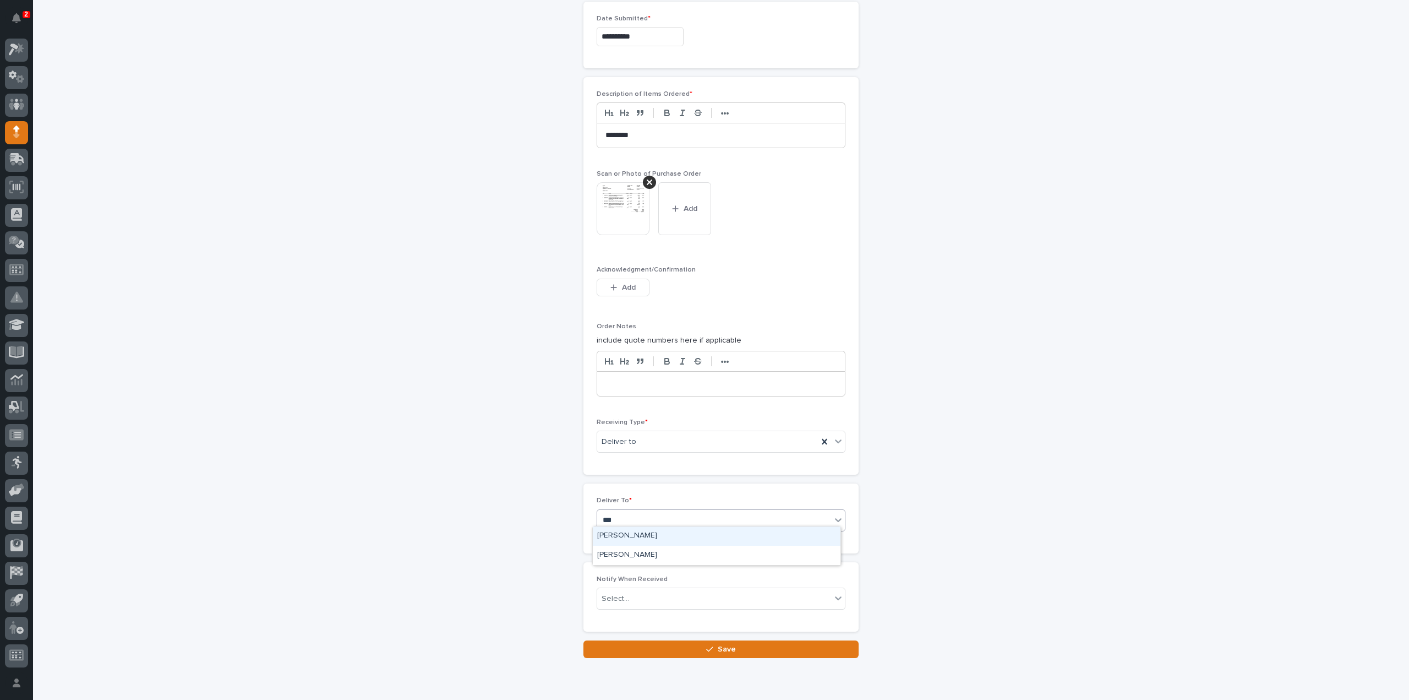
type input "****"
click at [624, 555] on div "[PERSON_NAME]" at bounding box center [717, 554] width 248 height 19
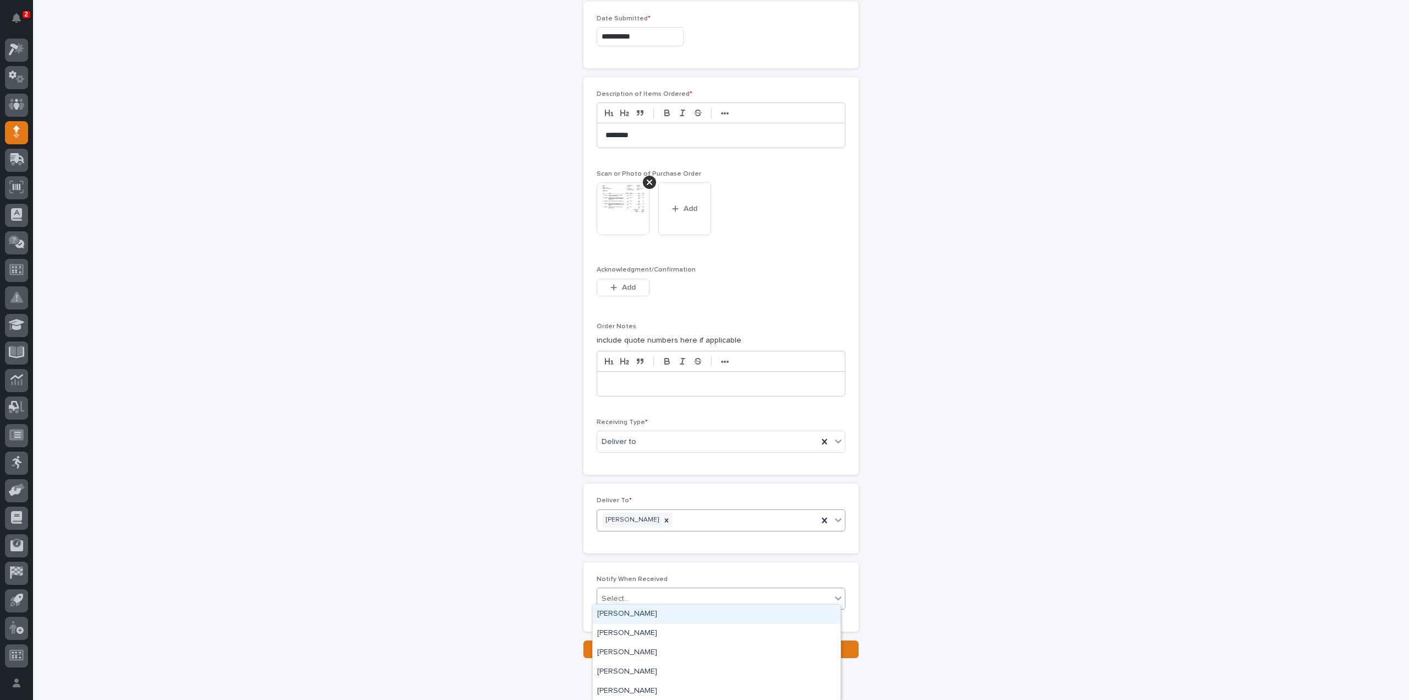
click at [623, 593] on div "Select..." at bounding box center [616, 599] width 28 height 12
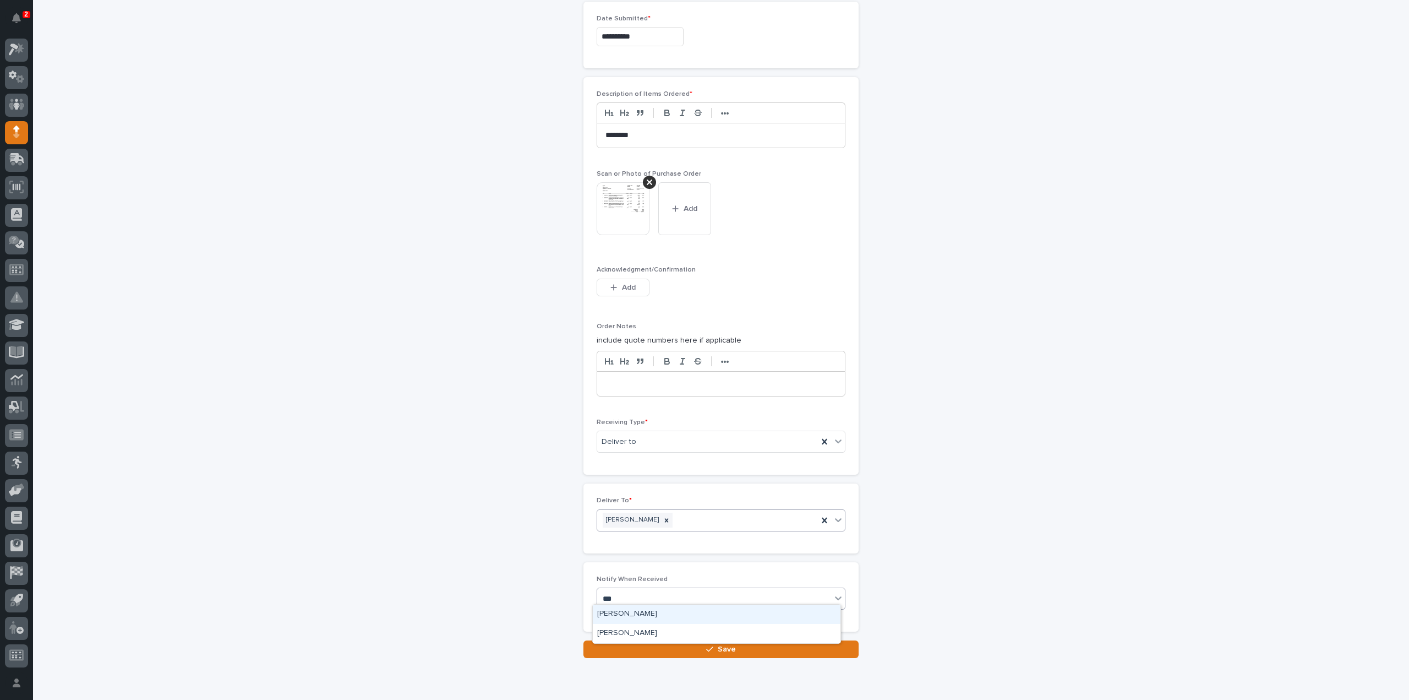
type input "****"
click at [653, 612] on div "[PERSON_NAME]" at bounding box center [717, 613] width 248 height 19
click at [699, 595] on div "[PERSON_NAME]" at bounding box center [707, 598] width 221 height 19
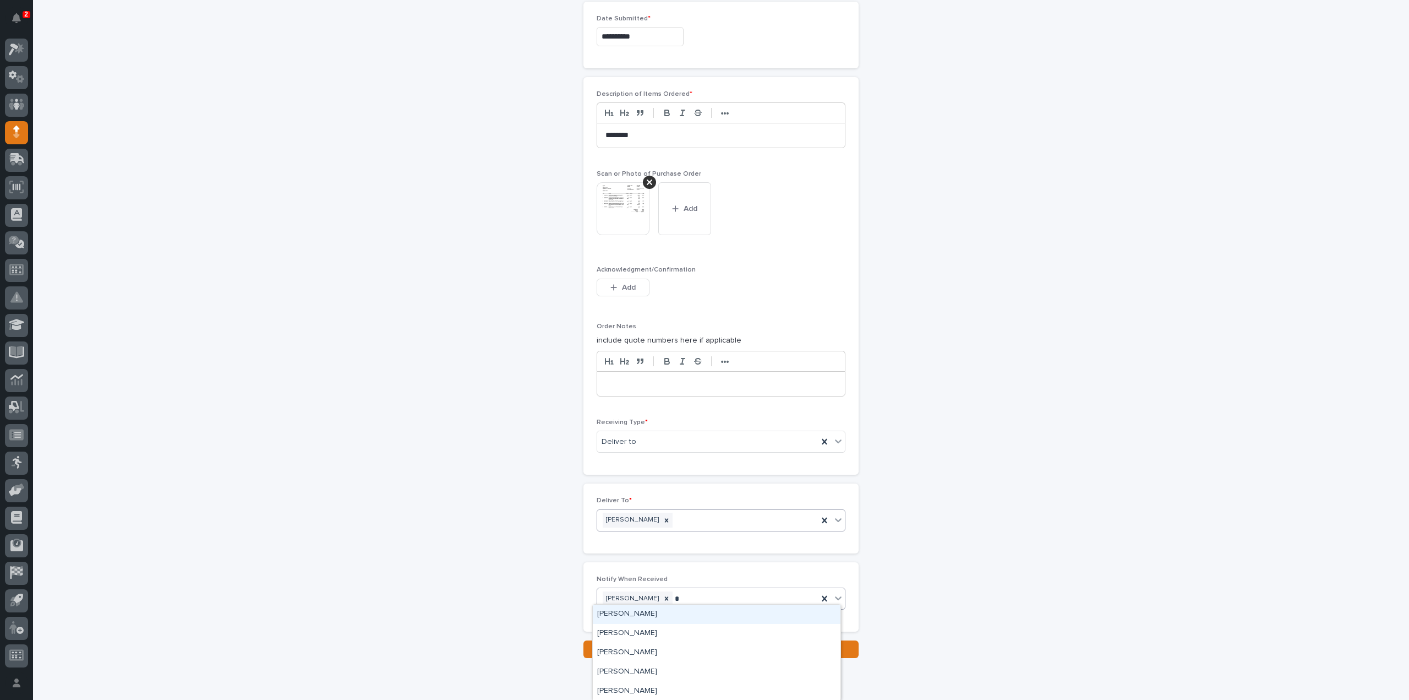
type input "**"
click at [641, 648] on div "[PERSON_NAME]" at bounding box center [717, 652] width 248 height 19
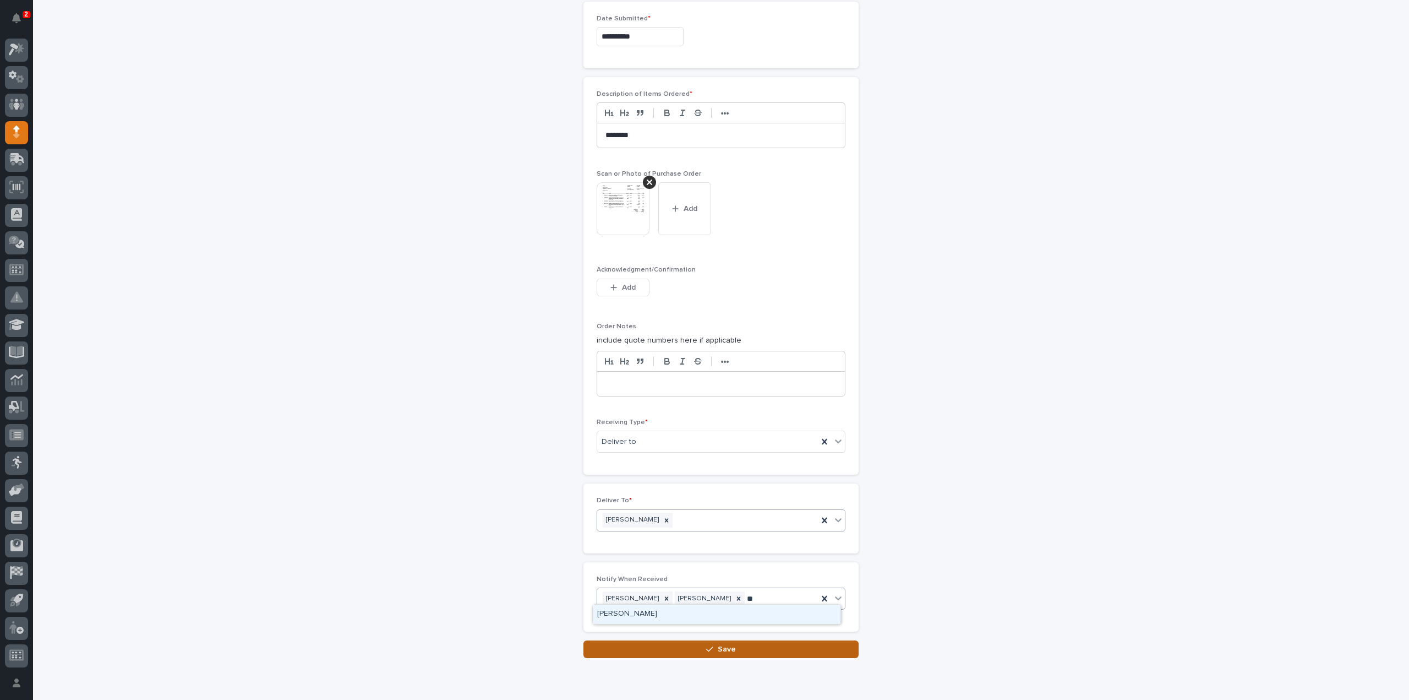
type input "*"
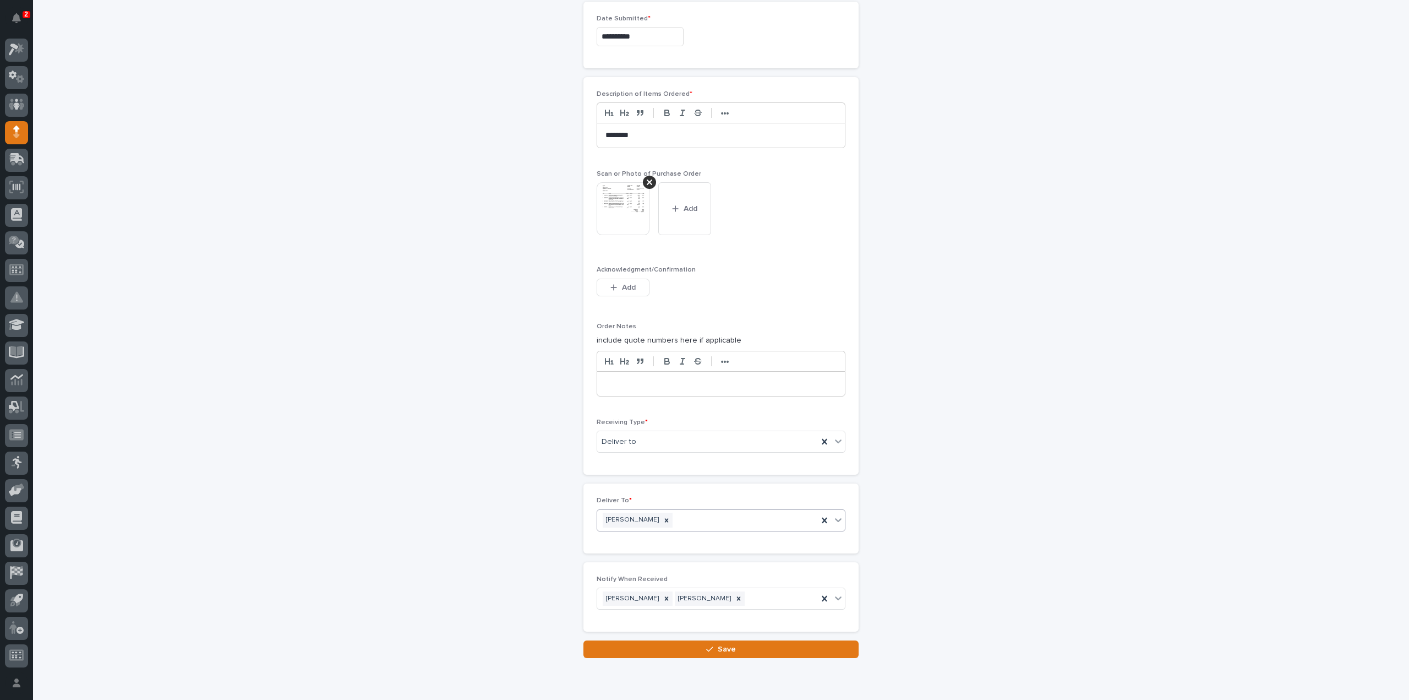
click at [985, 580] on div "**********" at bounding box center [722, 51] width 1104 height 1213
click at [768, 641] on button "Save" at bounding box center [720, 649] width 275 height 18
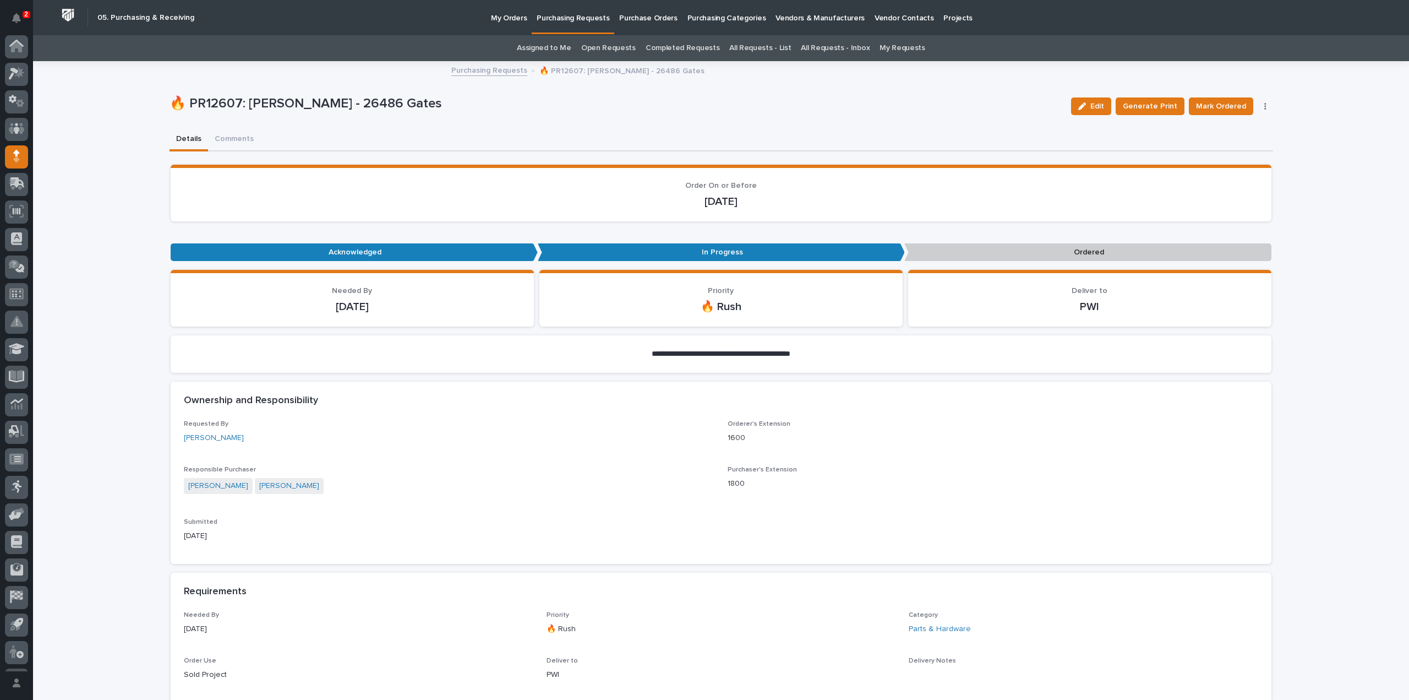
scroll to position [24, 0]
click at [1229, 108] on span "Mark Ordered" at bounding box center [1221, 106] width 50 height 13
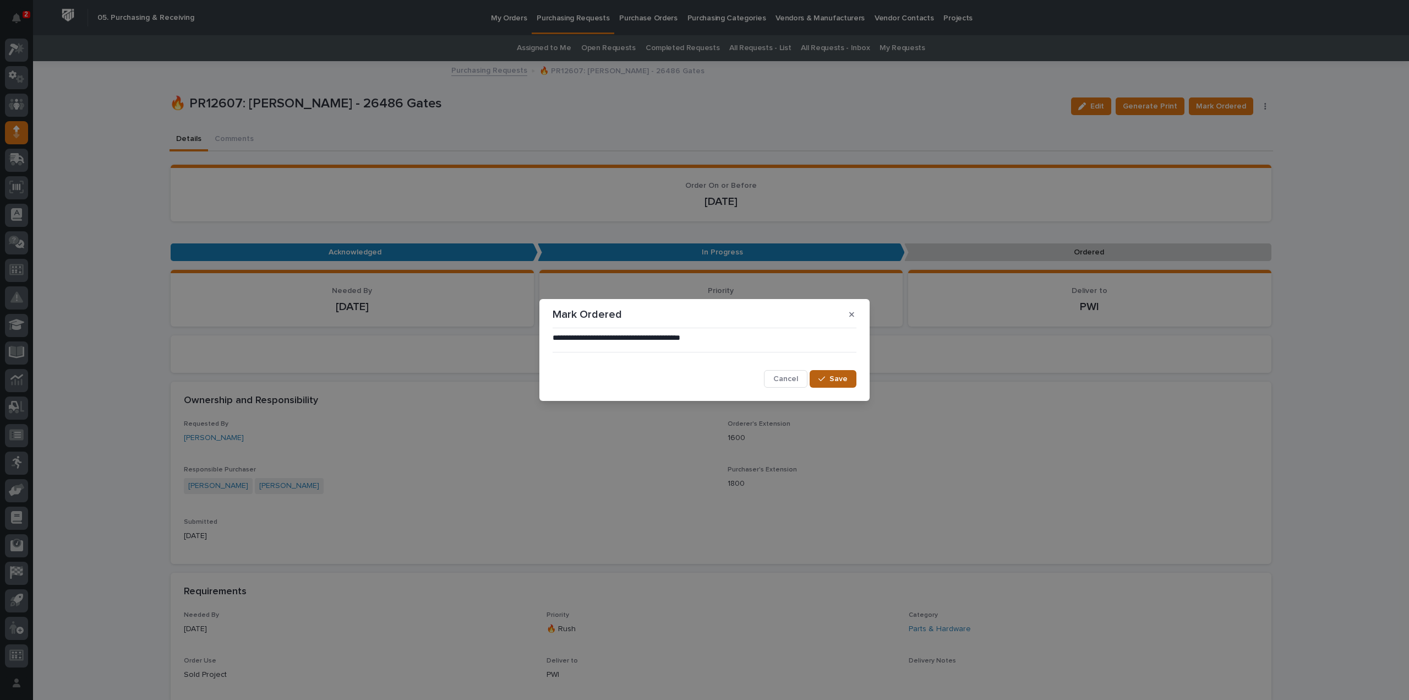
click at [840, 377] on span "Save" at bounding box center [839, 379] width 18 height 10
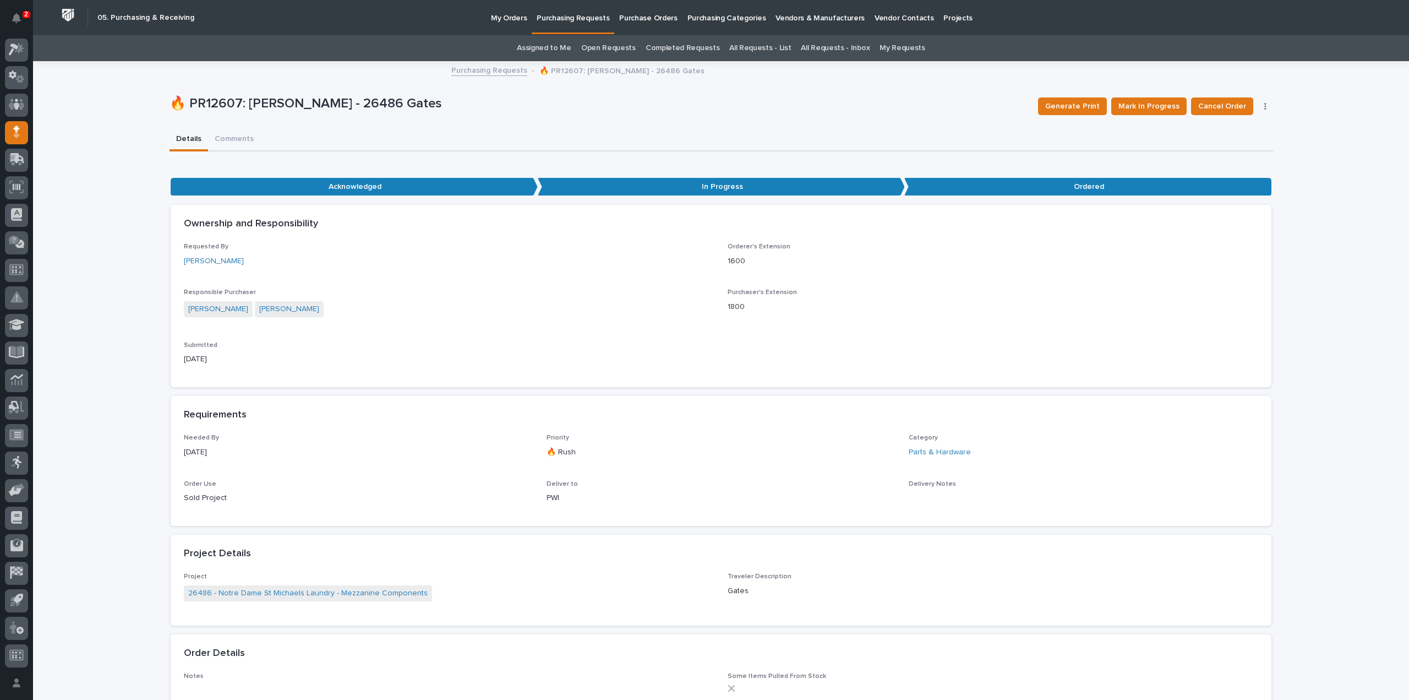
click at [560, 48] on link "Assigned to Me" at bounding box center [544, 48] width 54 height 26
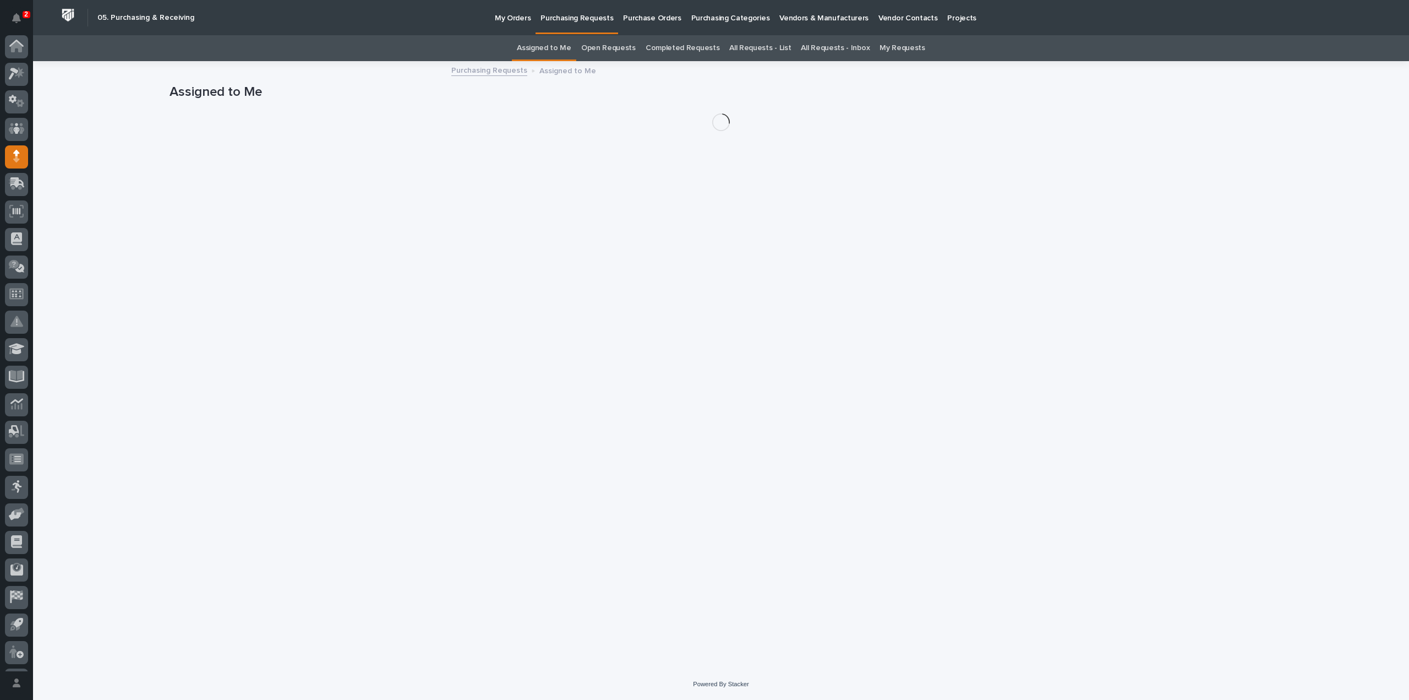
scroll to position [24, 0]
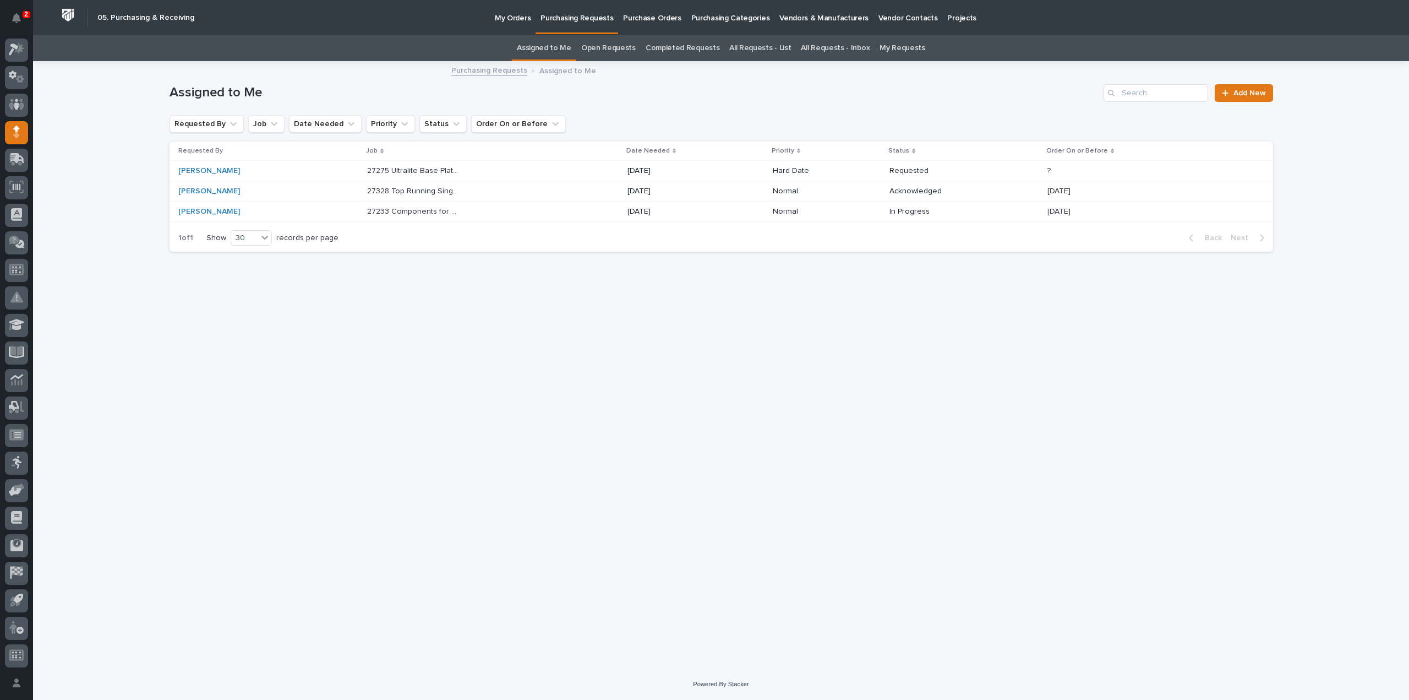
click at [296, 172] on div "[PERSON_NAME]" at bounding box center [268, 171] width 181 height 18
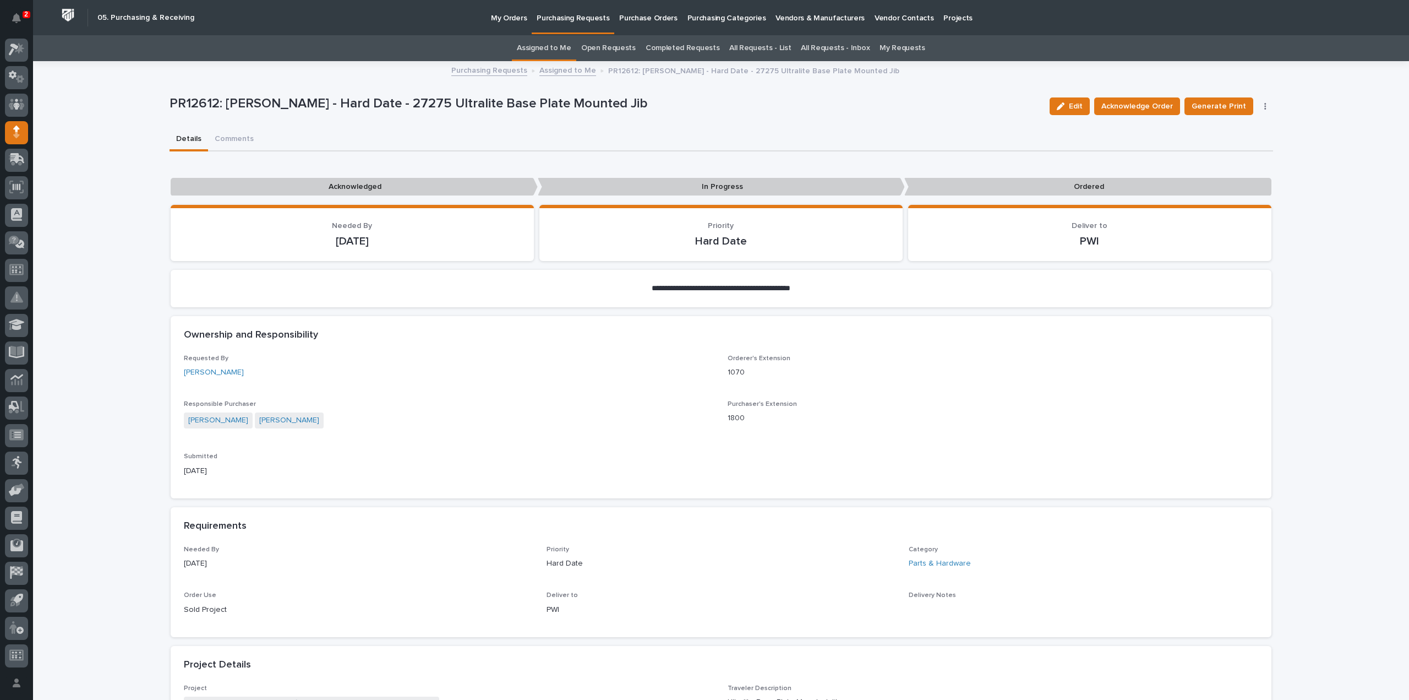
scroll to position [330, 0]
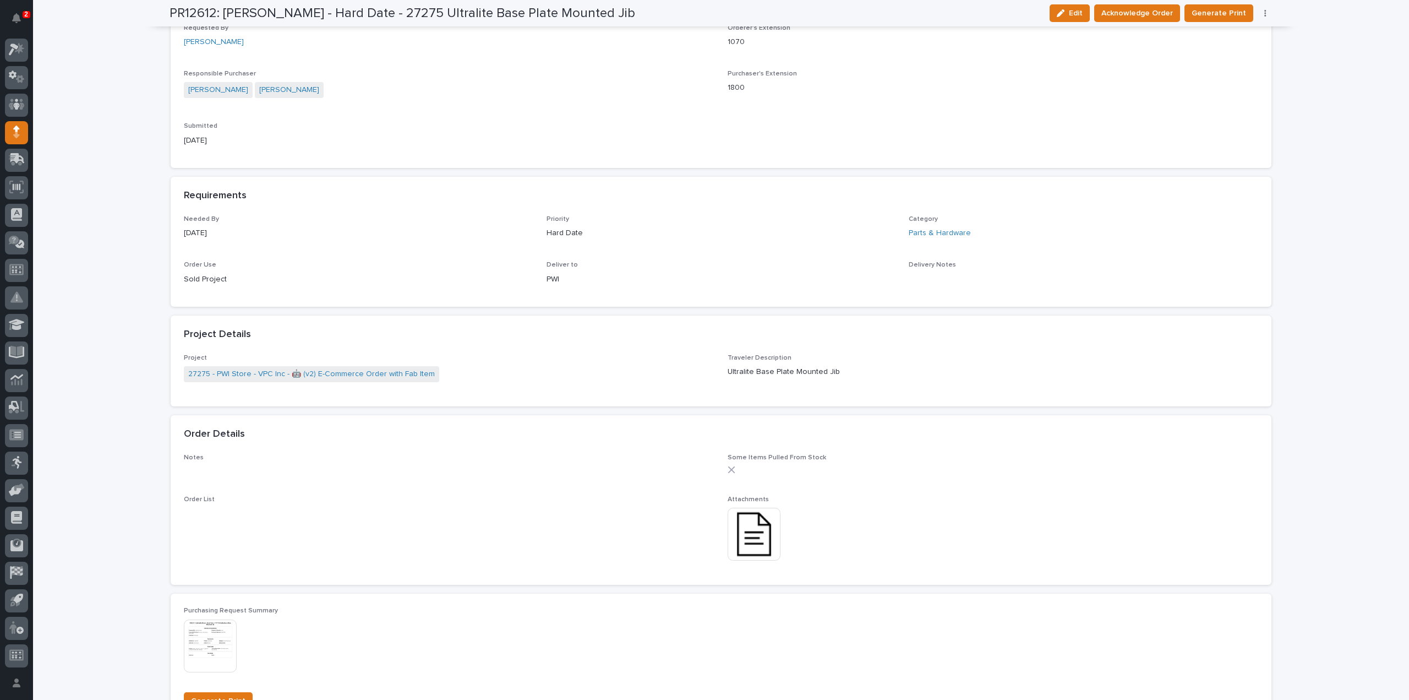
click at [758, 525] on img at bounding box center [754, 534] width 53 height 53
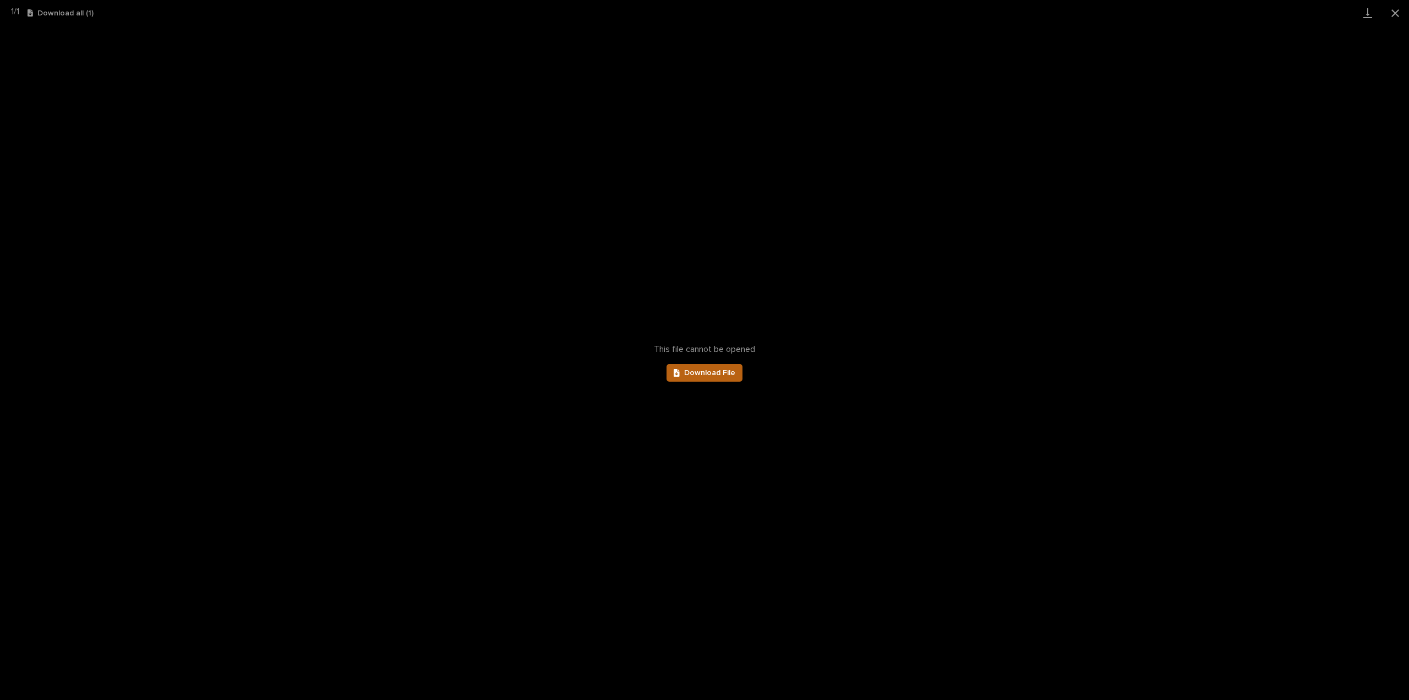
click at [707, 370] on span "Download File" at bounding box center [709, 373] width 51 height 8
click at [1395, 11] on button "Close gallery" at bounding box center [1396, 13] width 28 height 26
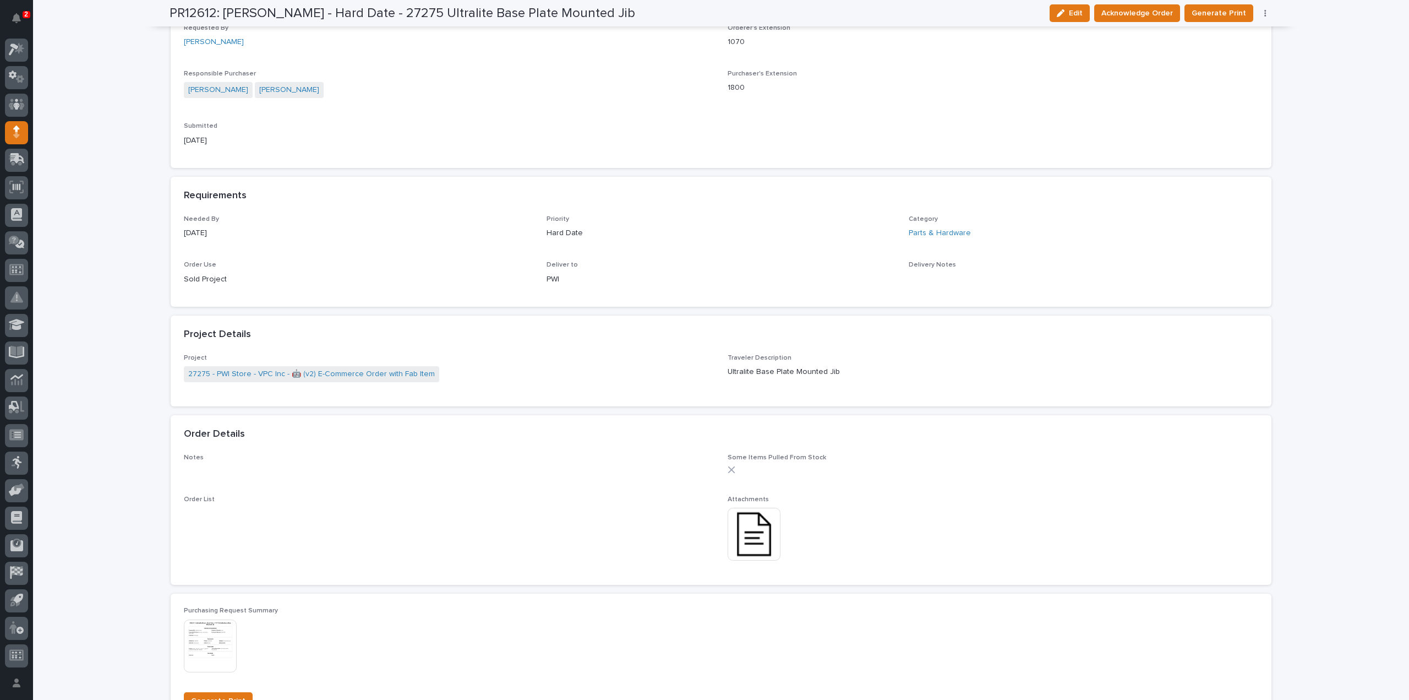
scroll to position [0, 0]
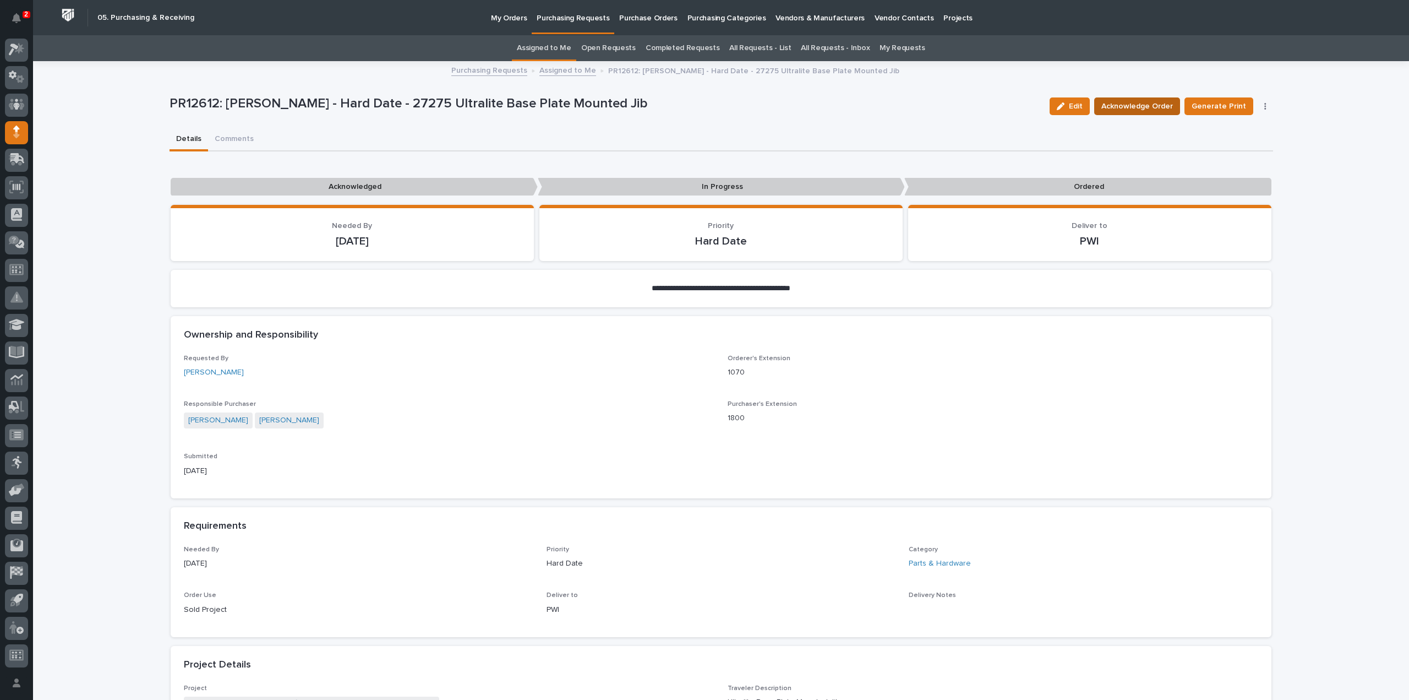
click at [1170, 108] on span "Acknowledge Order" at bounding box center [1137, 106] width 72 height 13
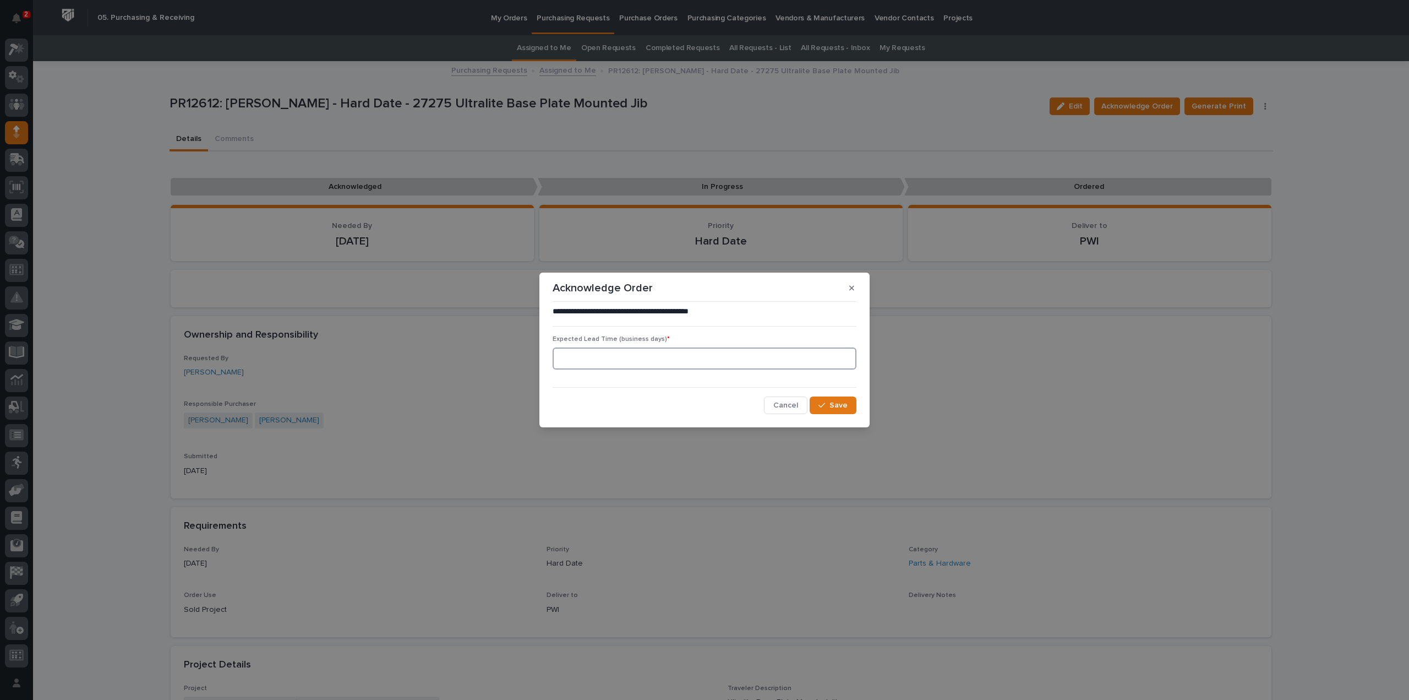
click at [683, 359] on input at bounding box center [705, 358] width 304 height 22
type input "0"
click at [821, 401] on button "Save" at bounding box center [833, 405] width 47 height 18
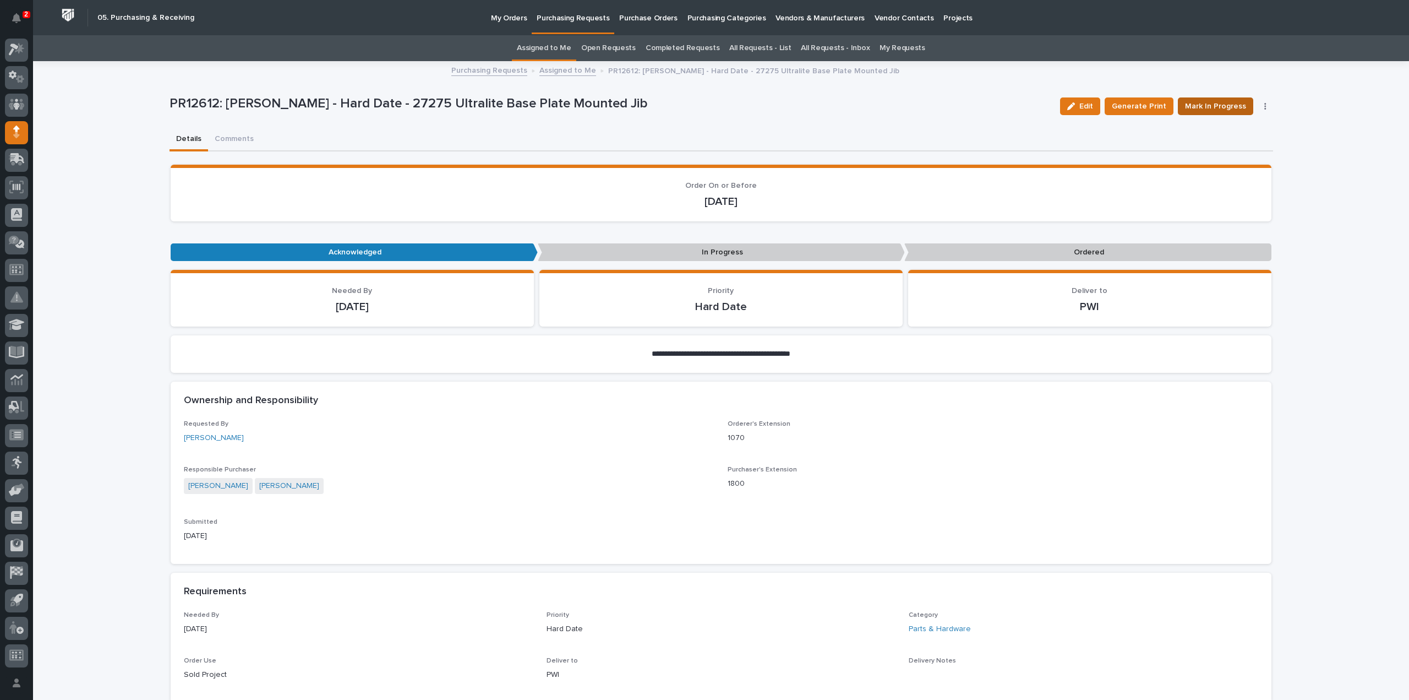
click at [1235, 105] on span "Mark In Progress" at bounding box center [1215, 106] width 61 height 13
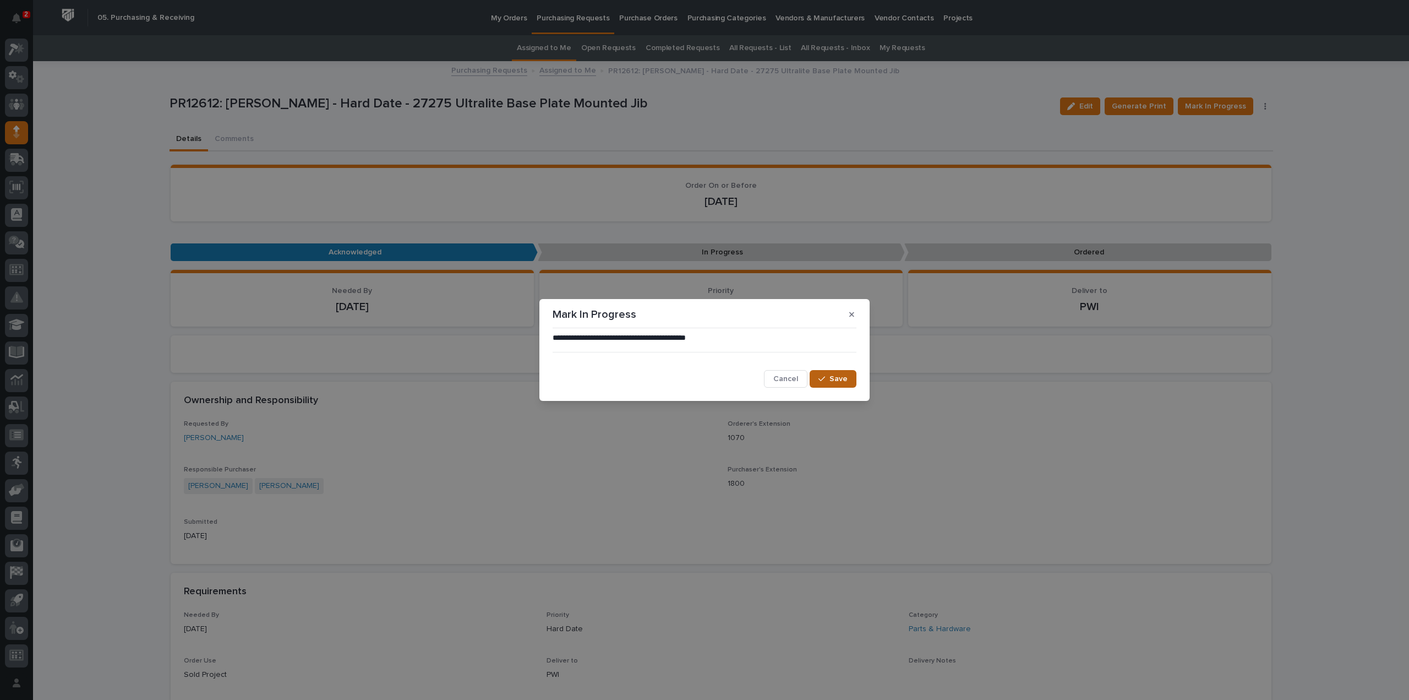
click at [845, 381] on span "Save" at bounding box center [839, 379] width 18 height 10
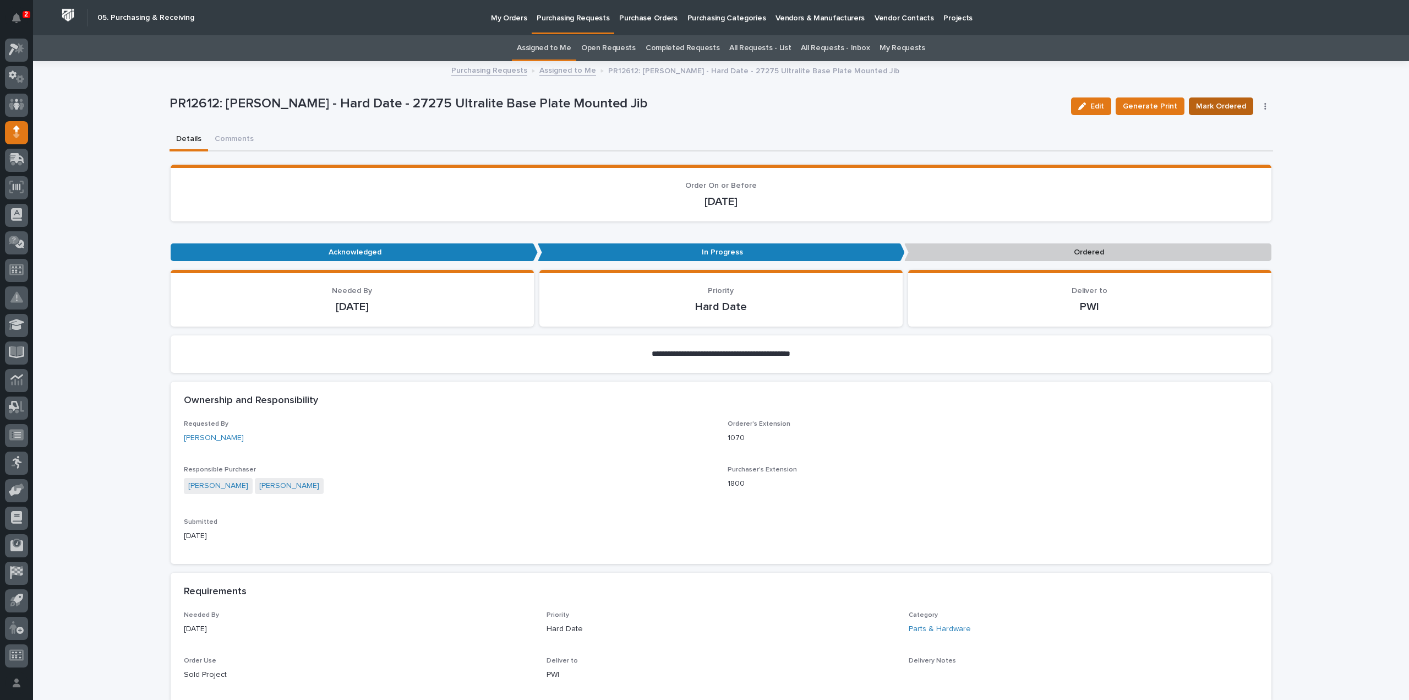
click at [1205, 103] on span "Mark Ordered" at bounding box center [1221, 106] width 50 height 13
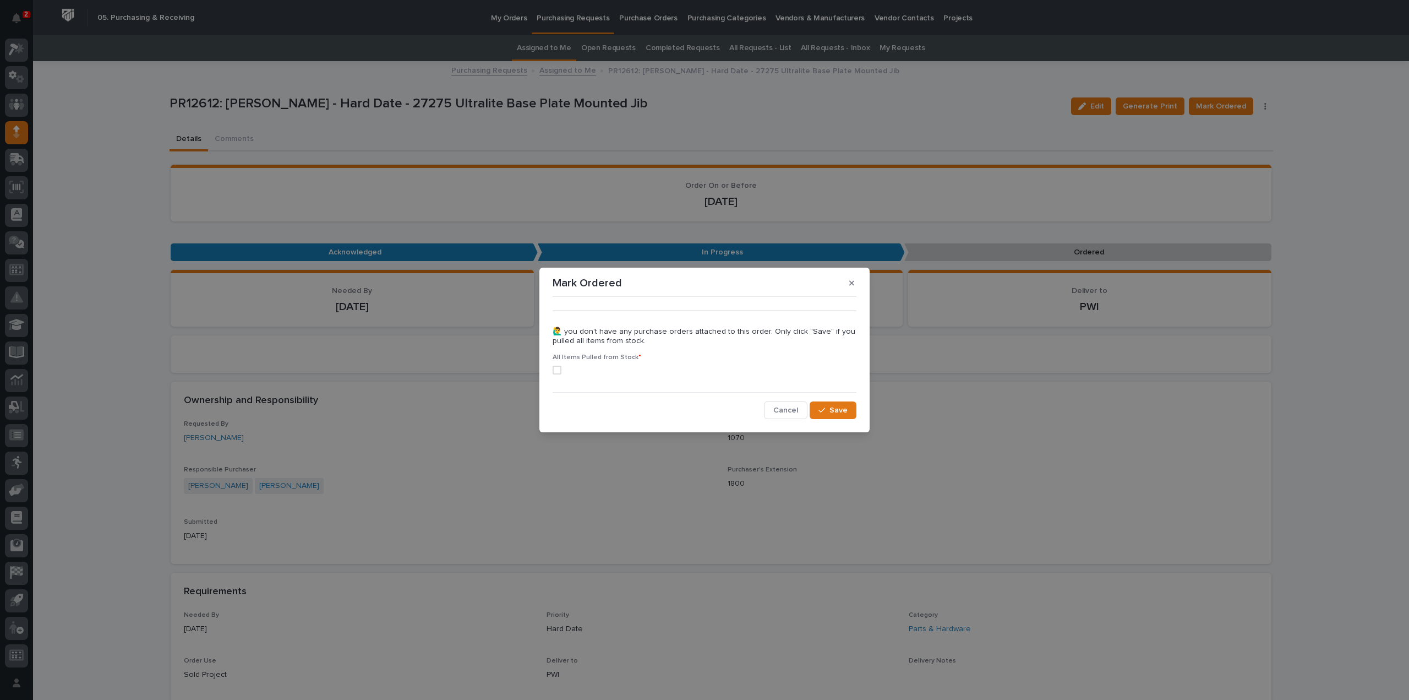
click at [559, 372] on span at bounding box center [557, 369] width 9 height 9
click at [788, 409] on span "Cancel" at bounding box center [785, 410] width 25 height 10
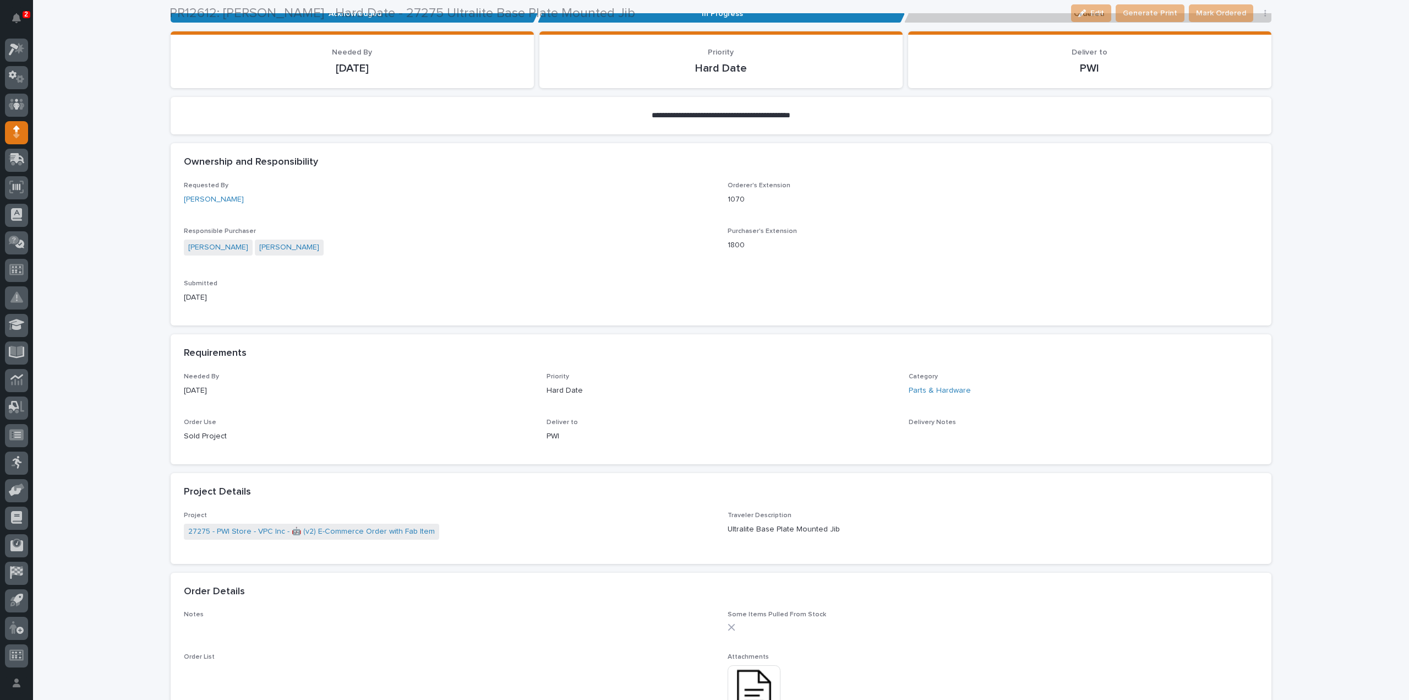
scroll to position [330, 0]
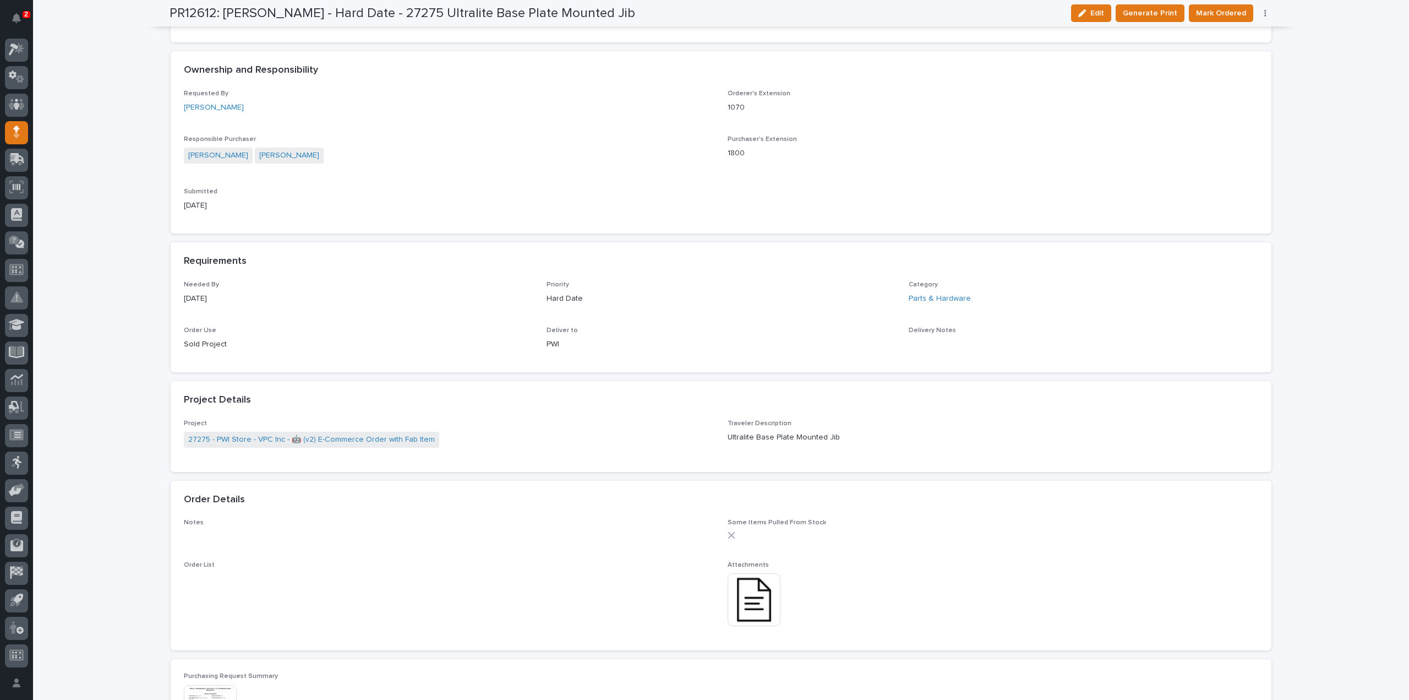
click at [761, 613] on img at bounding box center [754, 599] width 53 height 53
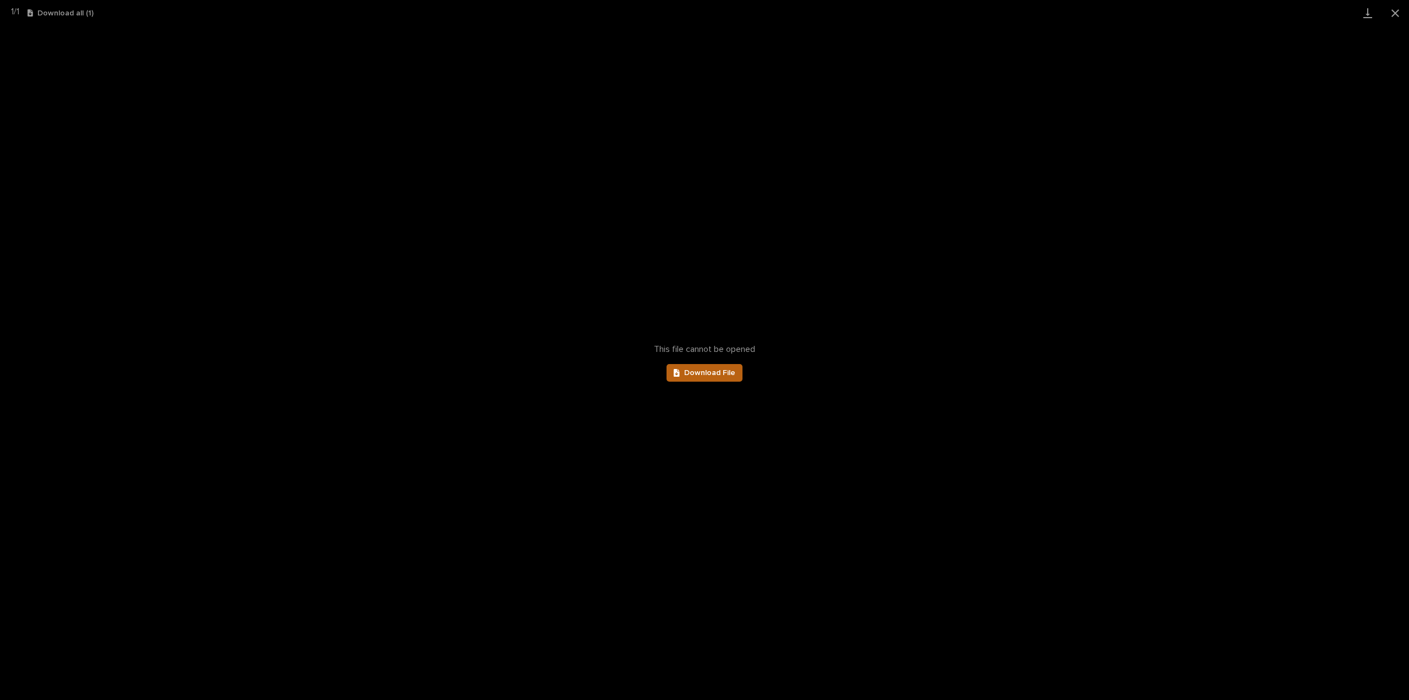
click at [723, 371] on span "Download File" at bounding box center [709, 373] width 51 height 8
click at [1396, 13] on button "Close gallery" at bounding box center [1396, 13] width 28 height 26
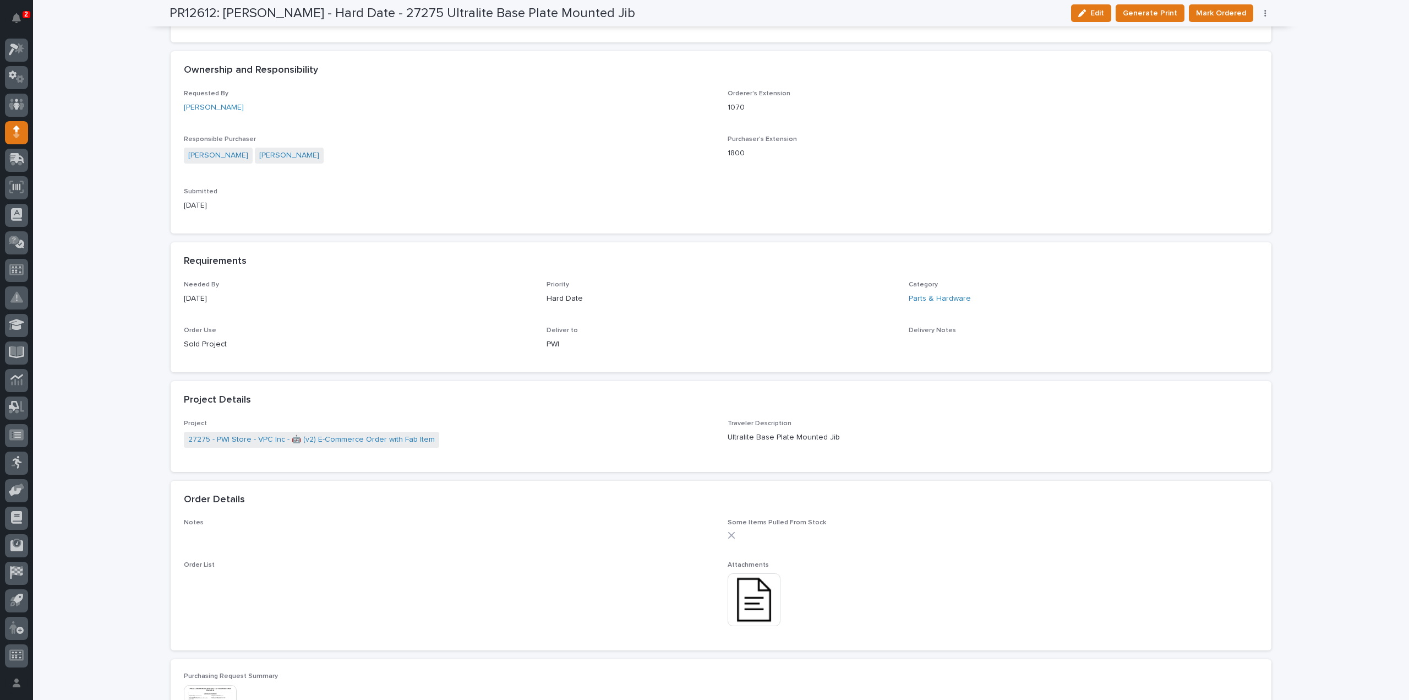
scroll to position [0, 0]
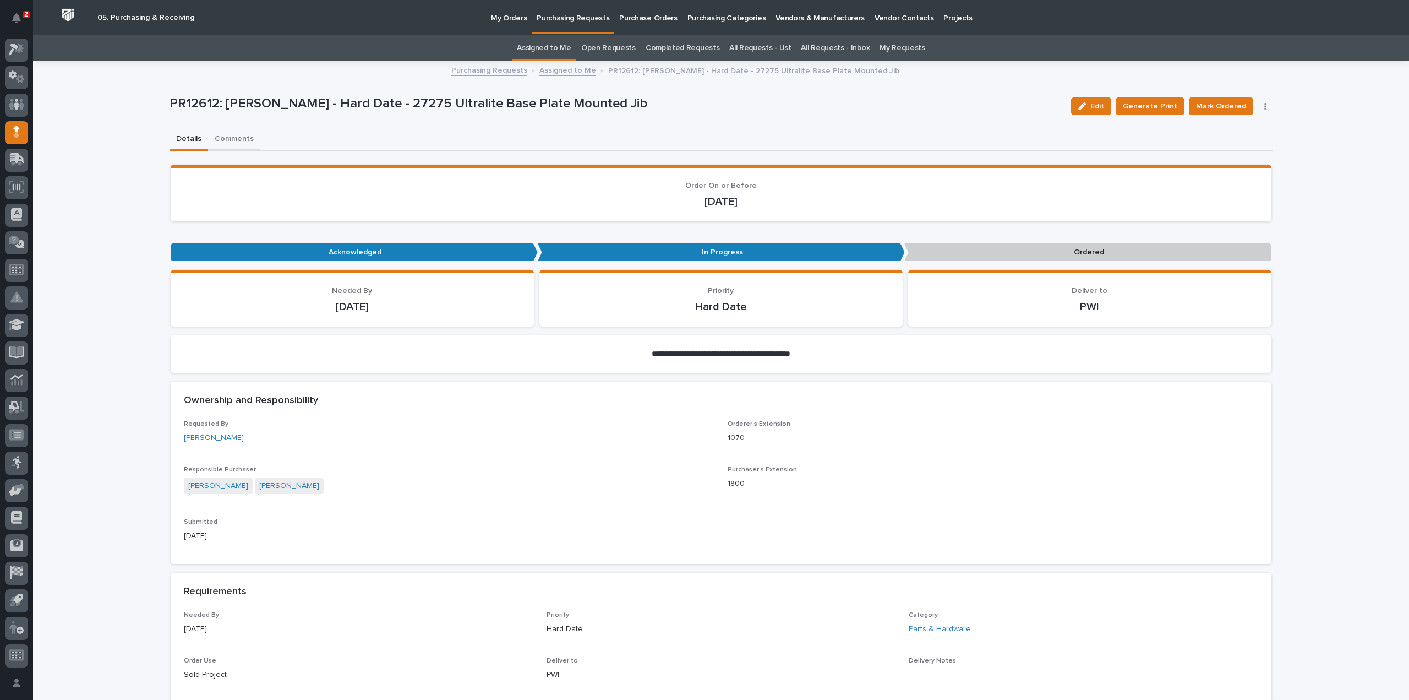
click at [236, 138] on button "Comments" at bounding box center [234, 139] width 52 height 23
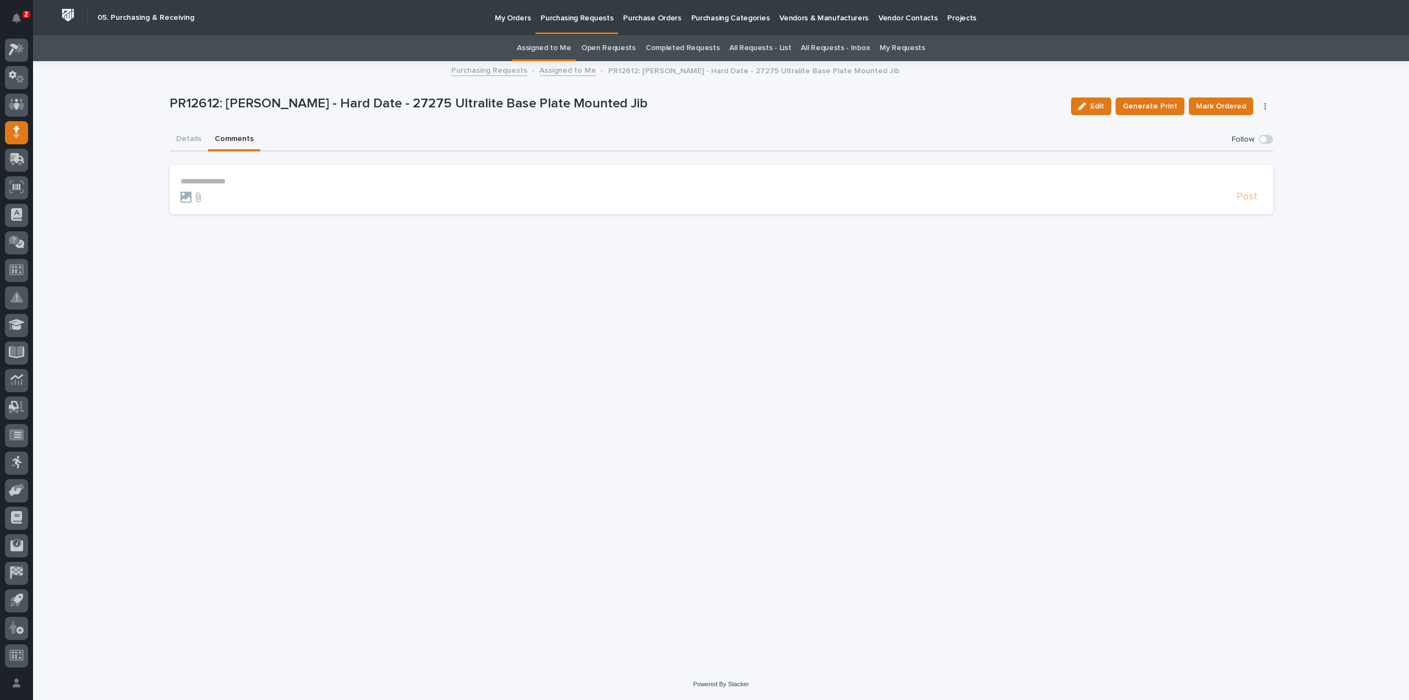
click at [221, 181] on p "**********" at bounding box center [722, 181] width 1082 height 9
click at [223, 201] on button "Arlyn Miller" at bounding box center [214, 197] width 65 height 11
click at [238, 185] on p "**********" at bounding box center [722, 182] width 1082 height 11
click at [1246, 203] on span "Post" at bounding box center [1247, 201] width 21 height 13
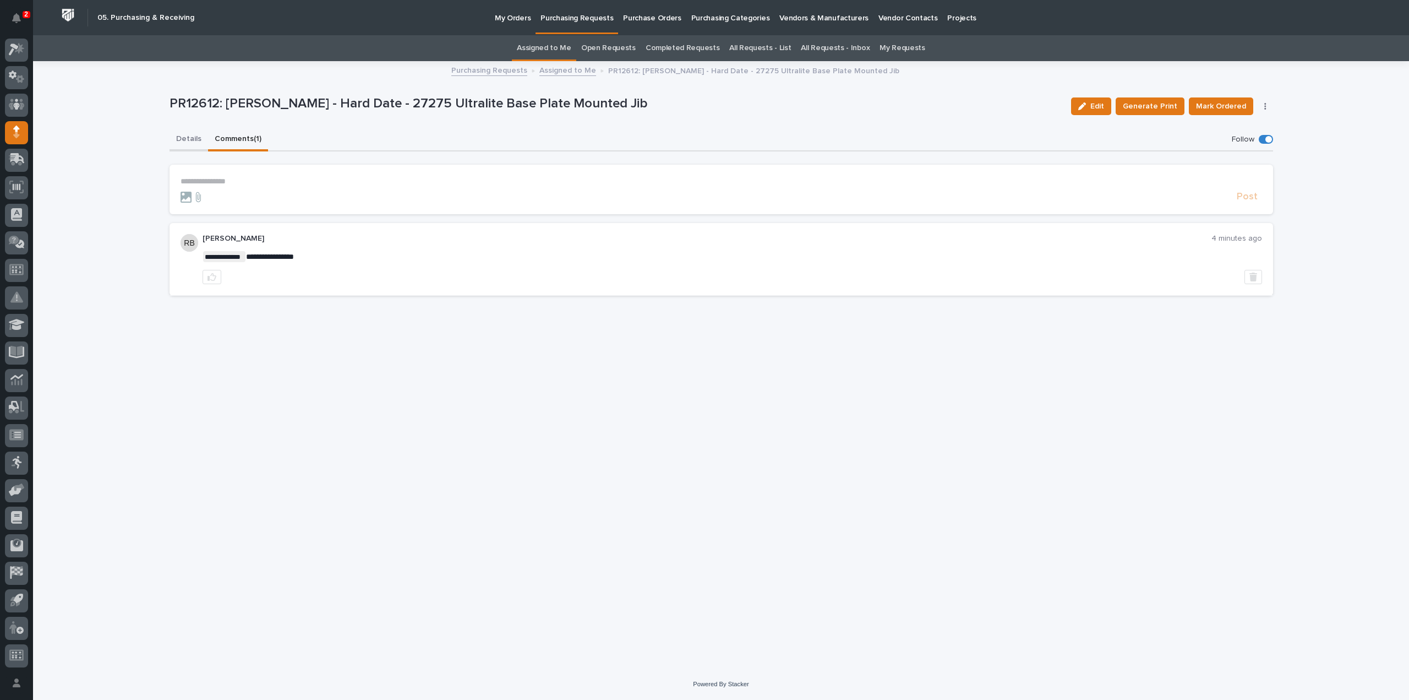
drag, startPoint x: 192, startPoint y: 136, endPoint x: 591, endPoint y: 66, distance: 405.8
click at [192, 137] on button "Details" at bounding box center [189, 139] width 39 height 23
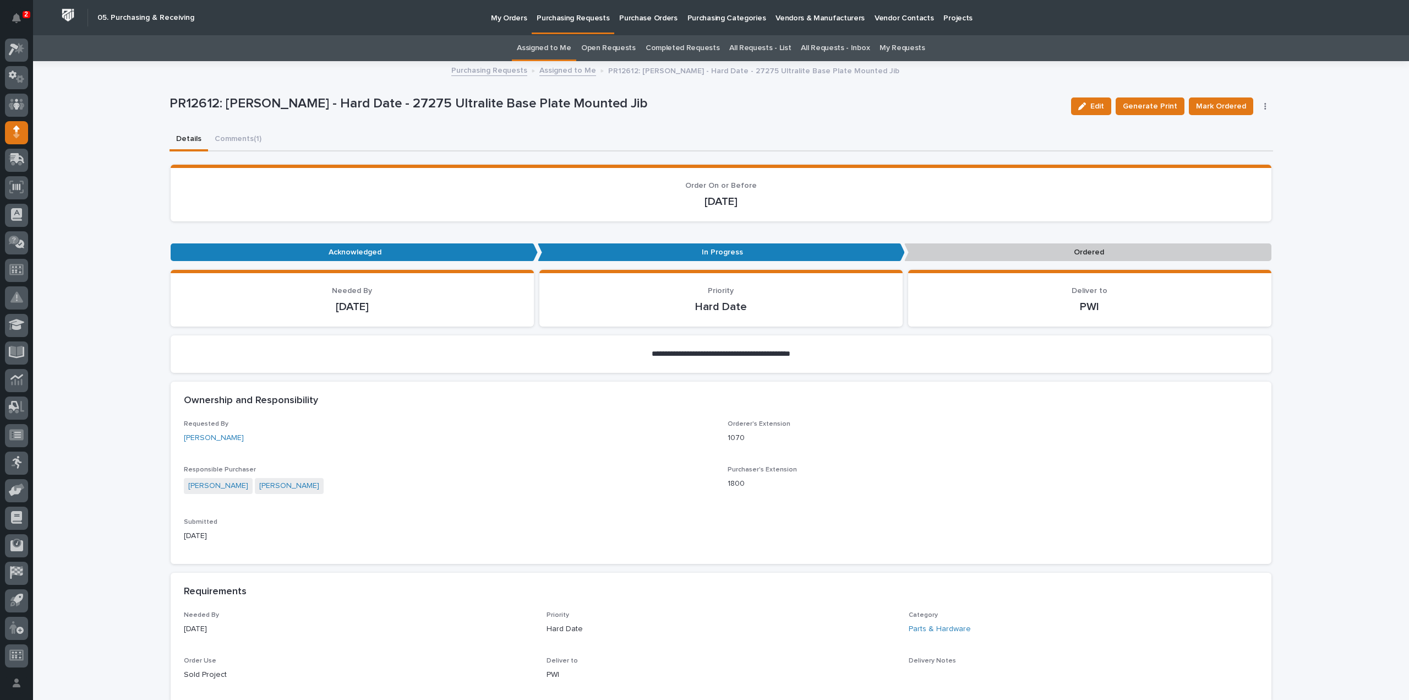
click at [549, 47] on link "Assigned to Me" at bounding box center [544, 48] width 54 height 26
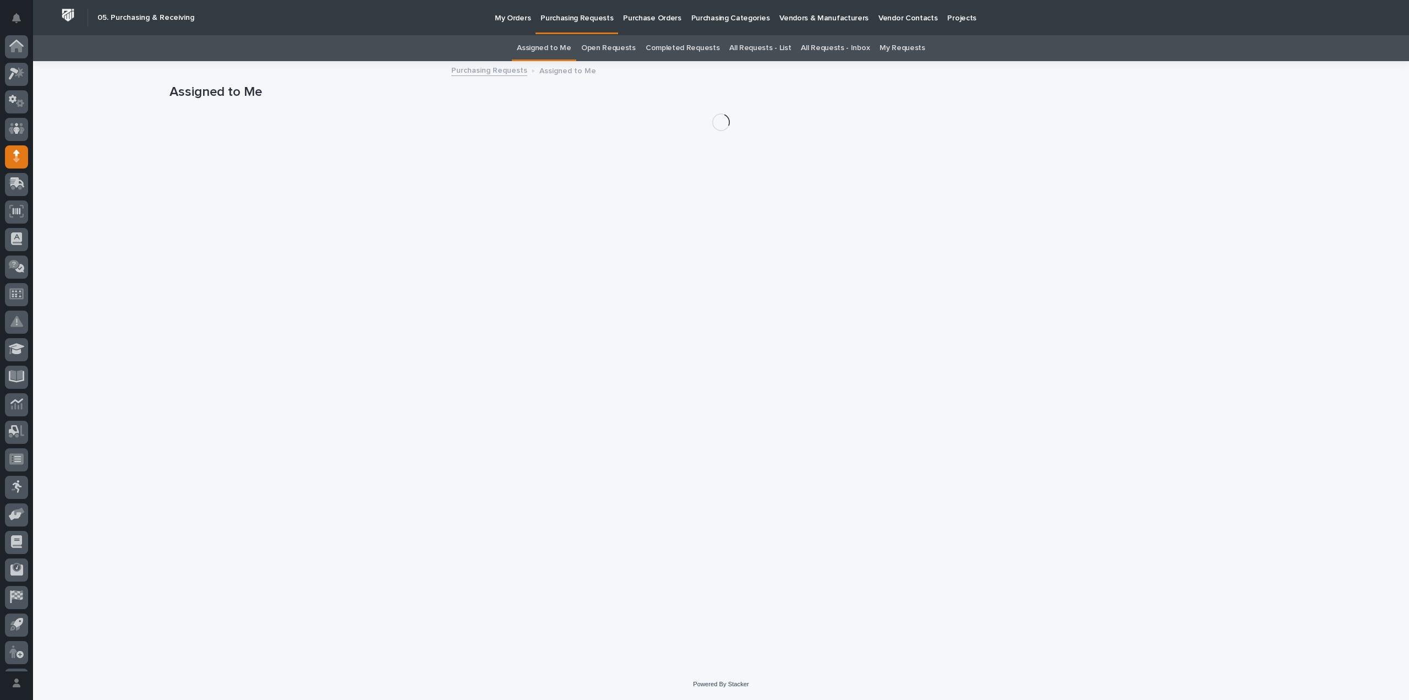
scroll to position [24, 0]
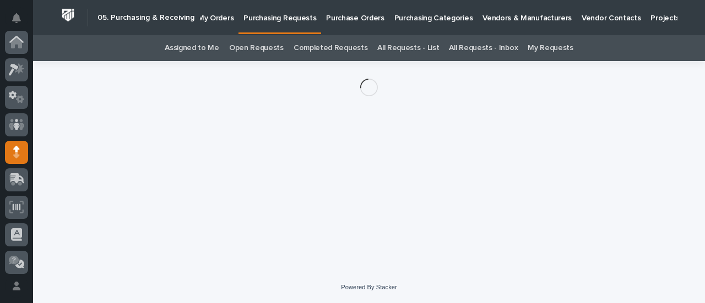
scroll to position [110, 0]
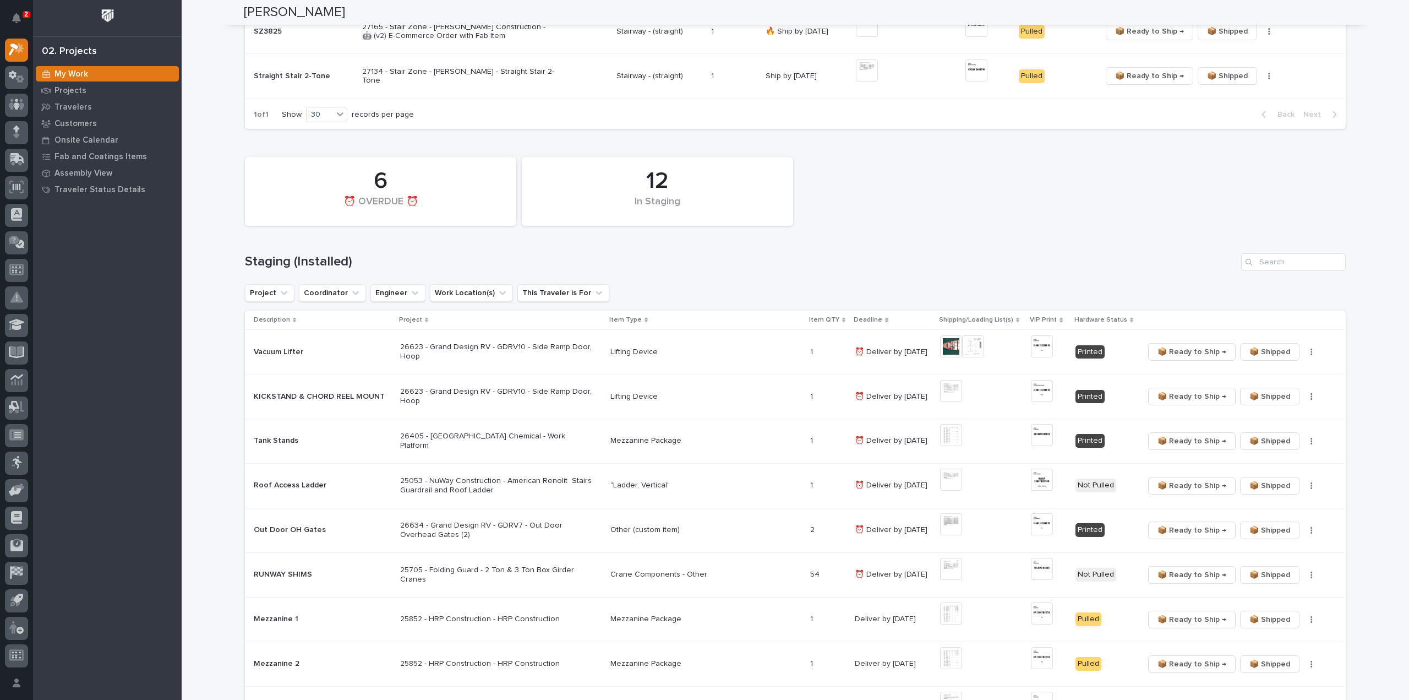
scroll to position [440, 0]
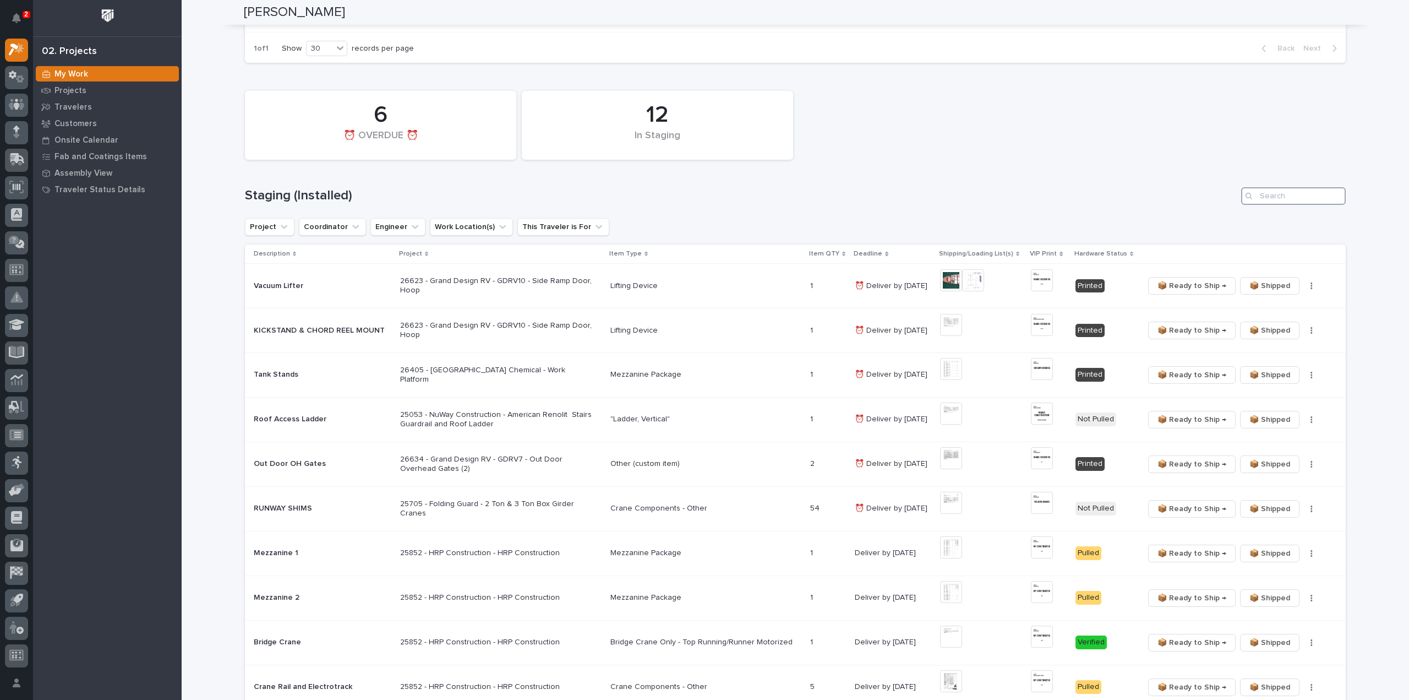
click at [1280, 198] on input "Search" at bounding box center [1293, 196] width 105 height 18
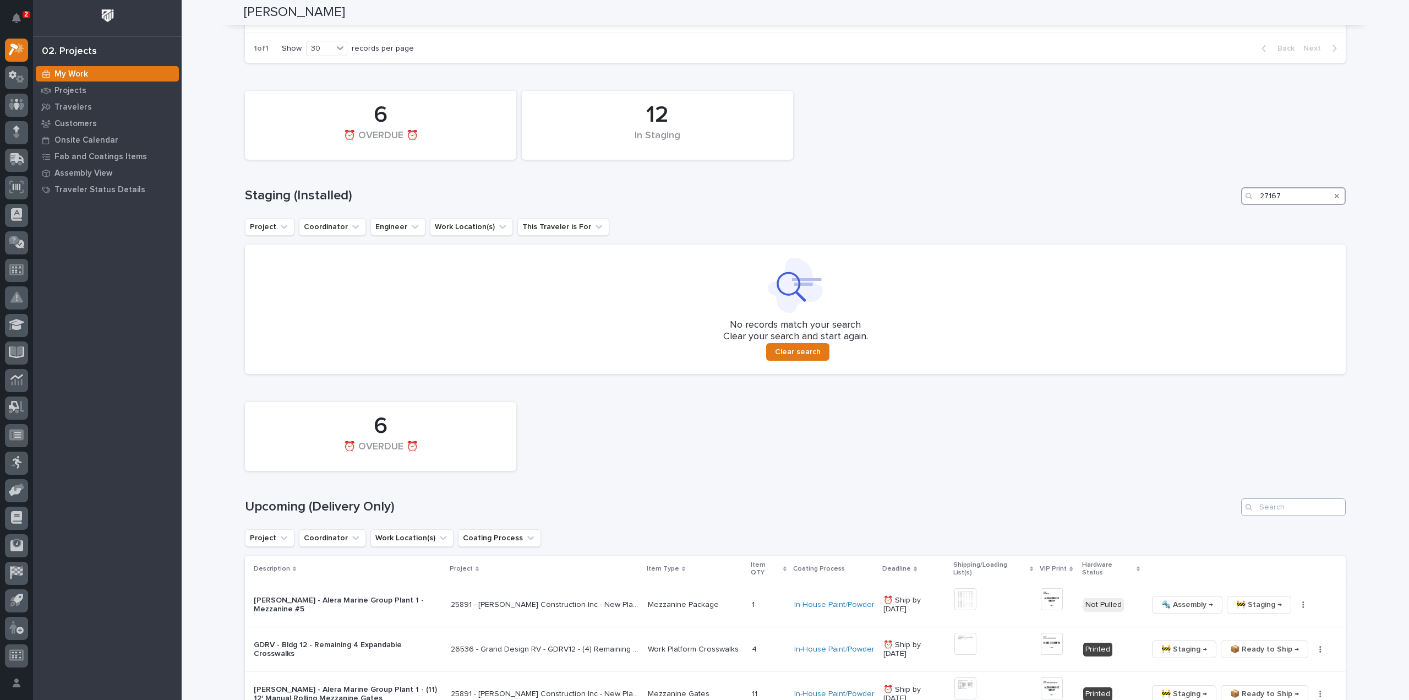
type input "27167"
click at [1278, 500] on input "Search" at bounding box center [1293, 507] width 105 height 18
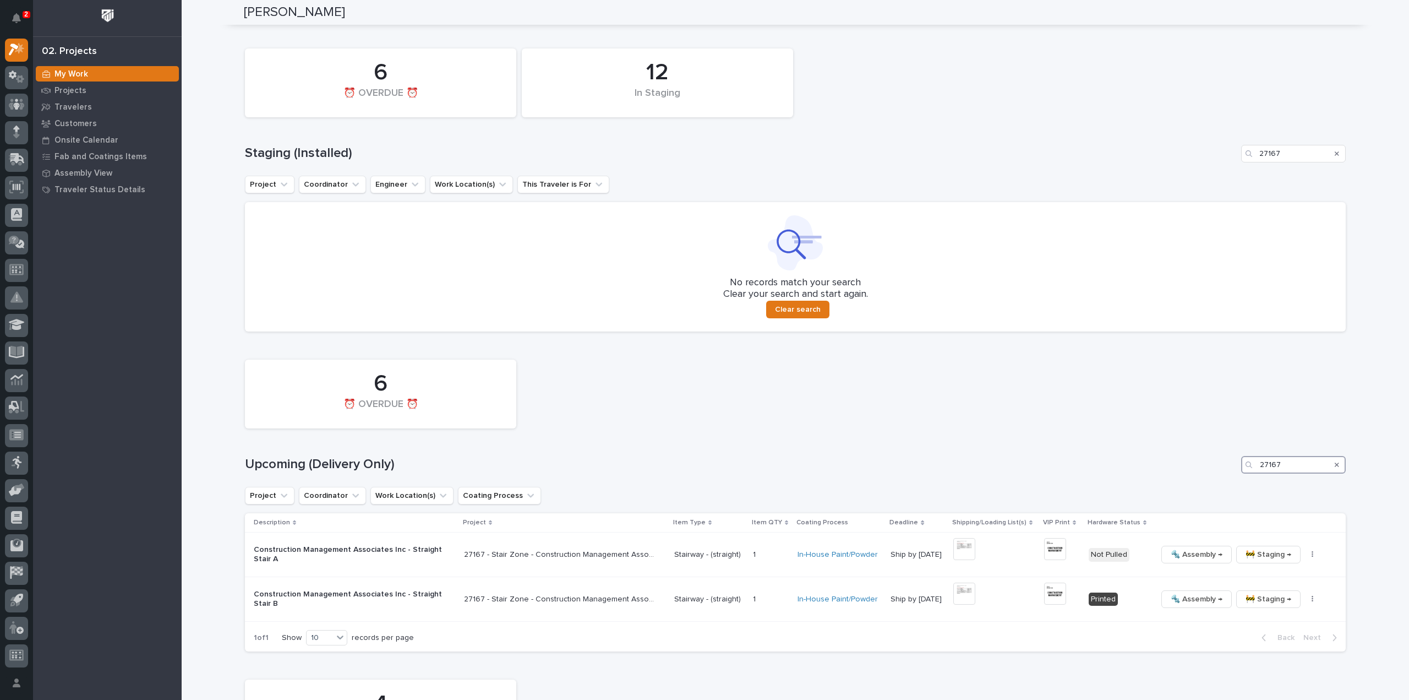
scroll to position [593, 0]
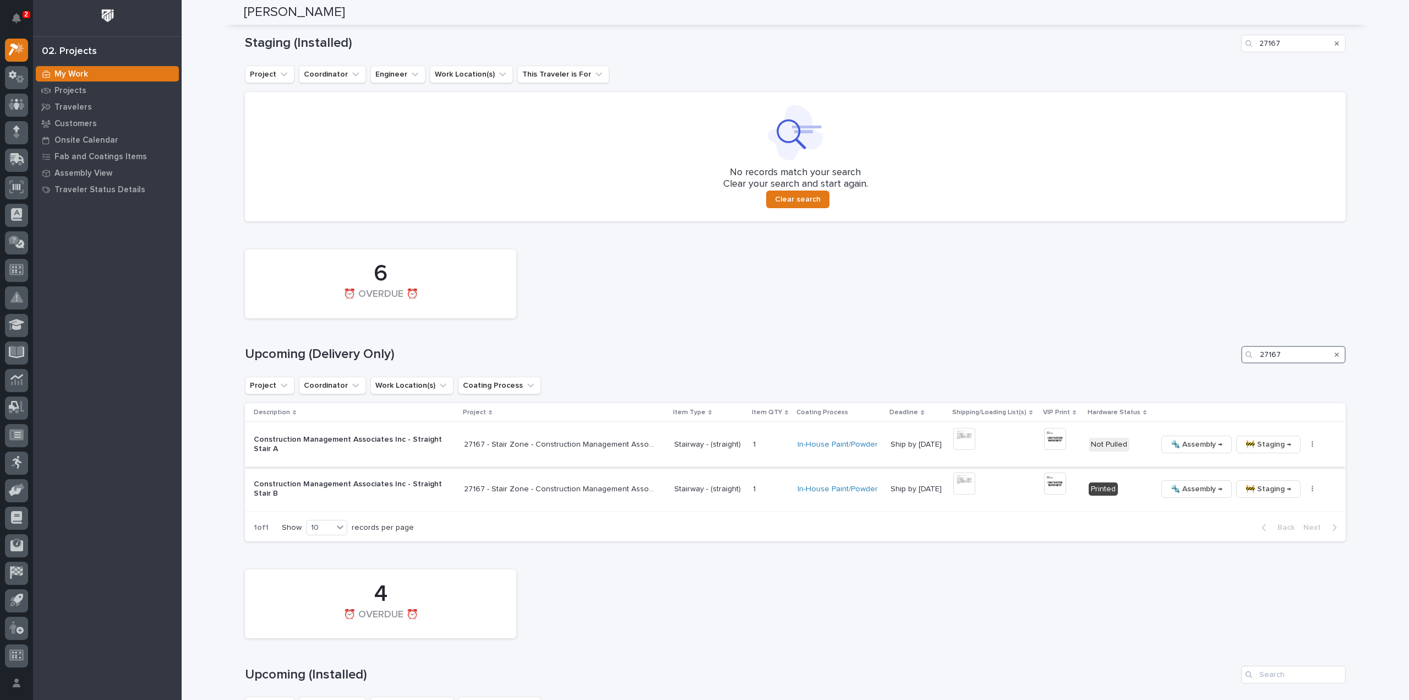
type input "27167"
click at [972, 444] on img at bounding box center [964, 439] width 22 height 22
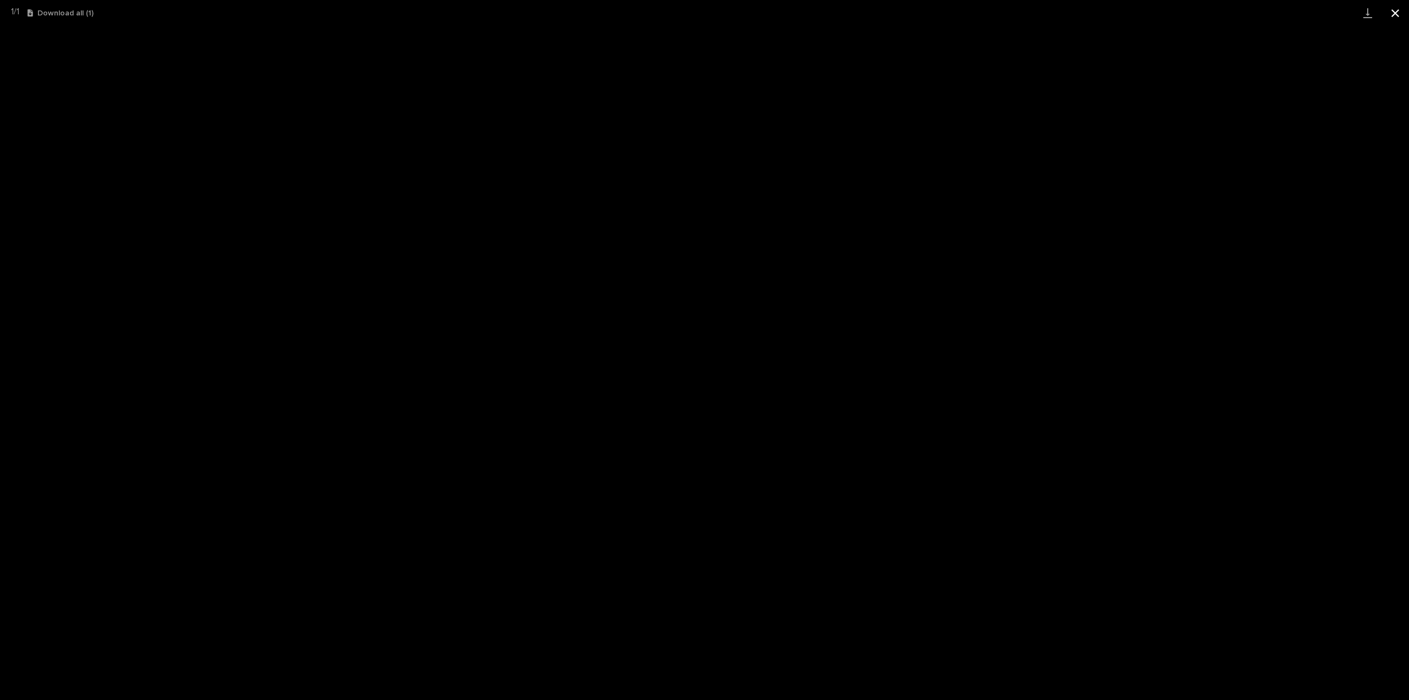
click at [1396, 13] on button "Close gallery" at bounding box center [1396, 13] width 28 height 26
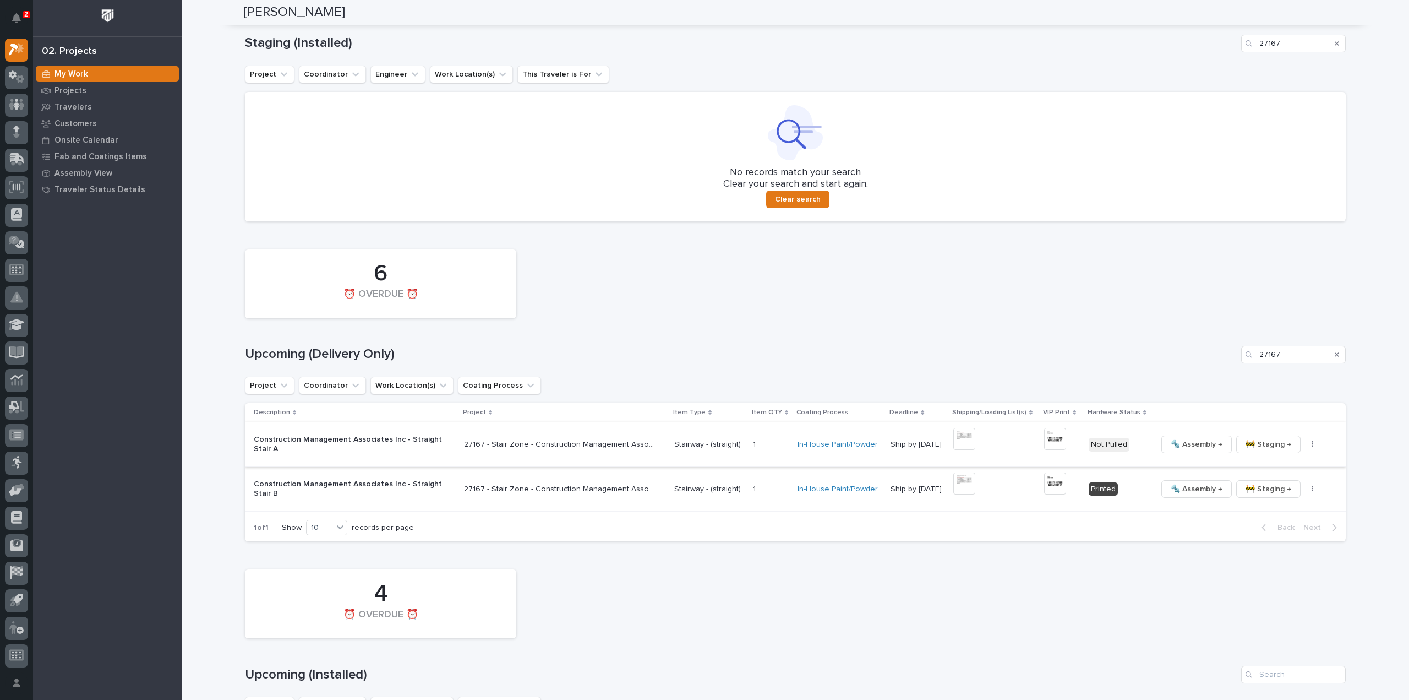
click at [1054, 437] on img at bounding box center [1055, 439] width 22 height 22
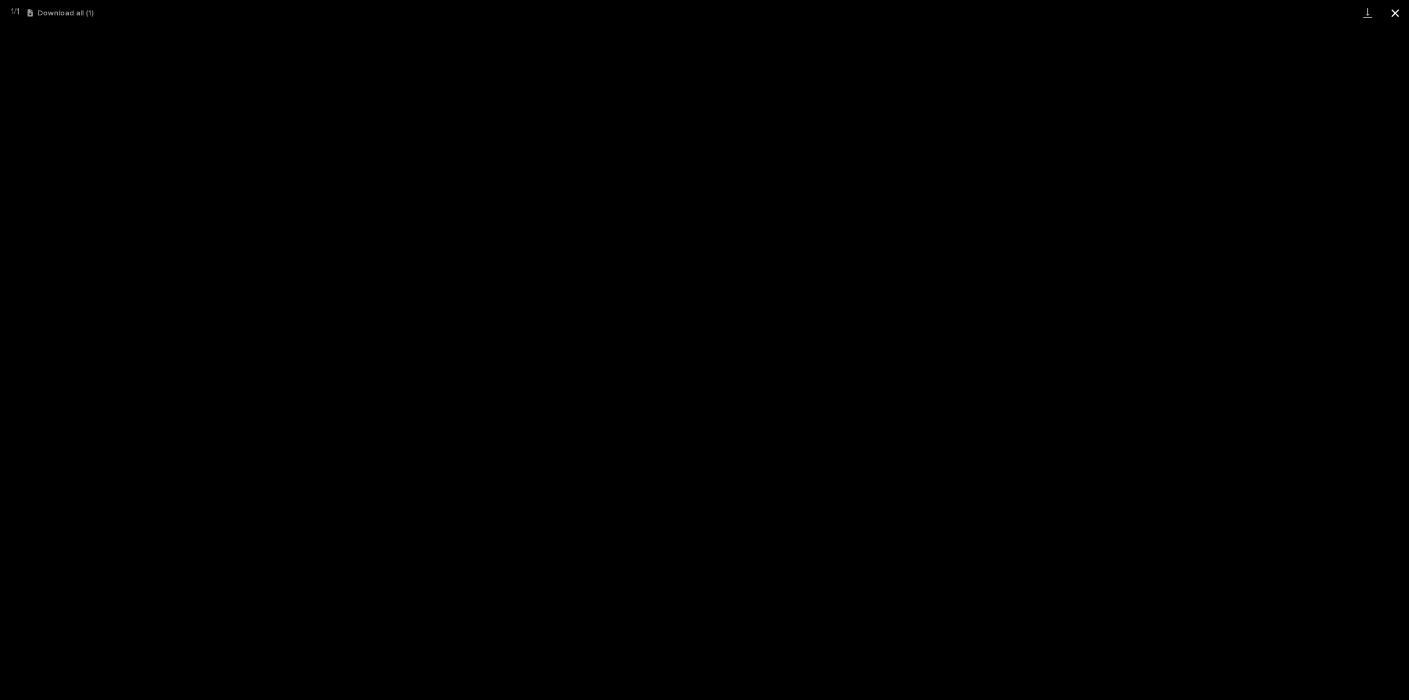
click at [1392, 21] on button "Close gallery" at bounding box center [1396, 13] width 28 height 26
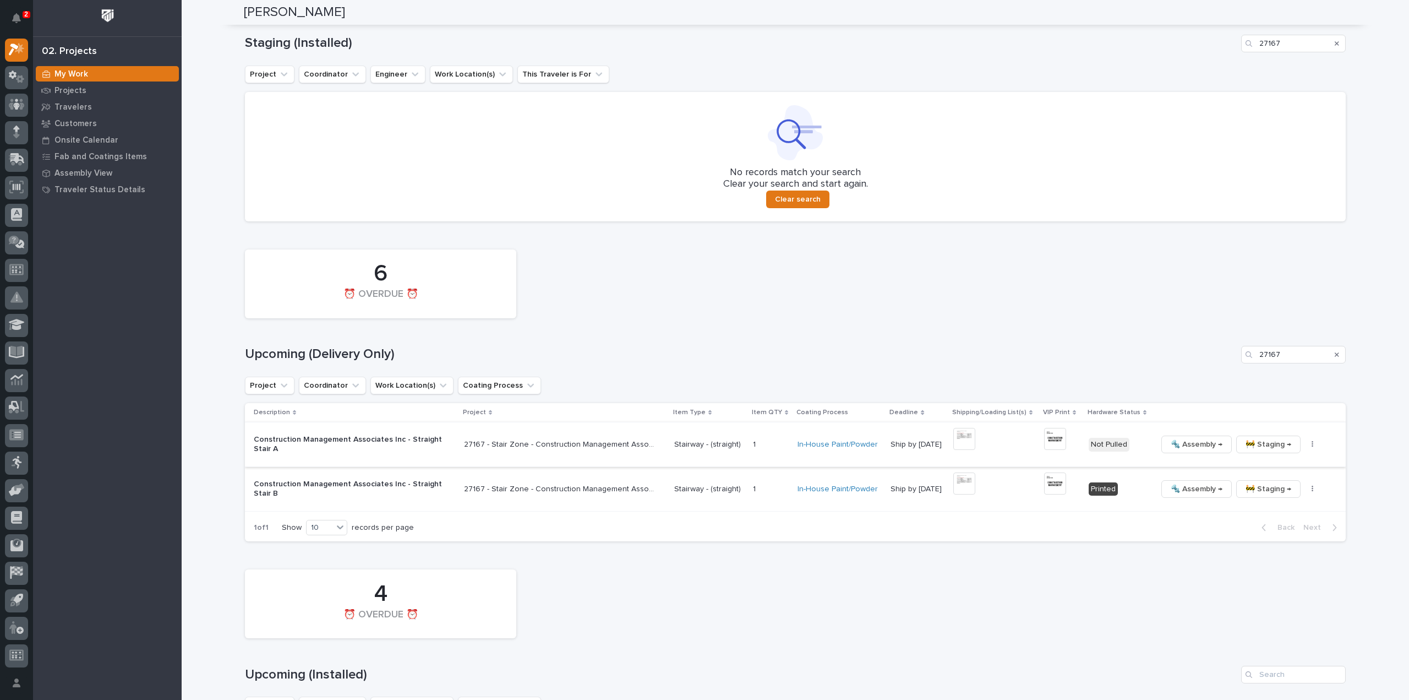
click at [1312, 445] on icon "button" at bounding box center [1313, 444] width 2 height 8
click at [1266, 517] on span "🔩 Hardware" at bounding box center [1261, 518] width 46 height 13
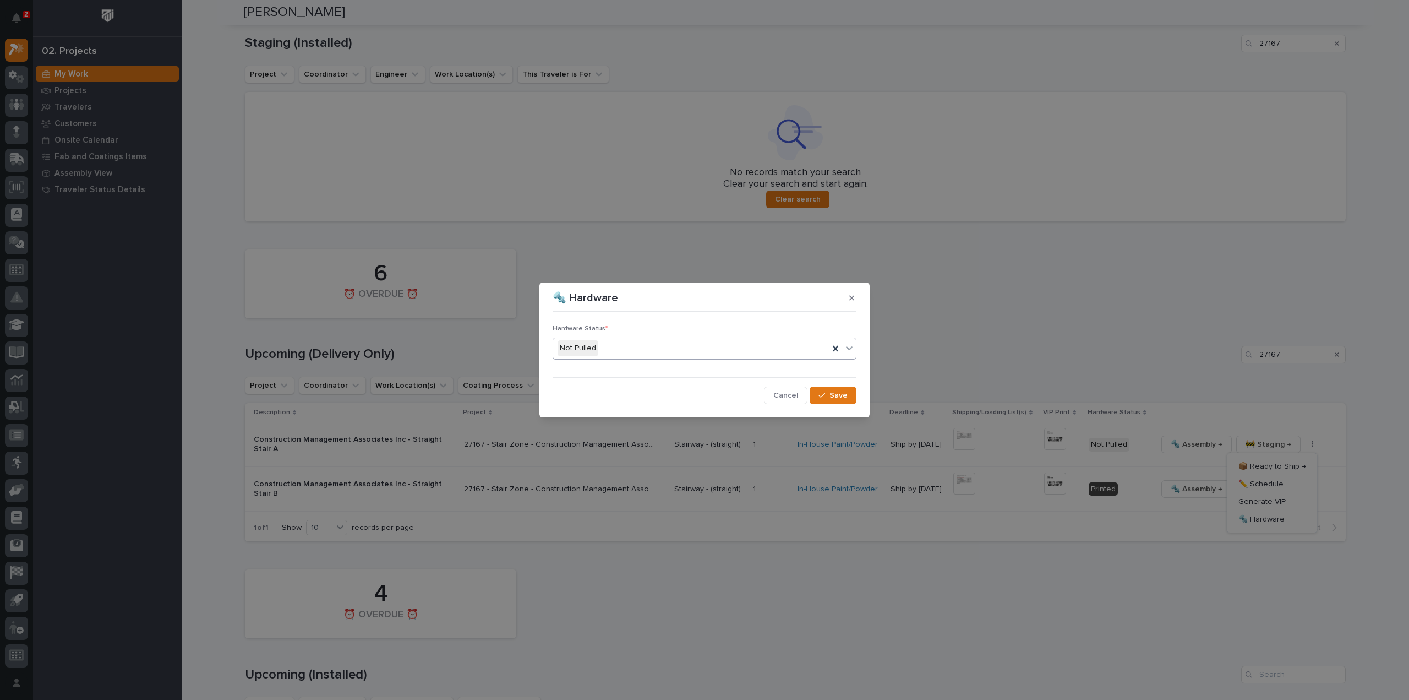
click at [698, 346] on div "Not Pulled" at bounding box center [691, 348] width 276 height 18
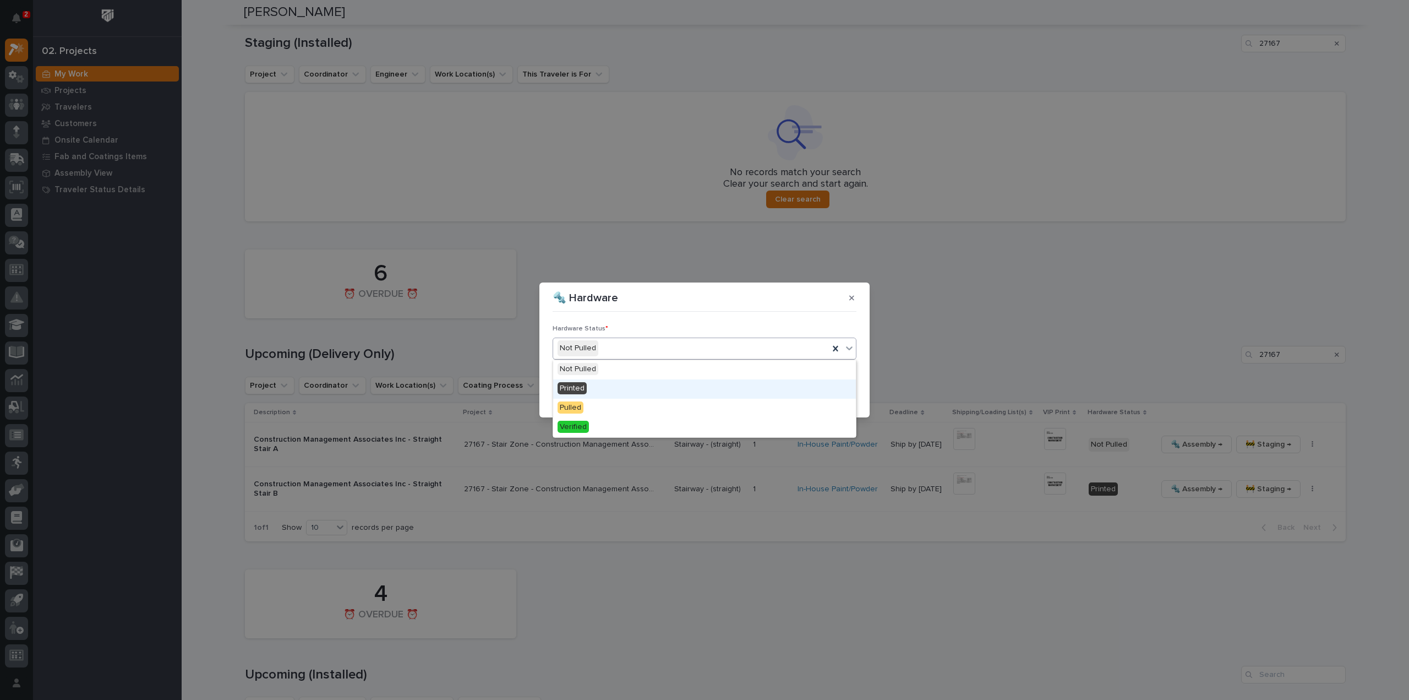
click at [684, 384] on div "Printed" at bounding box center [704, 388] width 303 height 19
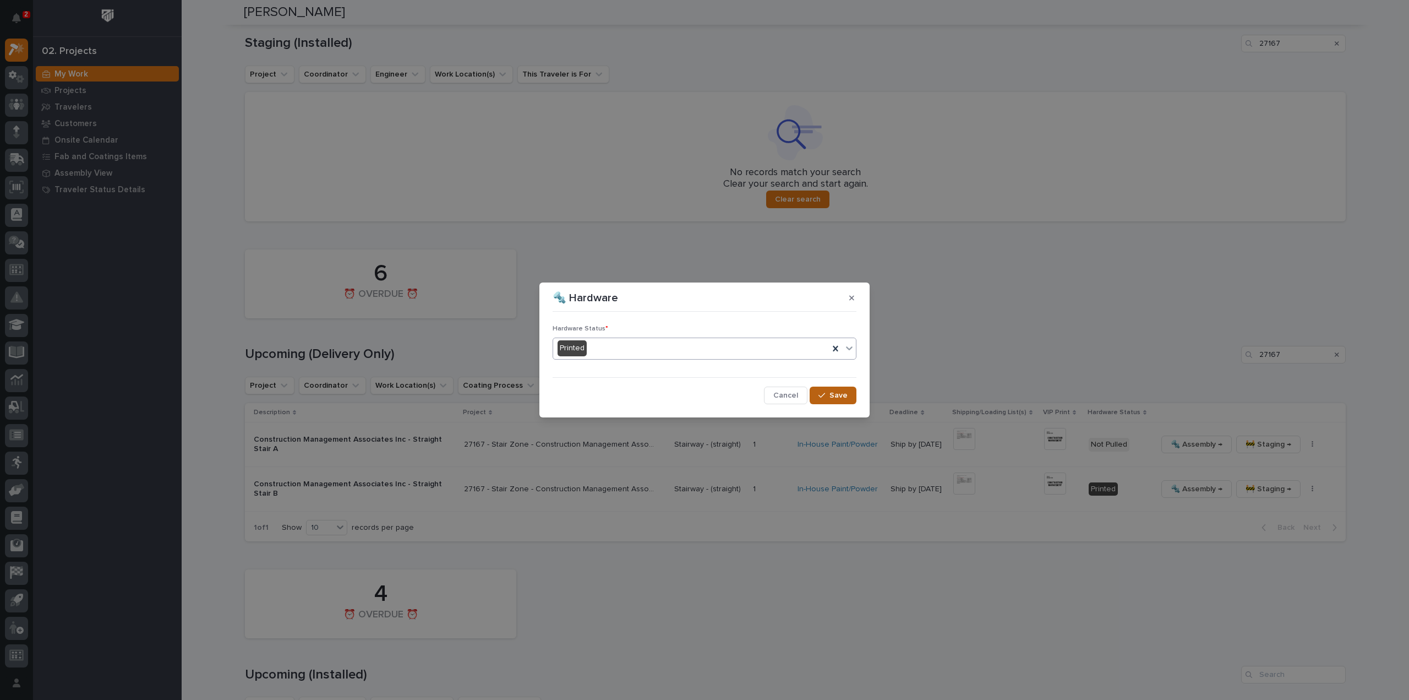
click at [853, 397] on button "Save" at bounding box center [833, 395] width 47 height 18
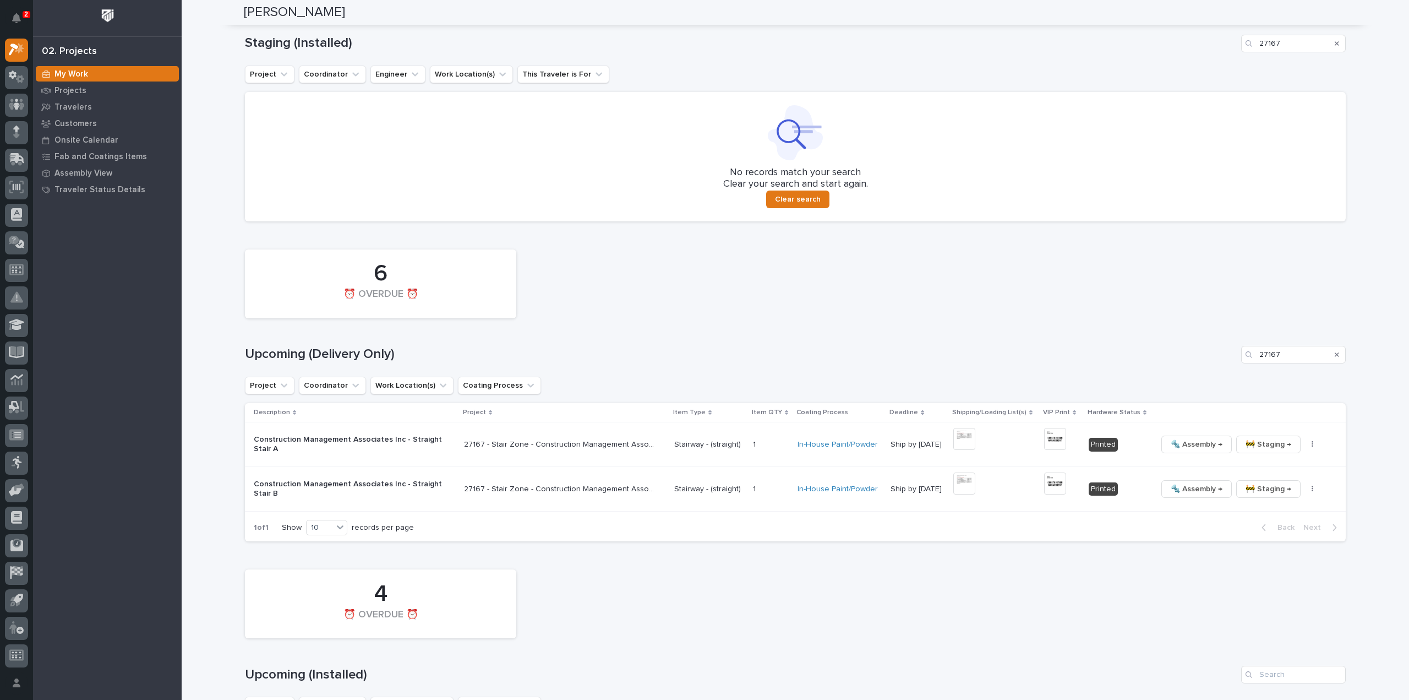
click at [1335, 353] on icon "Search" at bounding box center [1337, 354] width 4 height 4
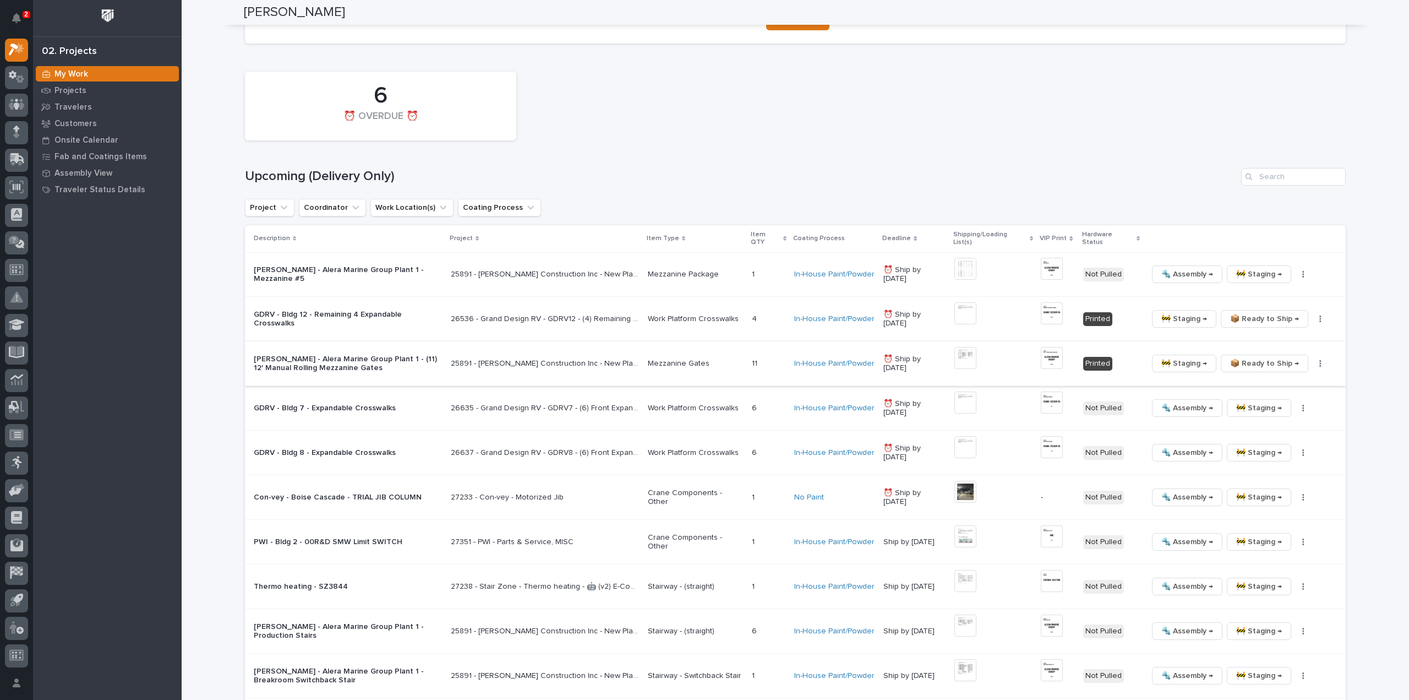
scroll to position [330, 0]
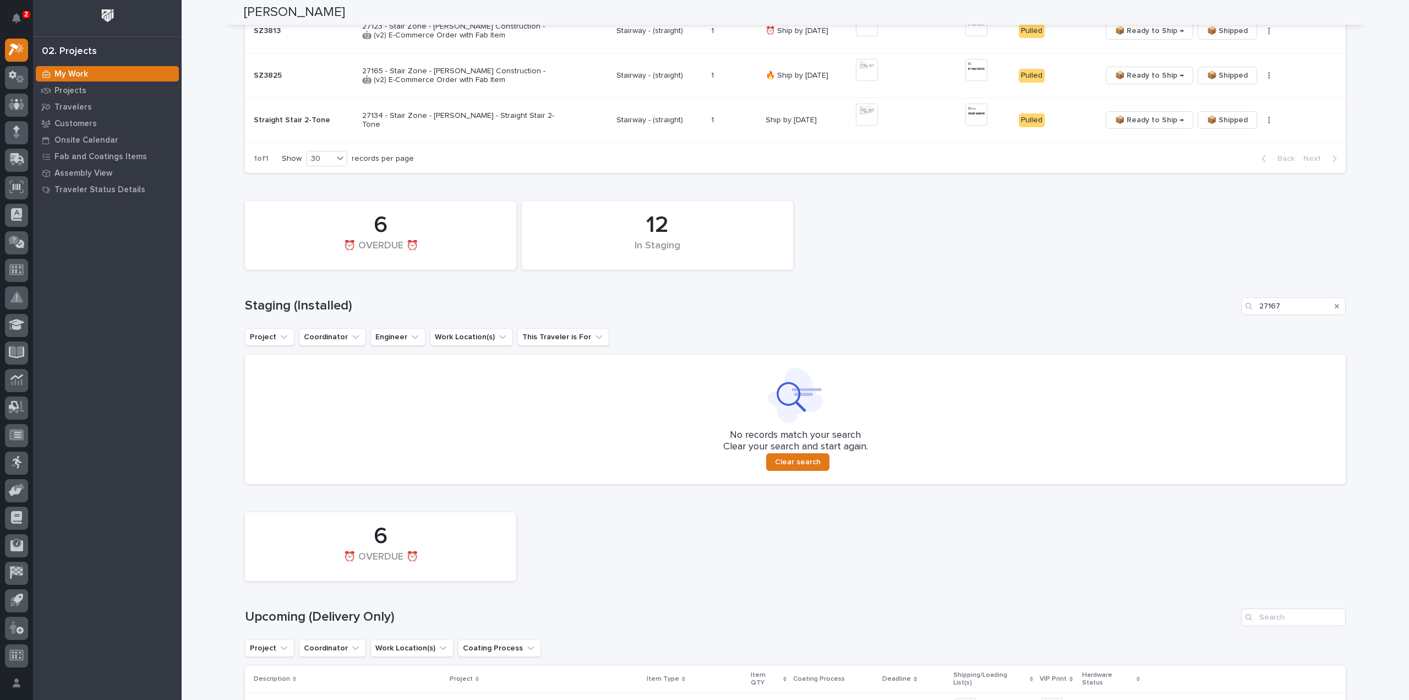
click at [1335, 304] on icon "Search" at bounding box center [1337, 306] width 4 height 7
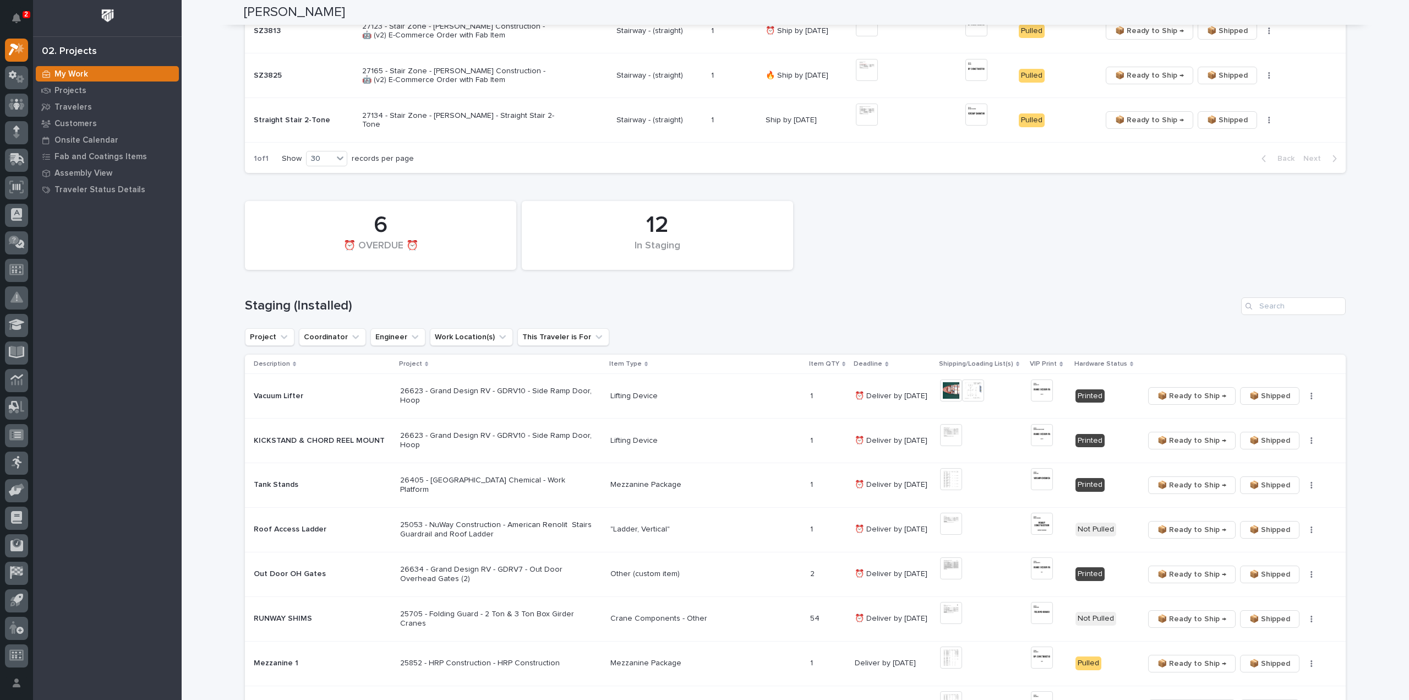
scroll to position [0, 0]
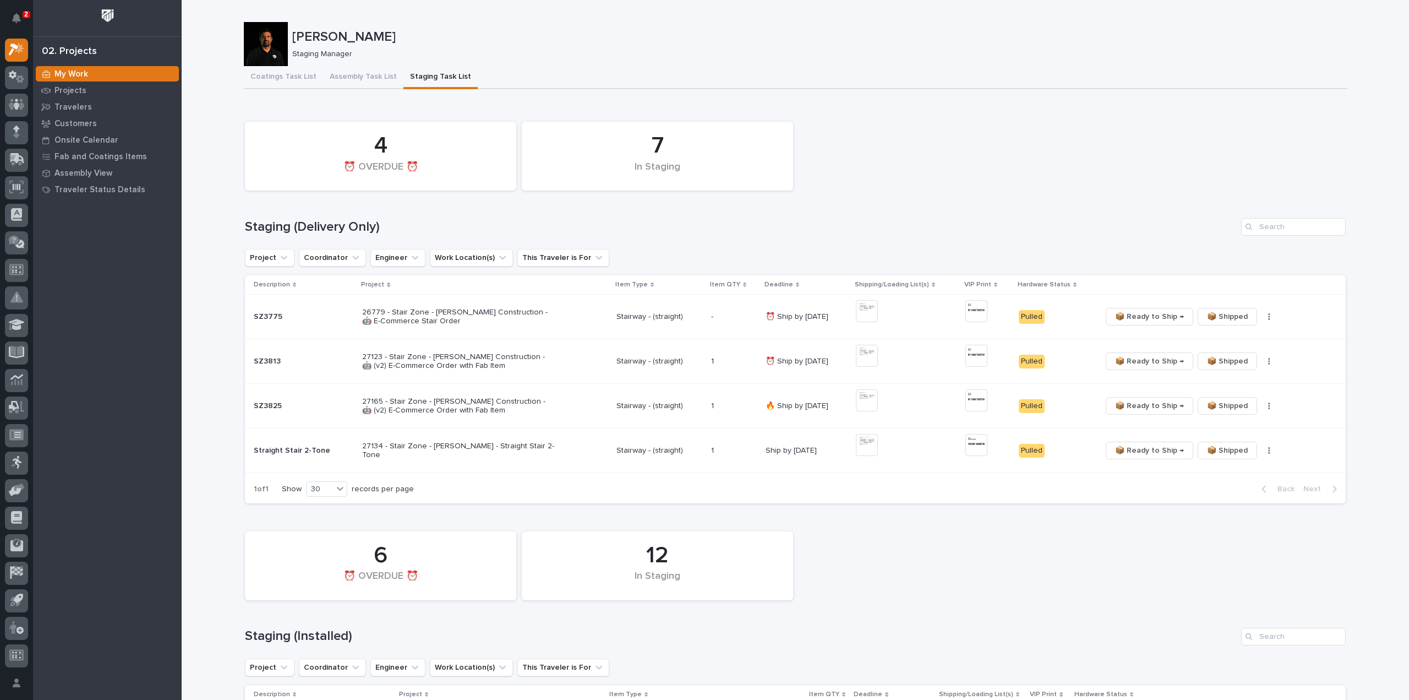
click at [864, 124] on div "7 In Staging 4 ⏰ OVERDUE ⏰" at bounding box center [795, 156] width 1112 height 80
